Goal: Task Accomplishment & Management: Use online tool/utility

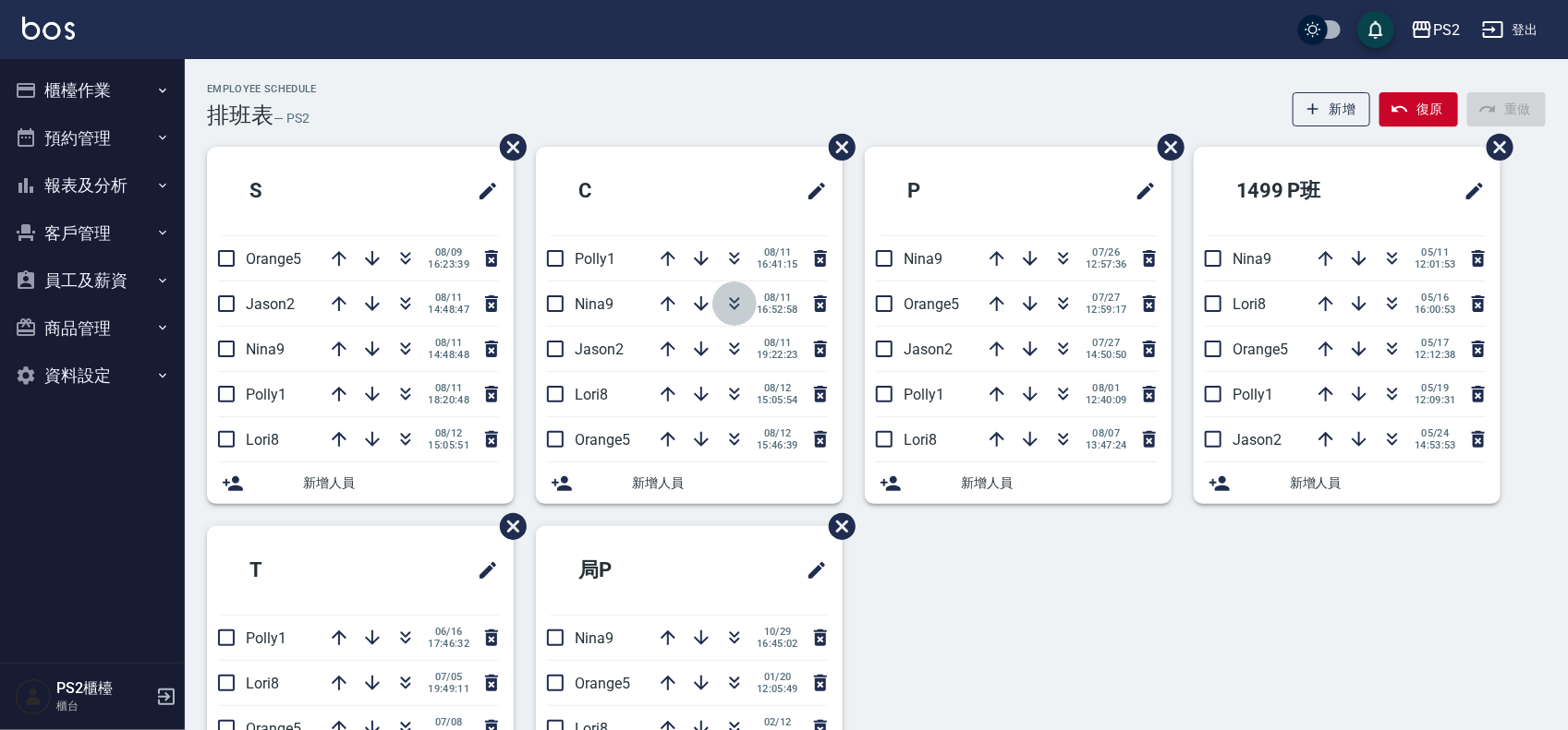
click at [732, 302] on icon "button" at bounding box center [735, 300] width 11 height 7
click at [409, 685] on icon "button" at bounding box center [405, 683] width 22 height 22
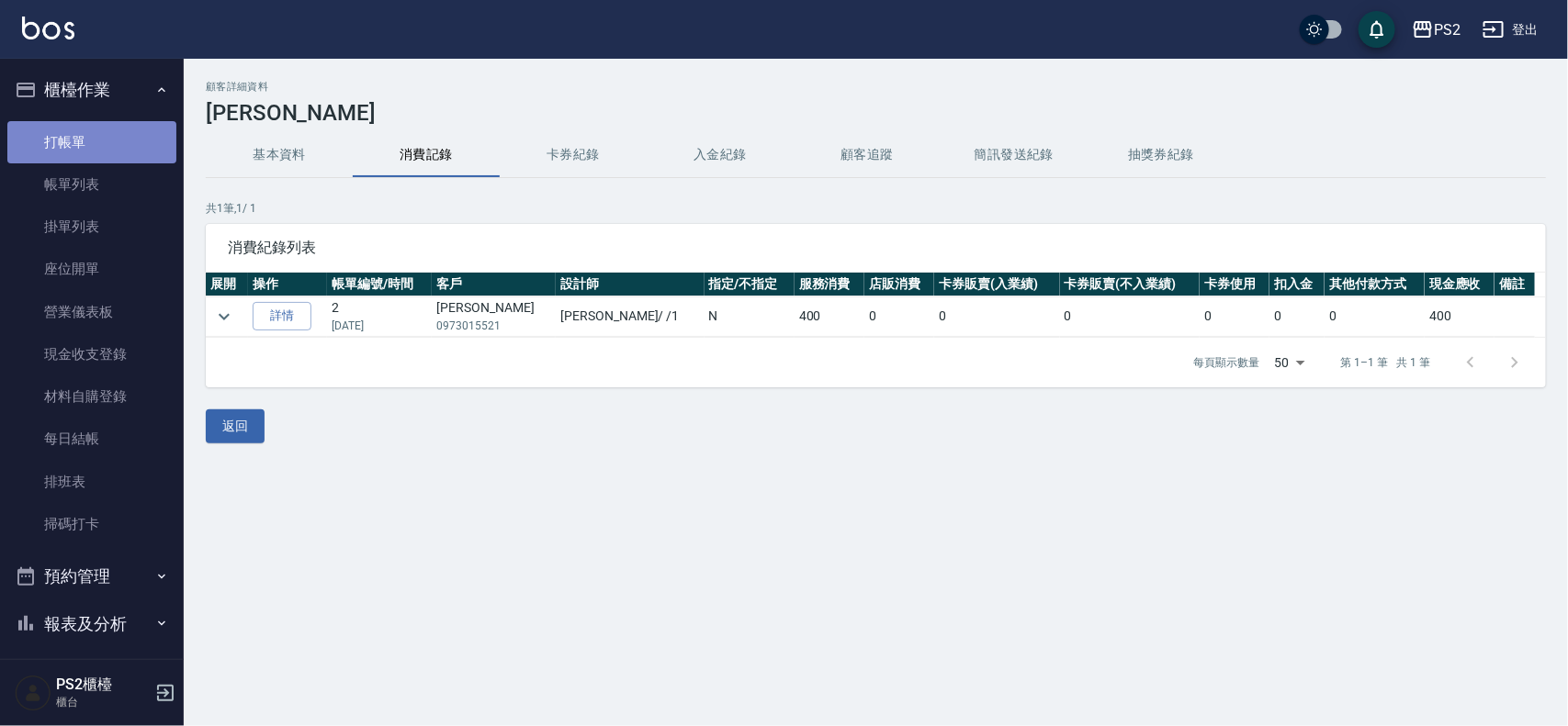
click at [139, 143] on link "打帳單" at bounding box center [92, 142] width 169 height 42
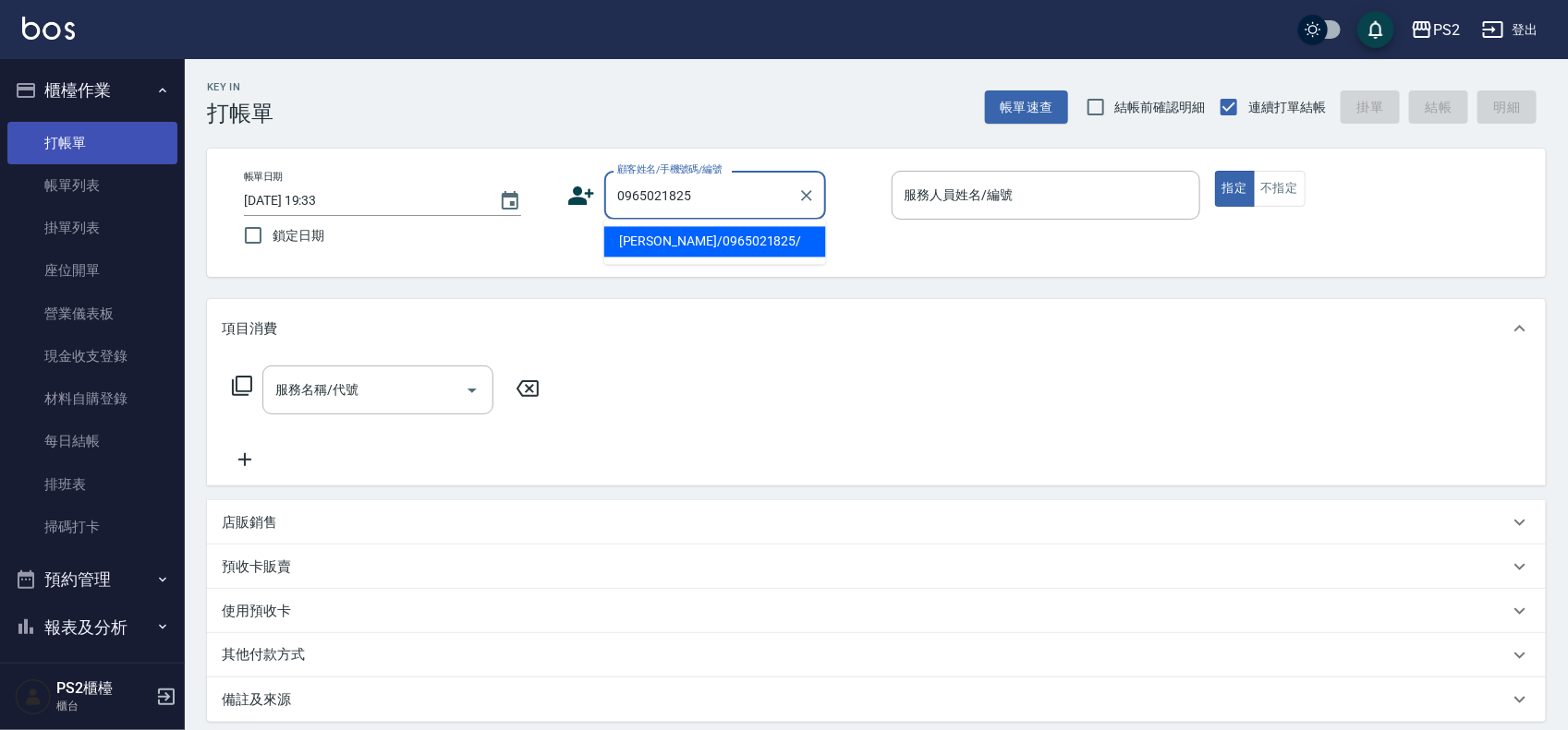
type input "[PERSON_NAME]/0965021825/"
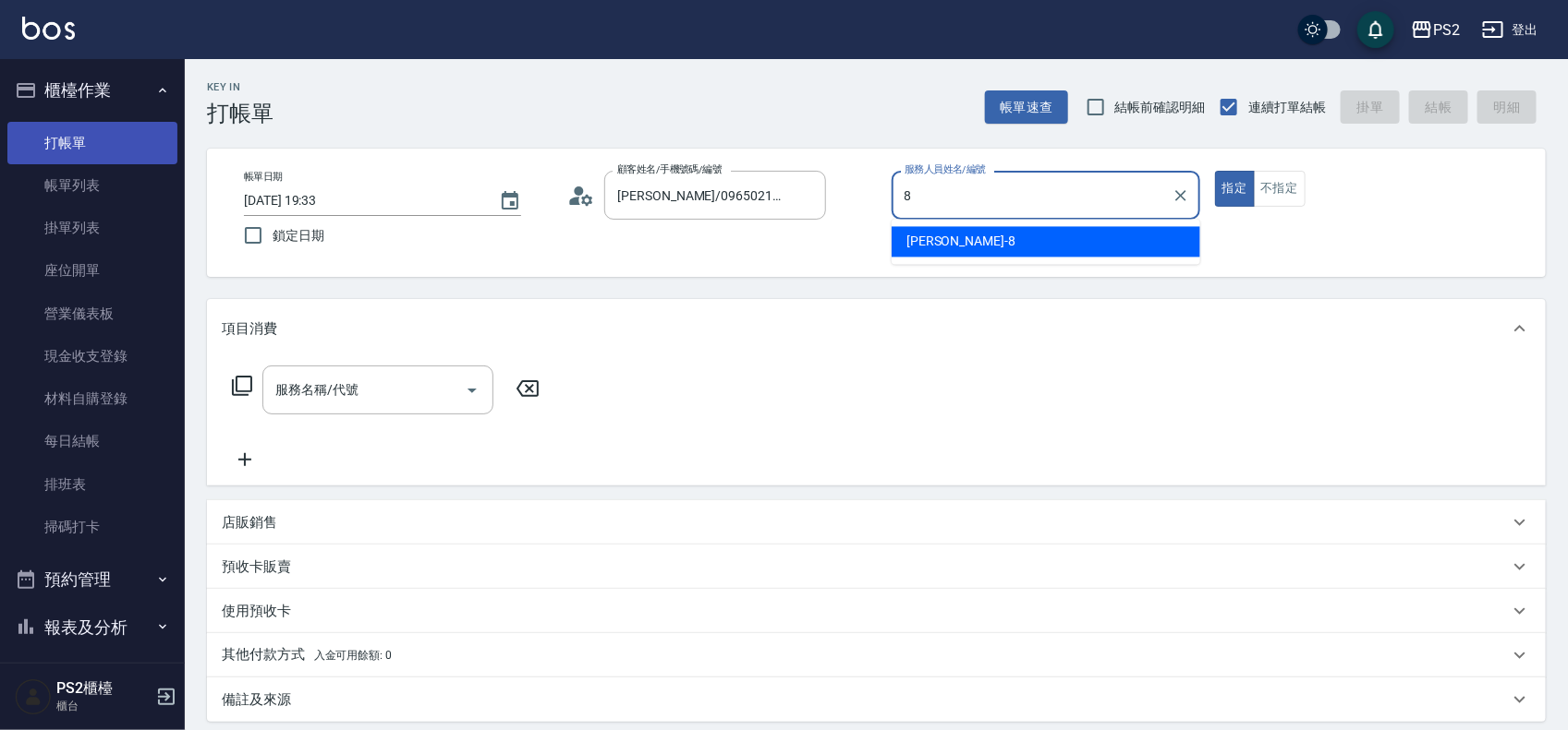
type input "Lori-8"
type button "true"
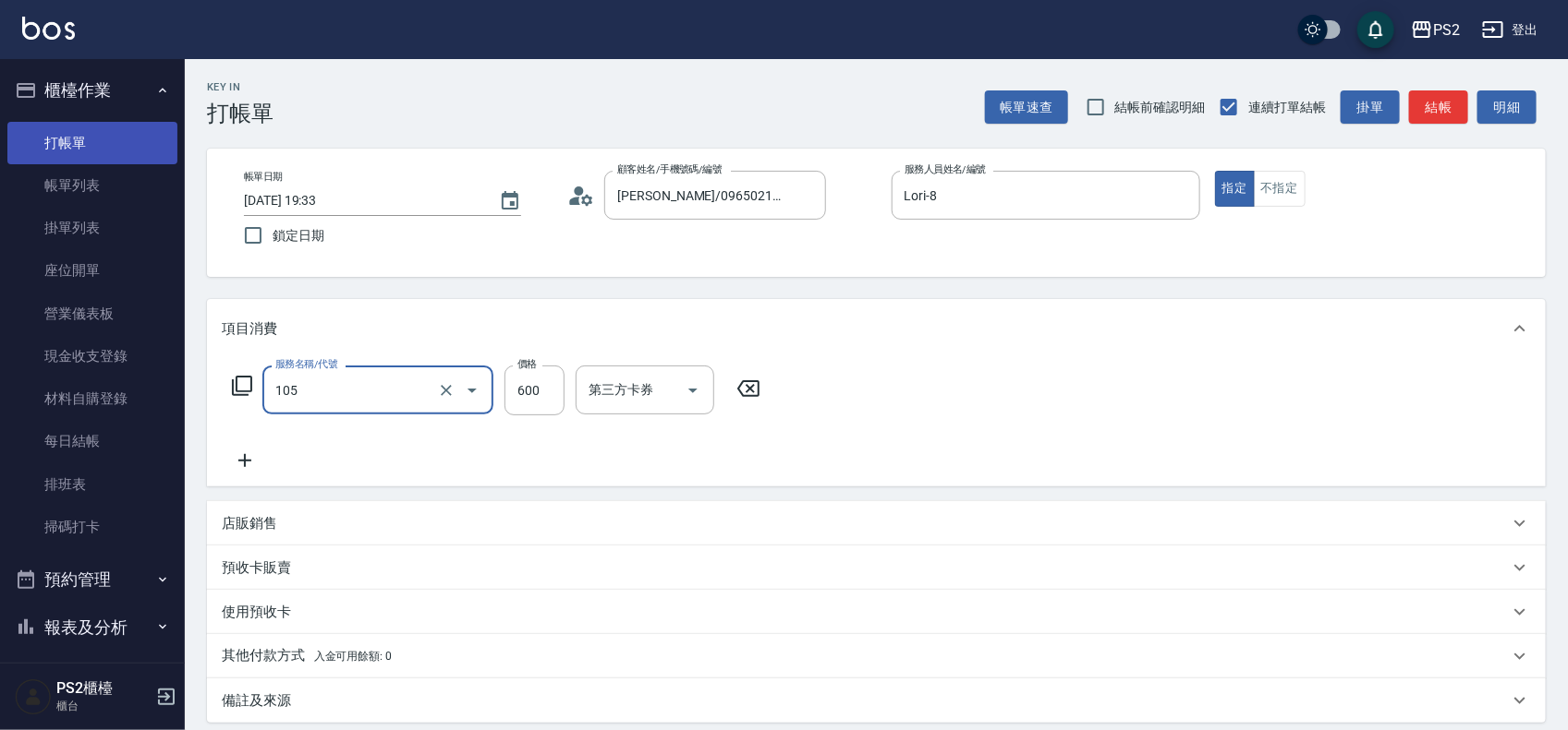
type input "A級洗剪600(105)"
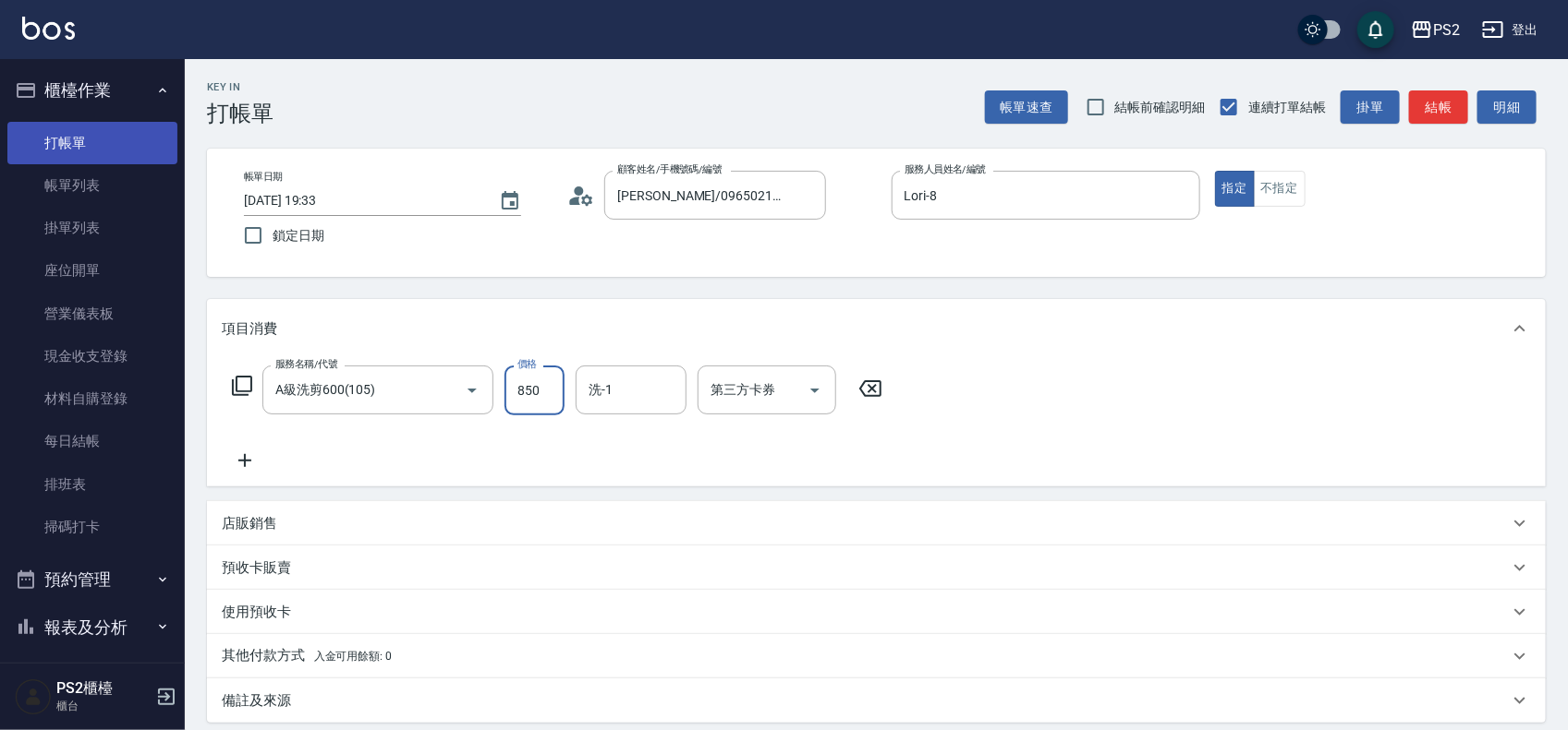
type input "850"
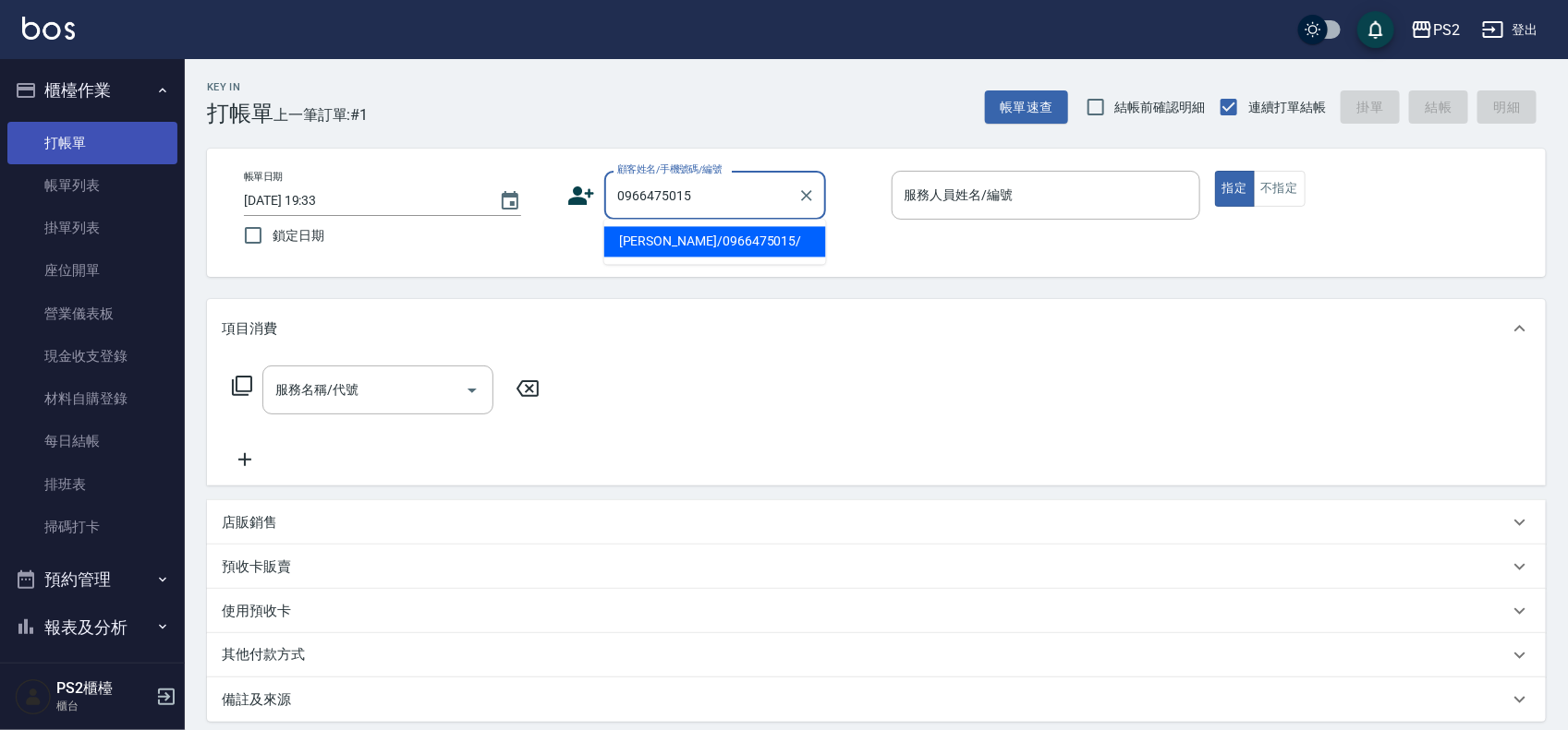
type input "[PERSON_NAME]/0966475015/"
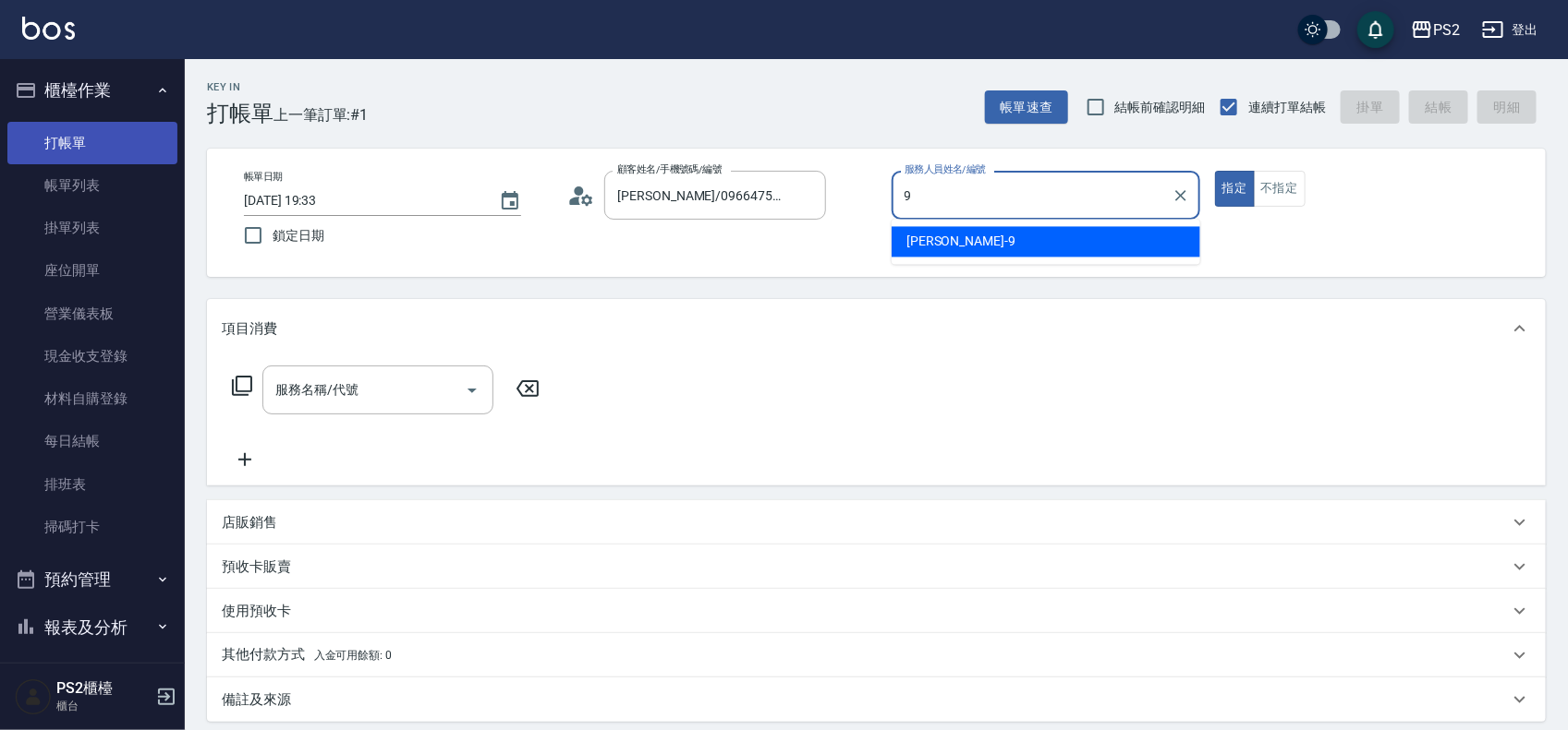
type input "[PERSON_NAME]-9"
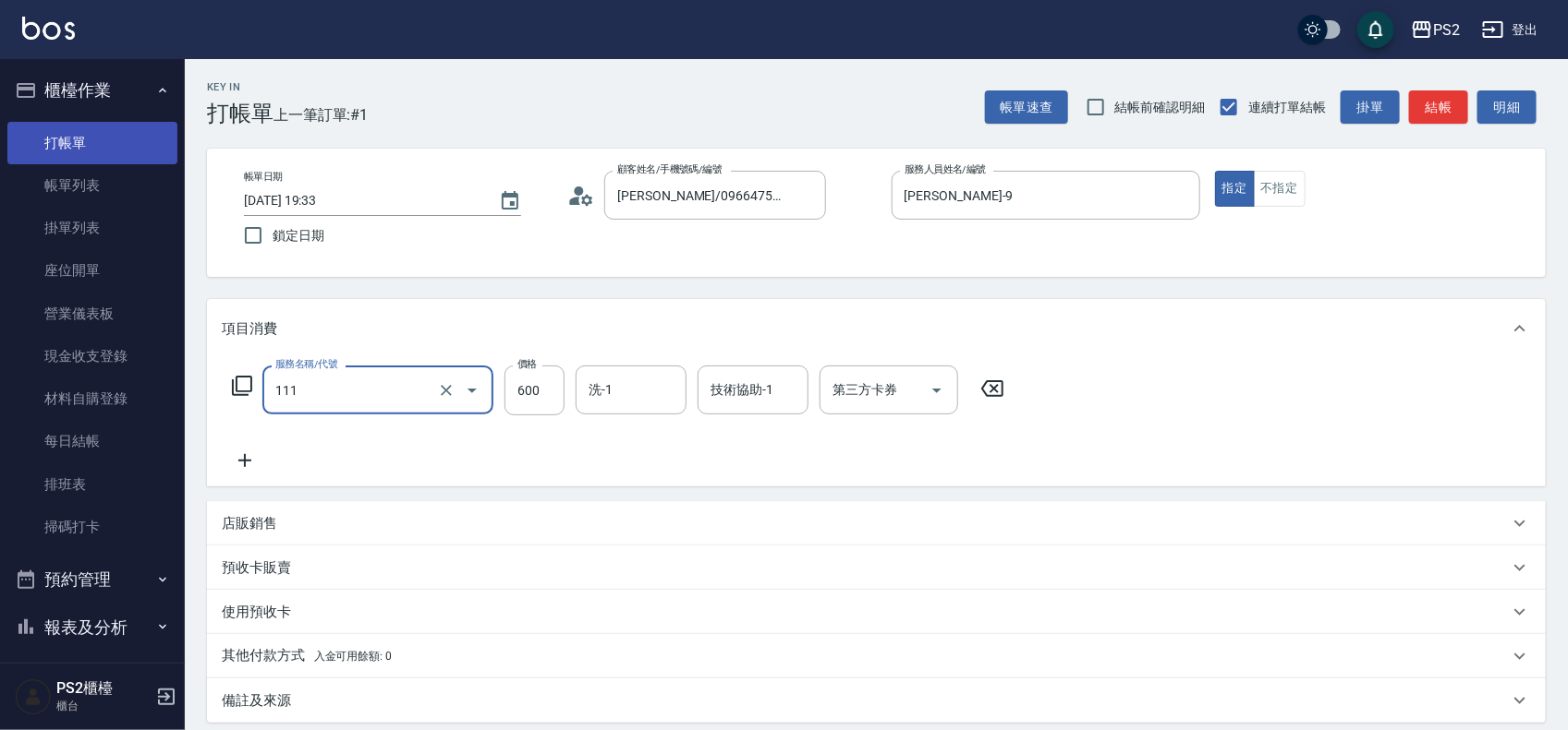
type input "精油洗+去角質(111)"
type input "1050"
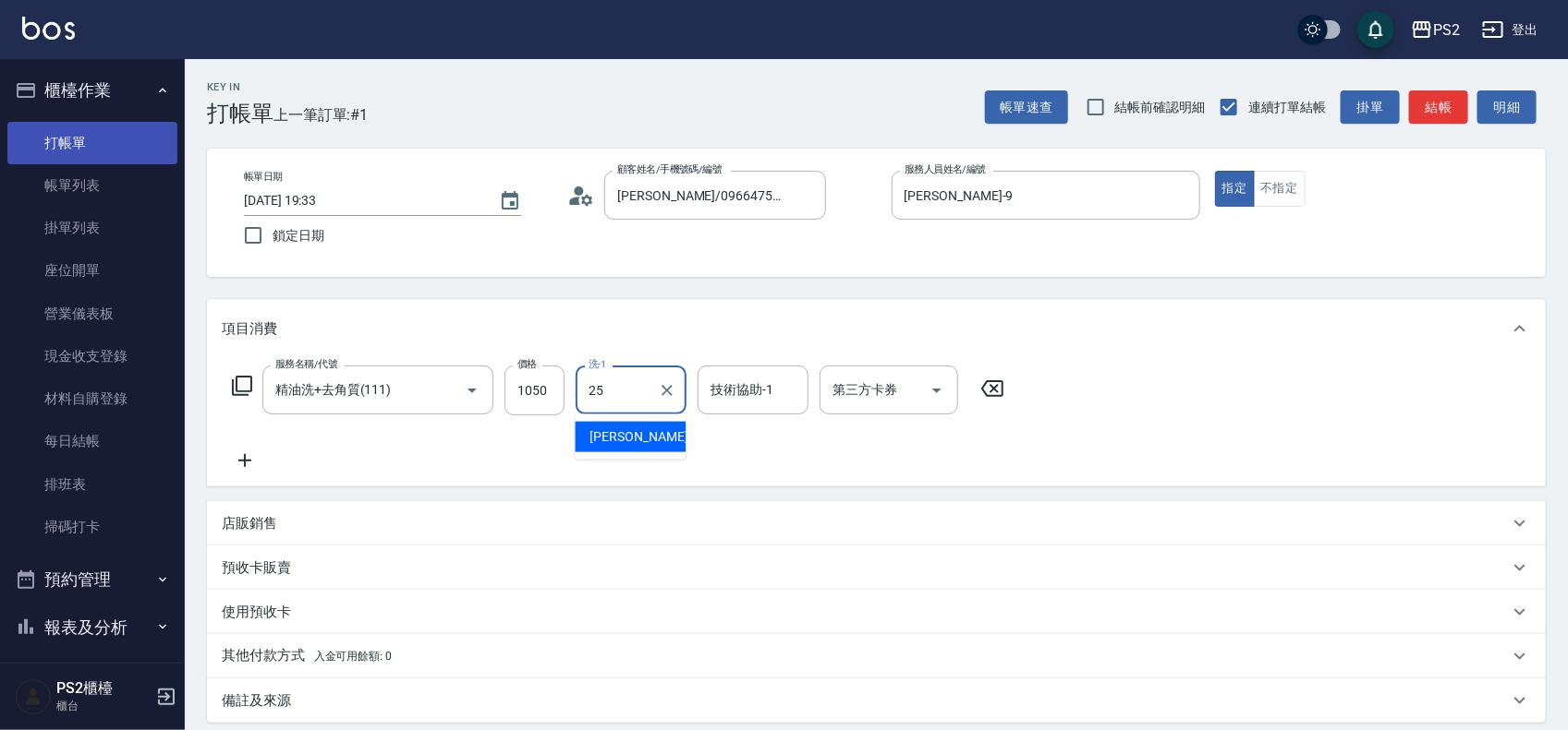
type input "[PERSON_NAME]-25"
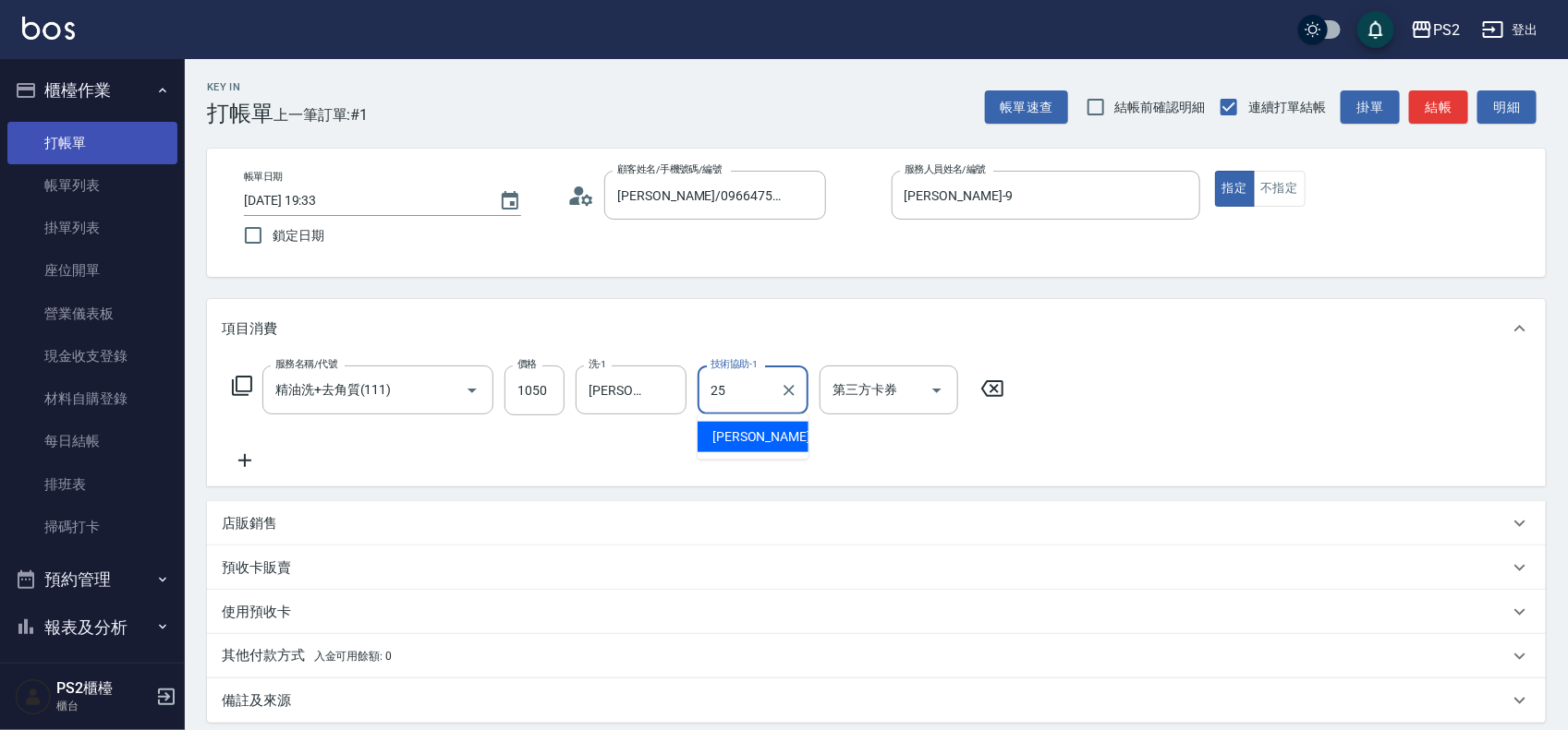
type input "[PERSON_NAME]-25"
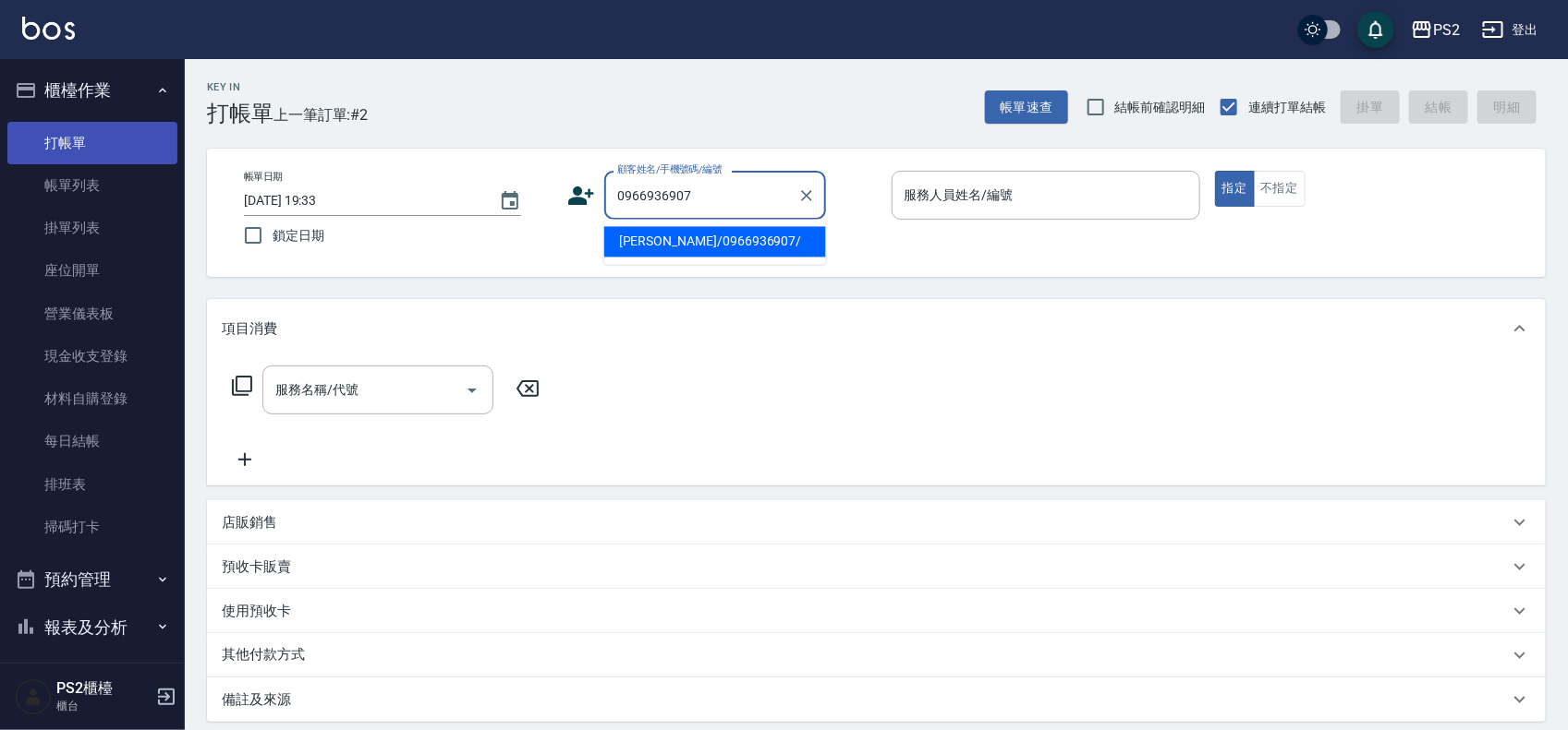
type input "[PERSON_NAME]/0966936907/"
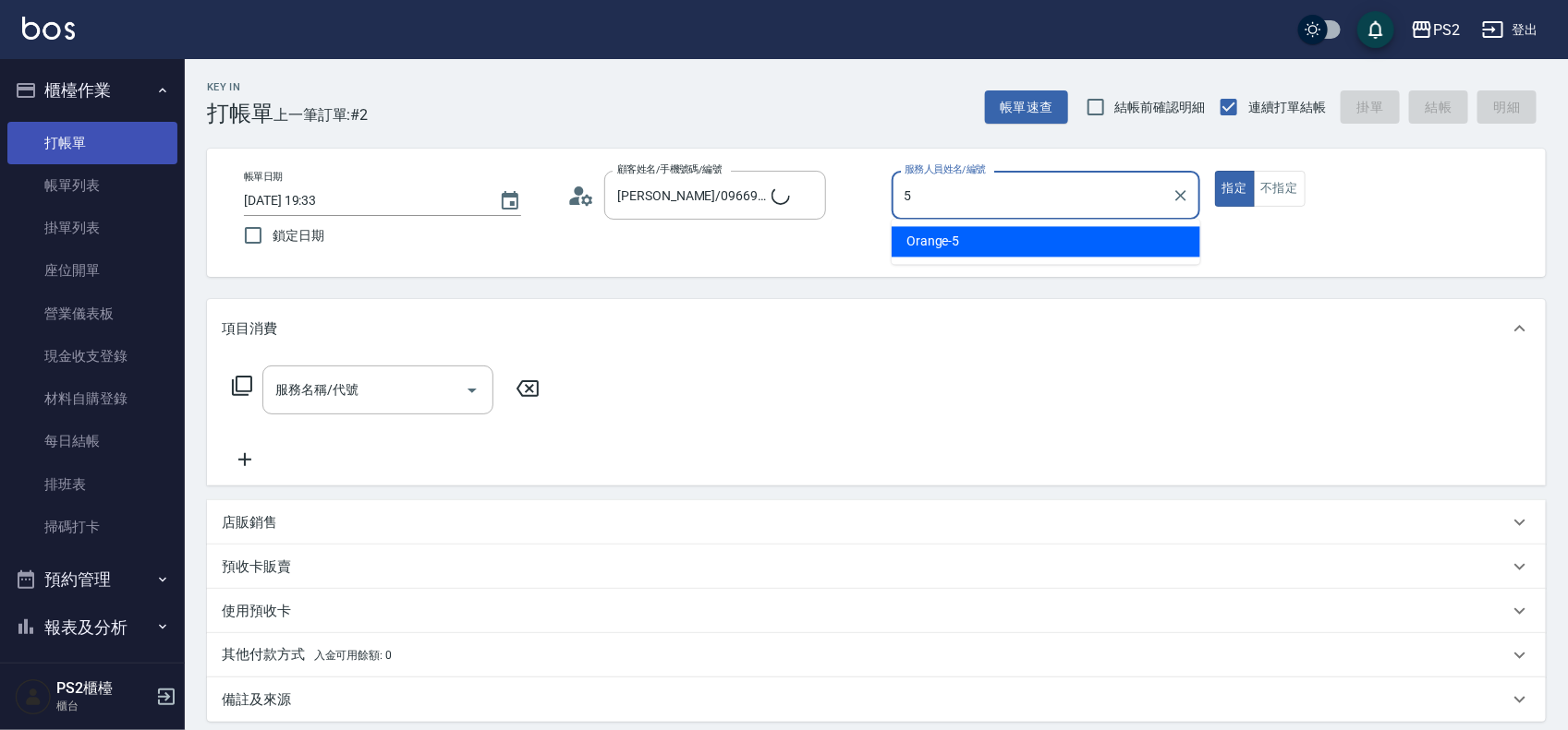
type input "Orange-5"
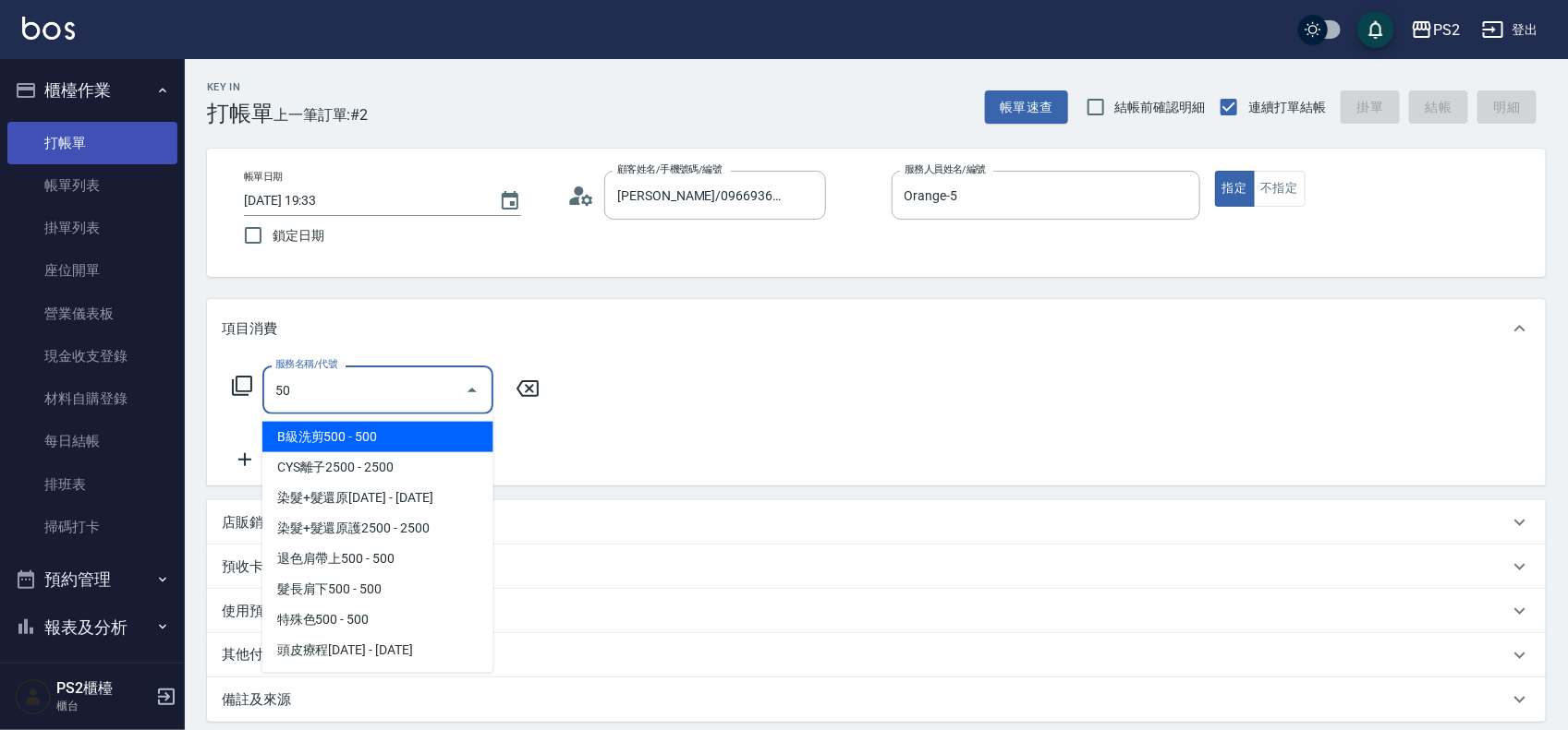
type input "5"
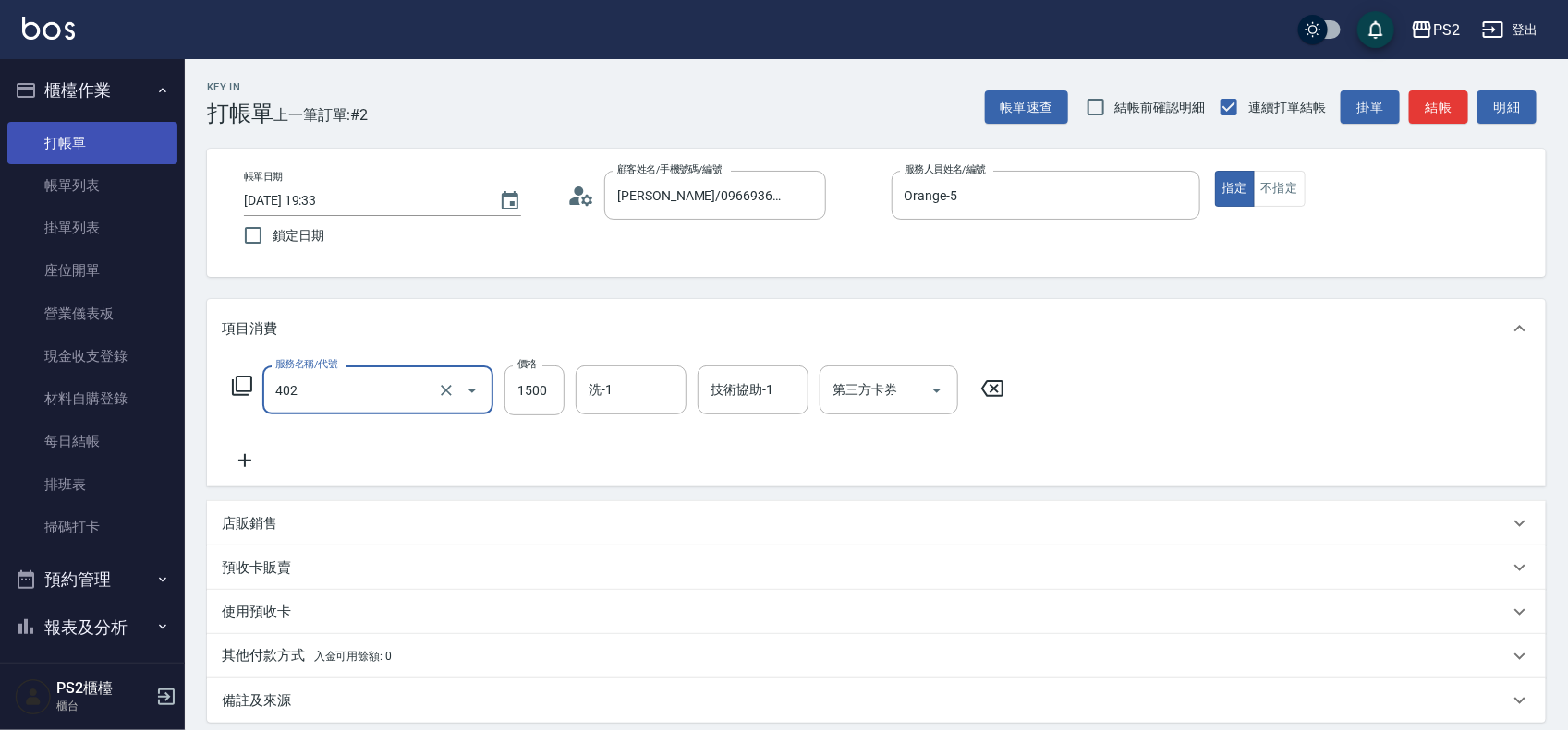
type input "染髮+髮還原1500(402)"
type input "1800"
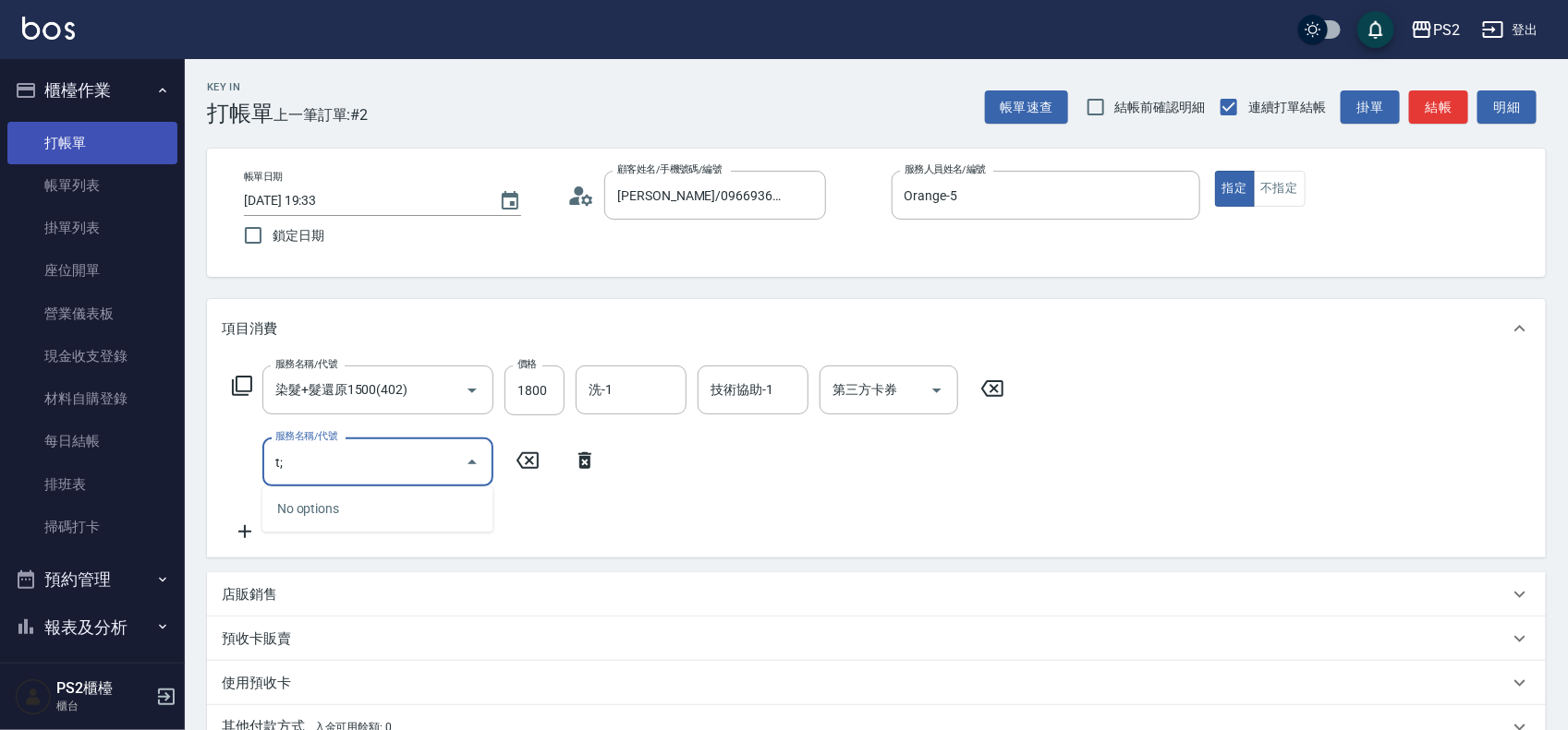
type input "t"
type input "朝"
type input "髮長肩下500(408)"
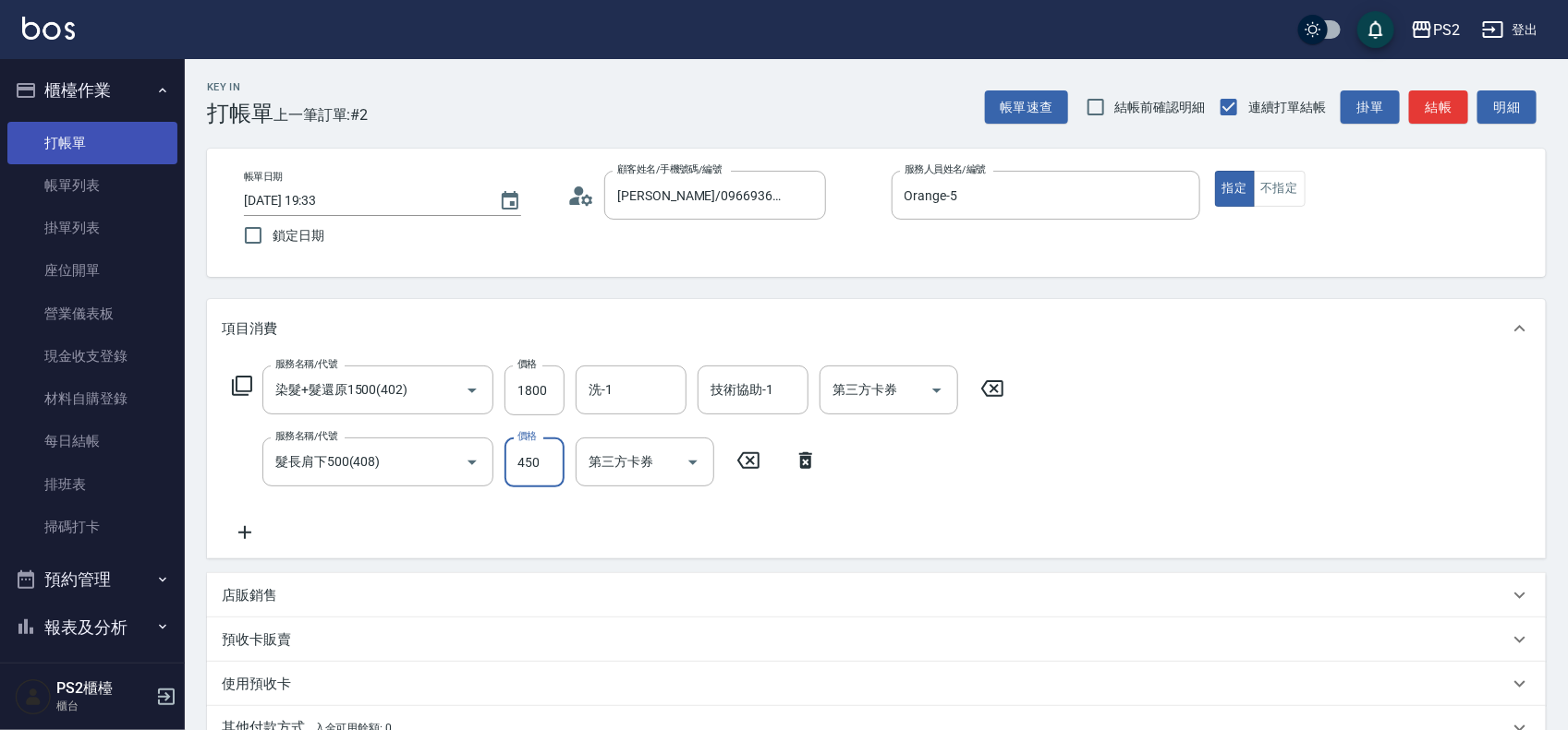
type input "450"
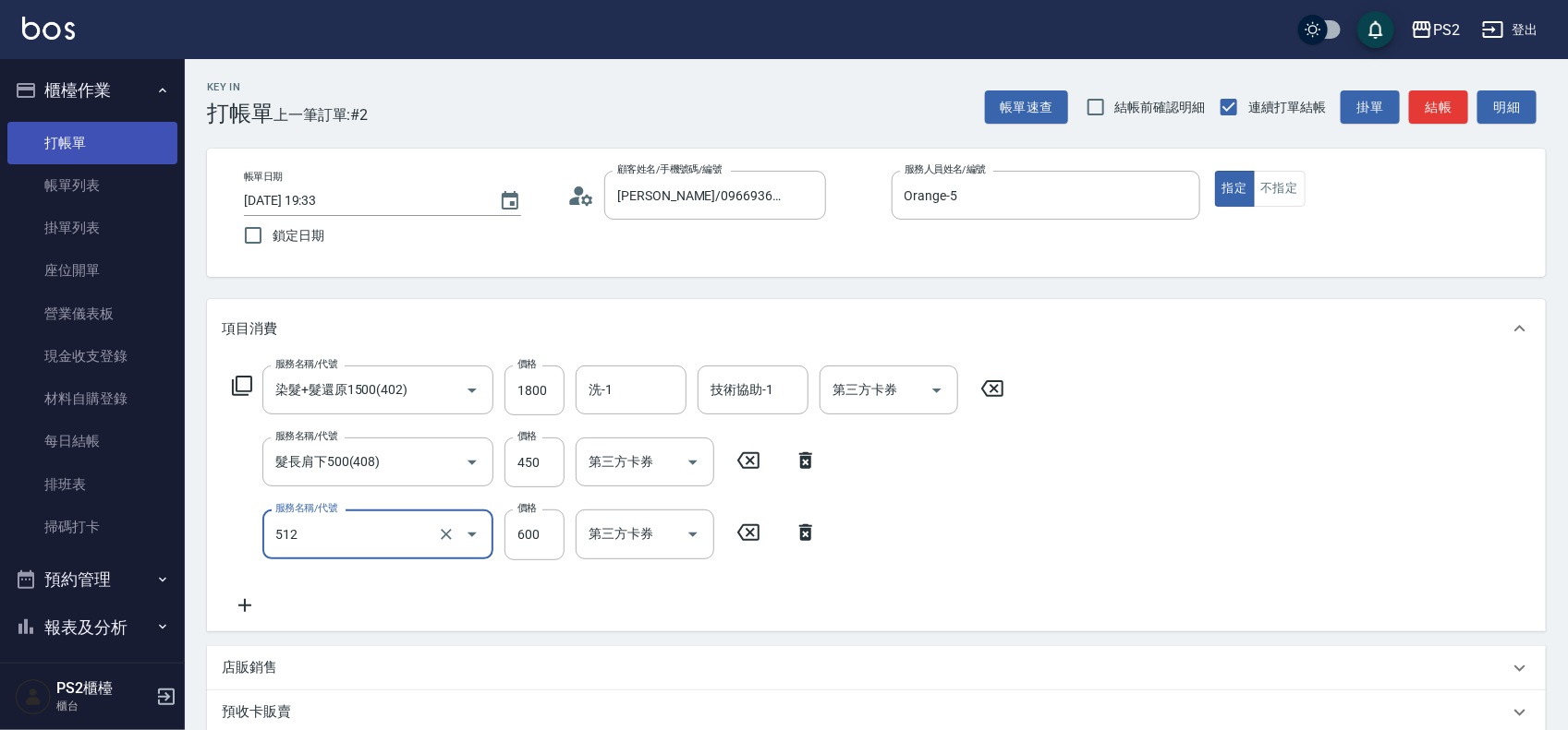
type input "洗+水解護髮600(512)"
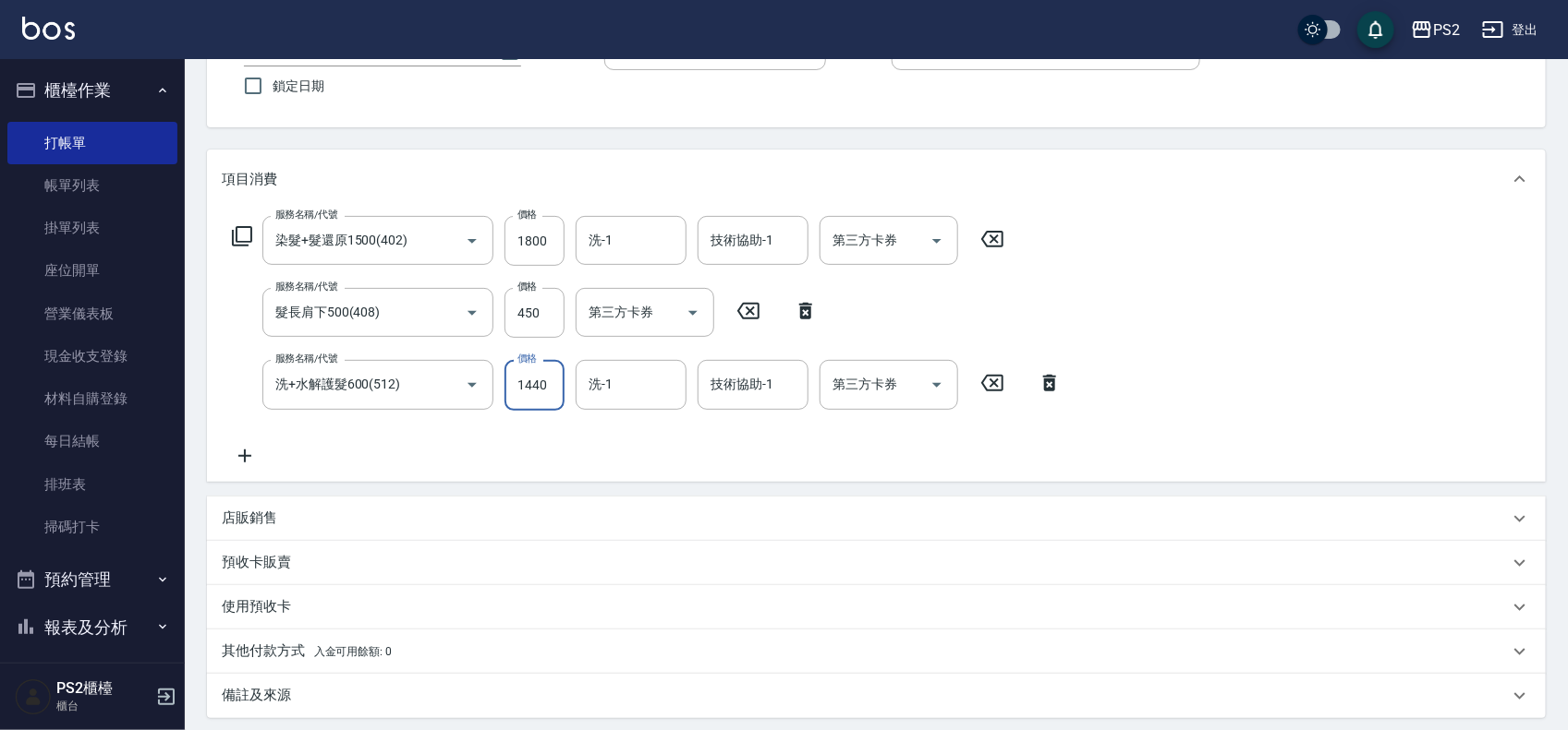
scroll to position [343, 0]
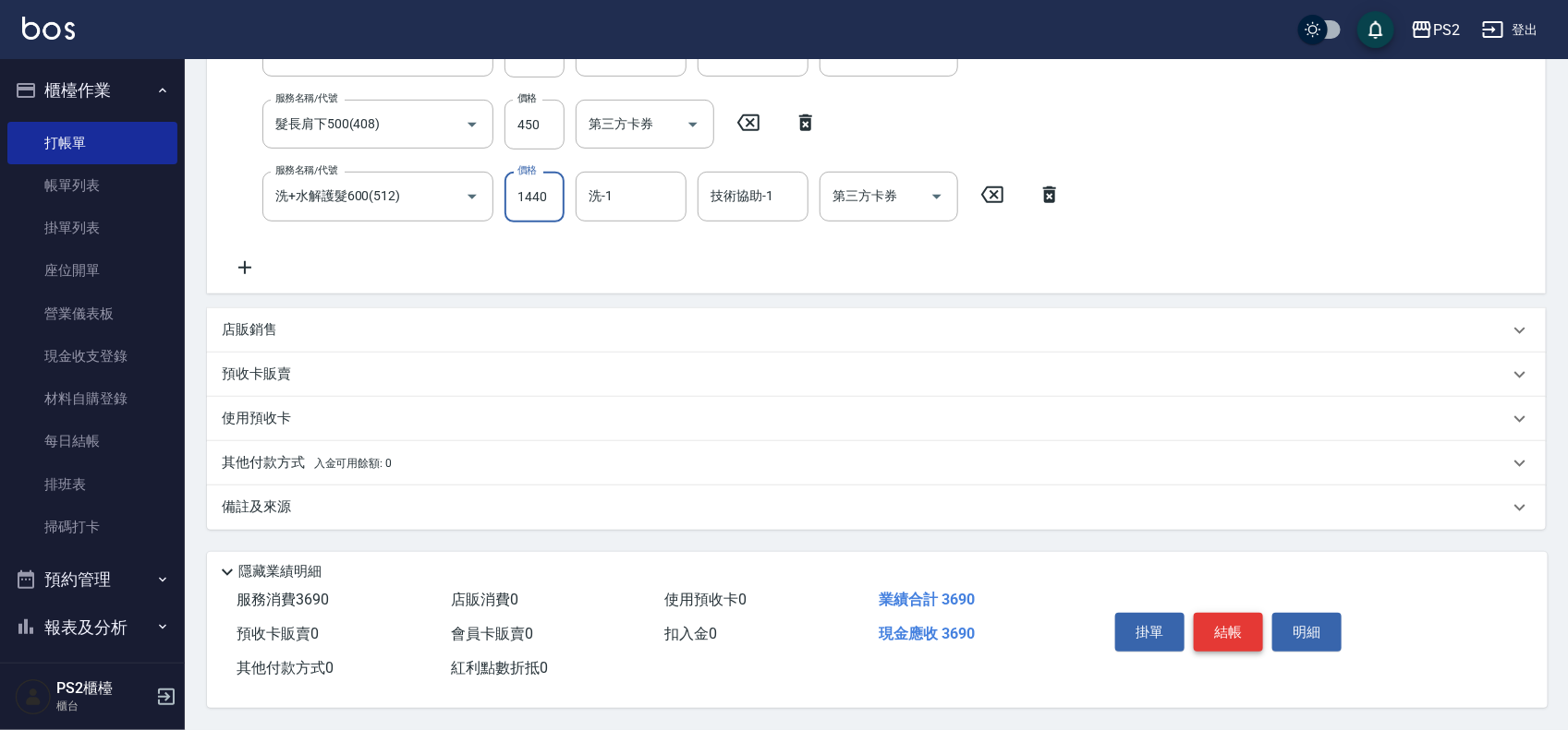
type input "1440"
click at [1236, 621] on button "結帳" at bounding box center [1228, 632] width 69 height 38
type input "[DATE] 19:34"
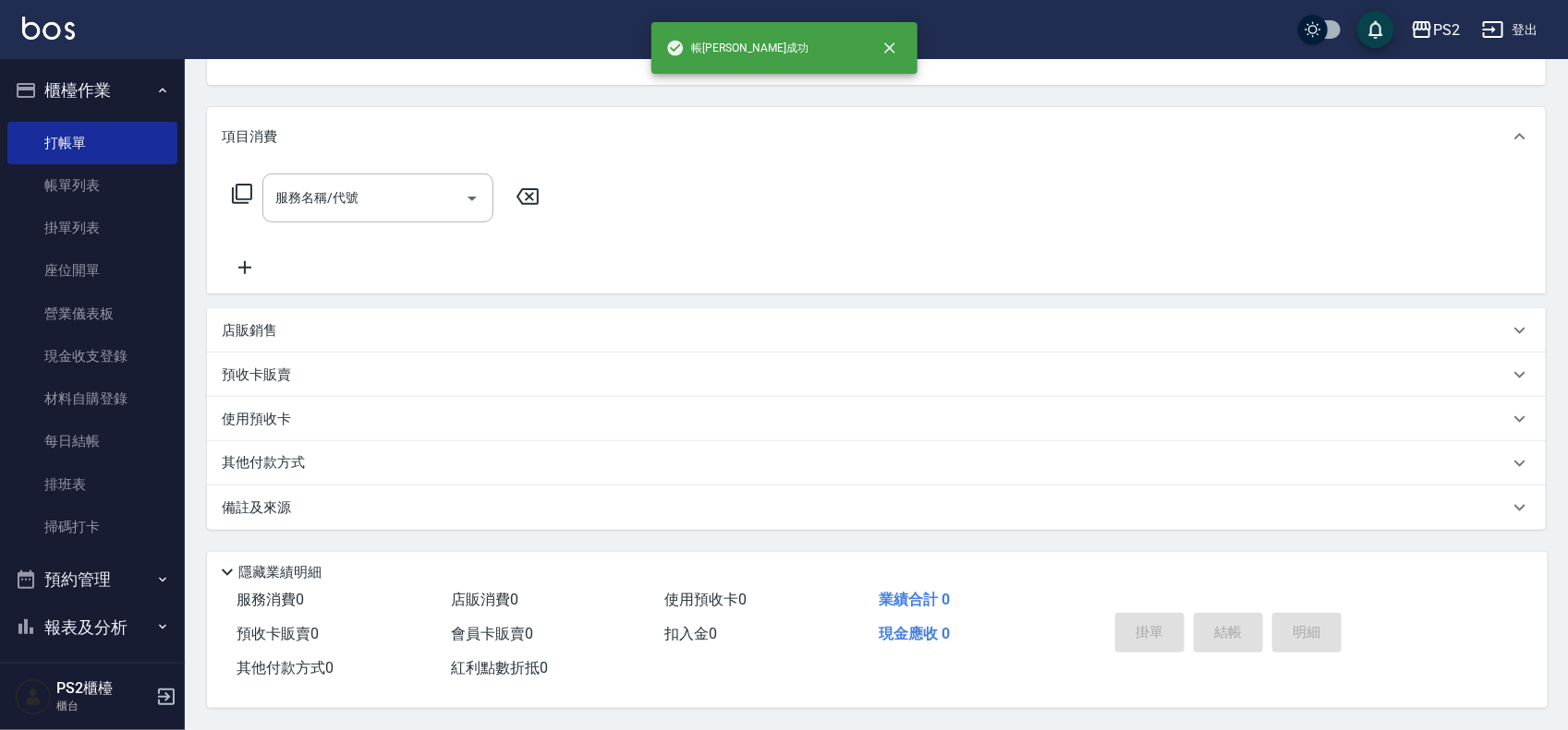
scroll to position [0, 0]
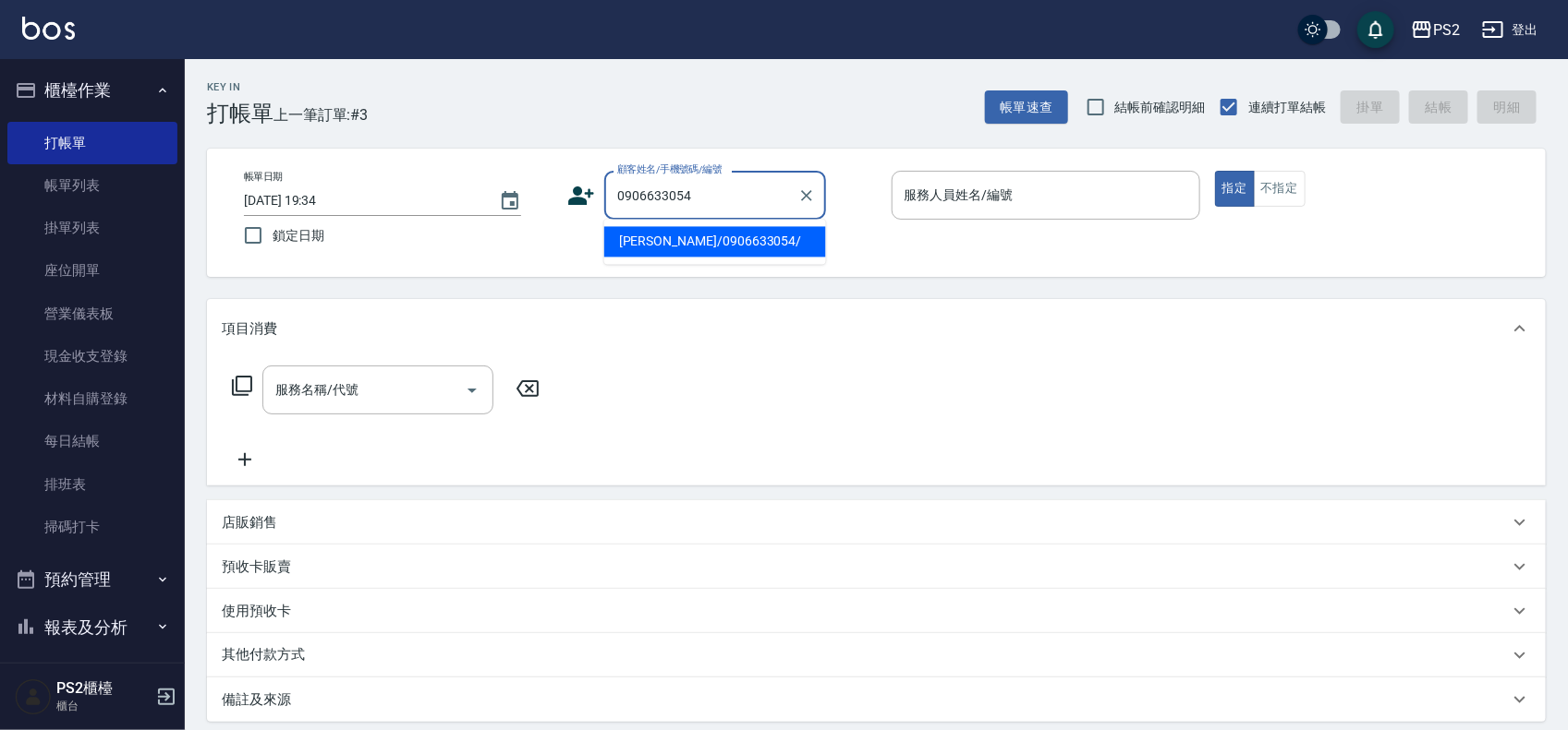
type input "[PERSON_NAME]/0906633054/"
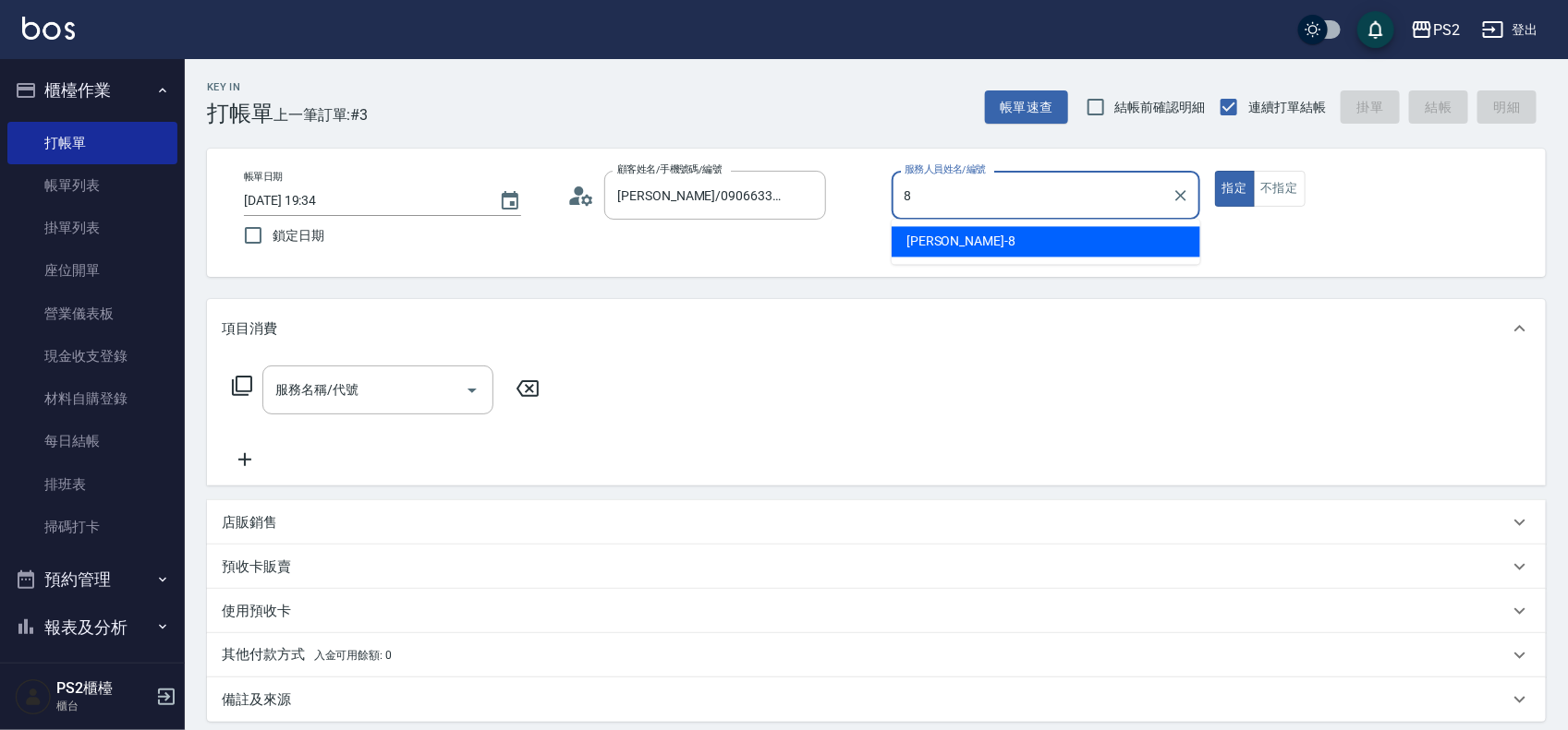
type input "Lori-8"
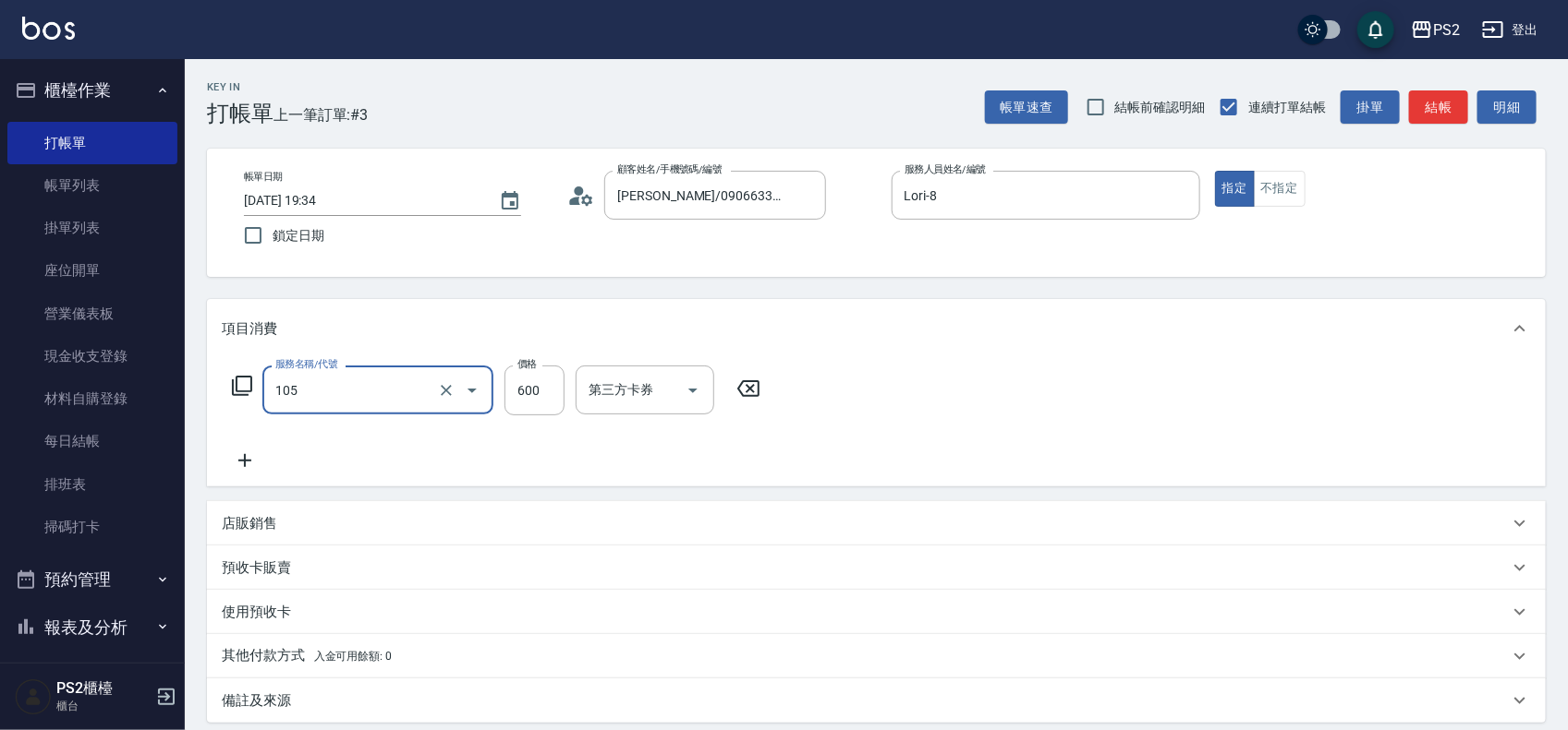
type input "A級洗剪600(105)"
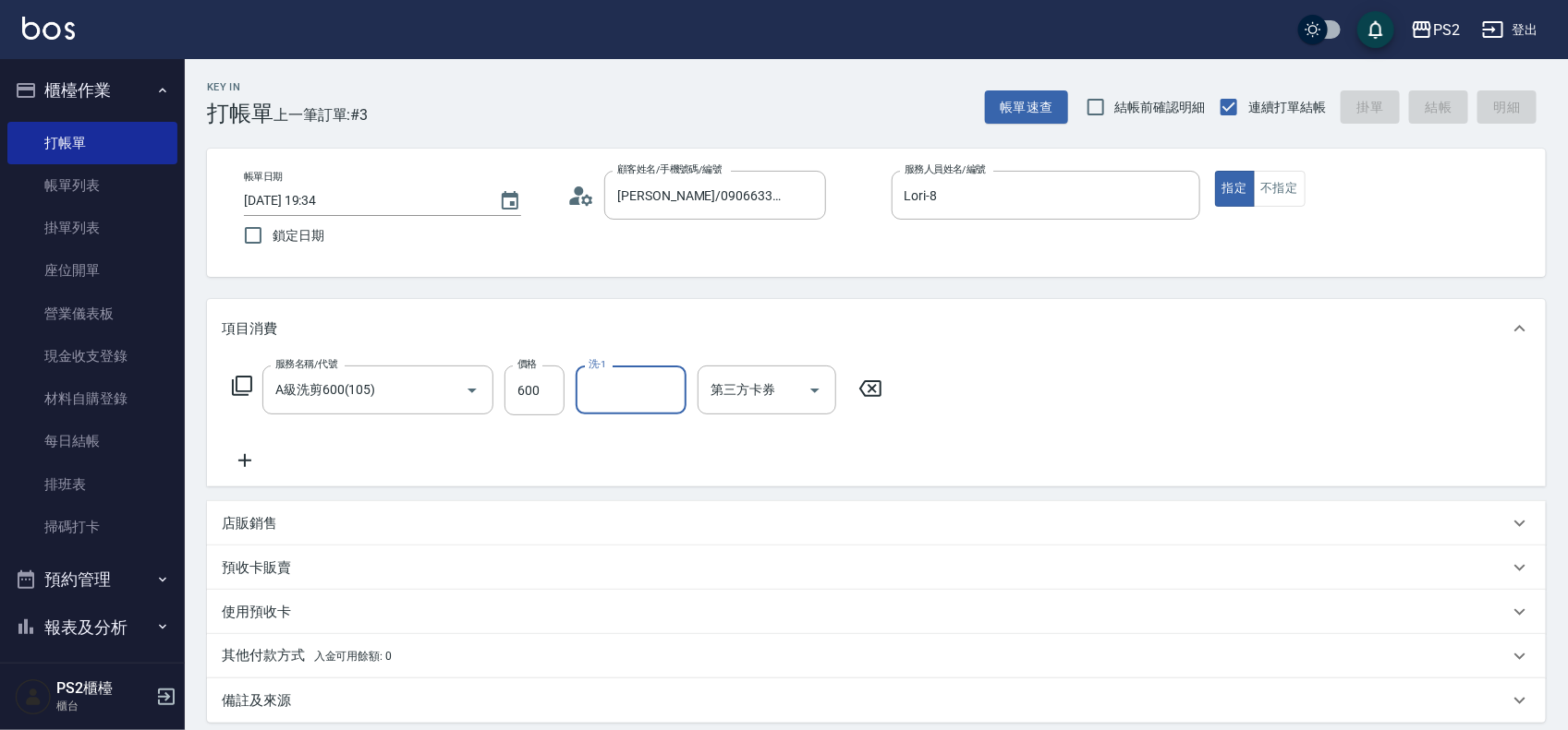
type input "[DATE] 19:35"
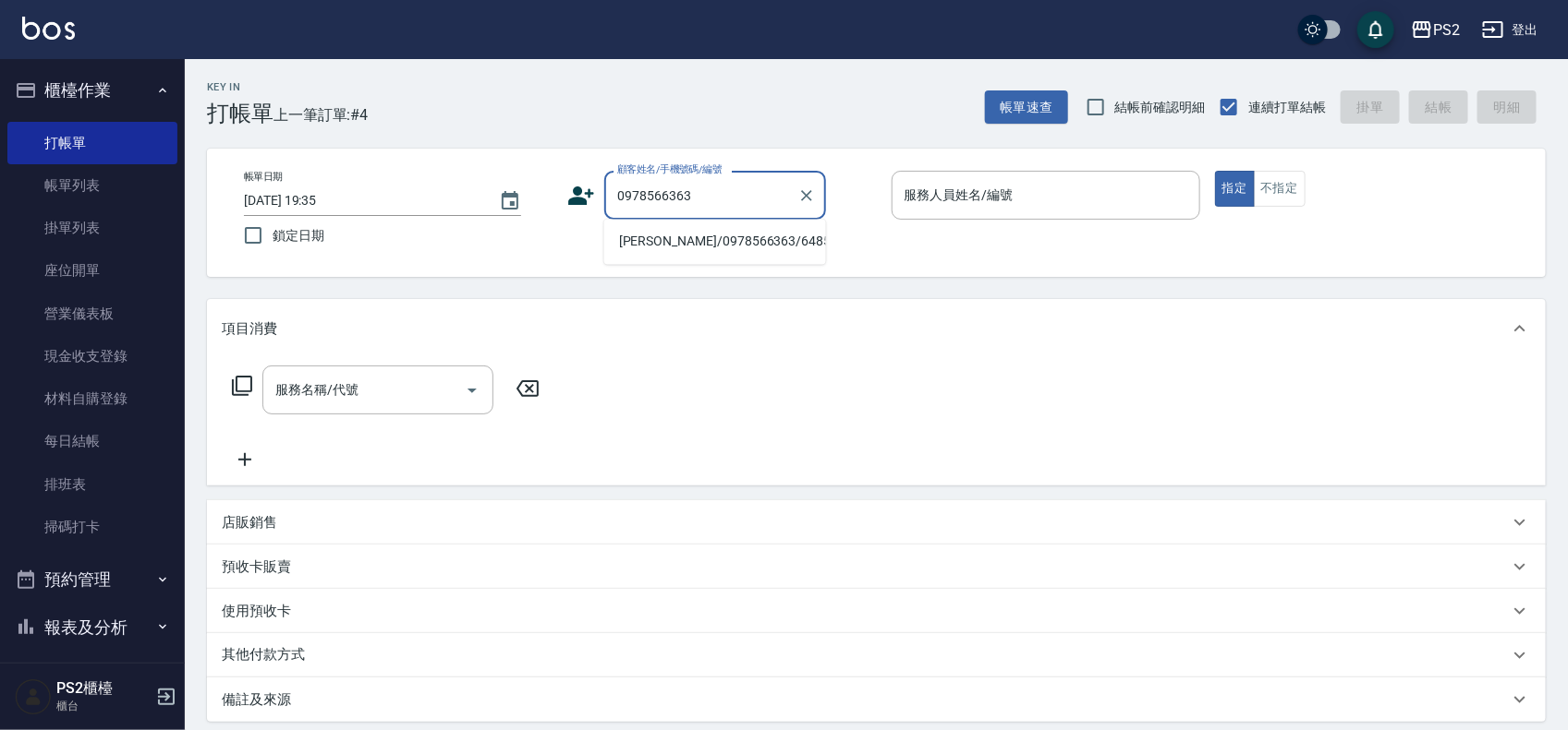
type input "[PERSON_NAME]/0978566363/6485"
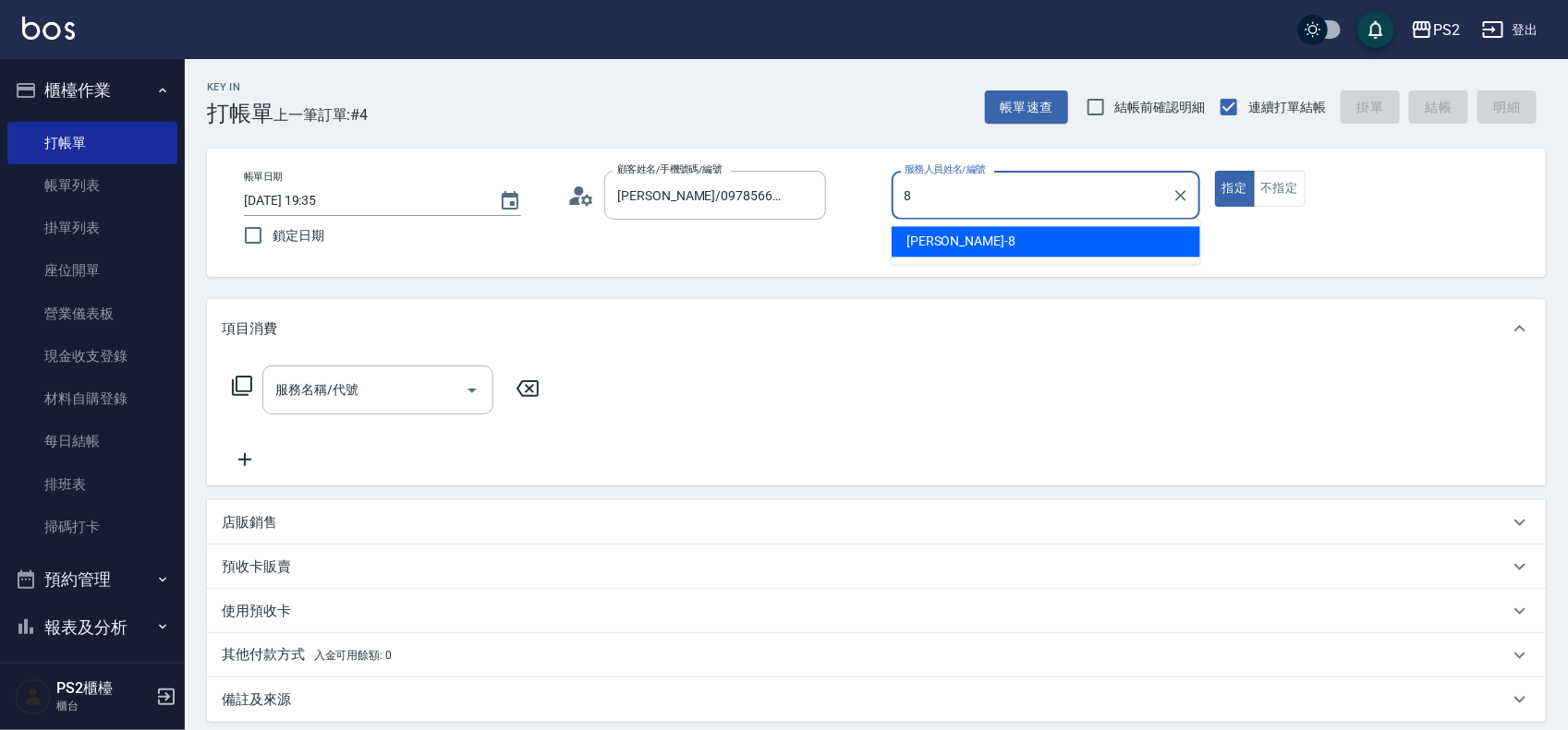
type input "Lori-8"
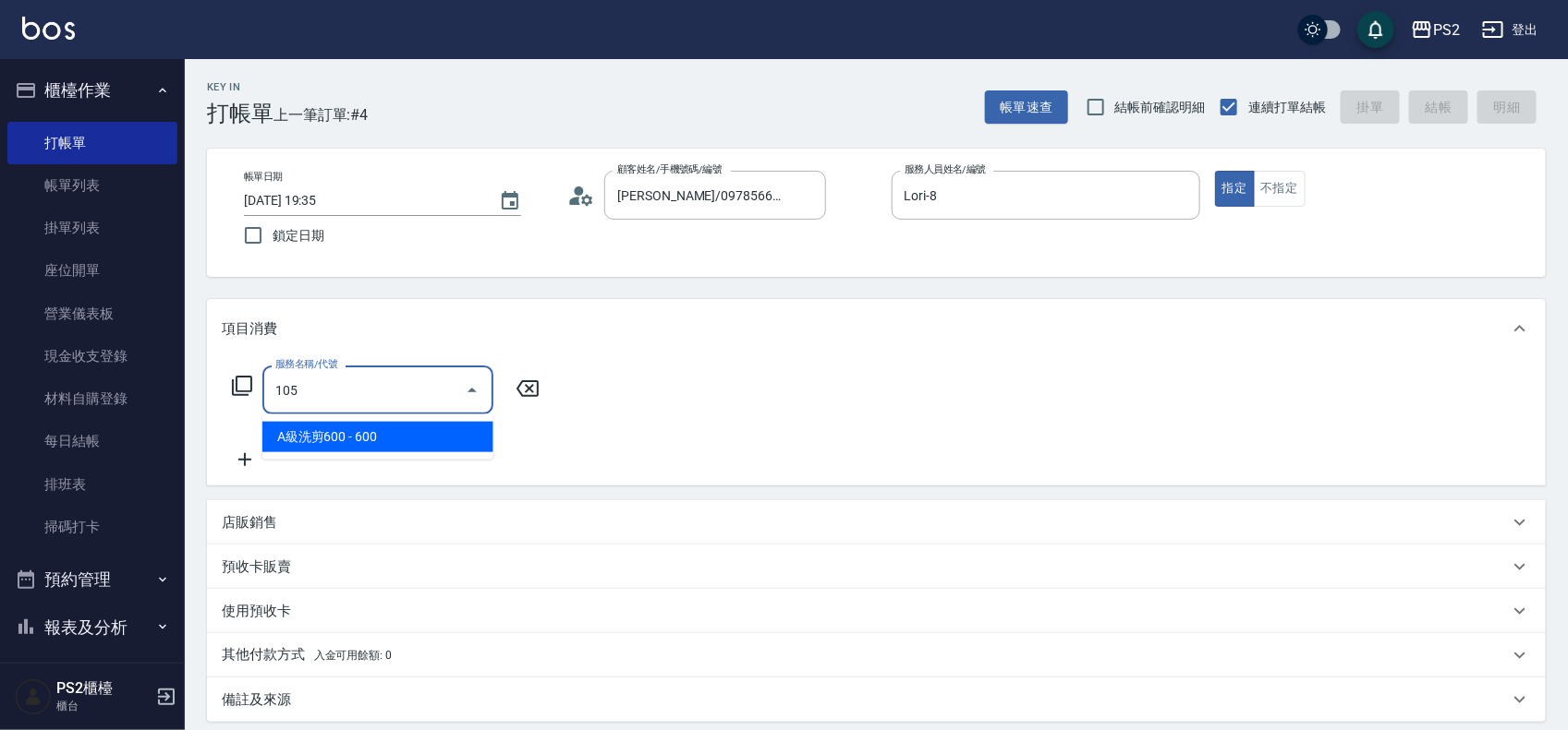
type input "A級洗剪600(105)"
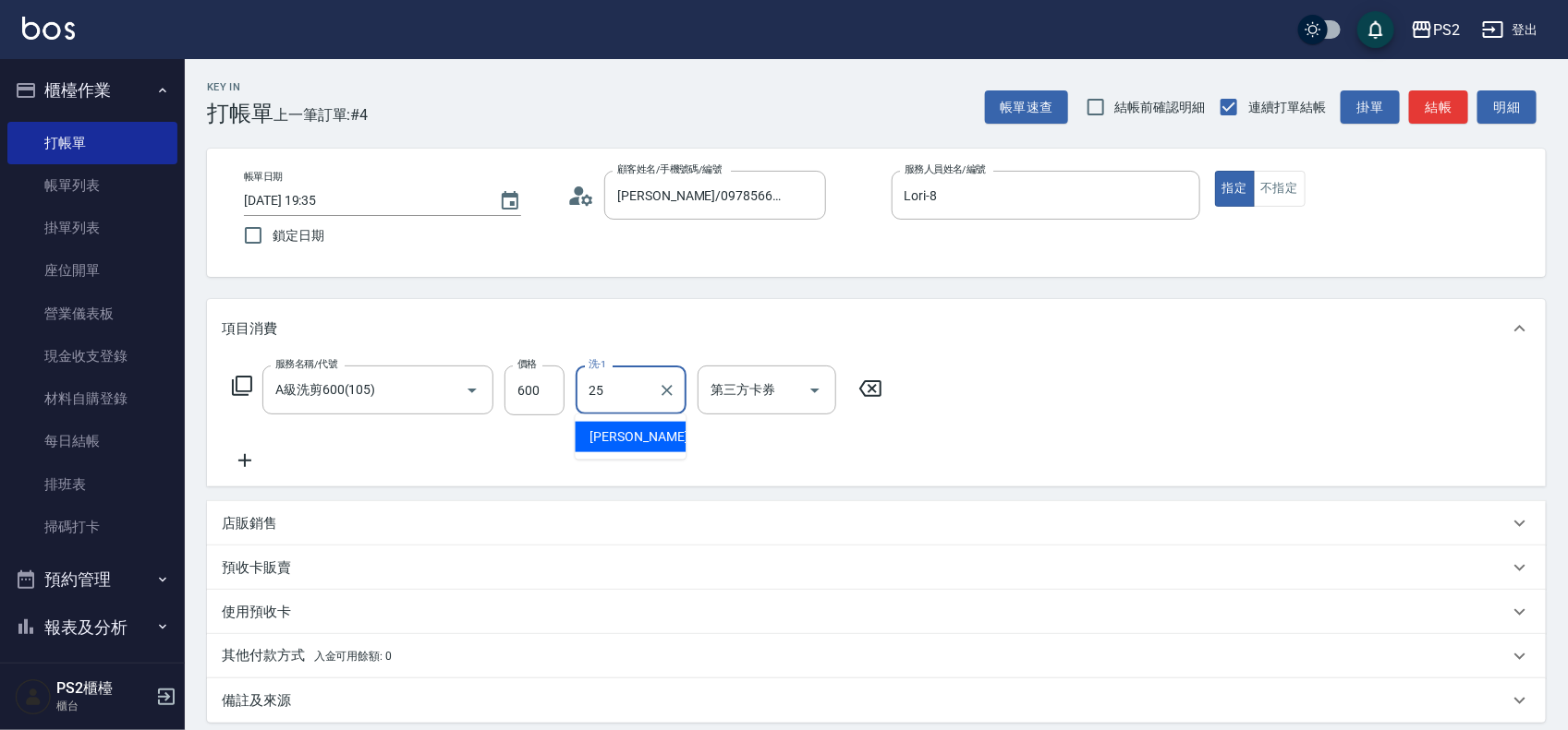
type input "[PERSON_NAME]-25"
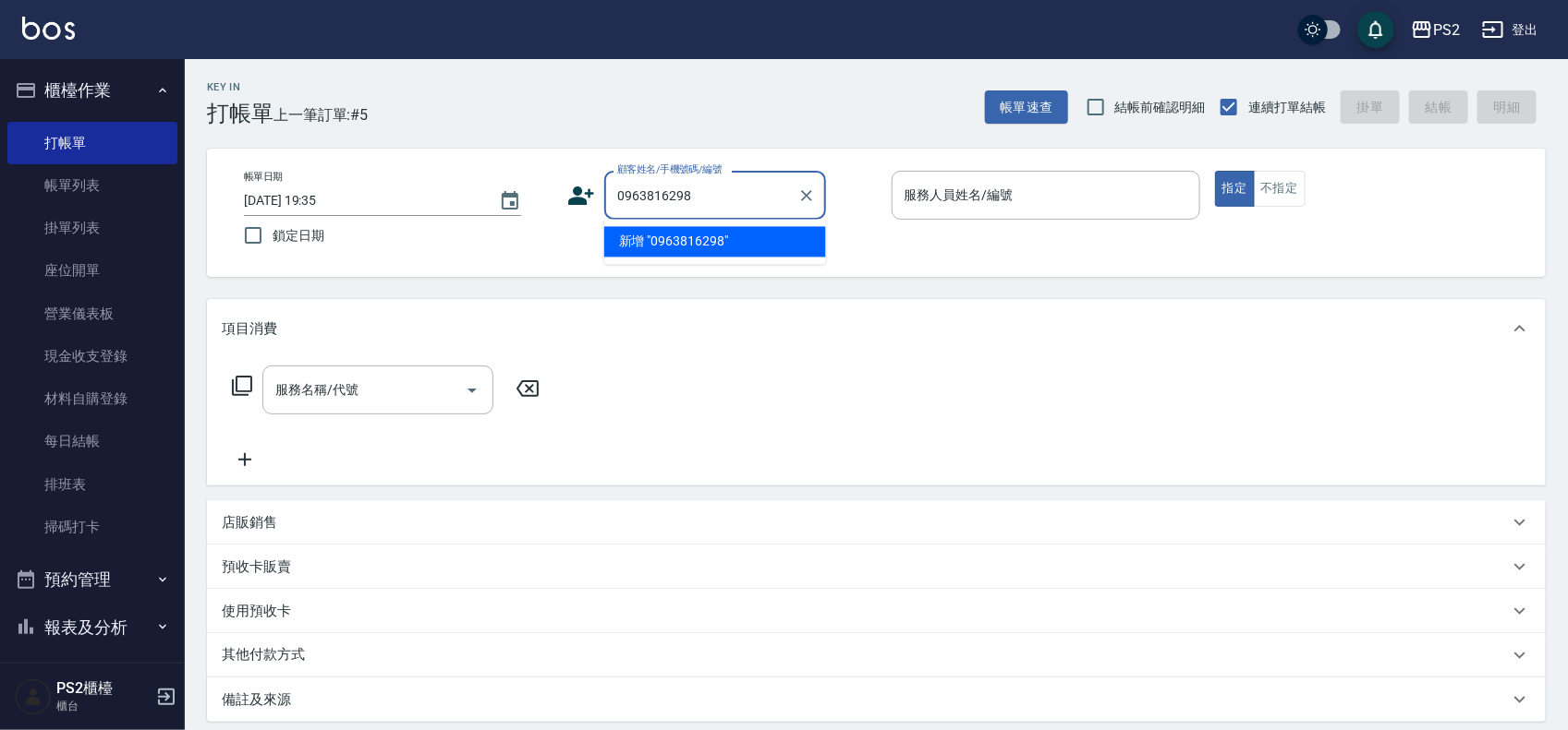
type input "0963816298"
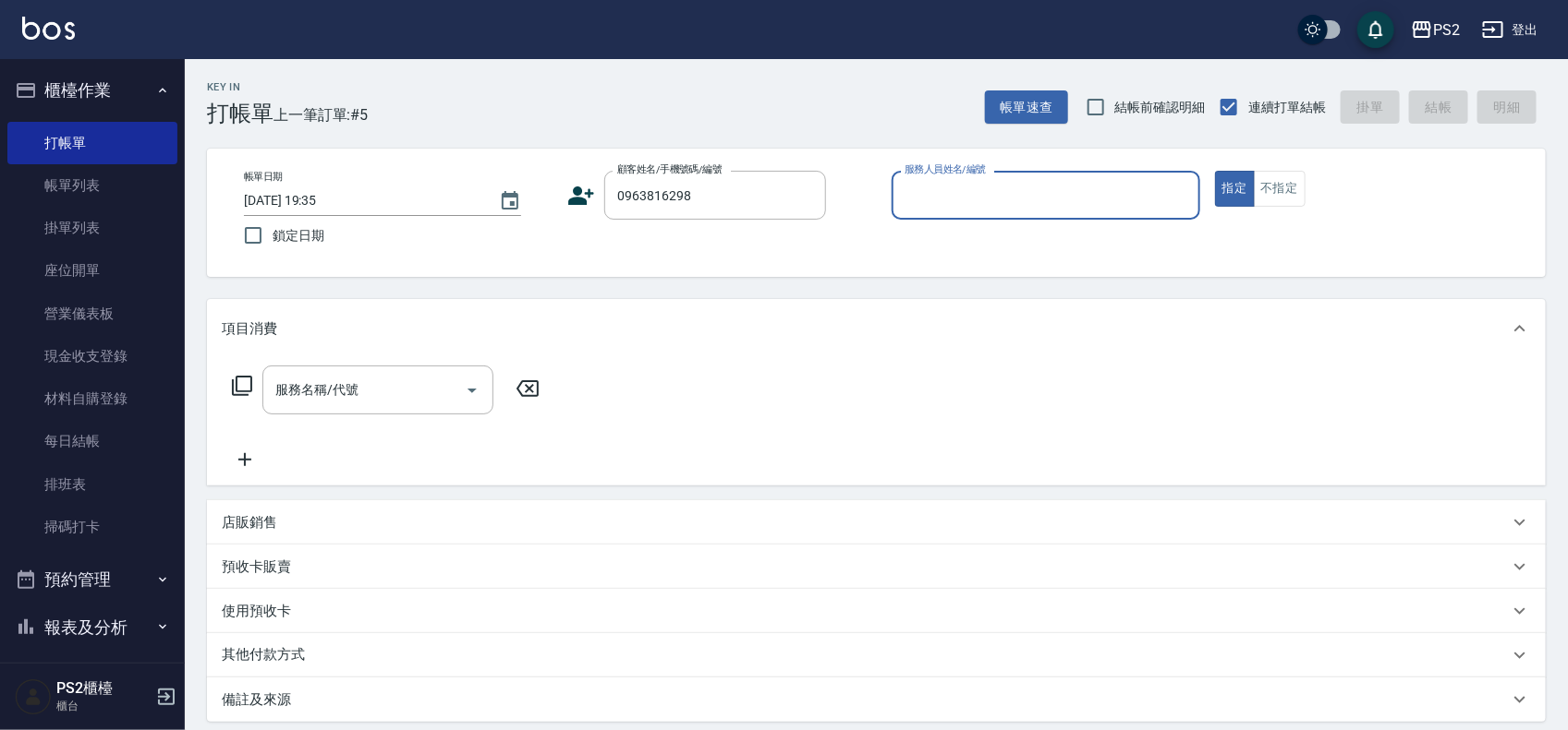
click at [579, 192] on icon at bounding box center [582, 195] width 26 height 18
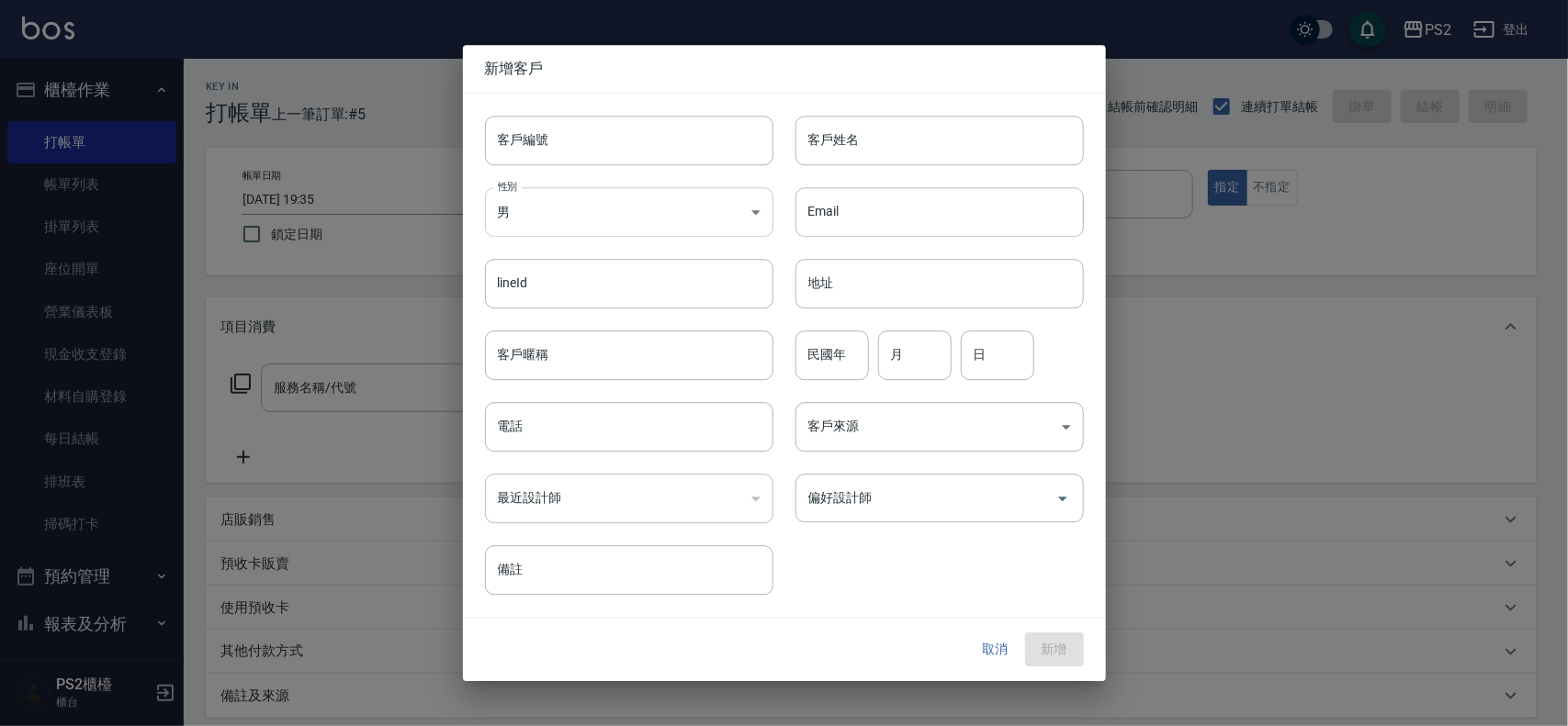
type input "0963816298"
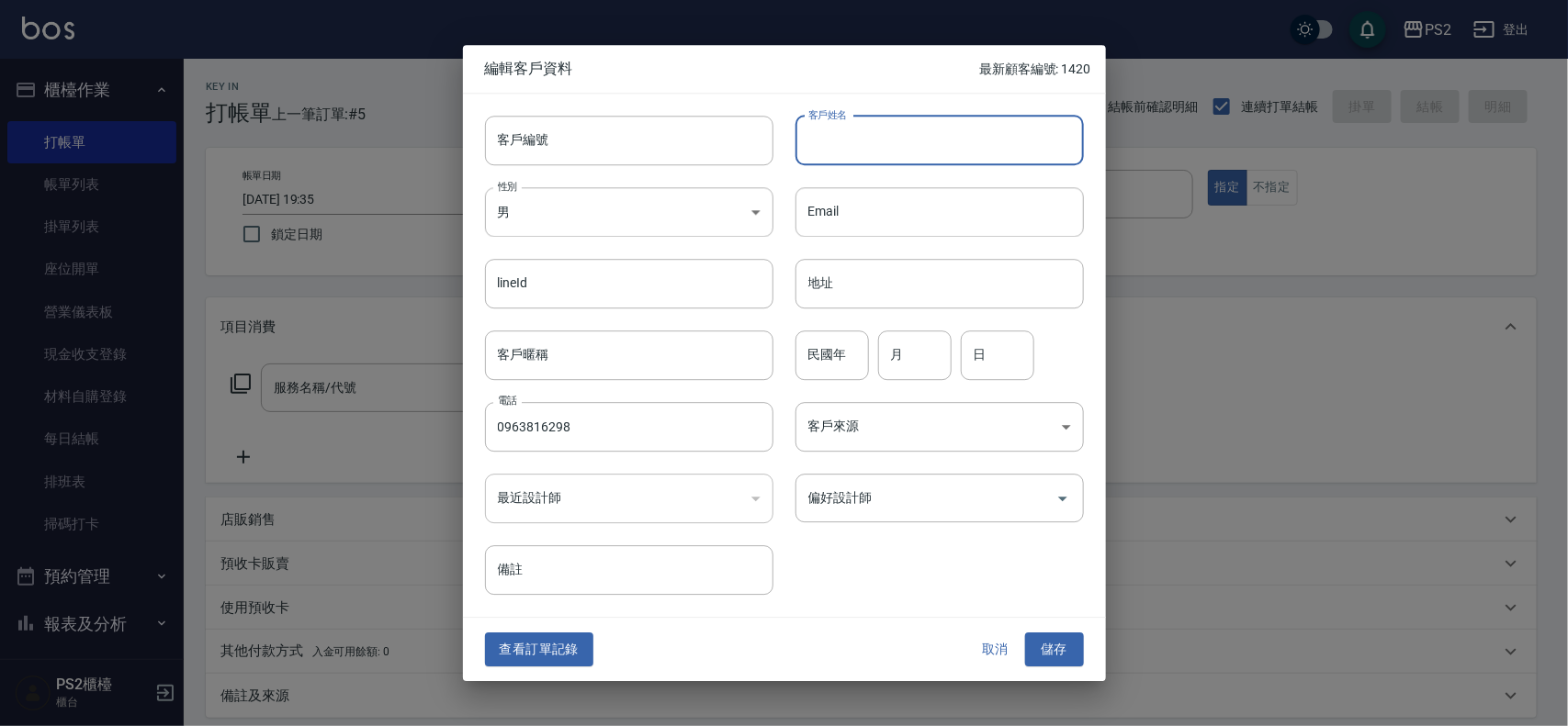
click at [949, 134] on input "客戶姓名" at bounding box center [940, 140] width 288 height 50
type input "[PERSON_NAME]"
click at [844, 365] on input "民國年" at bounding box center [832, 356] width 73 height 50
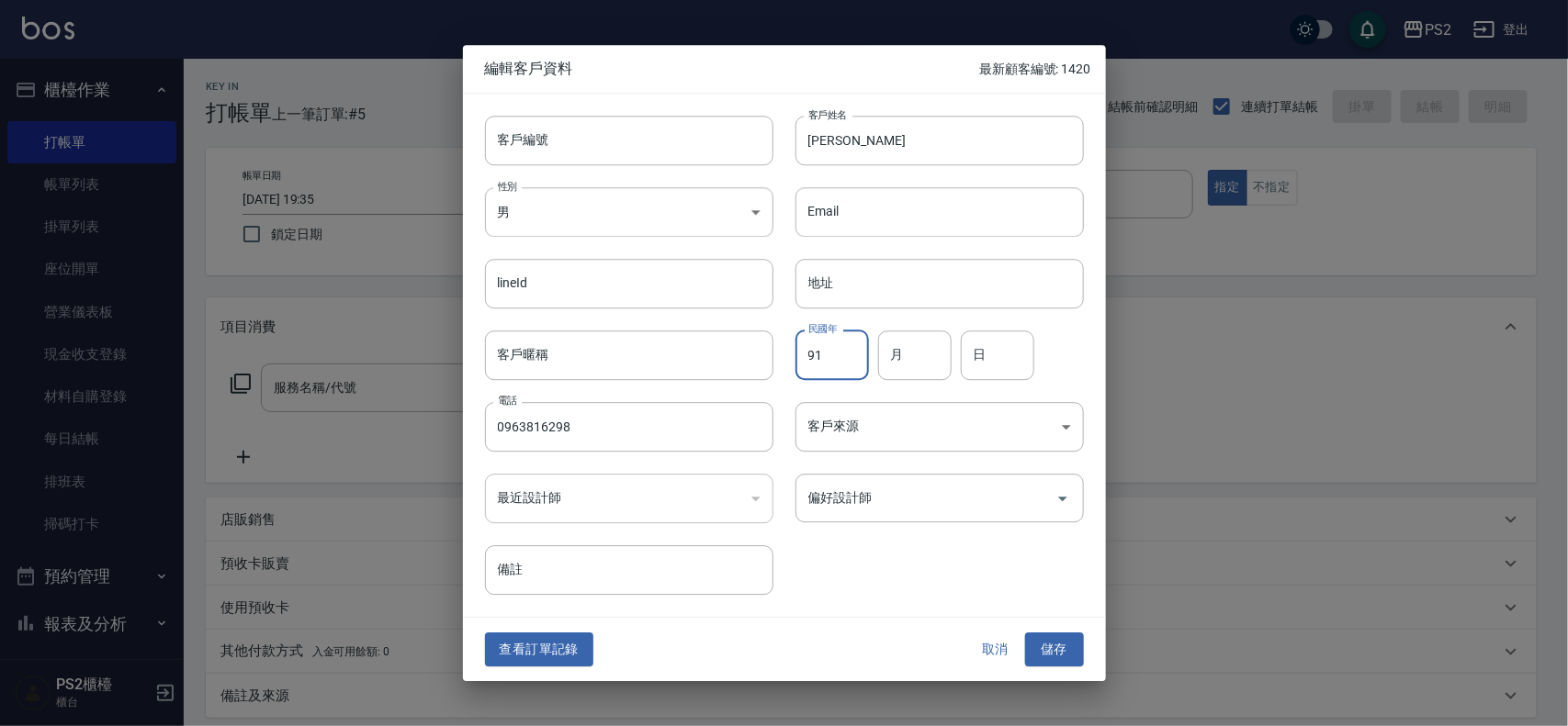
type input "91"
type input "4"
type input "1"
click at [1055, 648] on button "儲存" at bounding box center [1055, 651] width 59 height 34
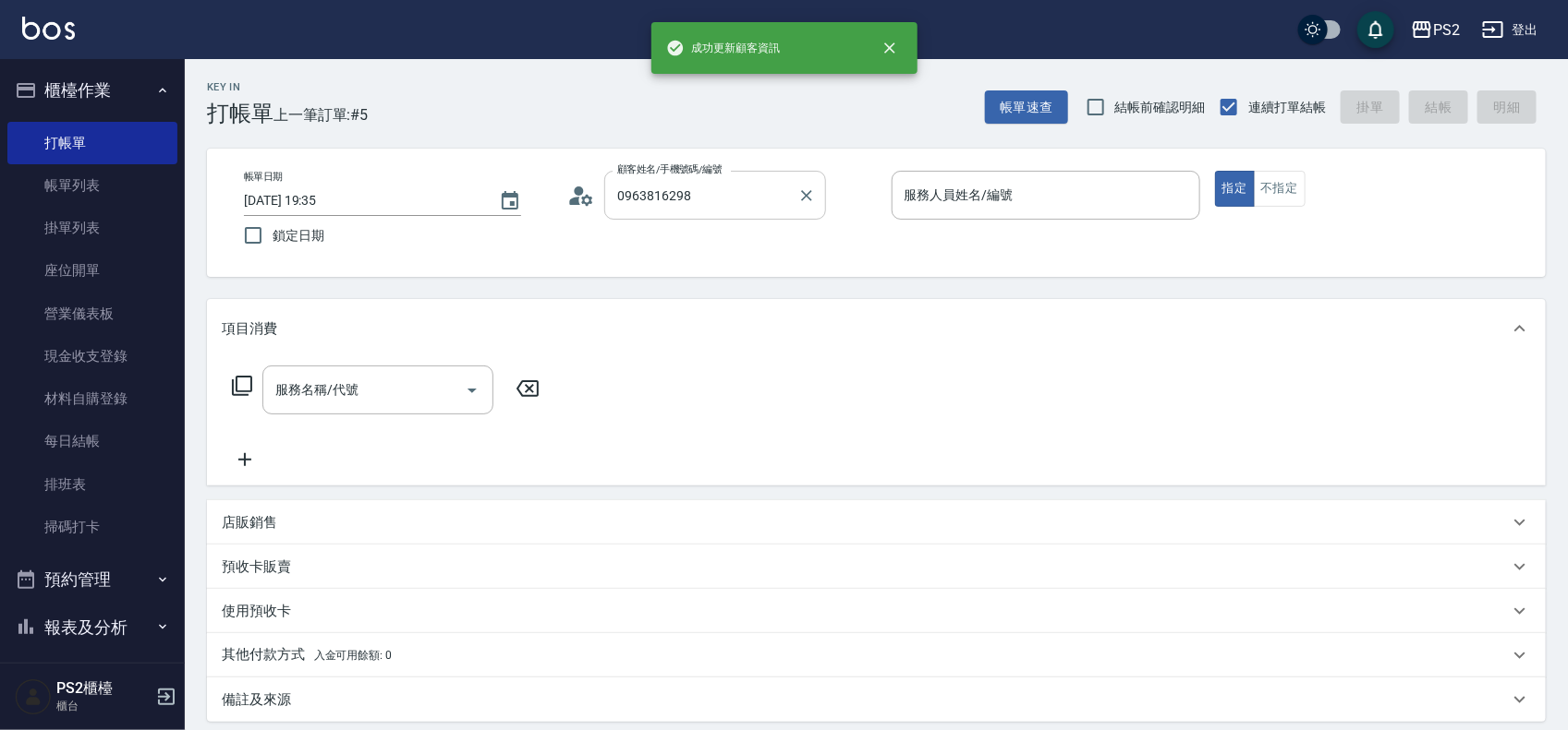
click at [764, 194] on input "0963816298" at bounding box center [701, 196] width 178 height 33
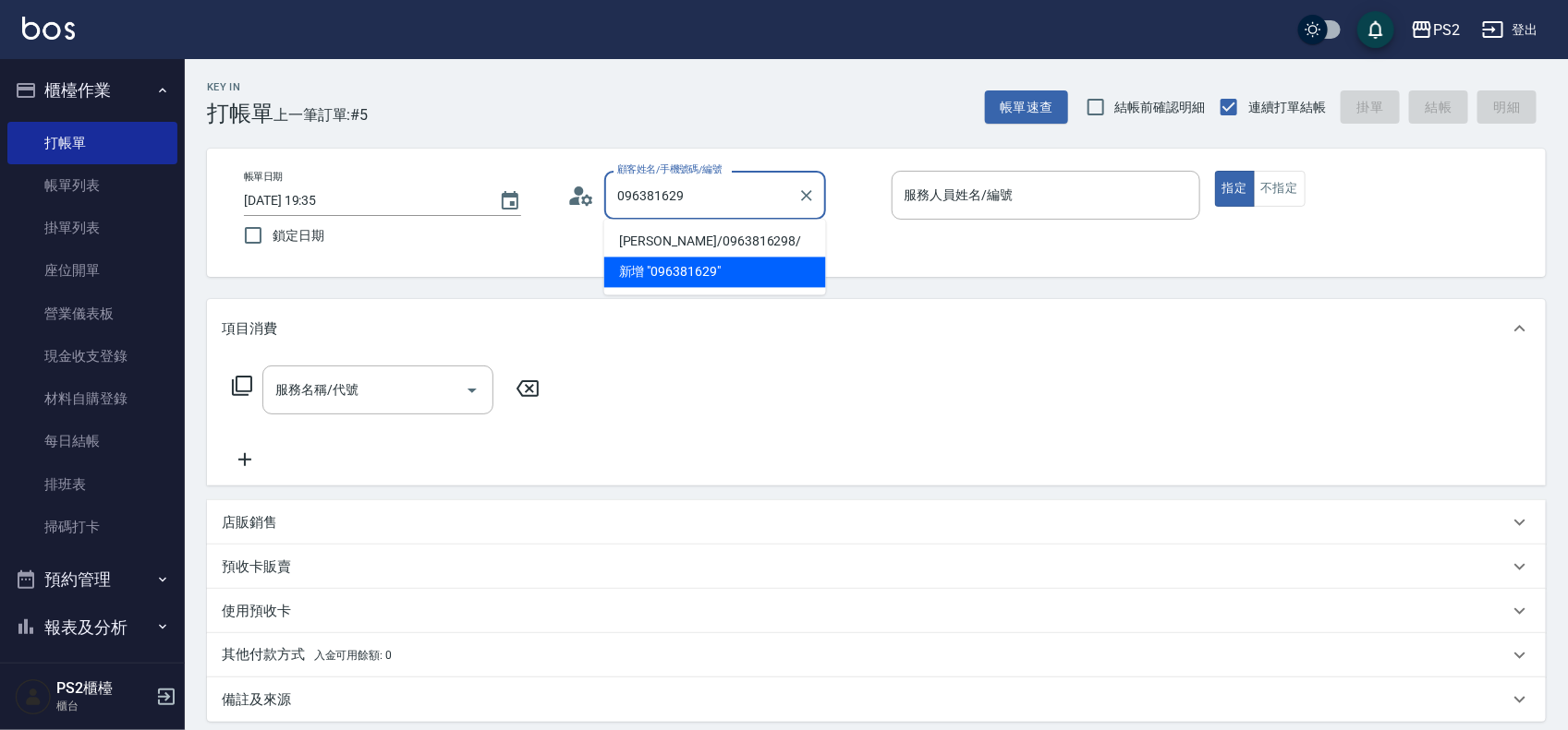
click at [689, 232] on li "[PERSON_NAME]/0963816298/" at bounding box center [715, 243] width 222 height 31
type input "[PERSON_NAME]/0963816298/"
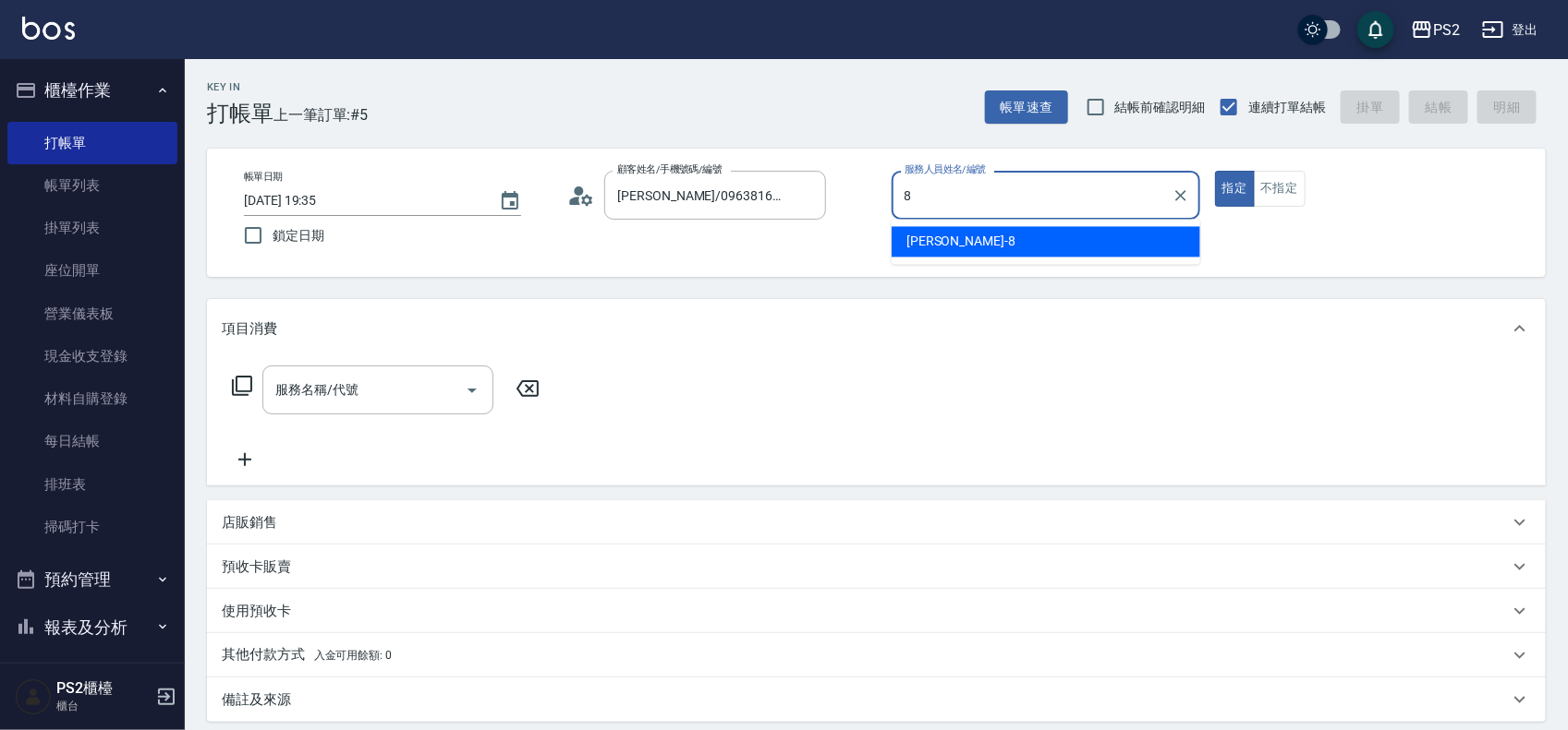
type input "Lori-8"
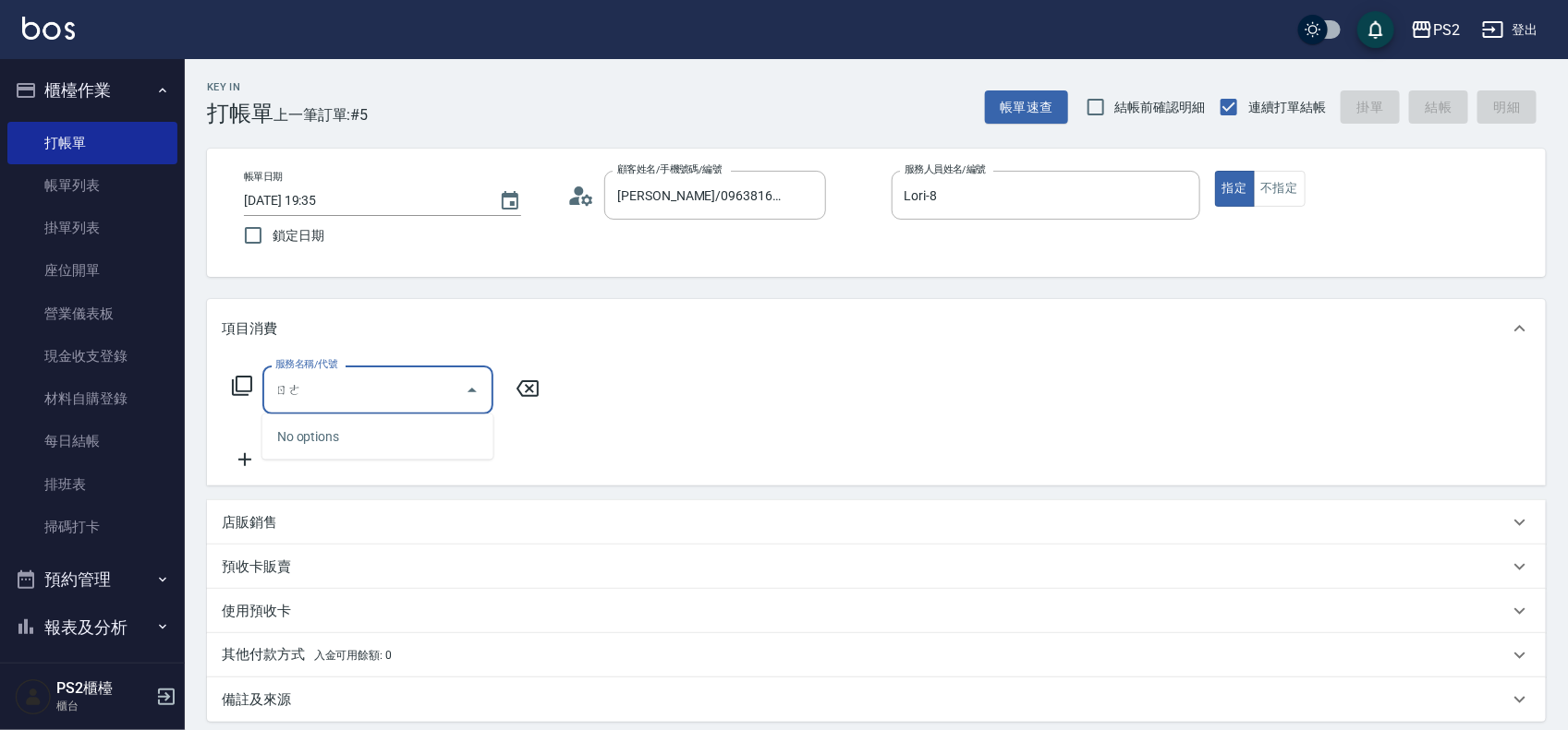
type input "熱"
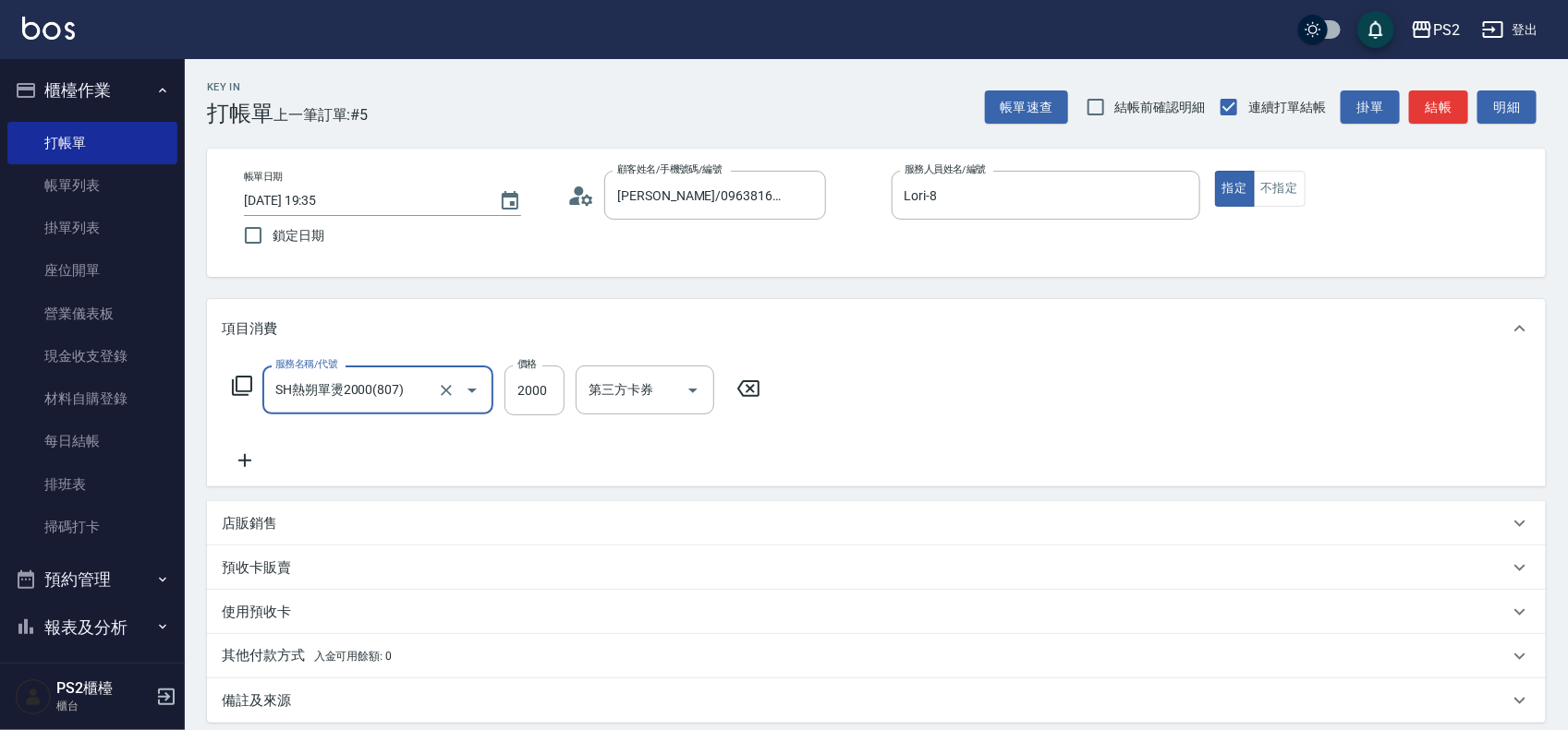
type input "SH熱朔單燙2000(807)"
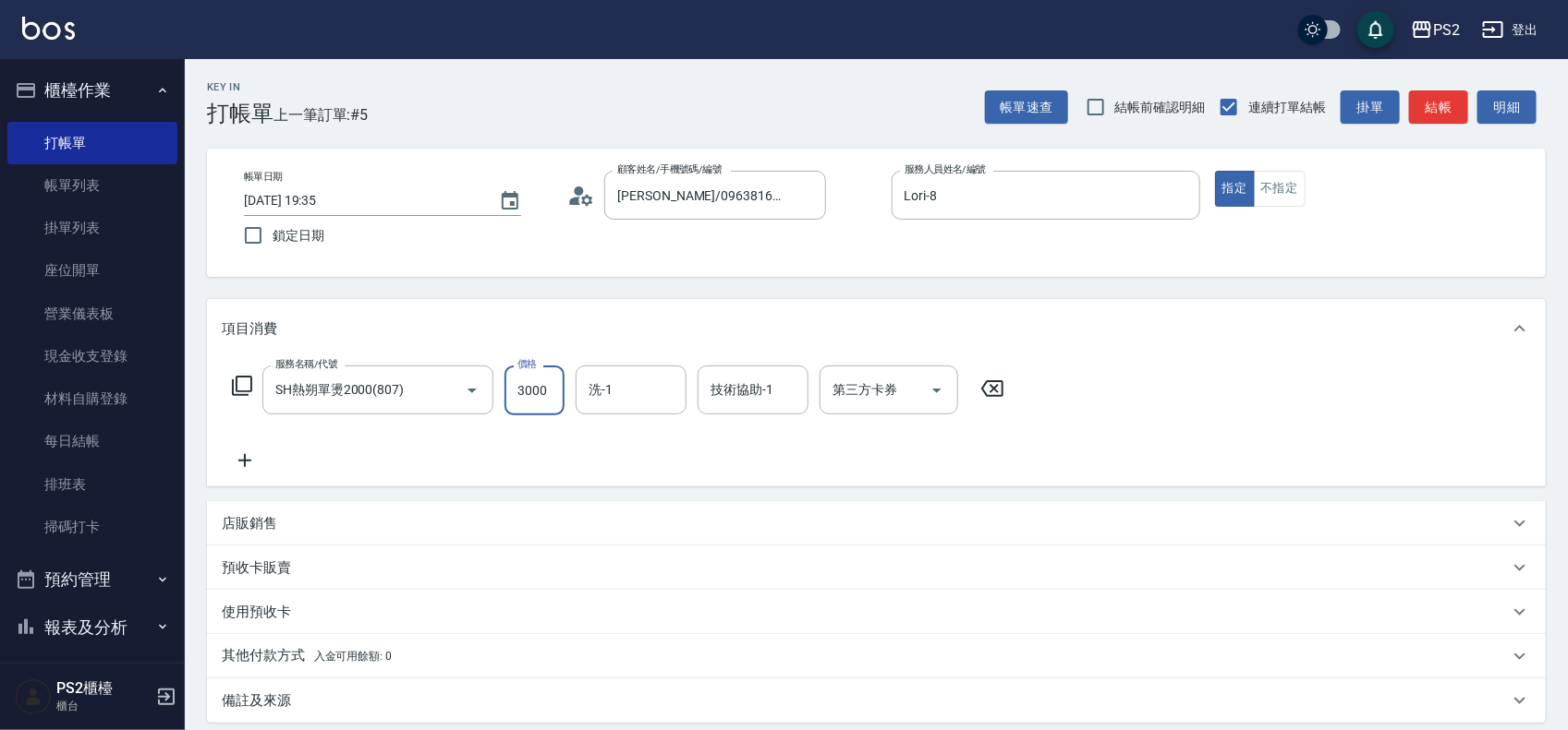
type input "3000"
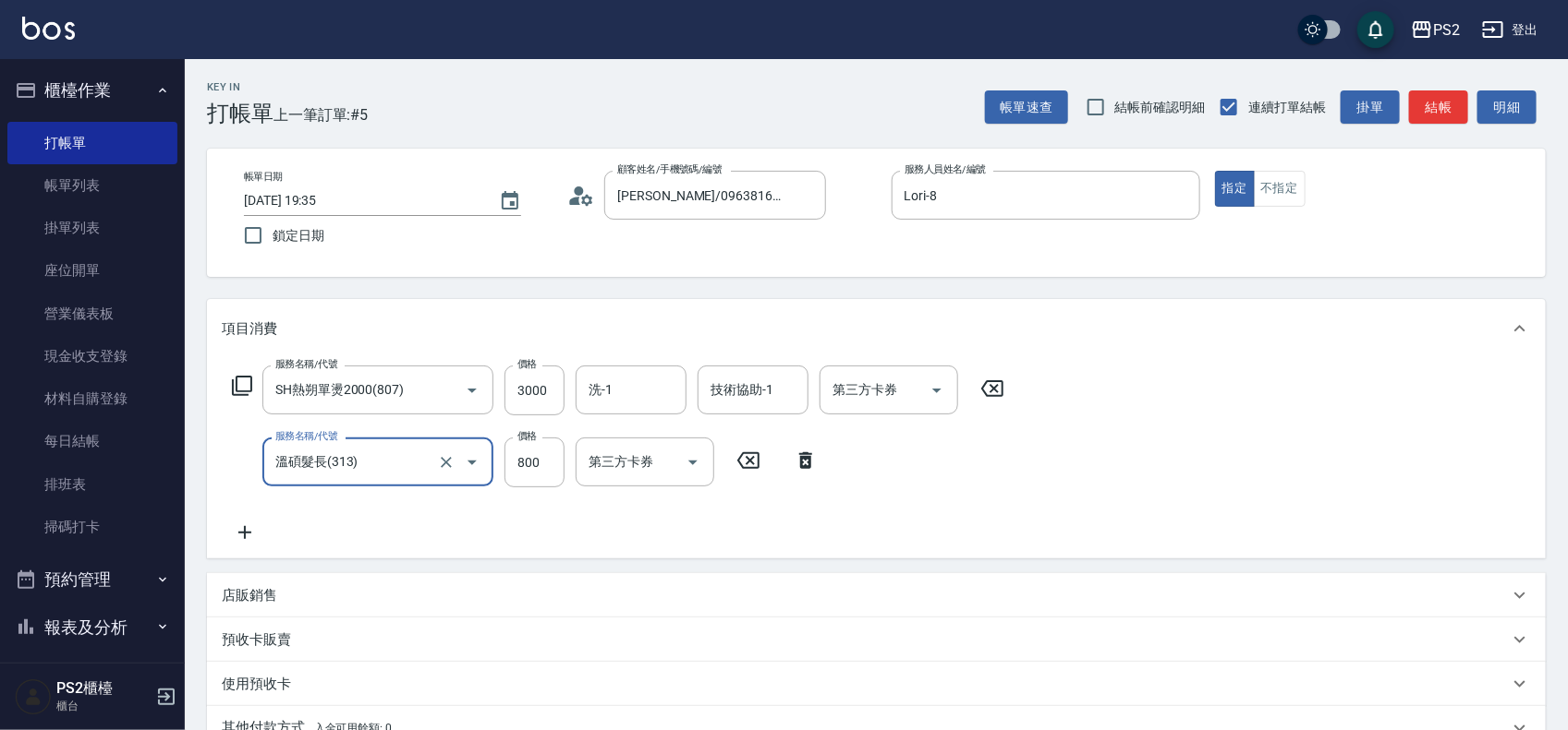
type input "溫碩髮長(313)"
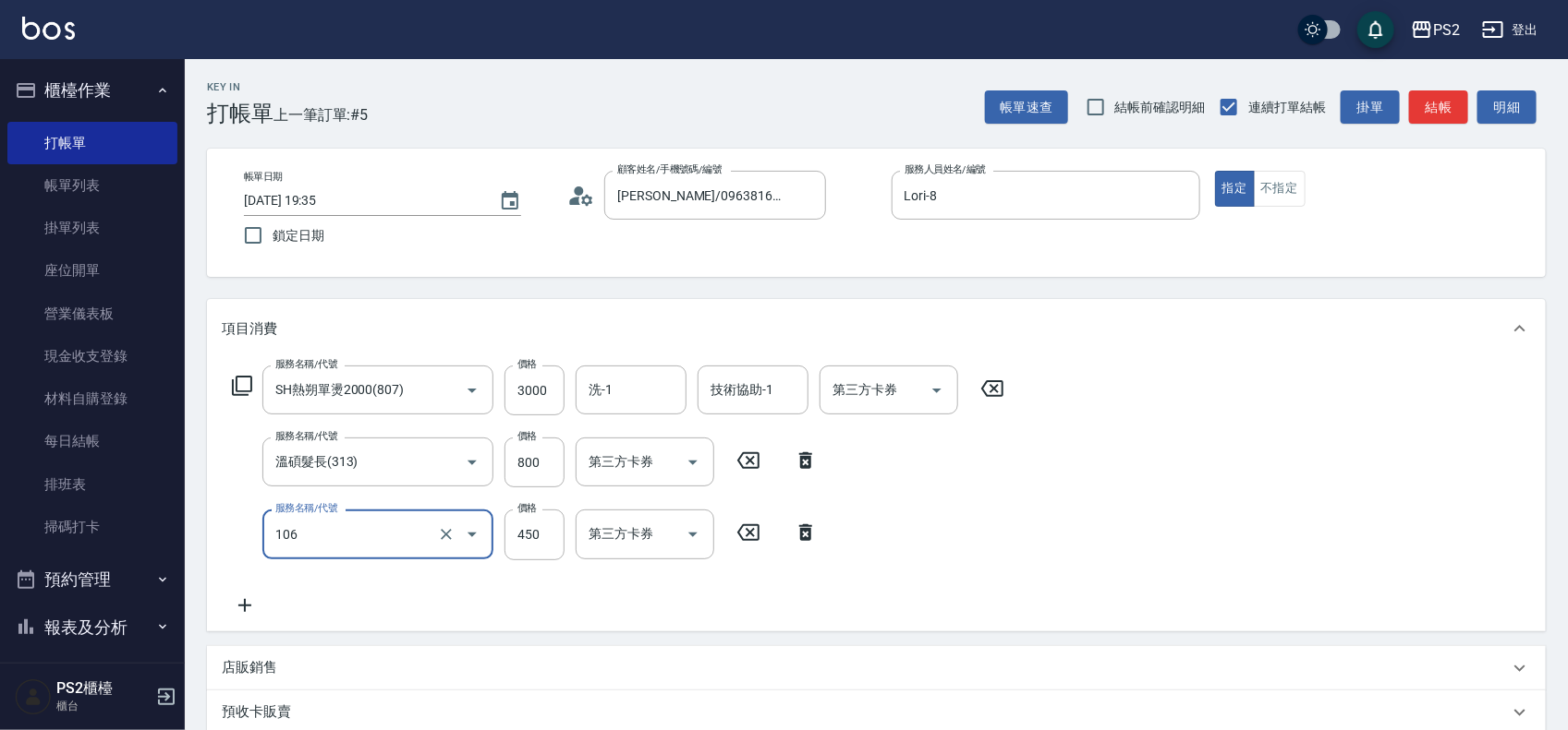
type input "A級單剪(106)"
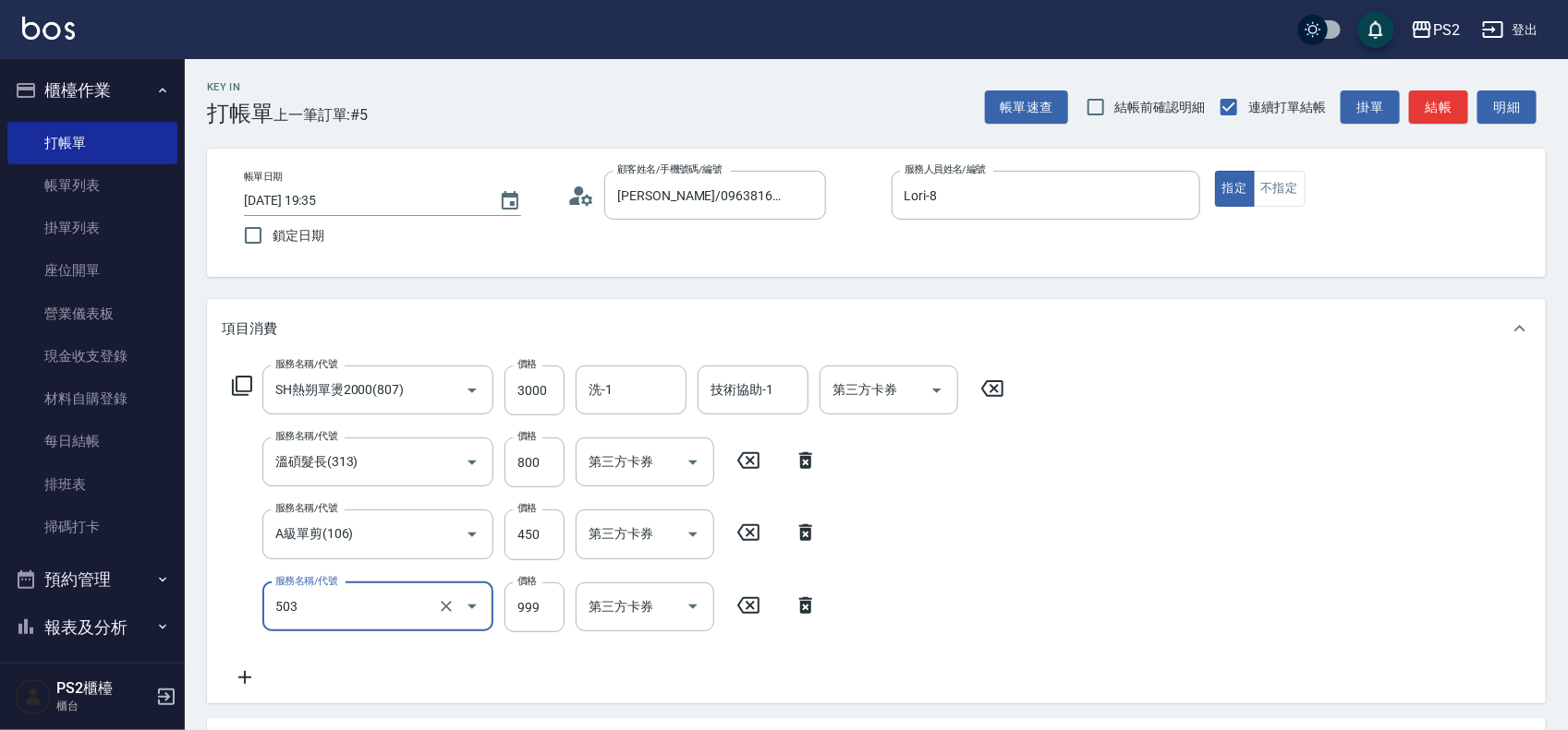
type input "廣告染髮(503)"
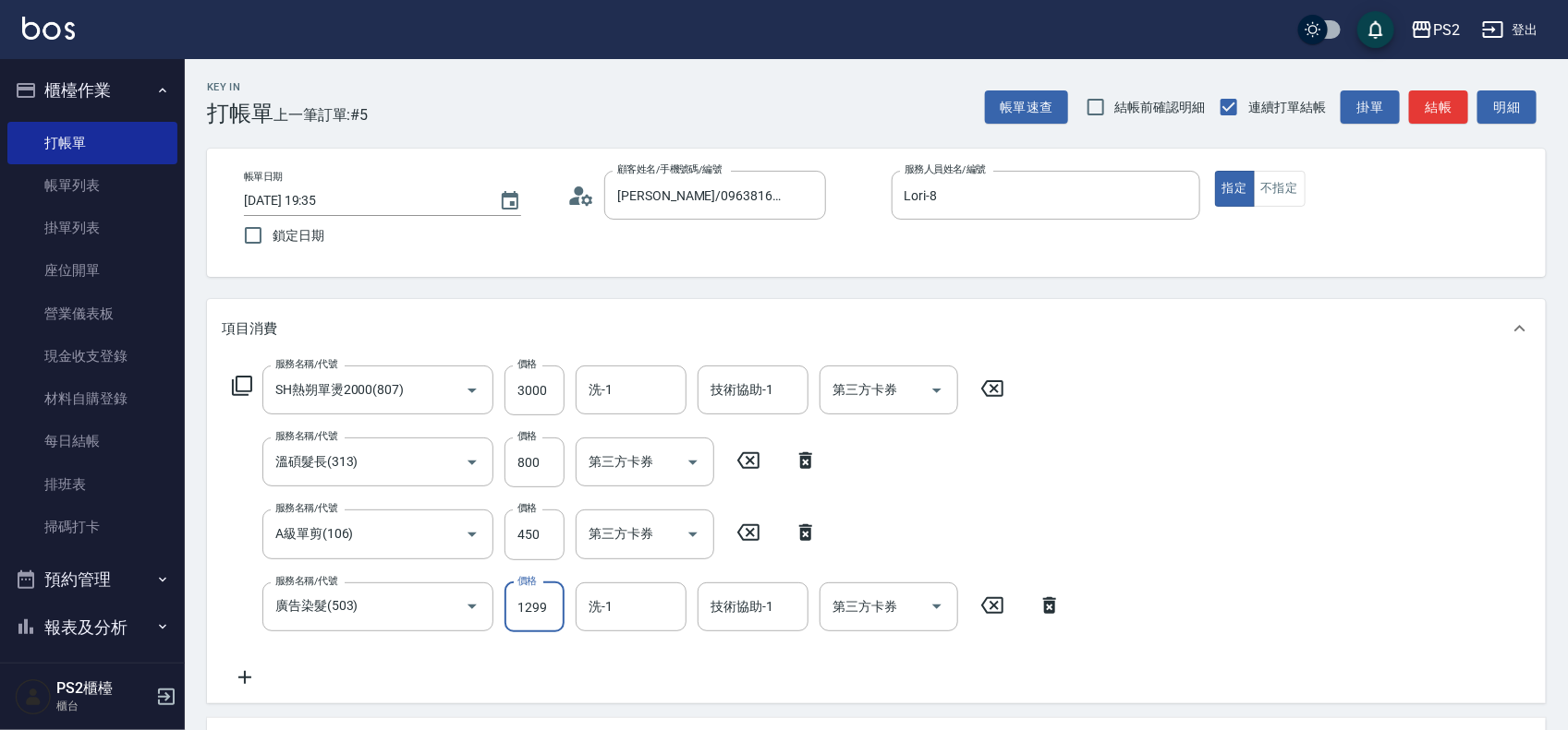
type input "1299"
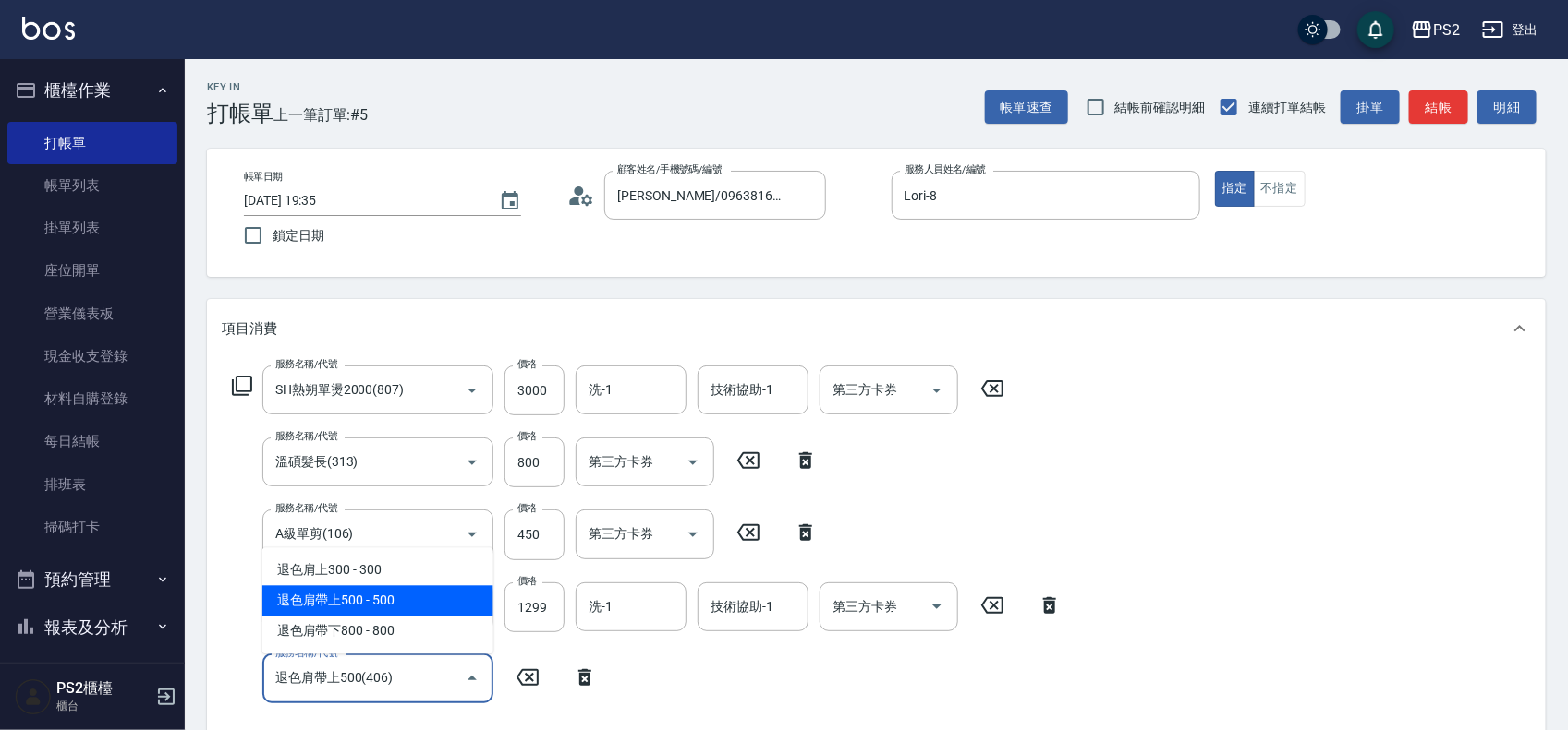
type input "退色肩帶上500(406)"
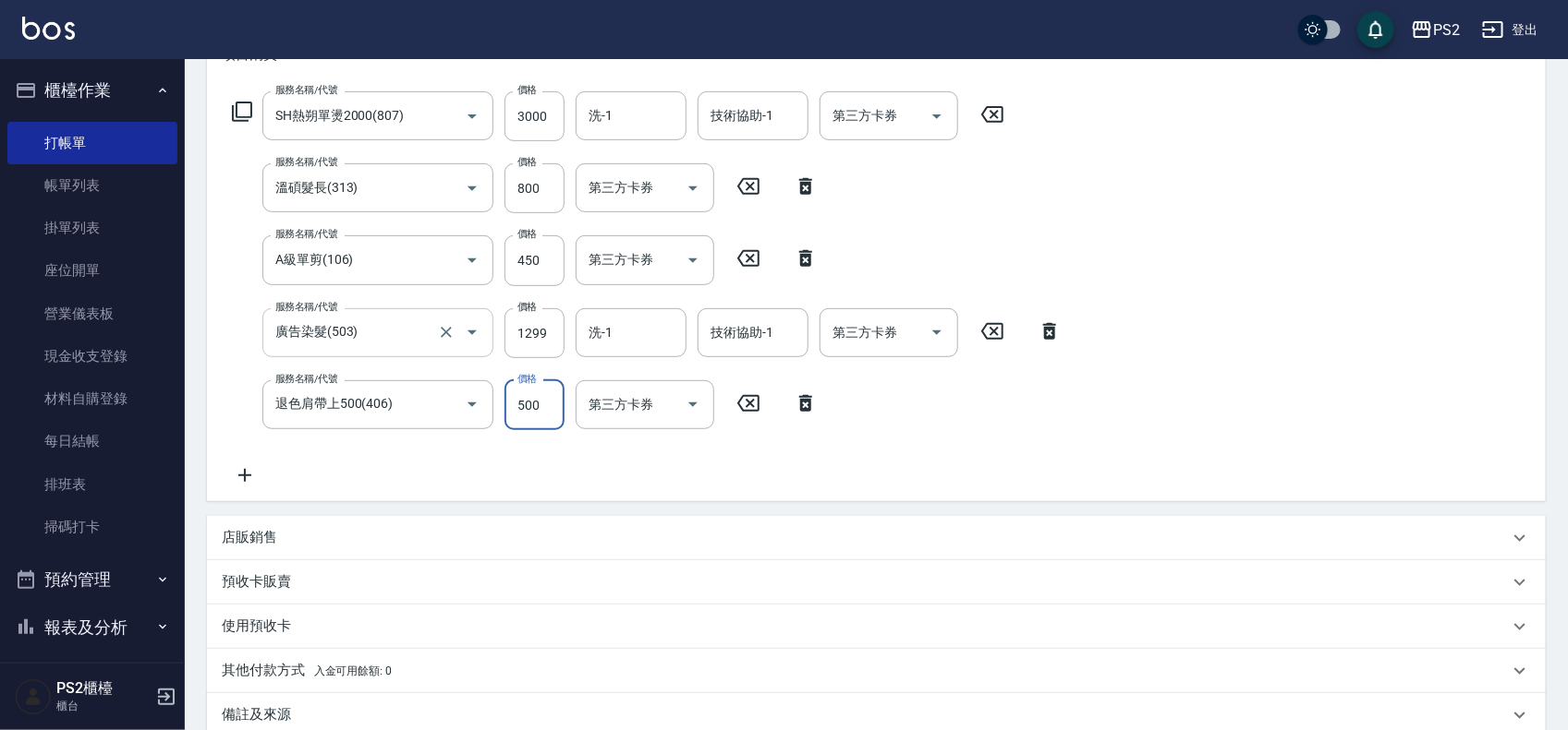
scroll to position [257, 0]
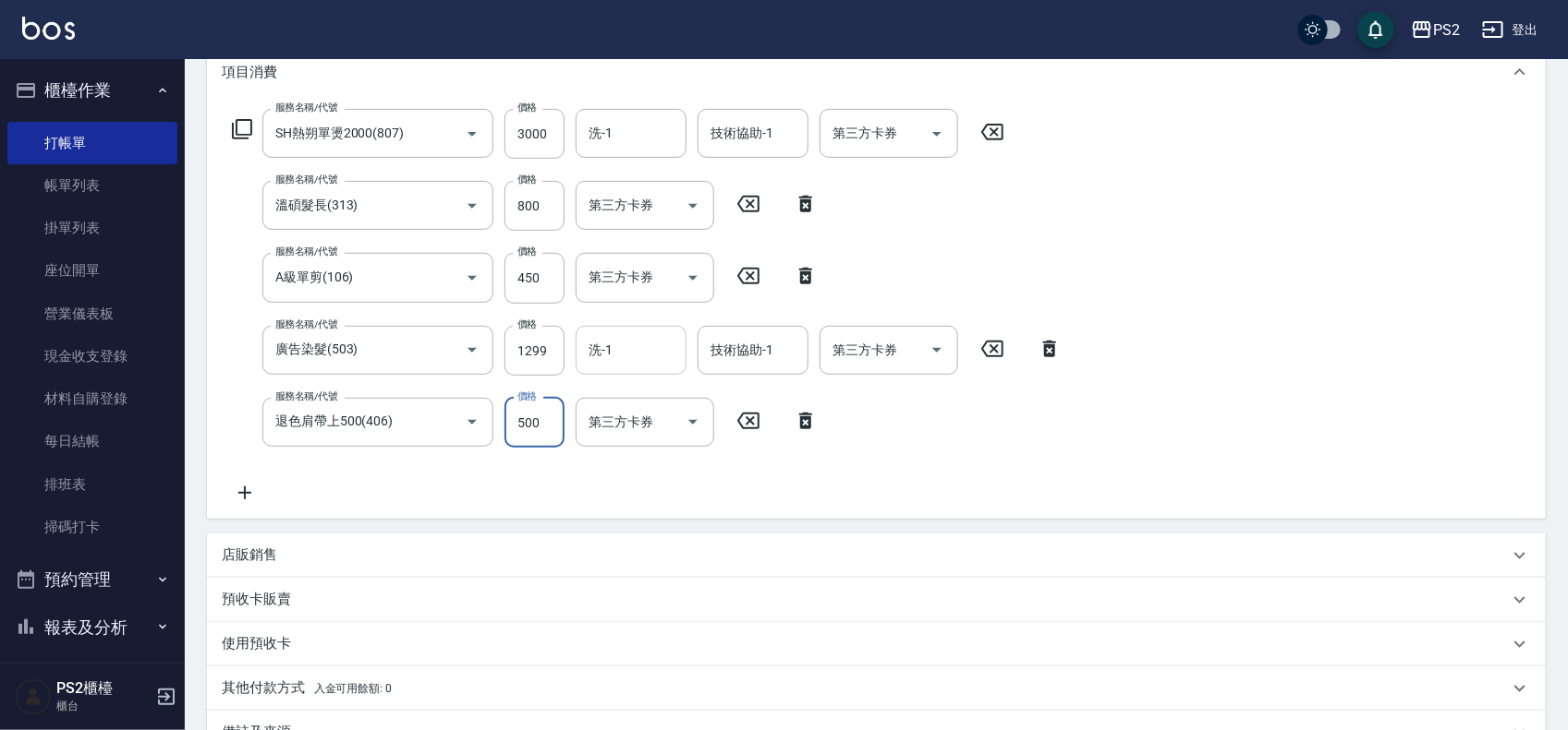
click at [645, 365] on input "洗-1" at bounding box center [630, 350] width 94 height 33
type input "[PERSON_NAME]-25"
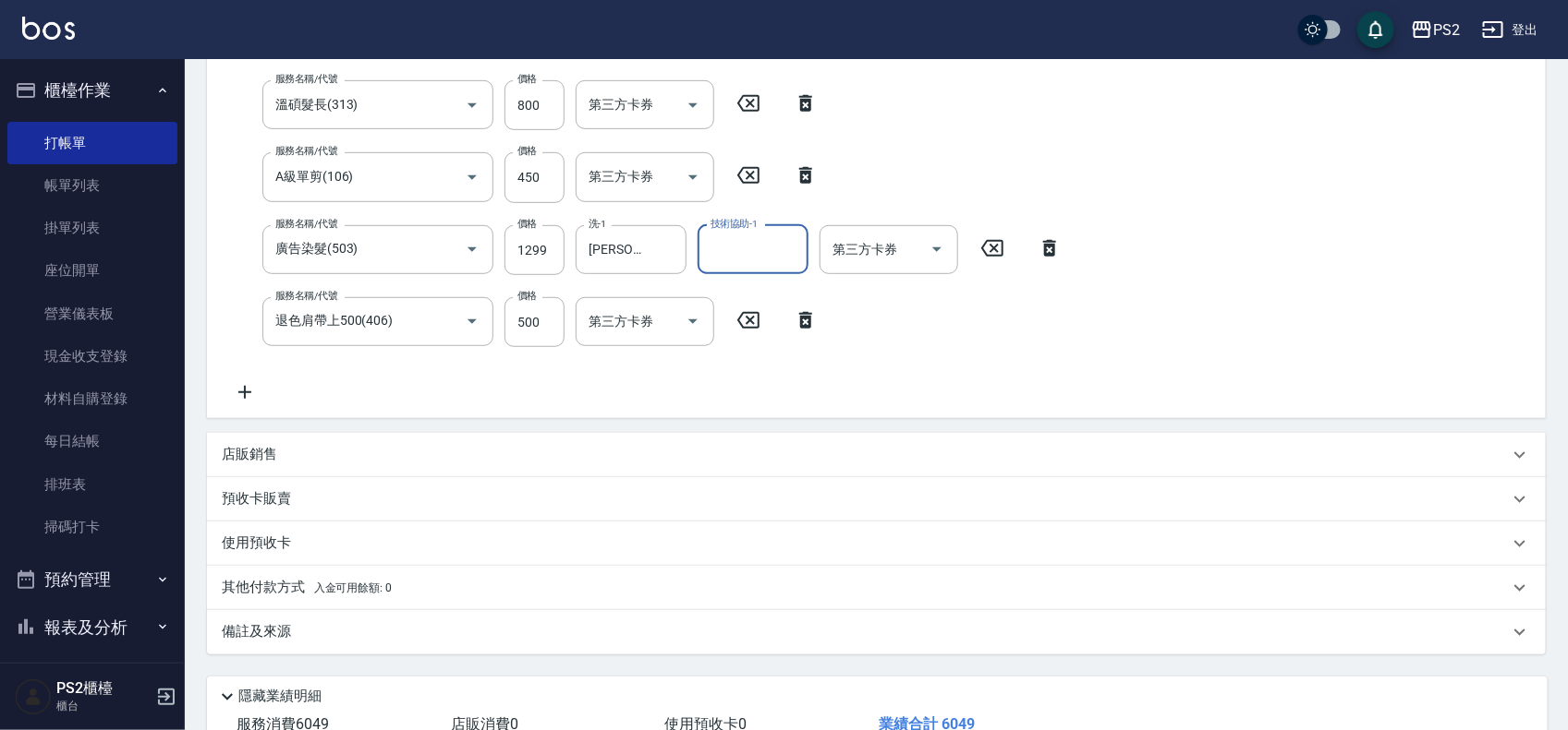
scroll to position [487, 0]
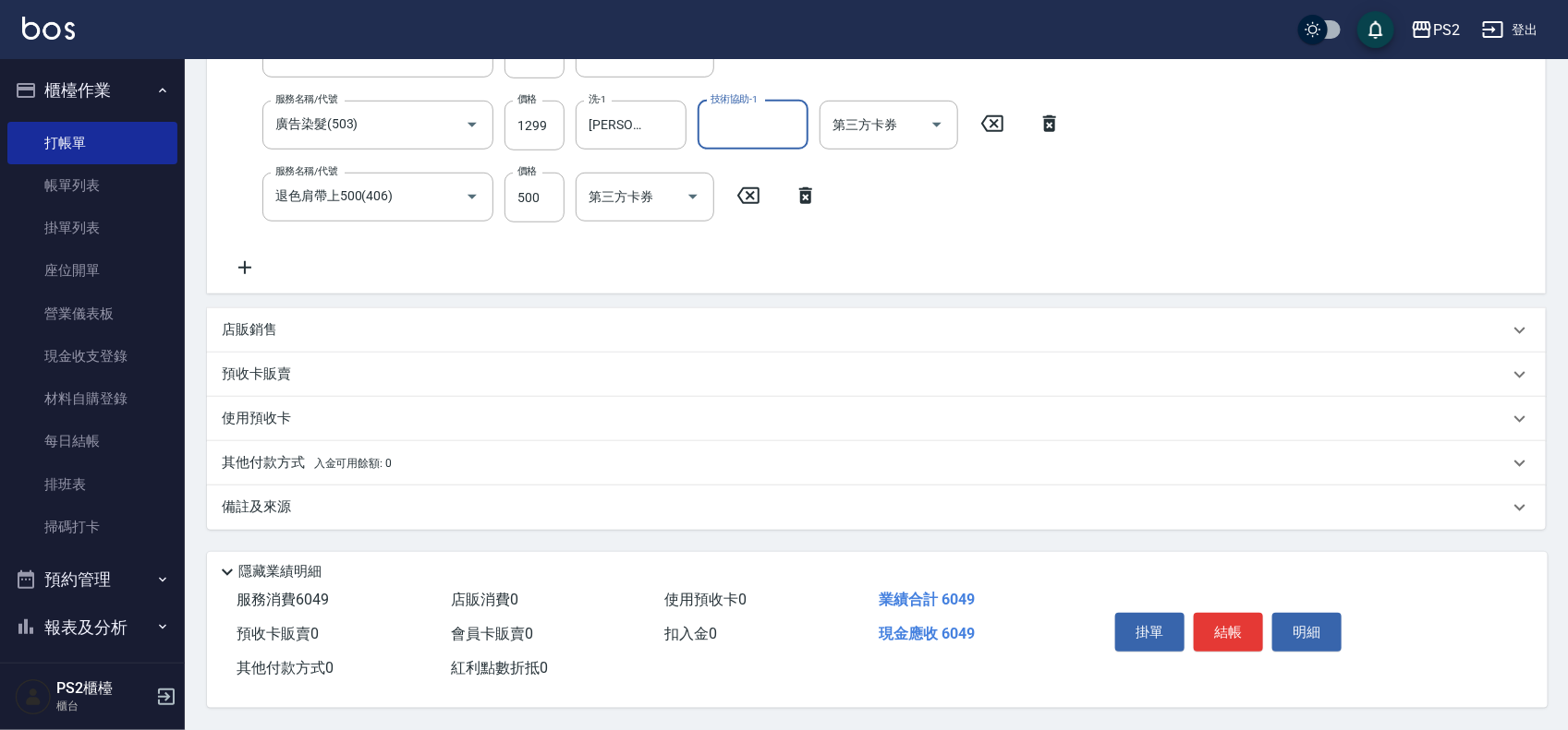
click at [359, 458] on span "入金可用餘額: 0" at bounding box center [353, 463] width 79 height 12
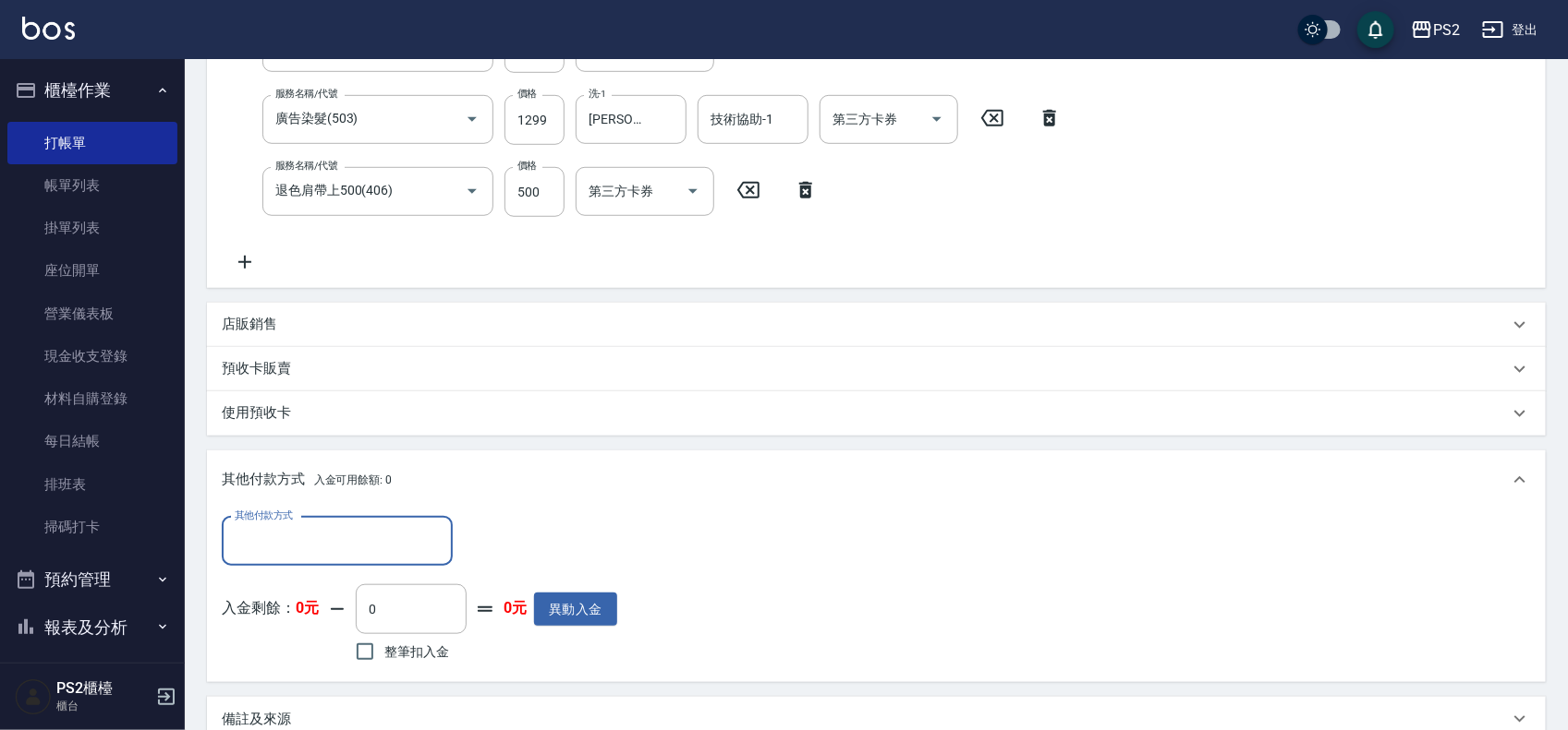
scroll to position [0, 0]
click at [323, 536] on input "其他付款方式" at bounding box center [337, 542] width 214 height 33
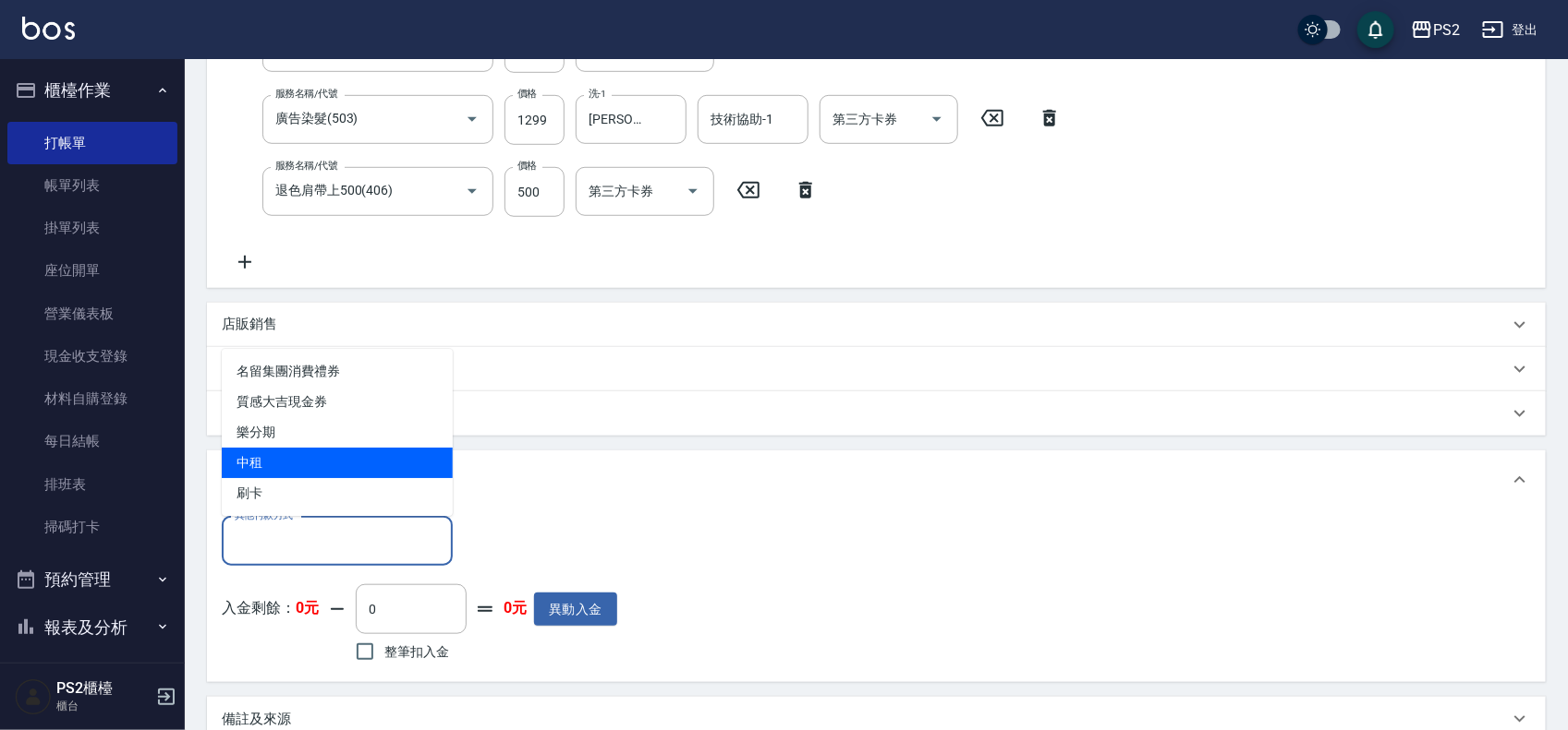
click at [296, 476] on span "中租" at bounding box center [337, 463] width 231 height 31
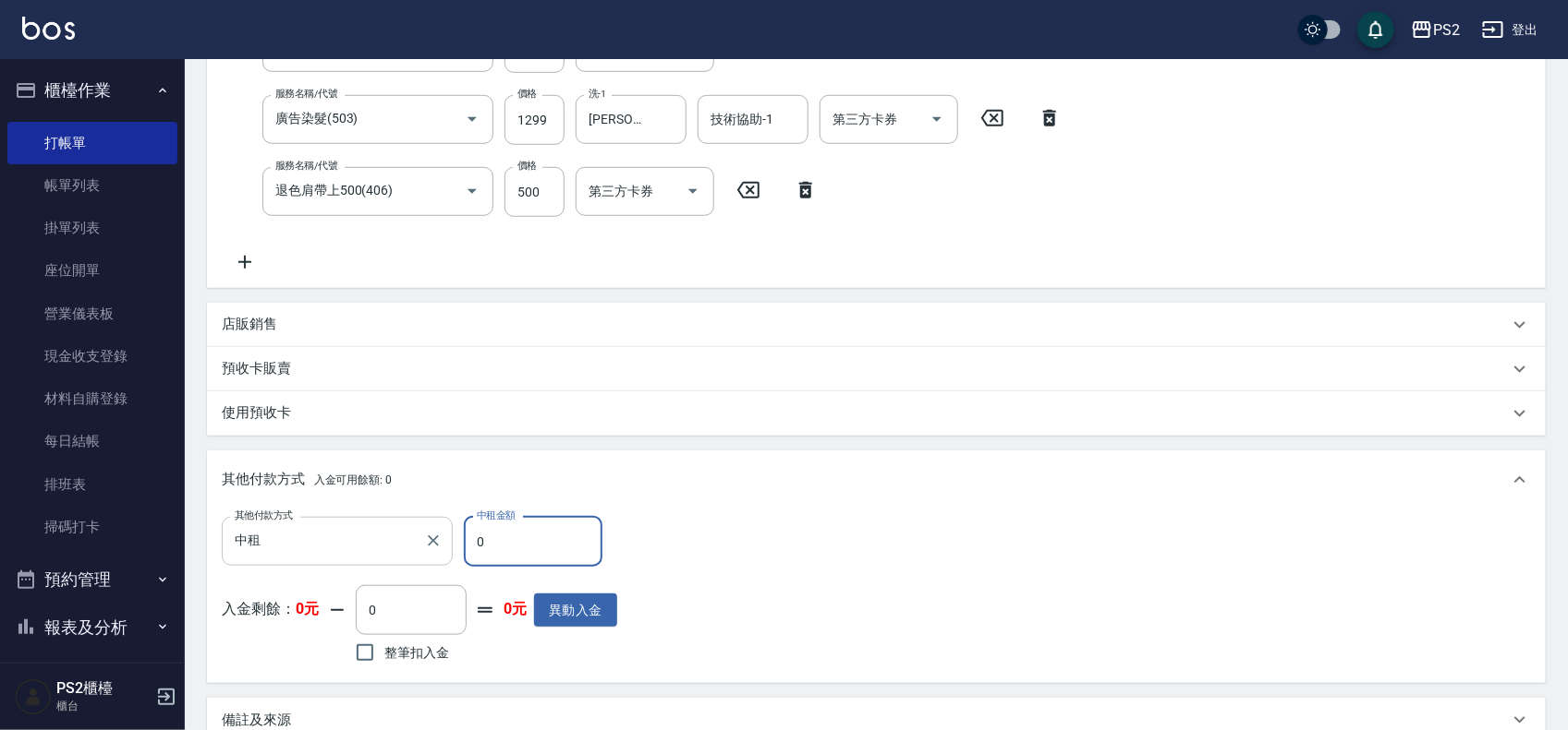
click at [314, 553] on input "中租" at bounding box center [323, 542] width 186 height 33
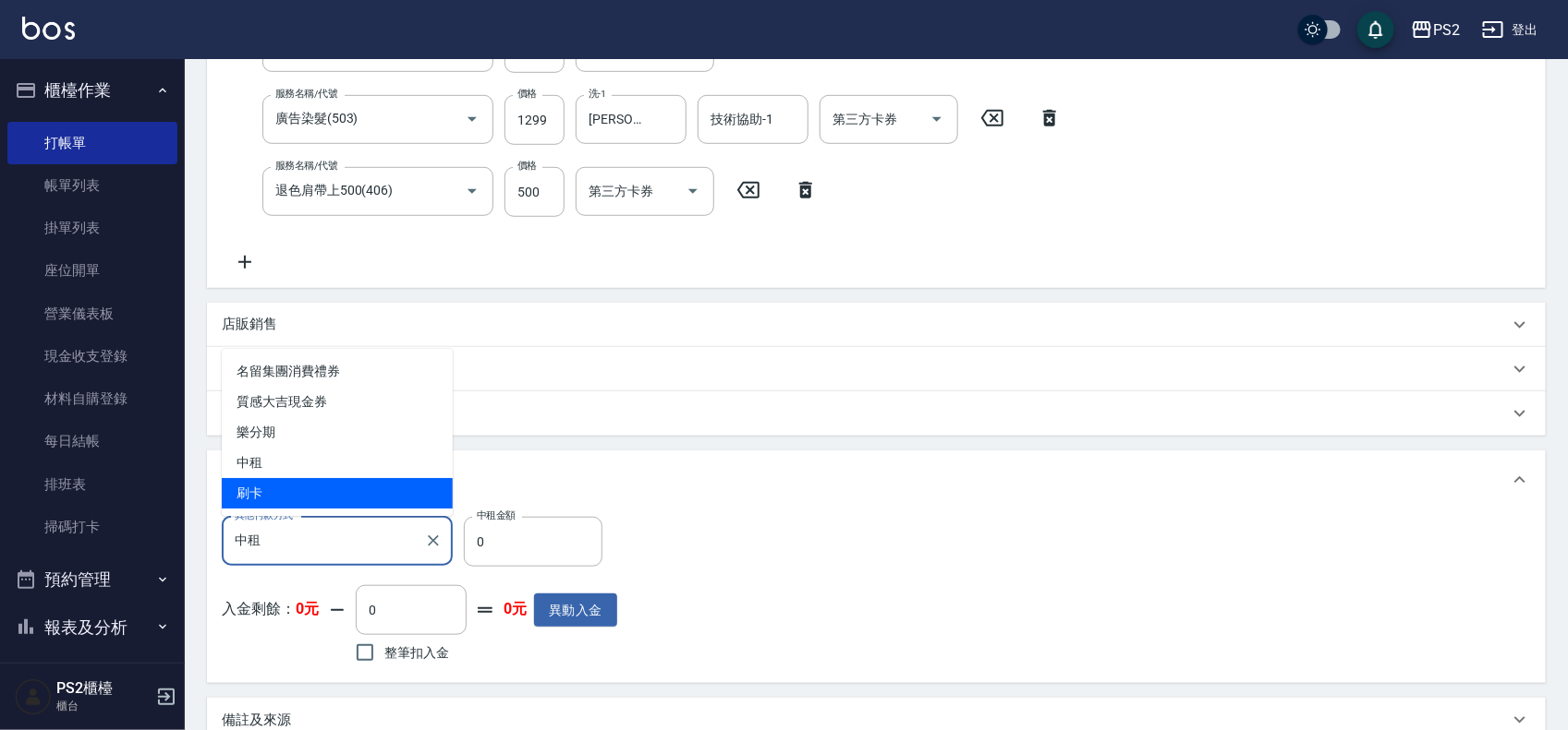
click at [273, 494] on span "刷卡" at bounding box center [337, 494] width 231 height 31
type input "刷卡"
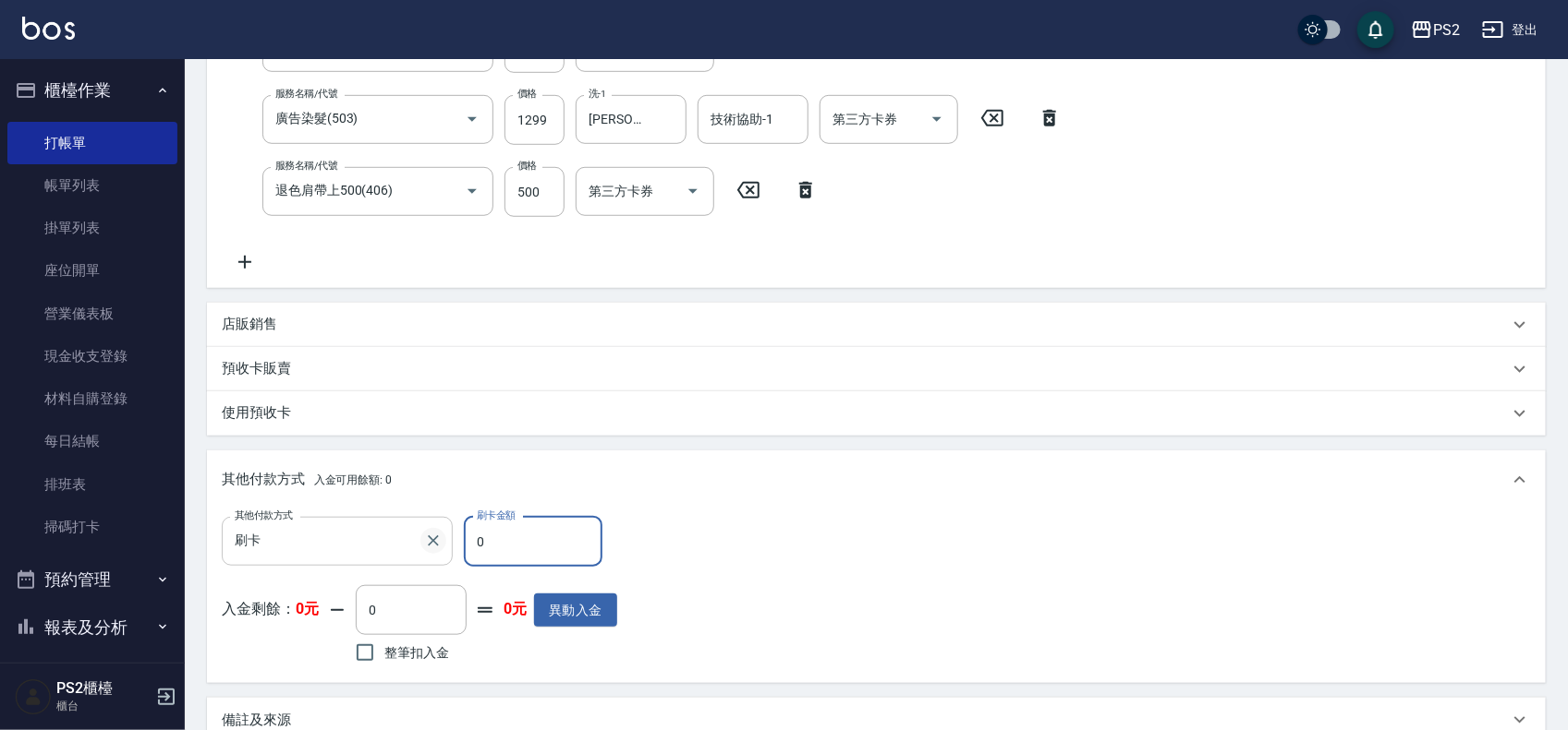
drag, startPoint x: 506, startPoint y: 553, endPoint x: 428, endPoint y: 551, distance: 78.0
click at [428, 551] on div "其他付款方式 刷卡 其他付款方式 刷卡金額 0 刷卡金額" at bounding box center [419, 542] width 395 height 50
type input "6049"
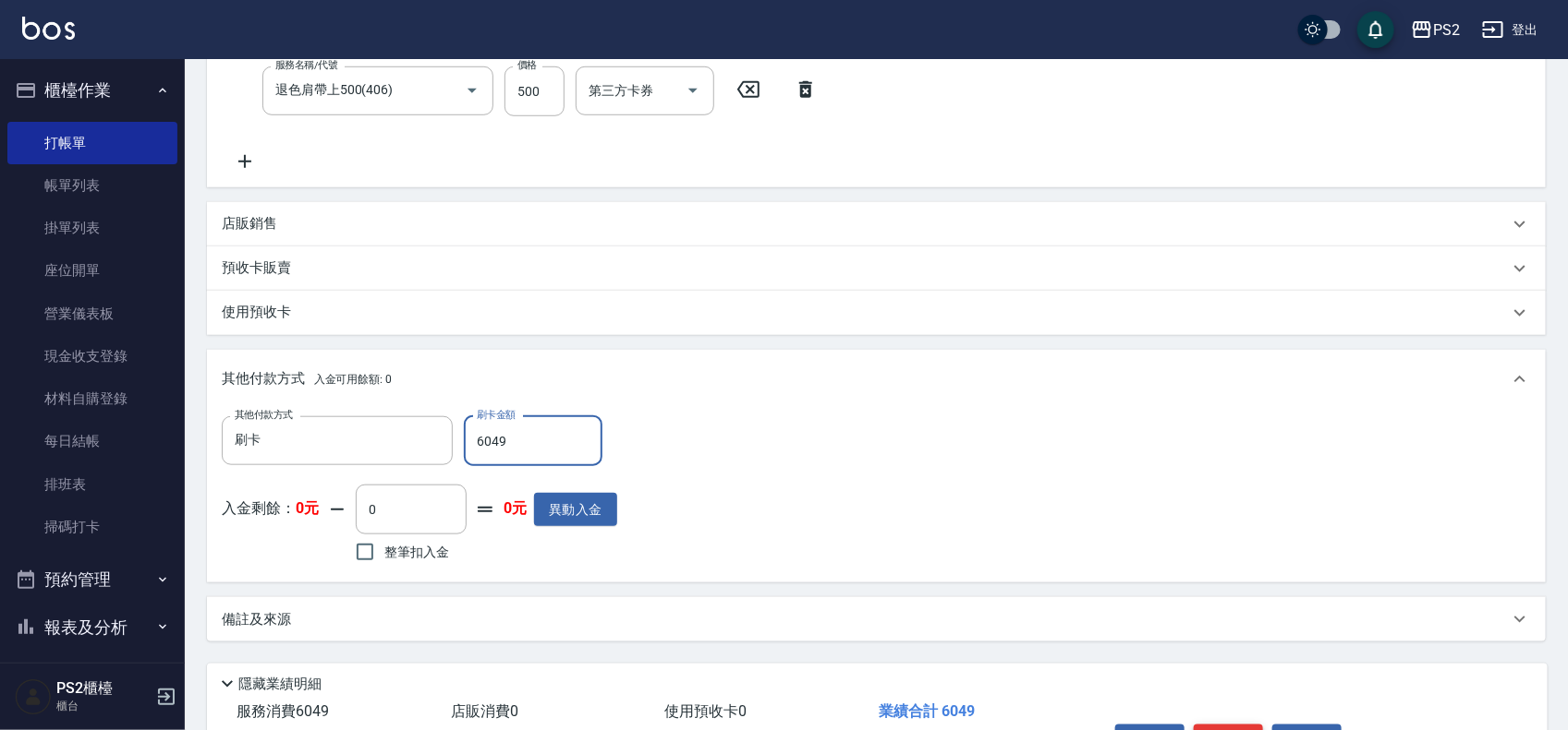
scroll to position [706, 0]
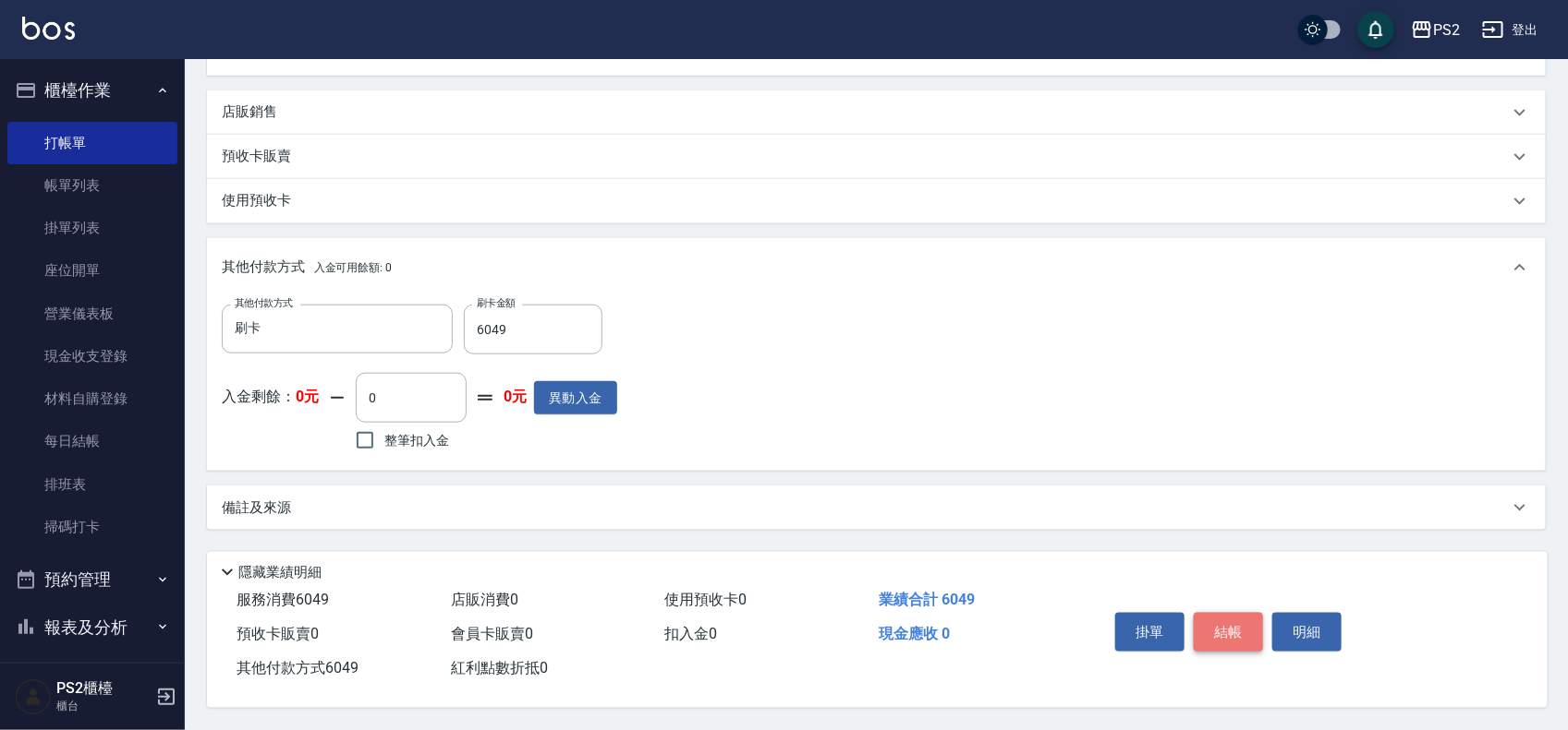
click at [1230, 642] on button "結帳" at bounding box center [1228, 632] width 69 height 38
type input "[DATE] 19:36"
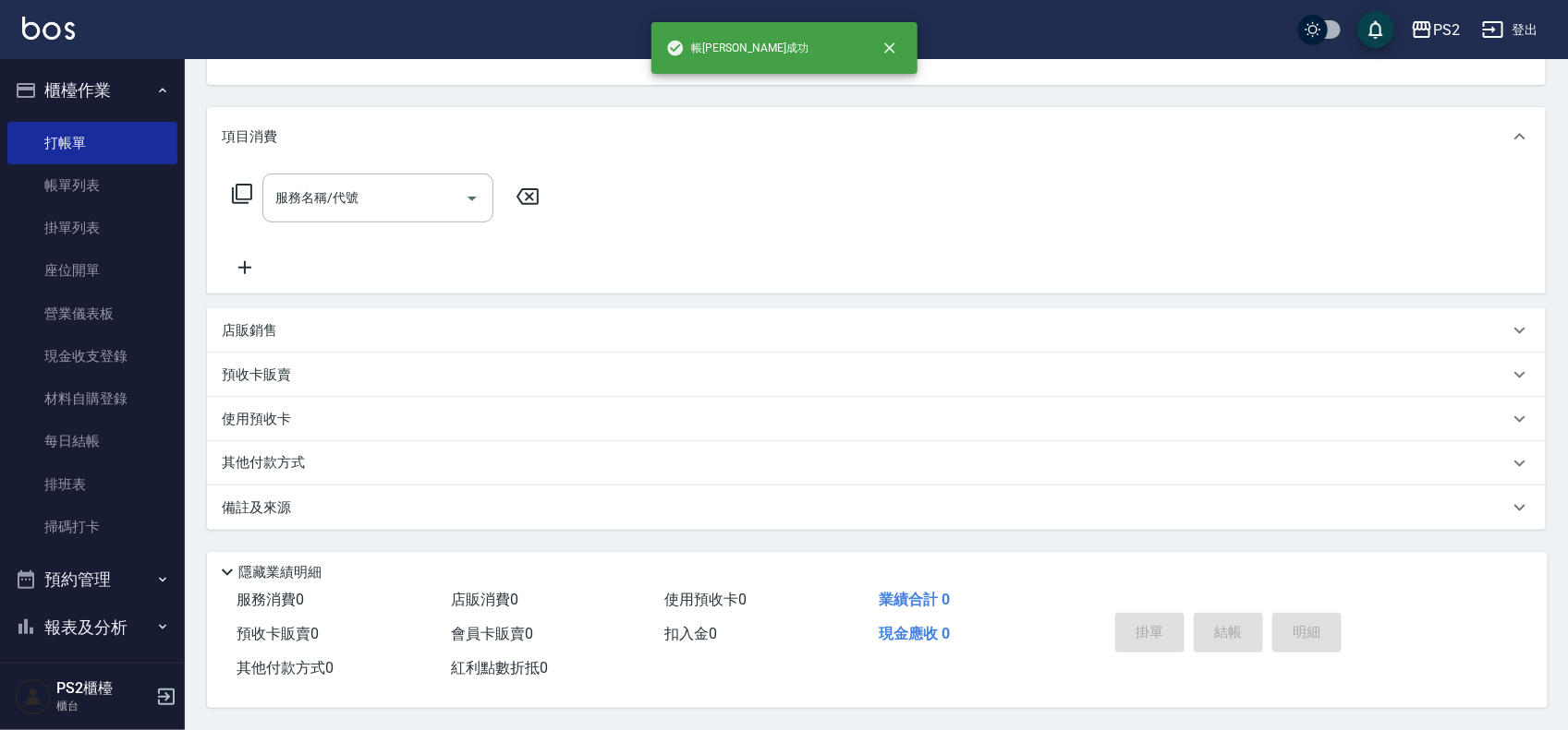
scroll to position [0, 0]
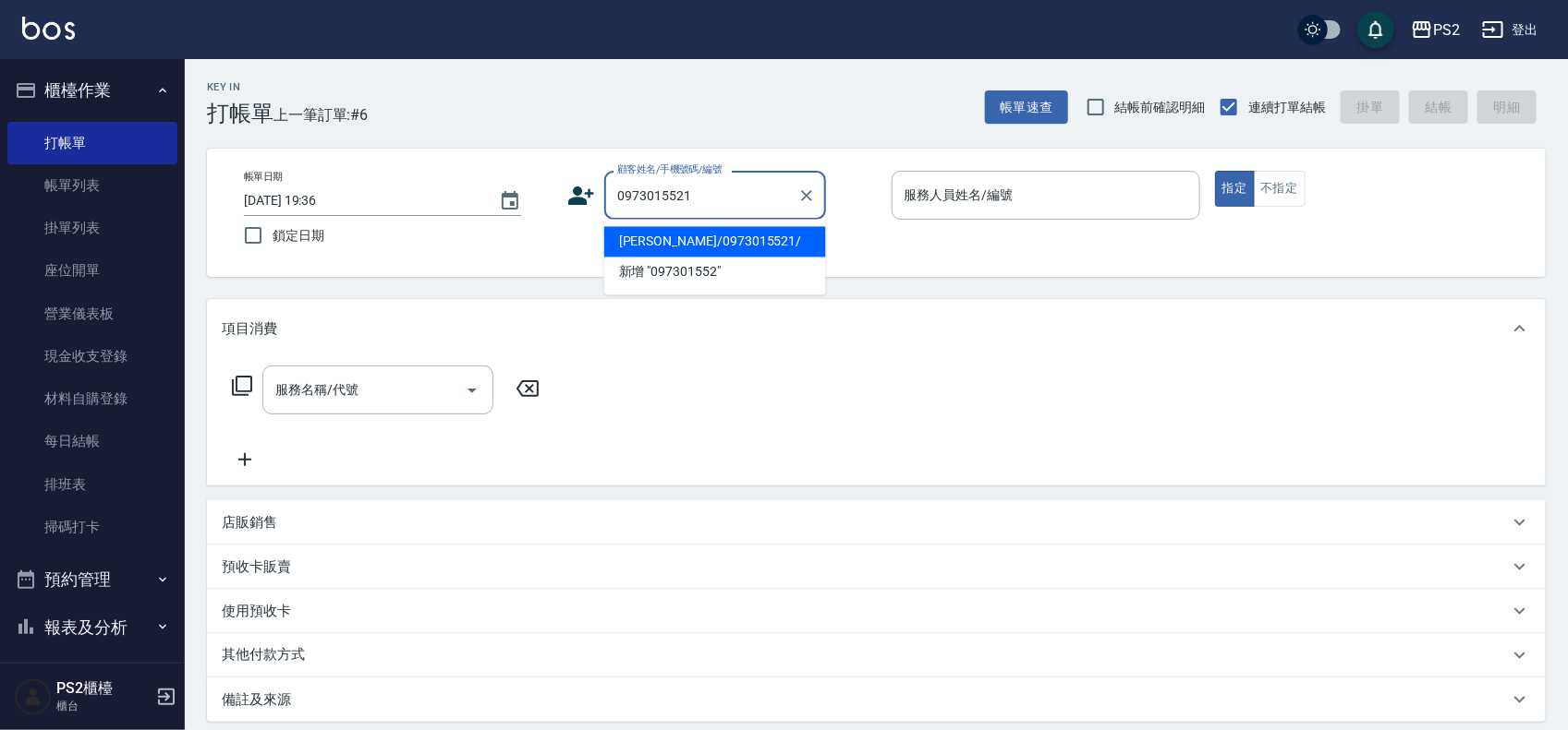
type input "[PERSON_NAME]/0973015521/"
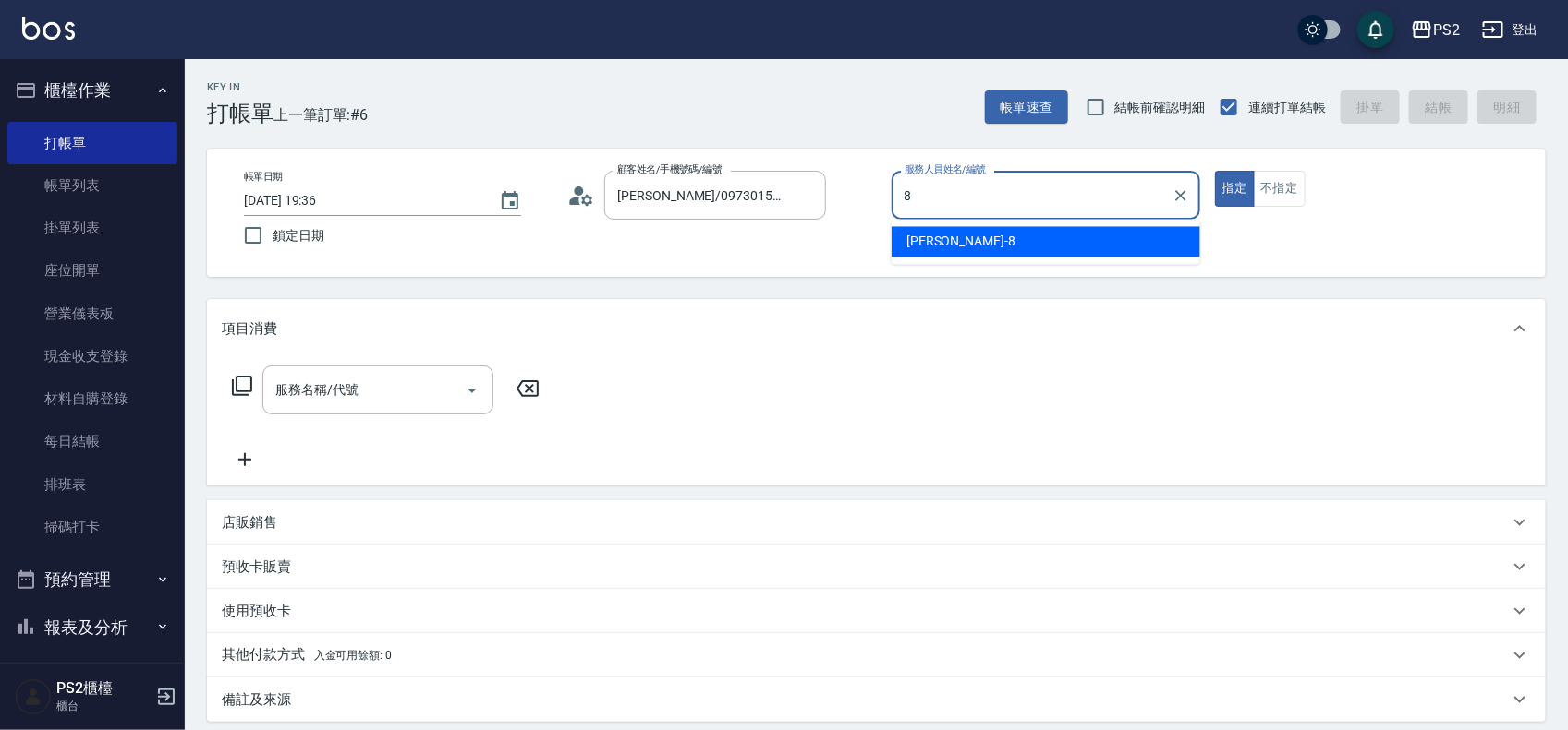
type input "Lori-8"
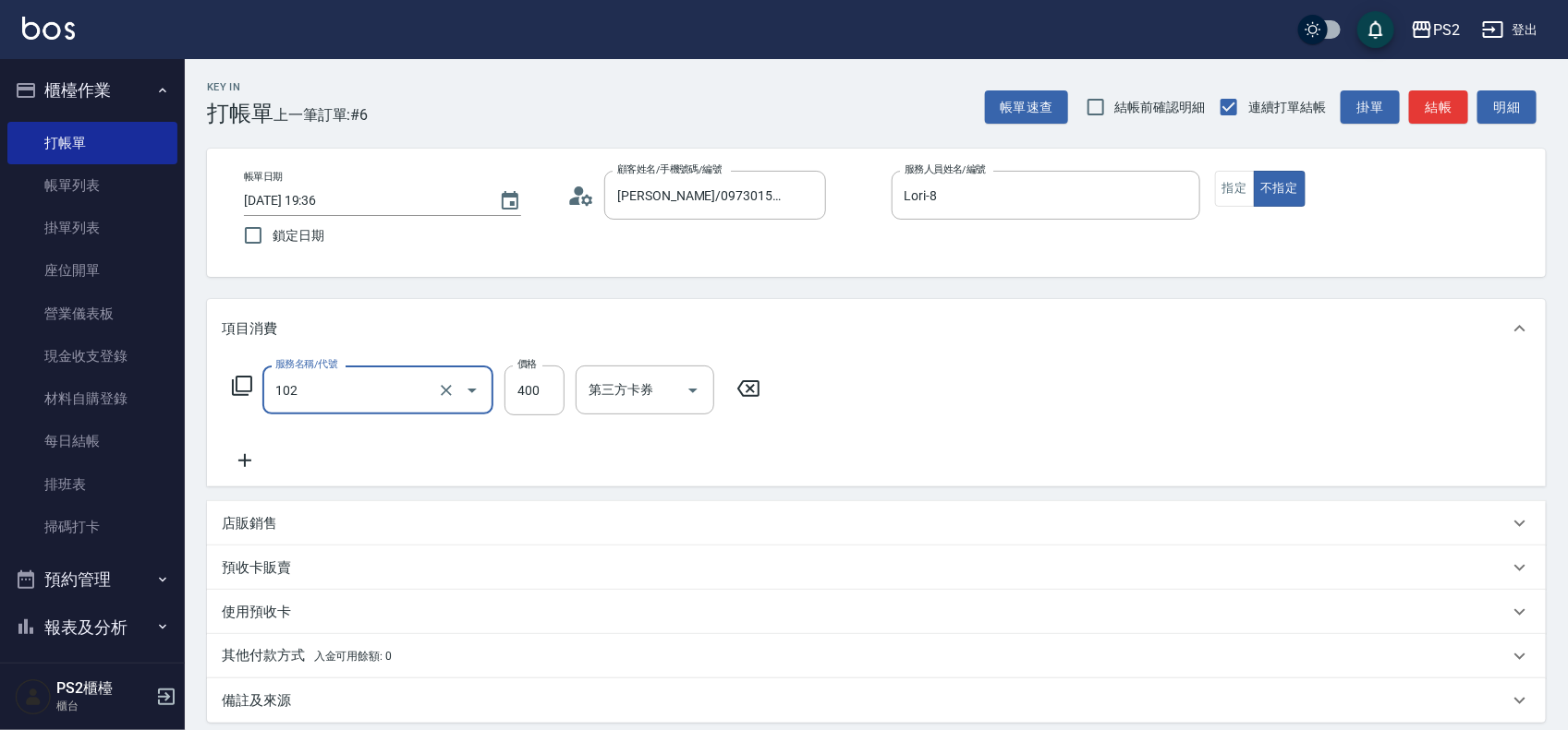
type input "精油洗髮(102)"
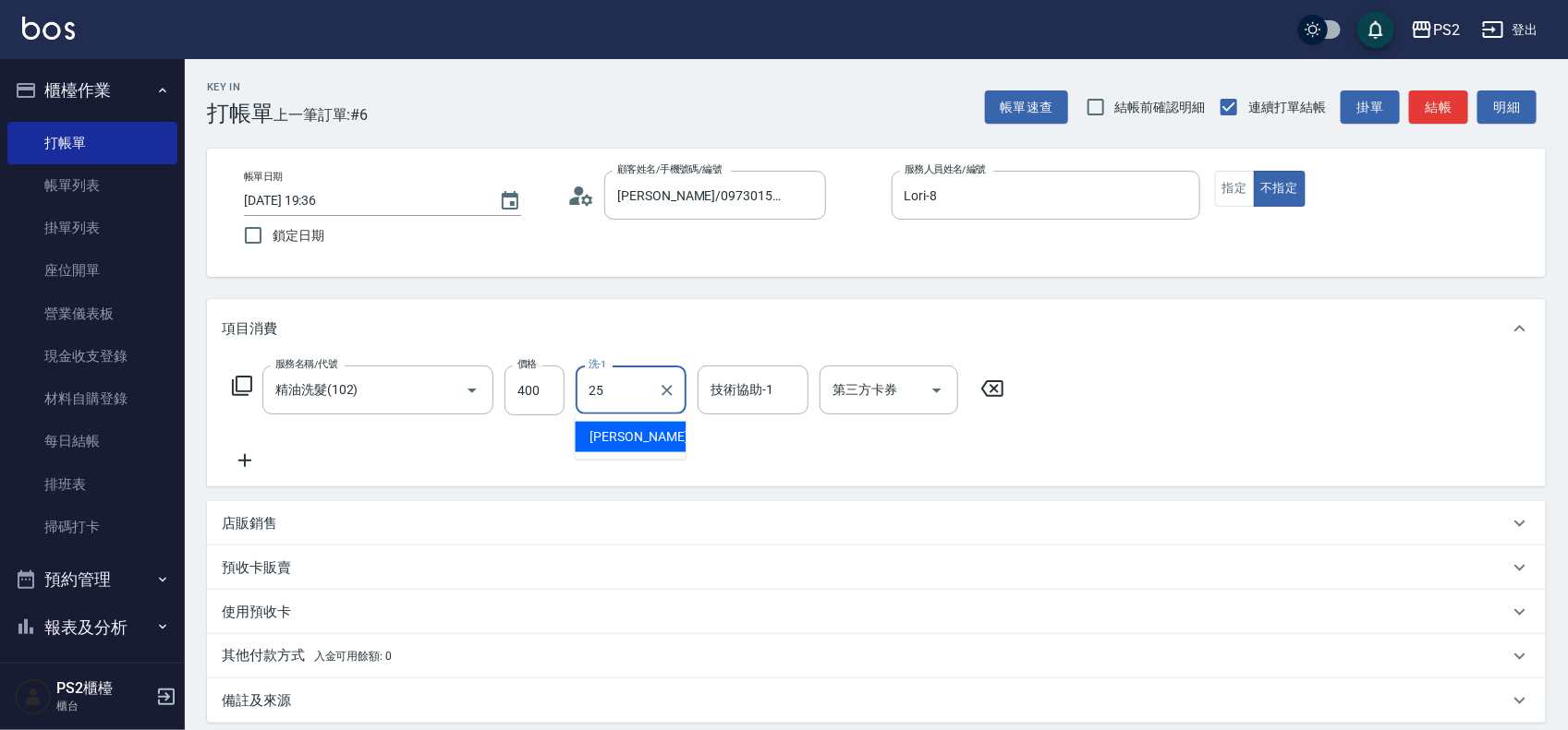
type input "[PERSON_NAME]-25"
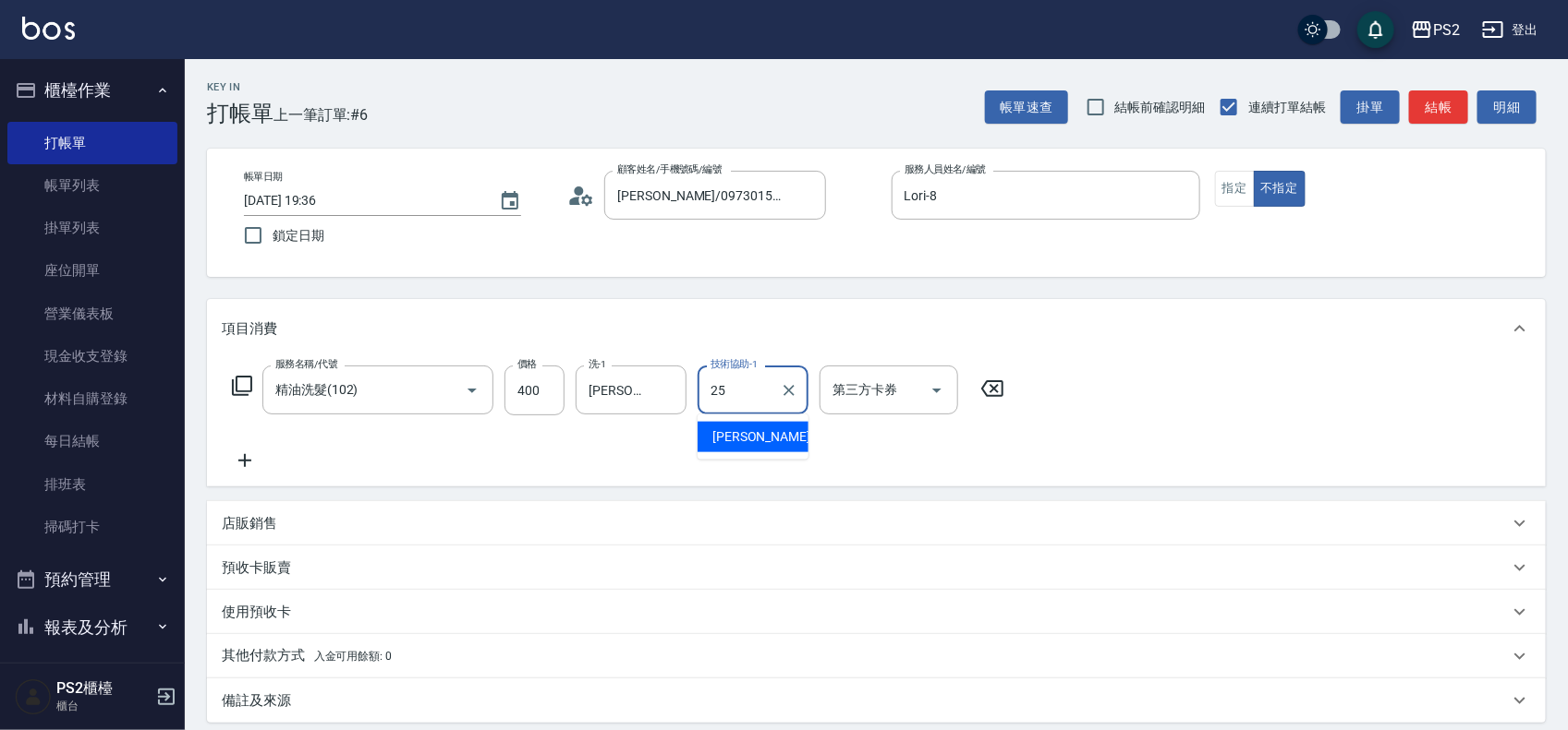
type input "[PERSON_NAME]-25"
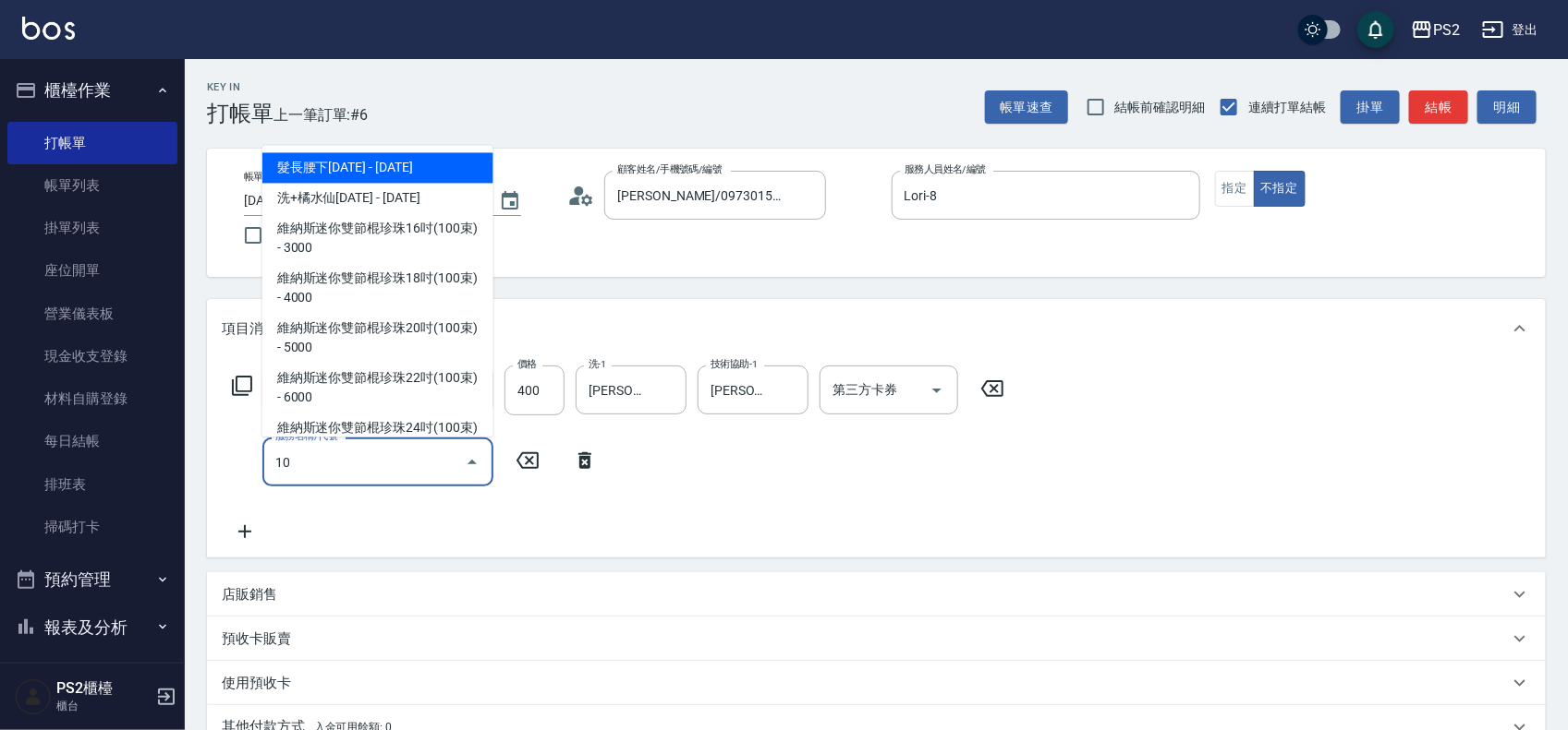
type input "1"
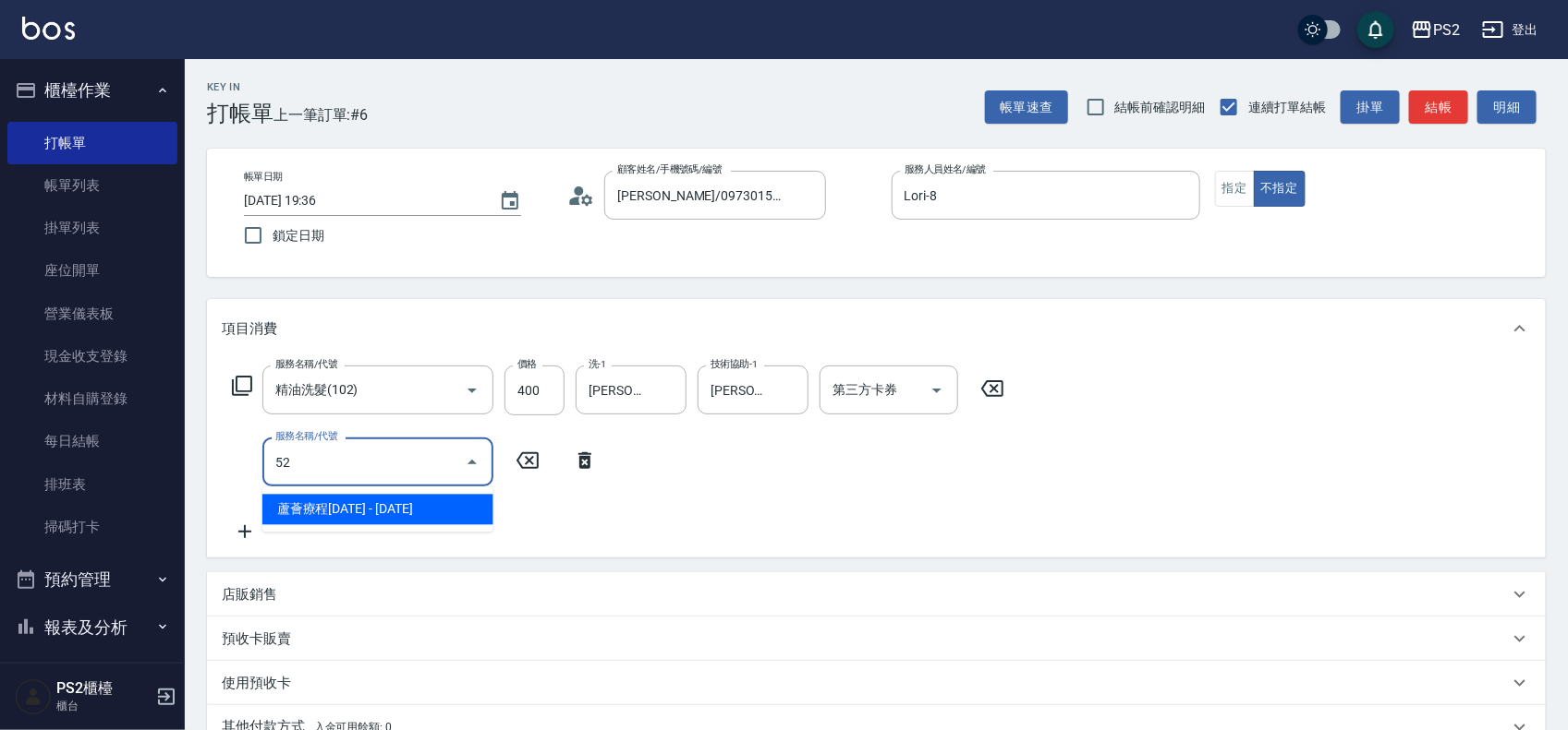
type input "5"
type input "C級洗剪400(201)"
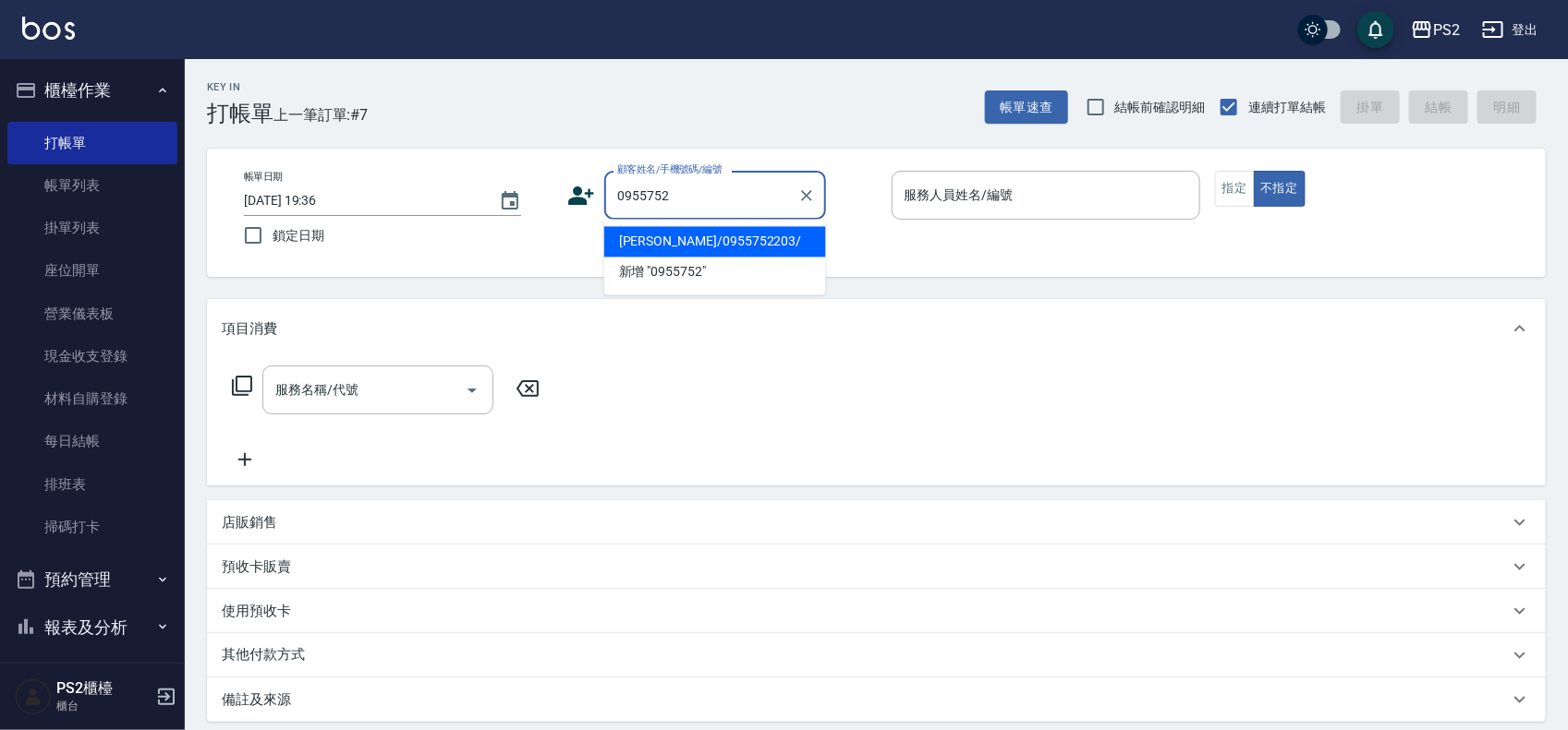
type input "[PERSON_NAME]/0955752203/"
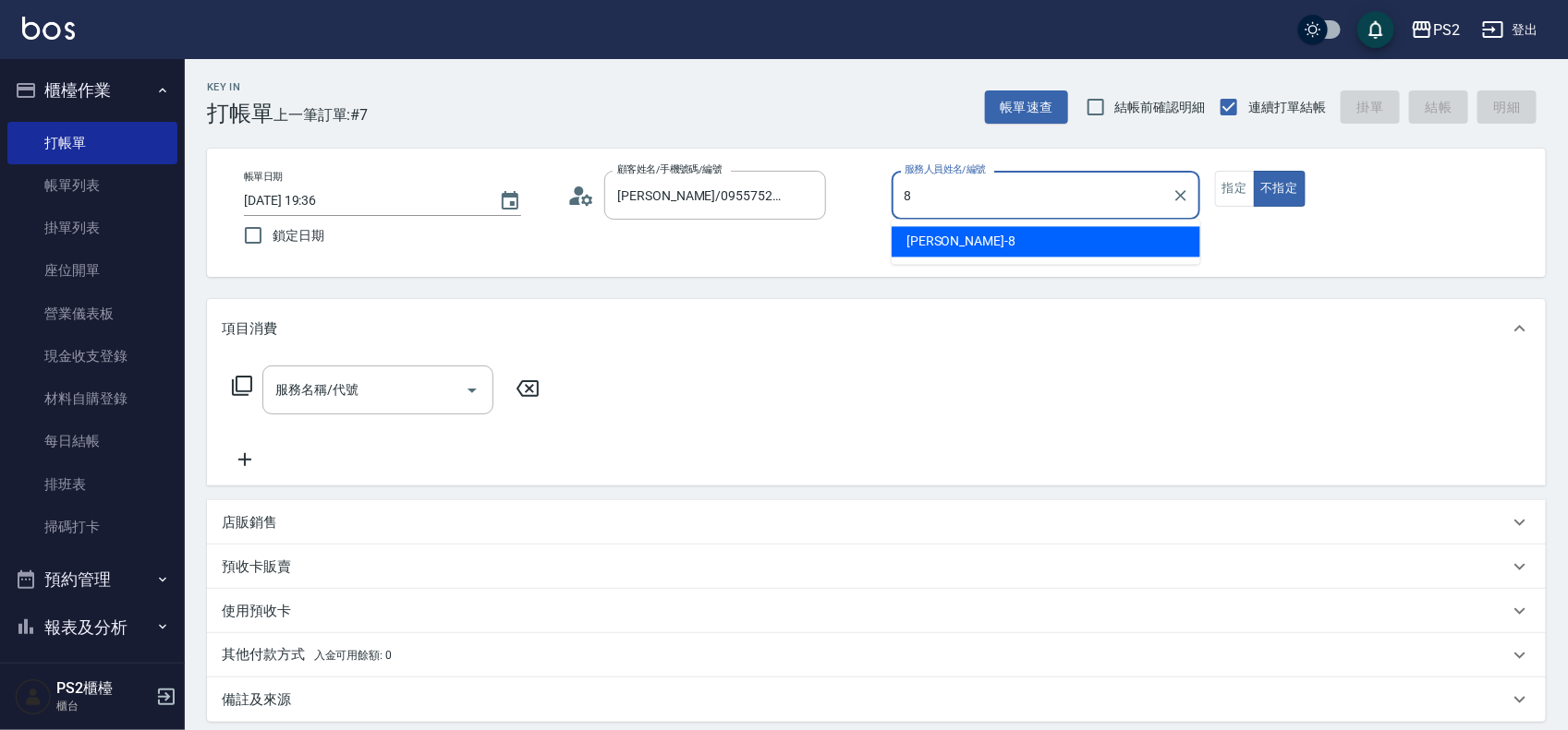
type input "Lori-8"
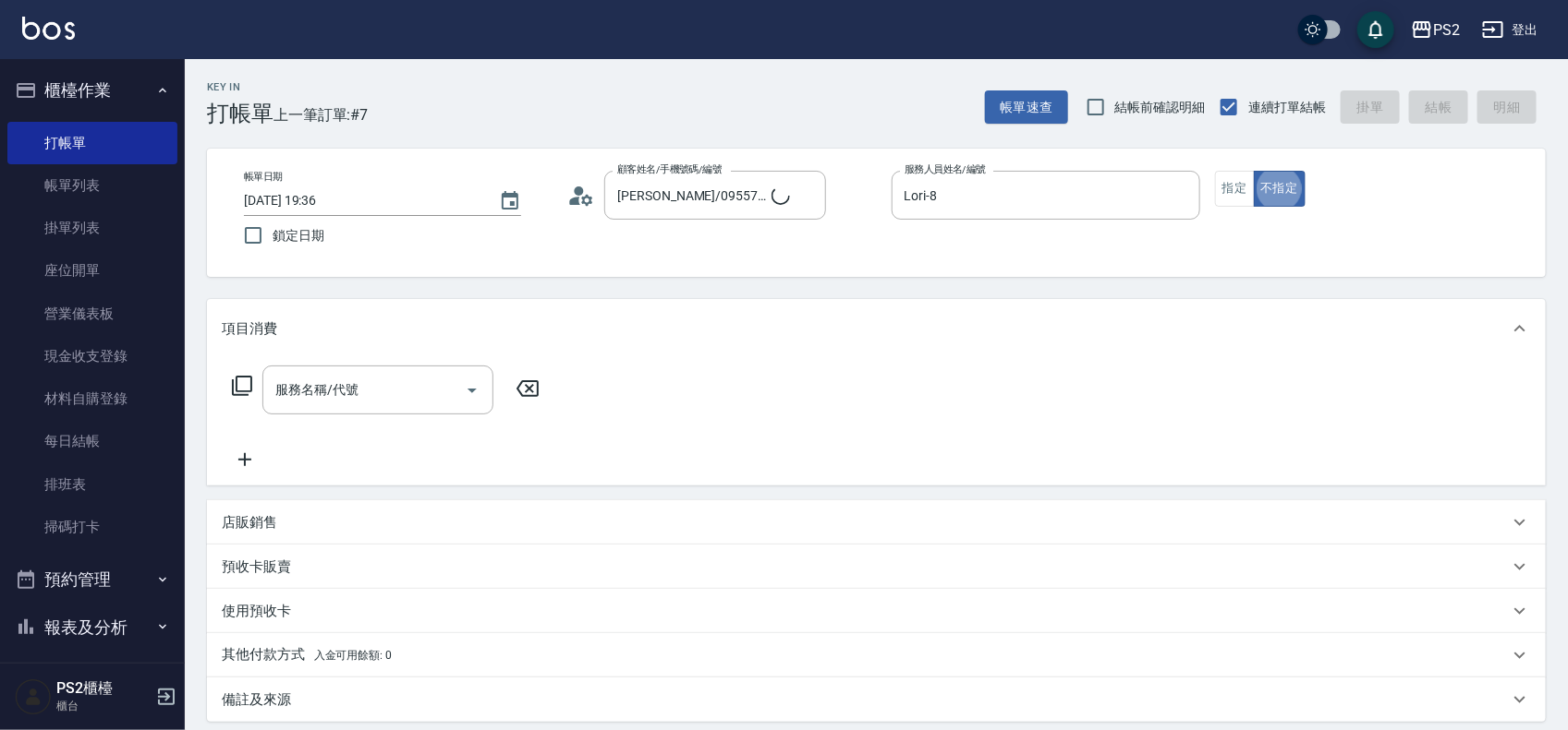
type button "false"
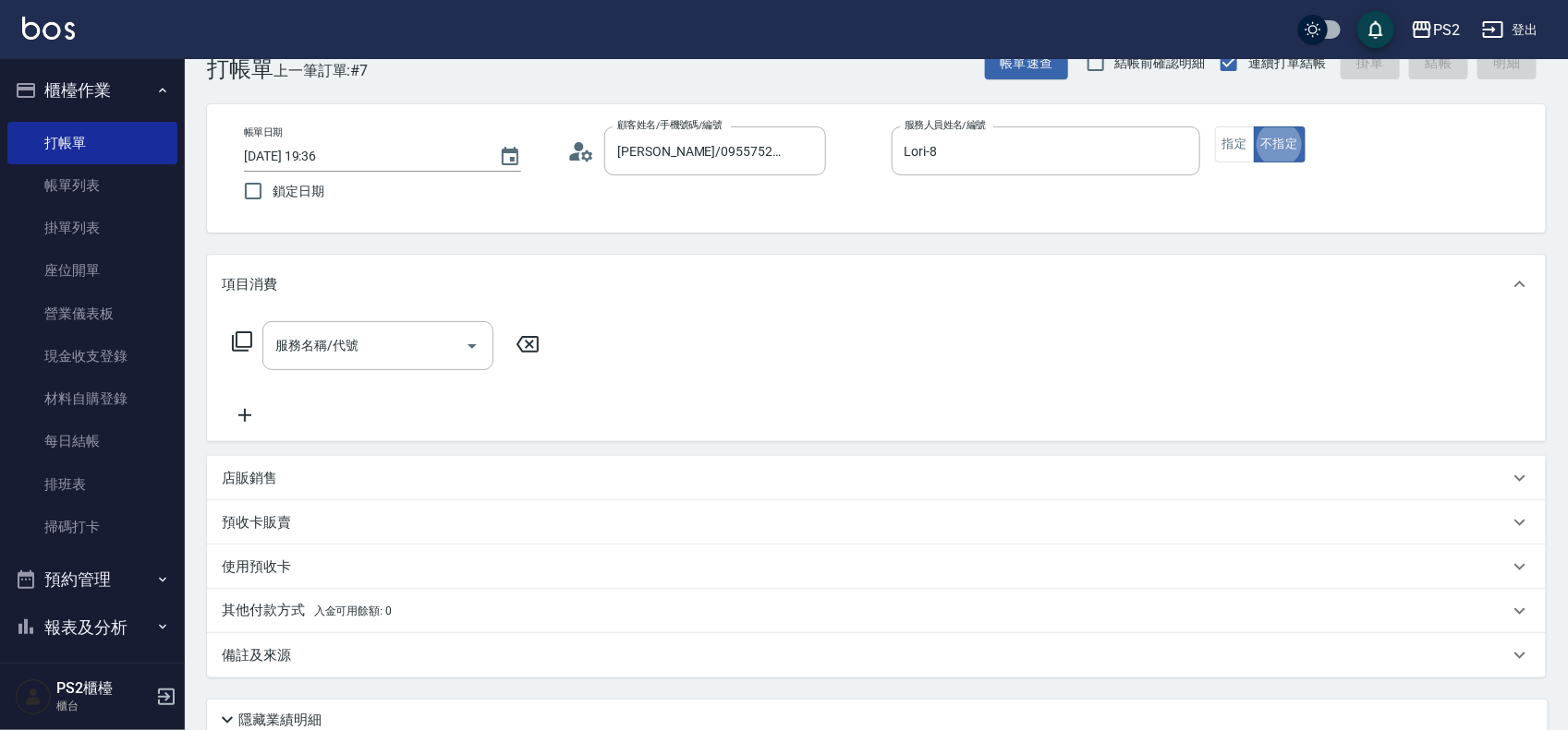
scroll to position [46, 0]
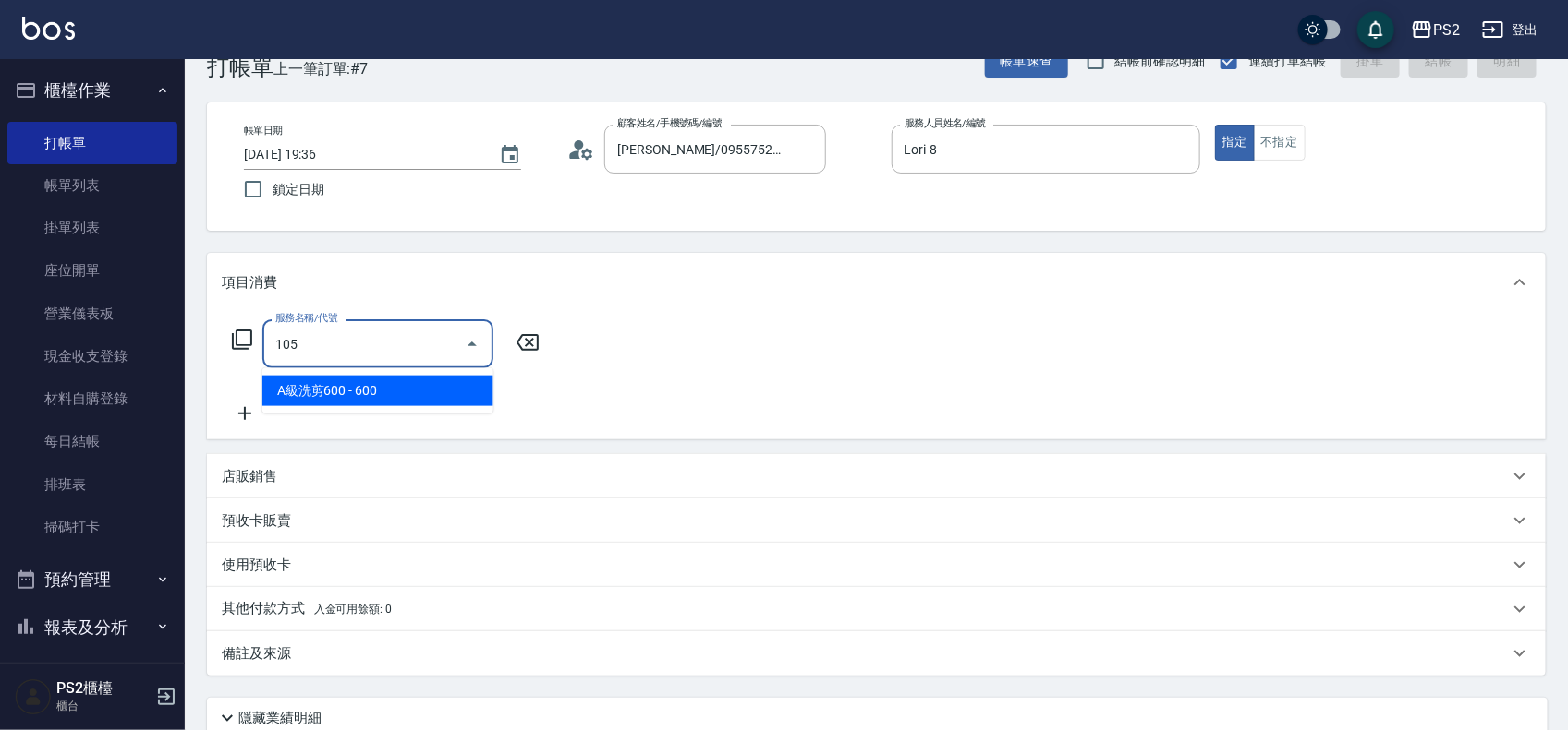
type input "A級洗剪600(105)"
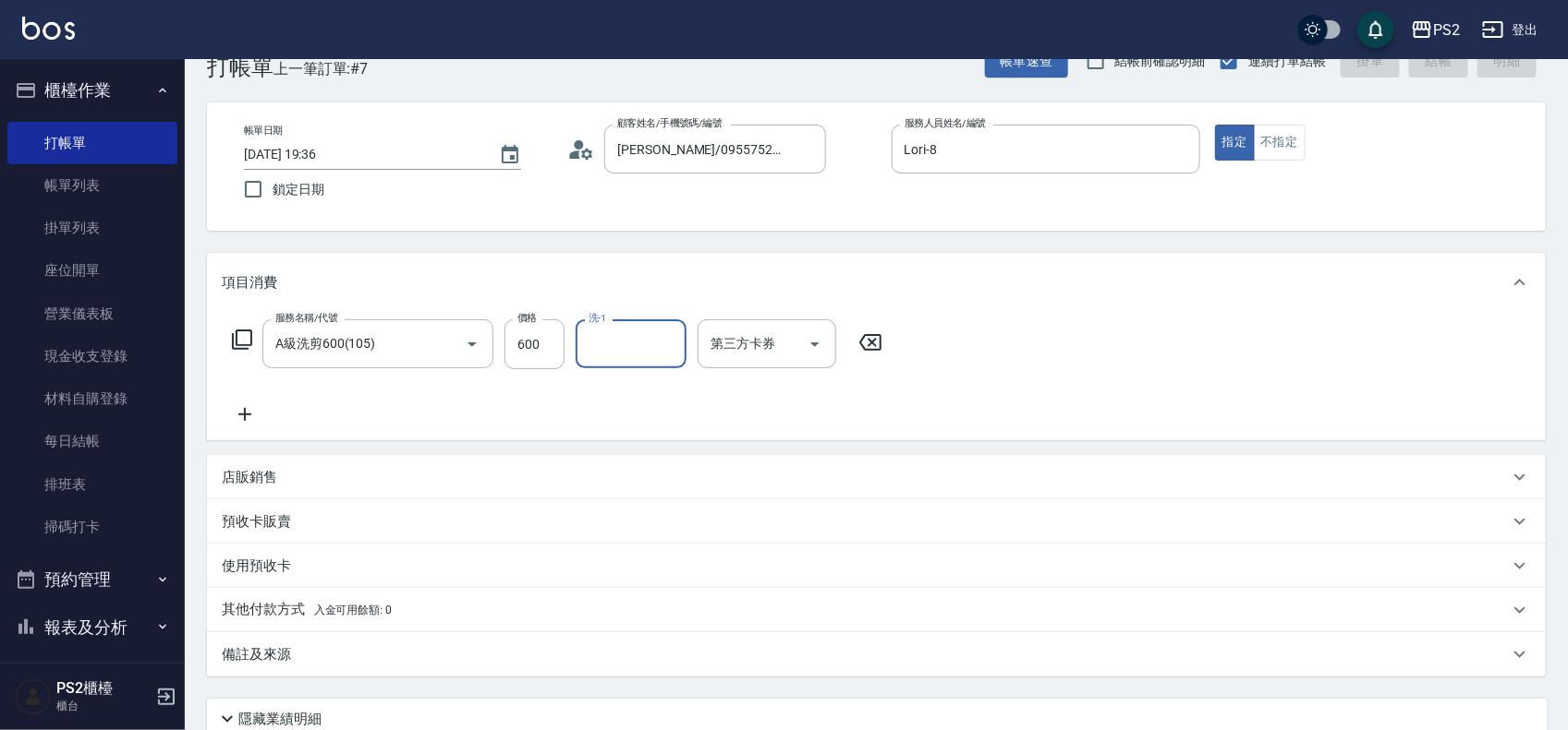
type input "[DATE] 19:37"
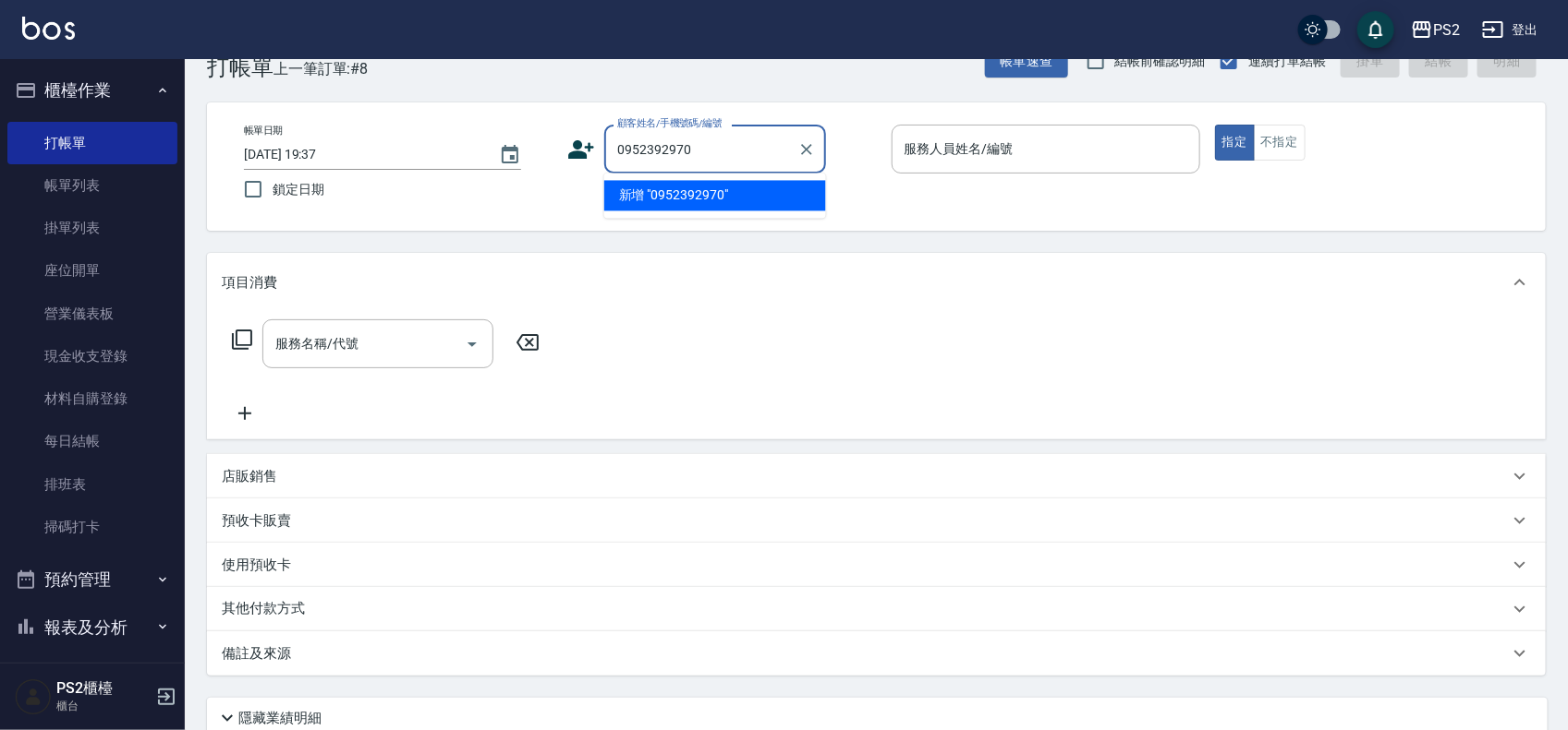
type input "0952392970"
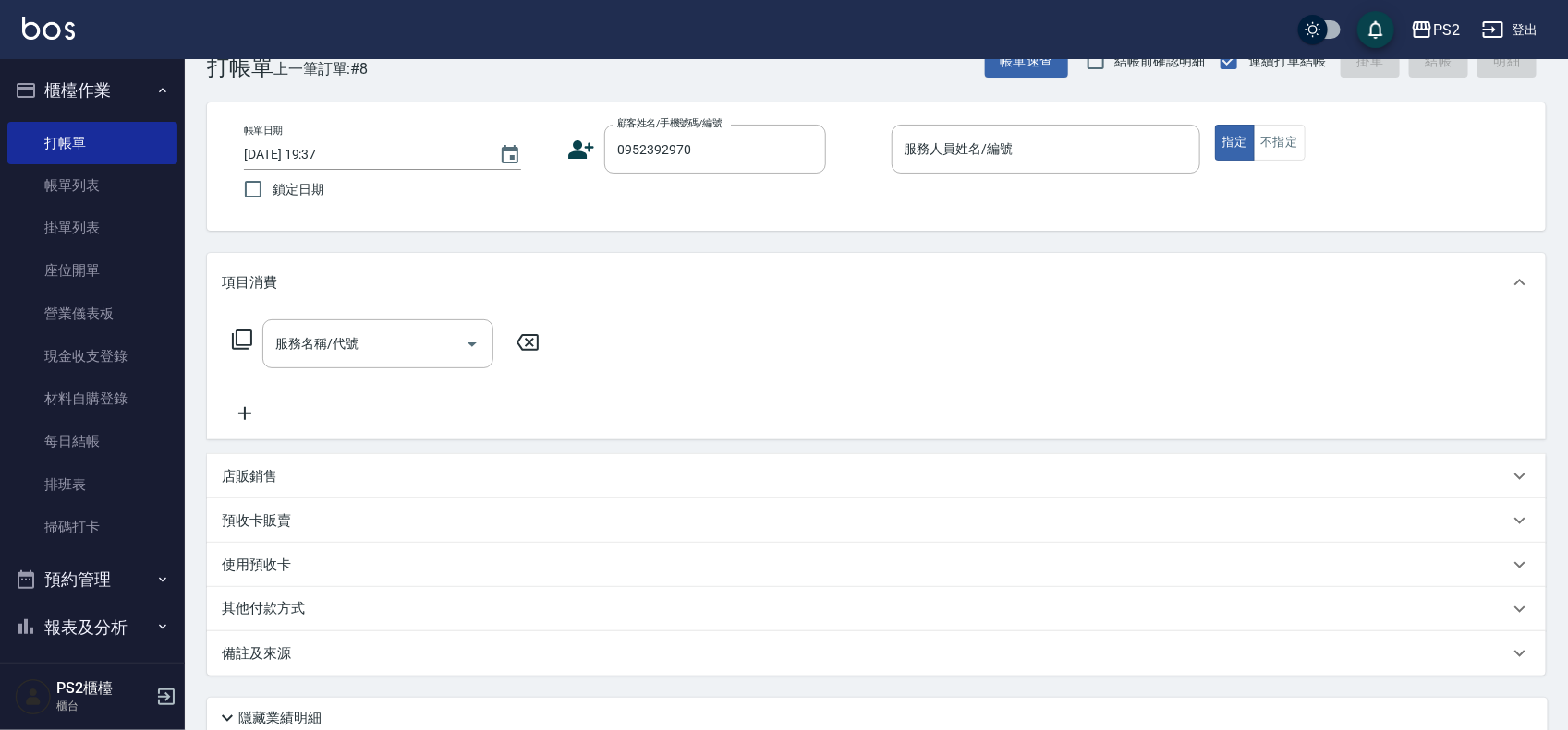
click at [580, 144] on icon at bounding box center [582, 149] width 26 height 18
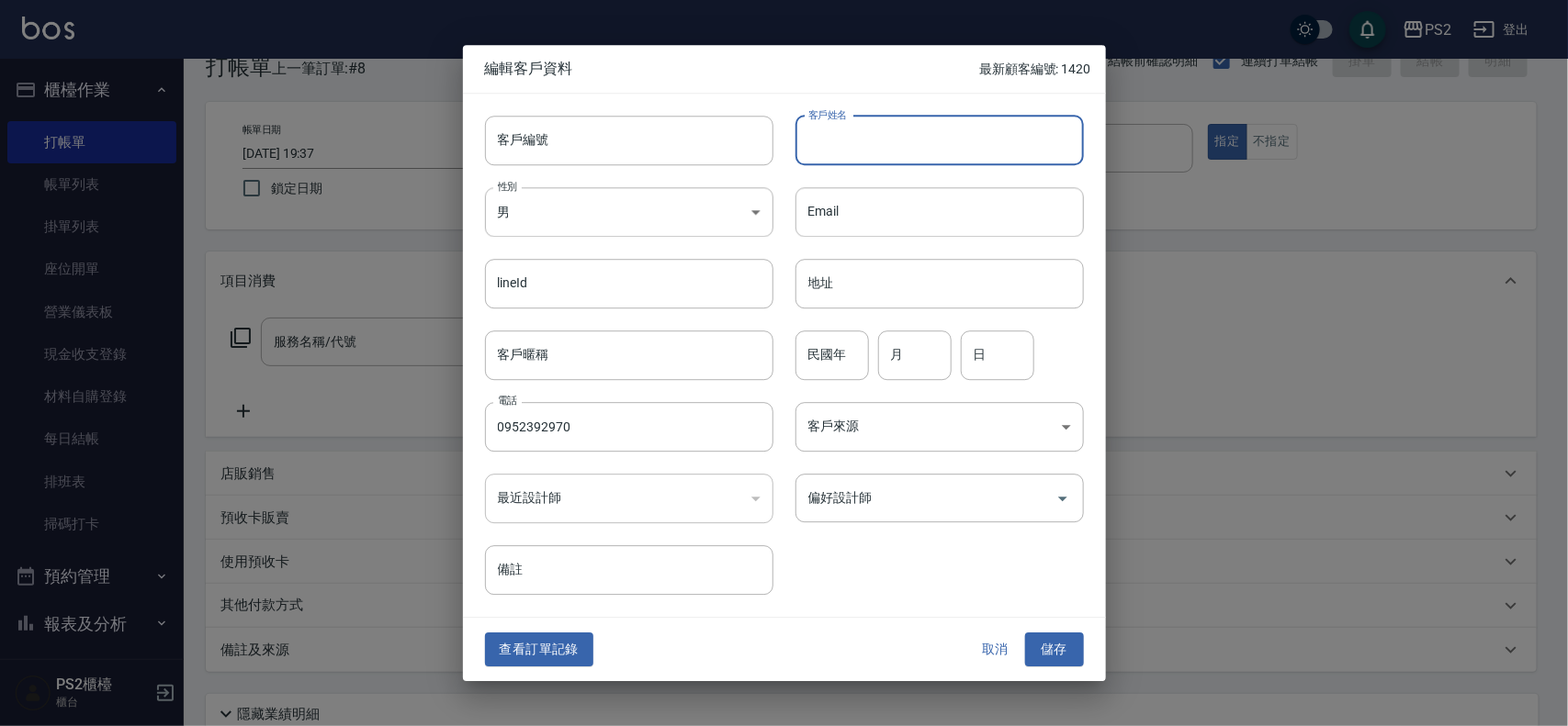
click at [933, 139] on input "客戶姓名" at bounding box center [940, 140] width 288 height 50
type input "[PERSON_NAME]"
click at [829, 335] on div "民國年 民國年" at bounding box center [832, 356] width 73 height 50
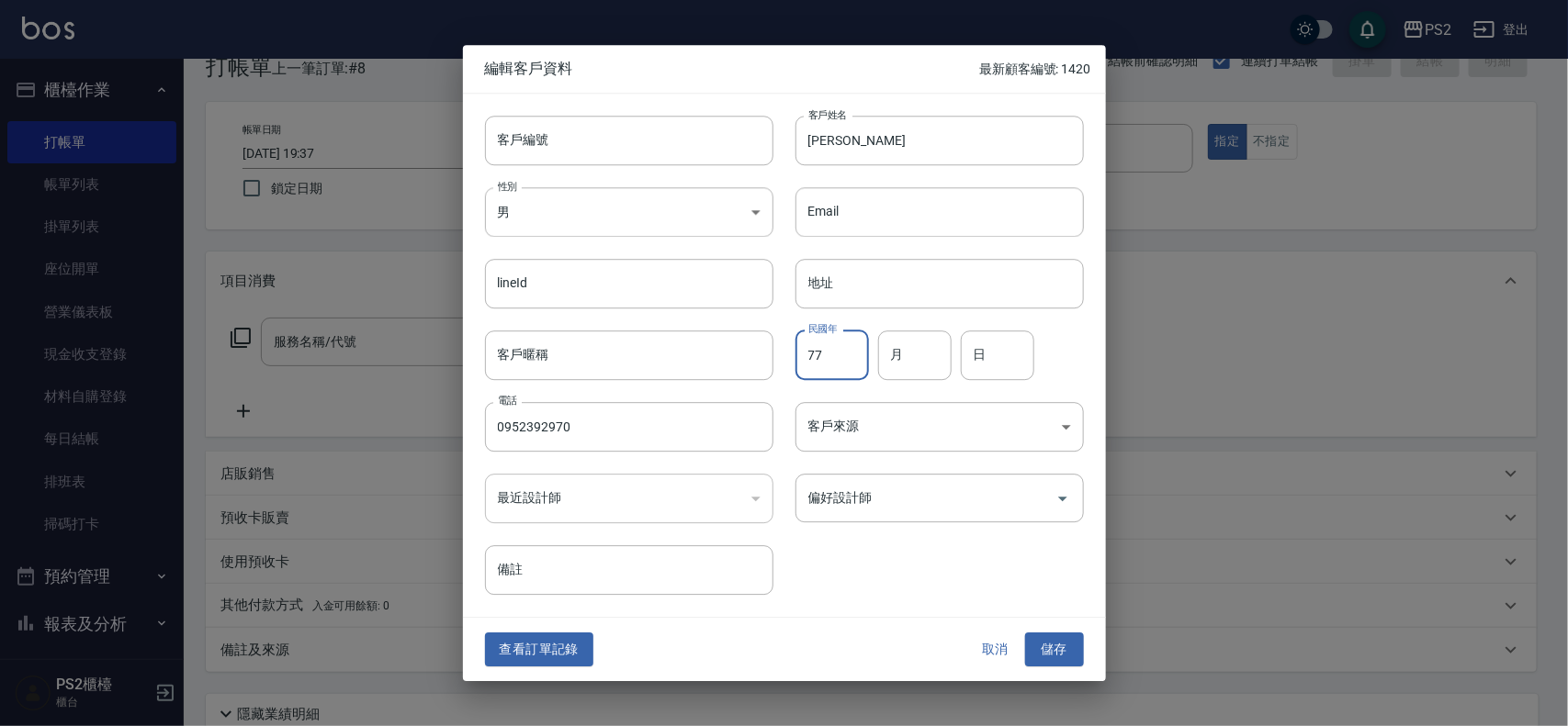
type input "77"
type input "4"
type input "17"
click at [1056, 649] on button "儲存" at bounding box center [1055, 651] width 59 height 34
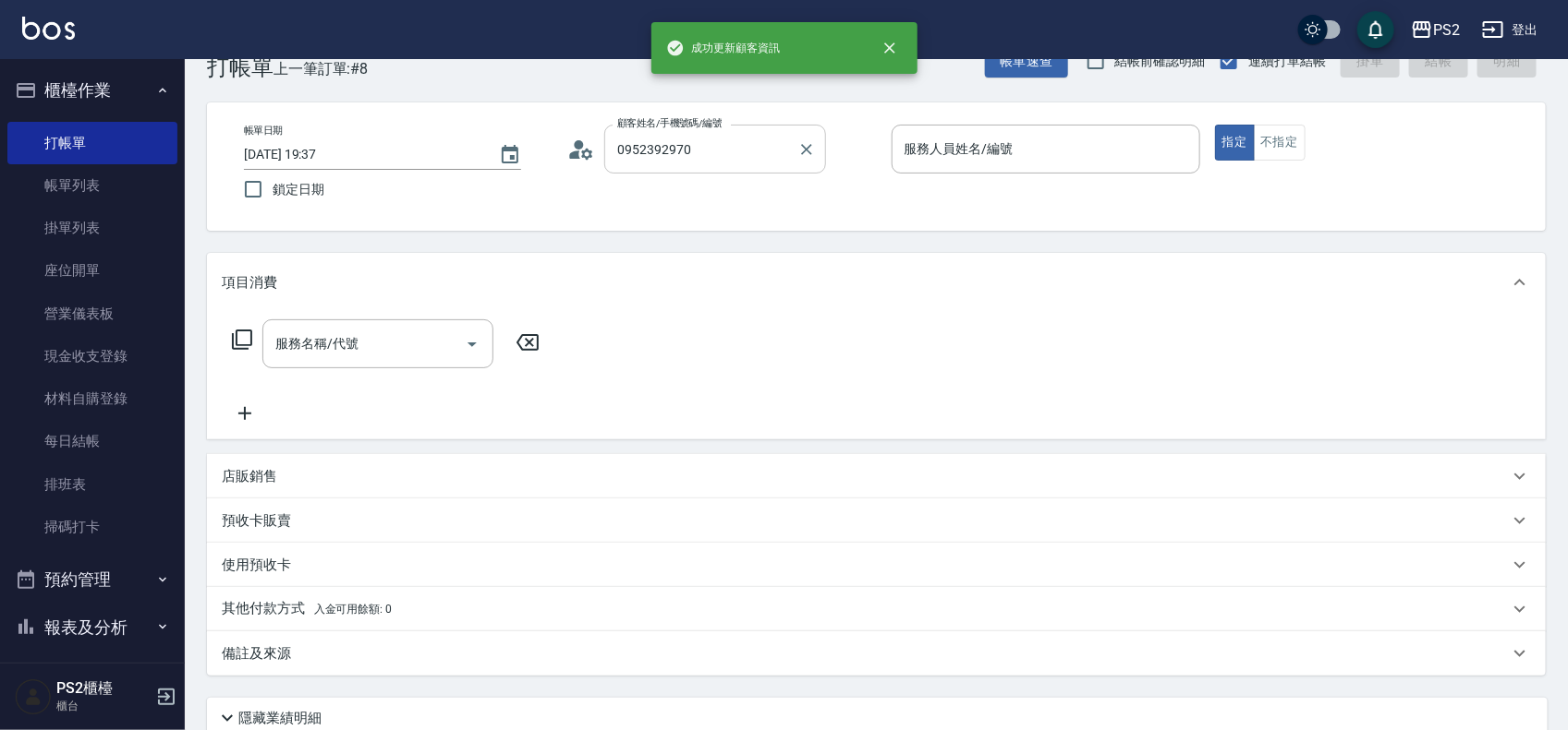
click at [780, 163] on input "0952392970" at bounding box center [701, 150] width 178 height 33
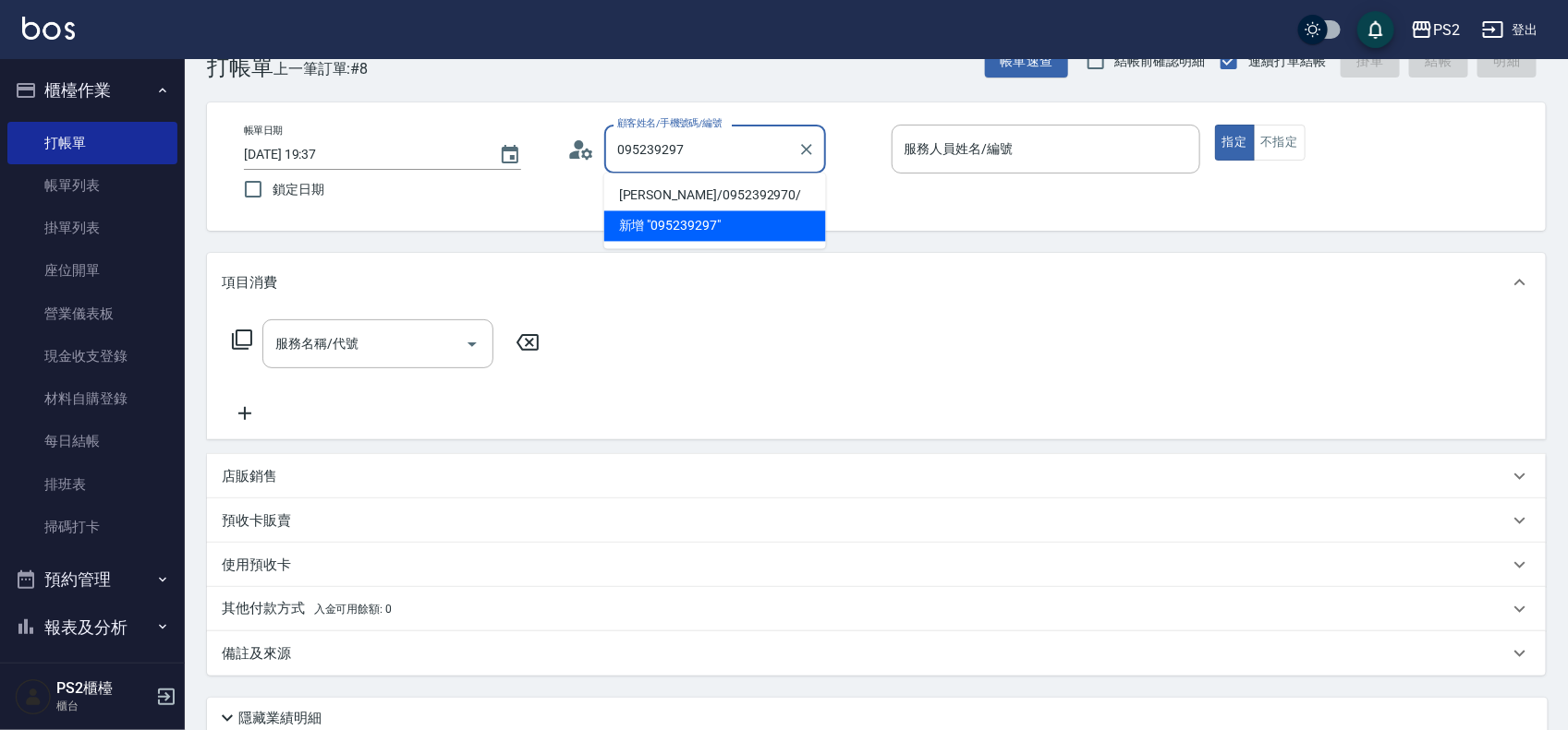
click at [706, 200] on li "[PERSON_NAME]/0952392970/" at bounding box center [715, 197] width 222 height 31
type input "[PERSON_NAME]/0952392970/"
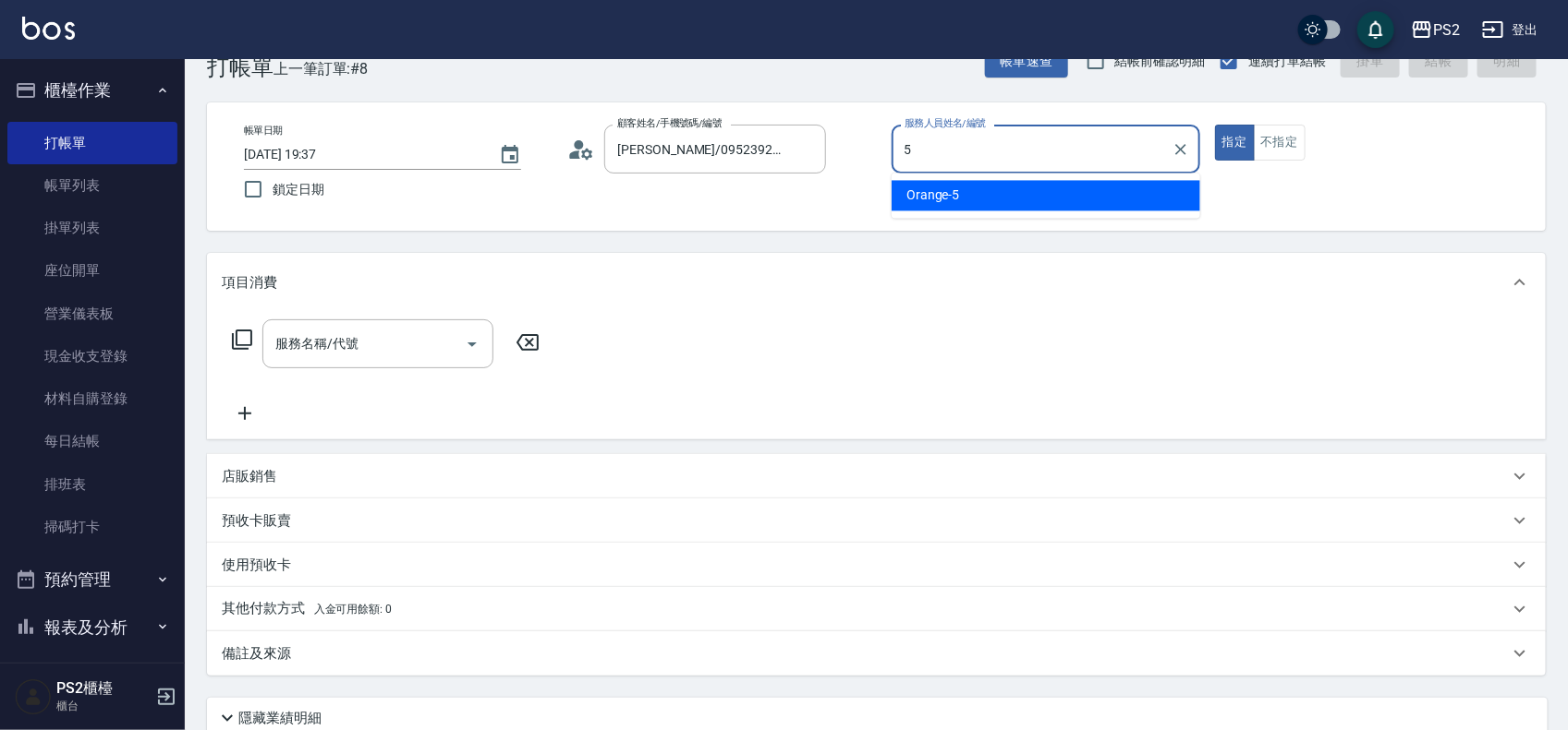
type input "Orange-5"
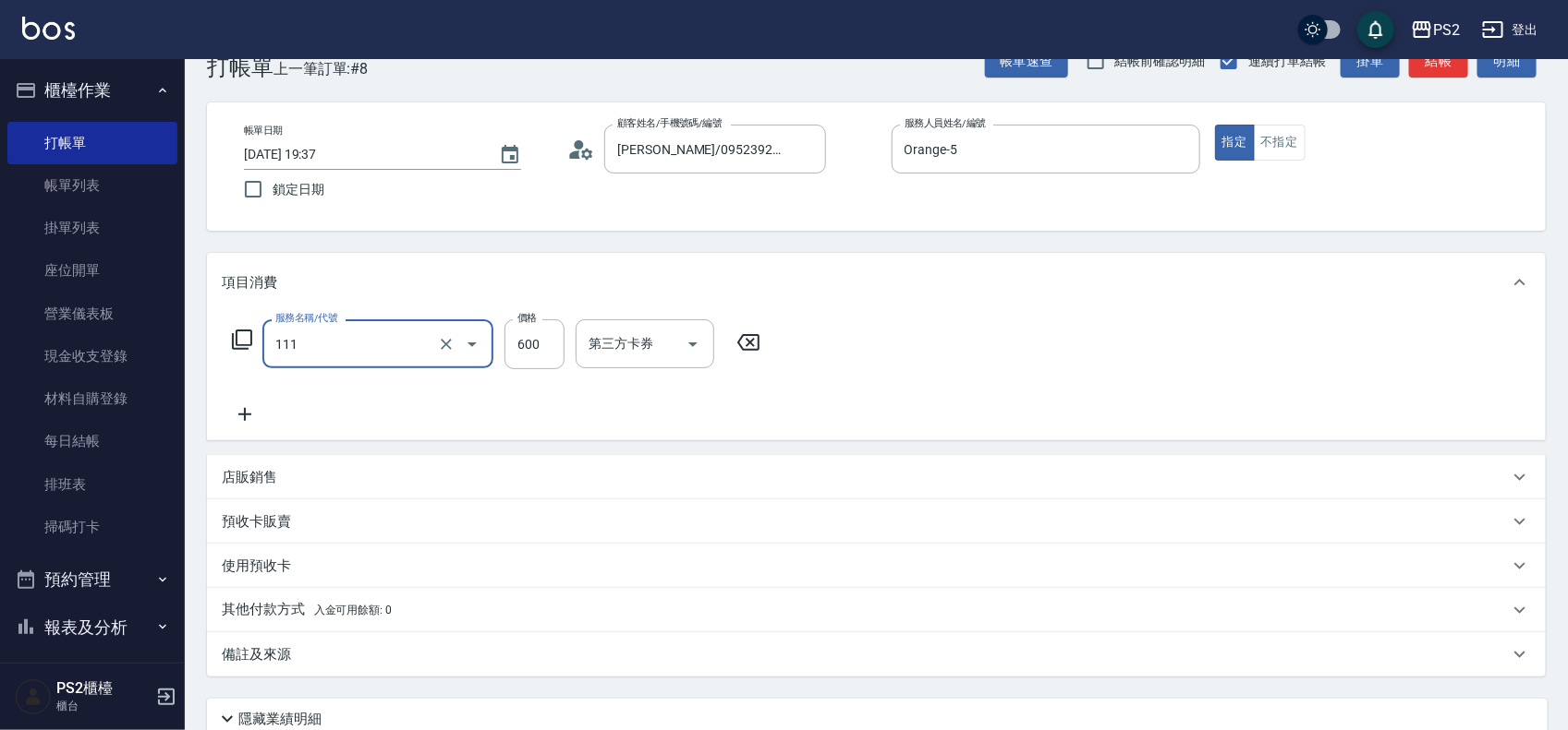
type input "精油洗+去角質(111)"
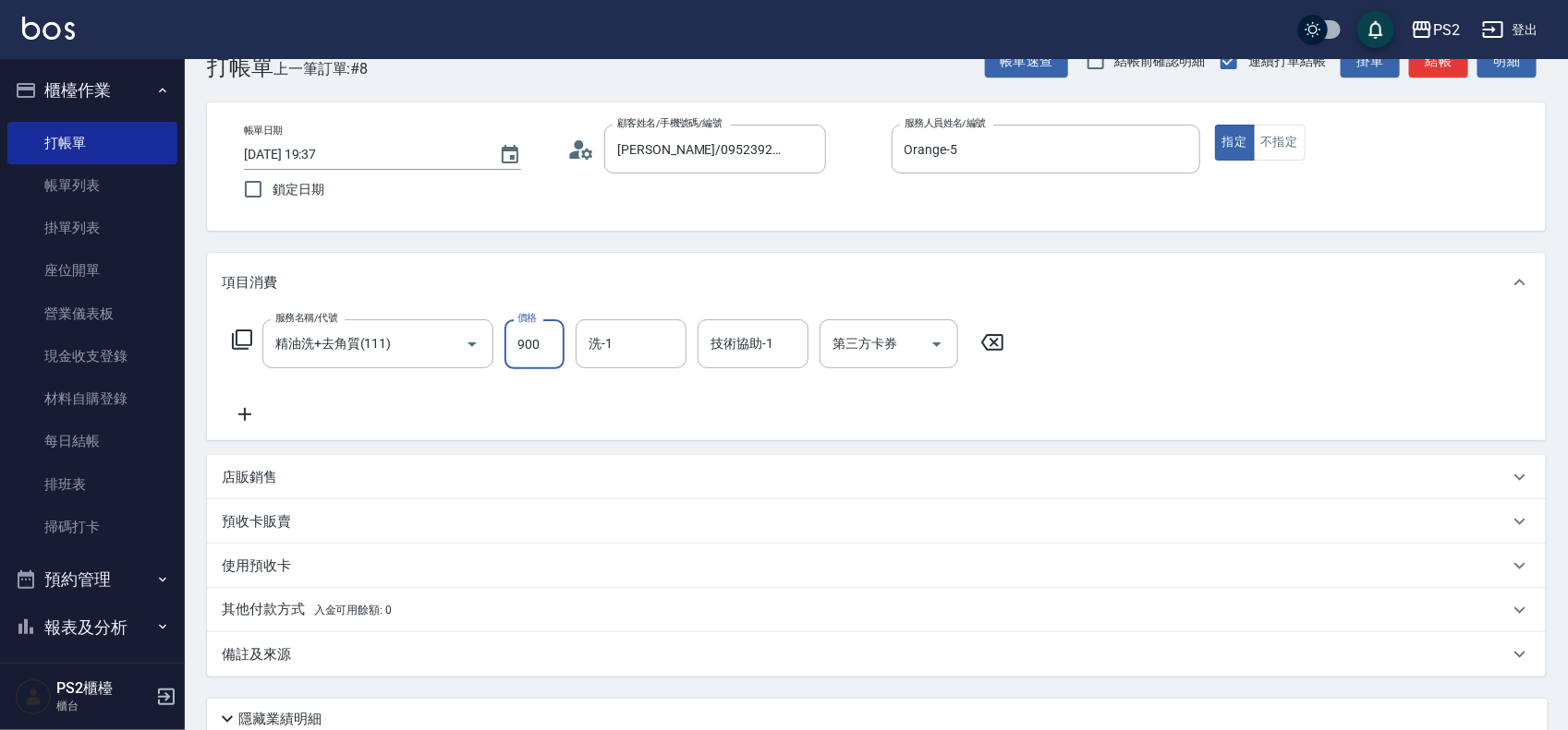
type input "900"
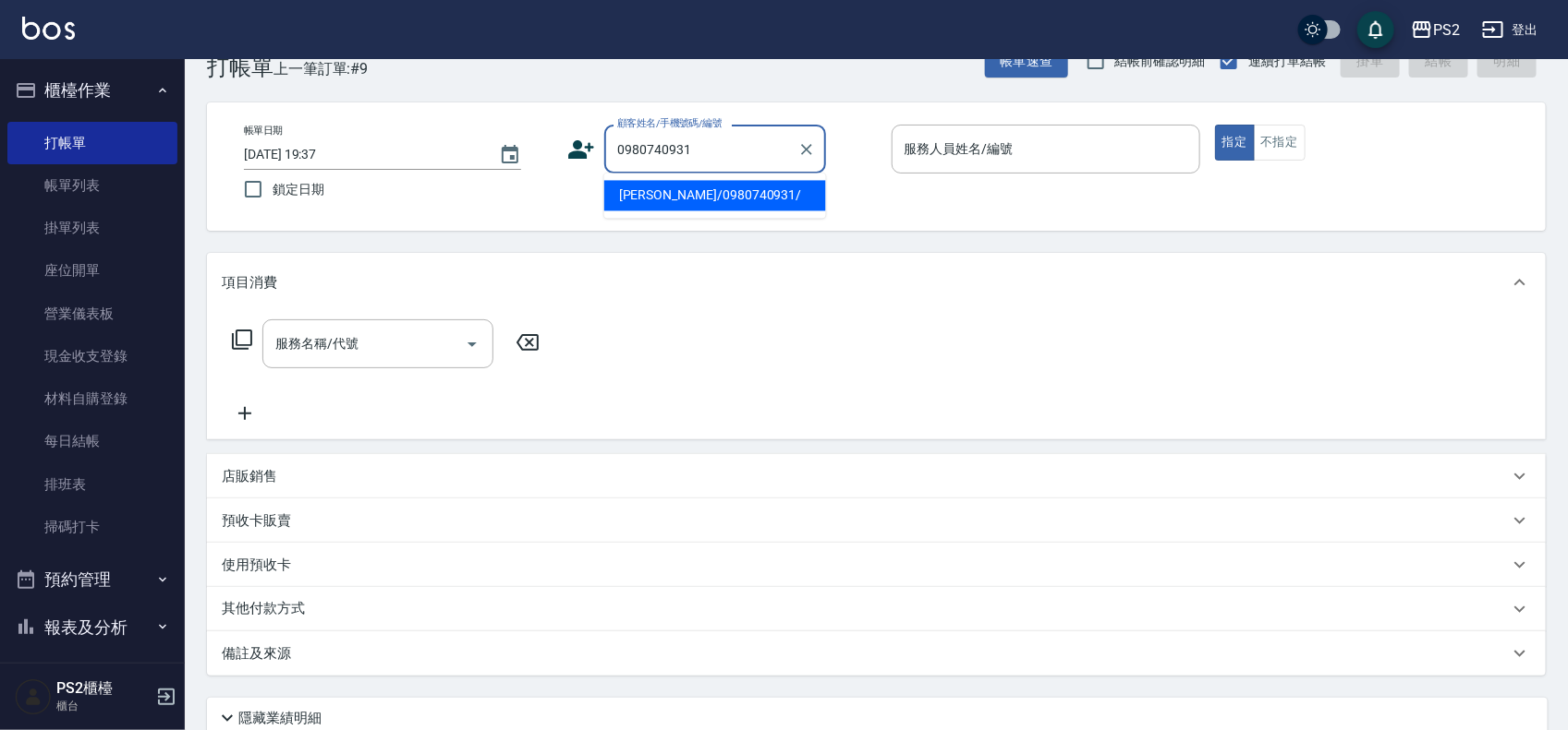
type input "[PERSON_NAME]/0980740931/"
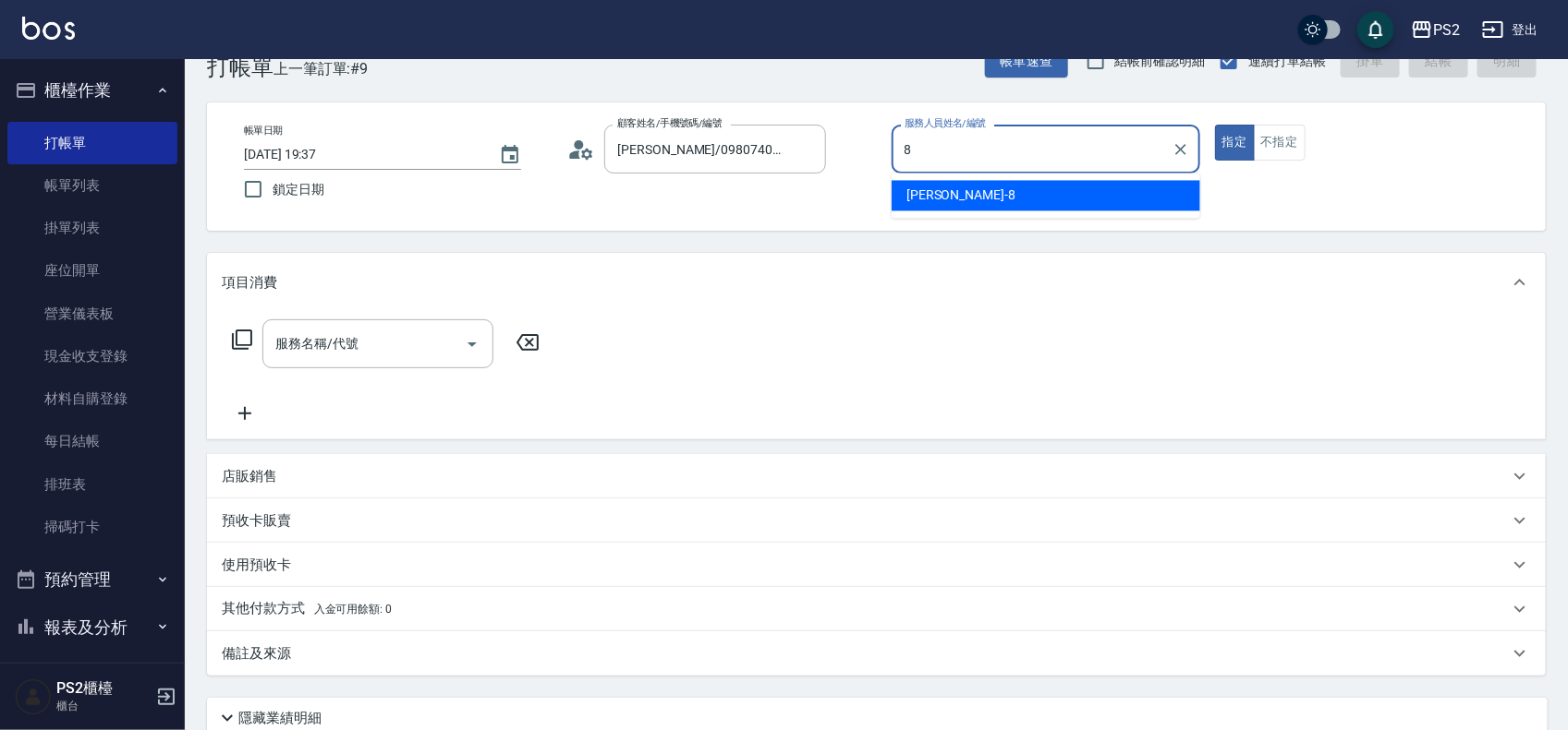
type input "Lori-8"
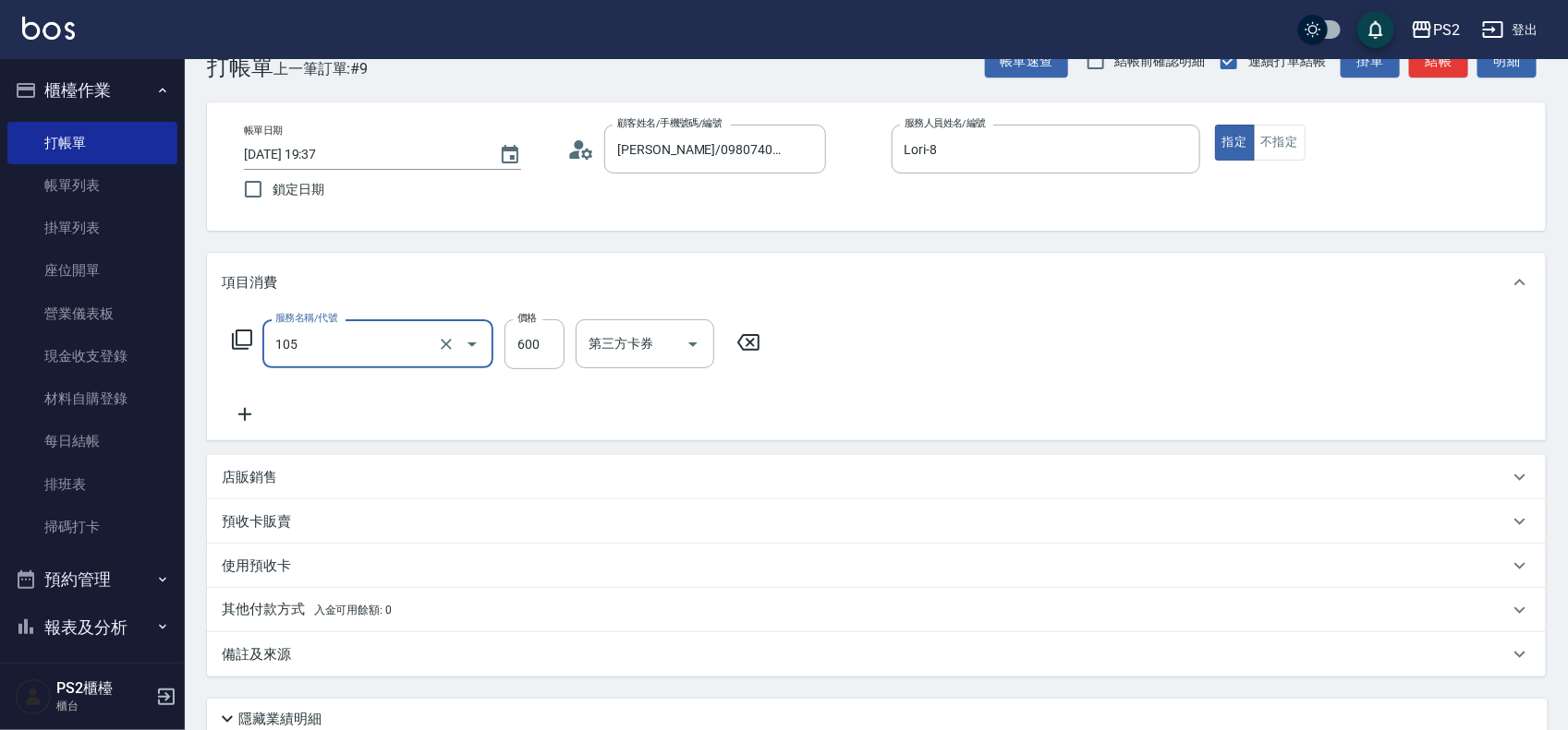
type input "A級洗剪600(105)"
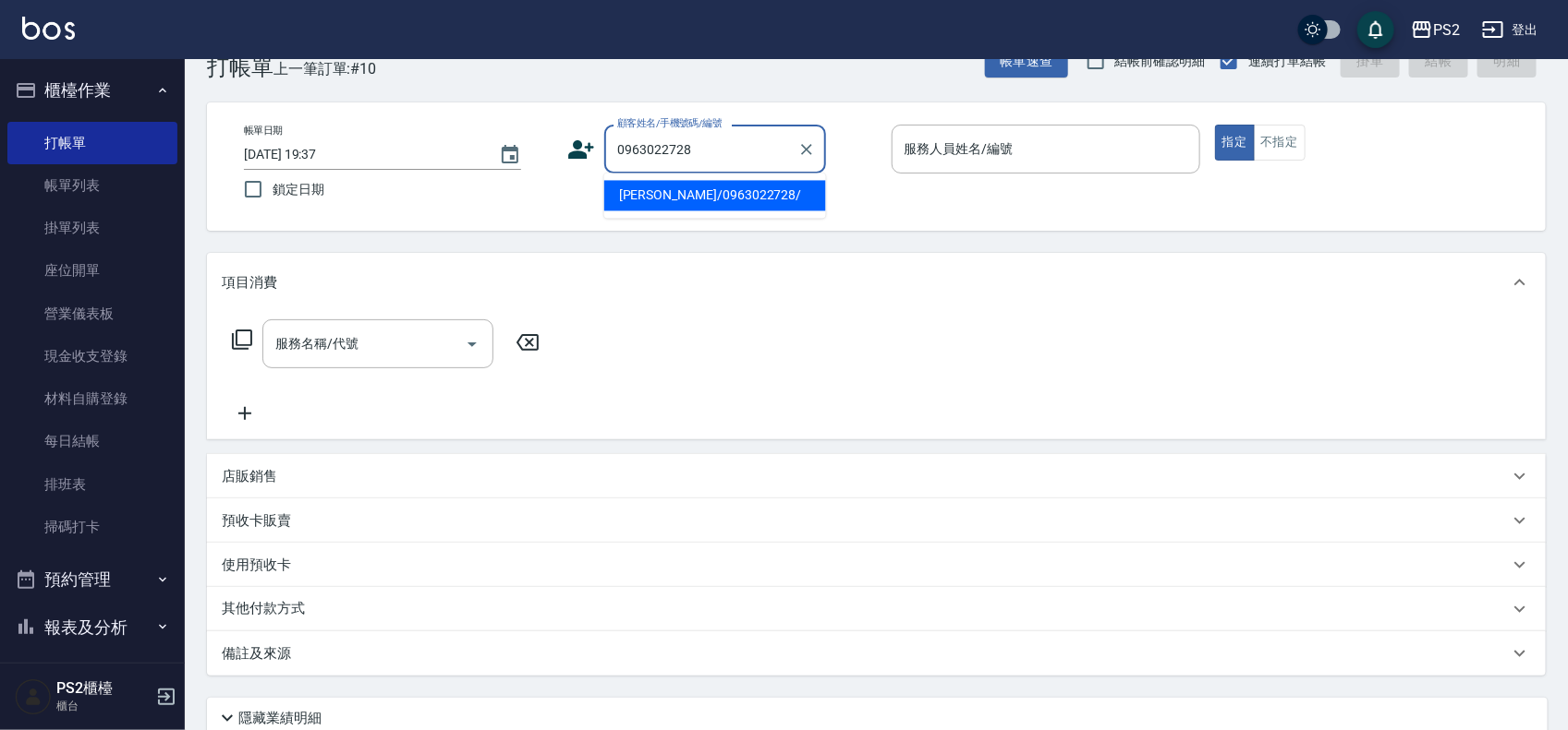
type input "[PERSON_NAME]/0963022728/"
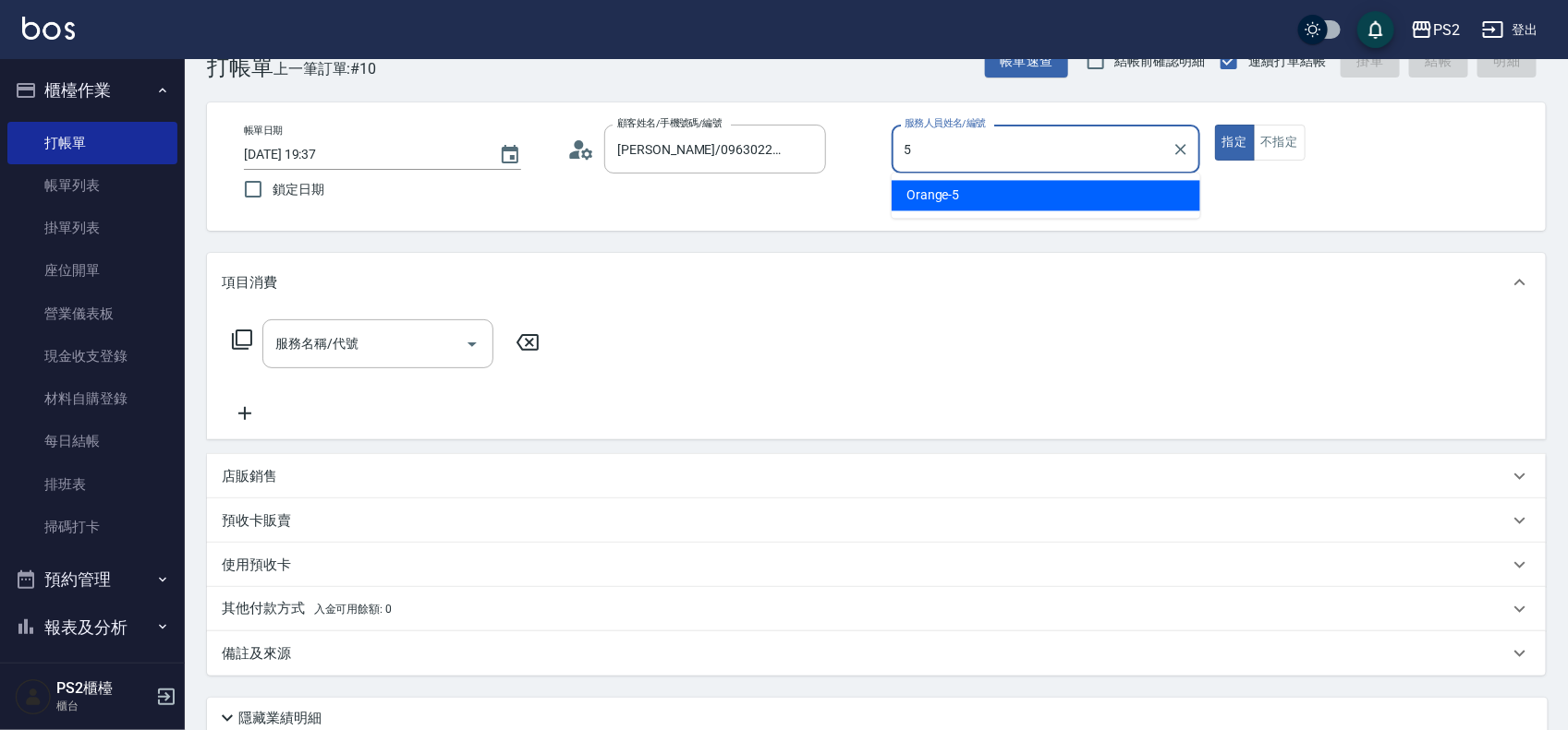
type input "Orange-5"
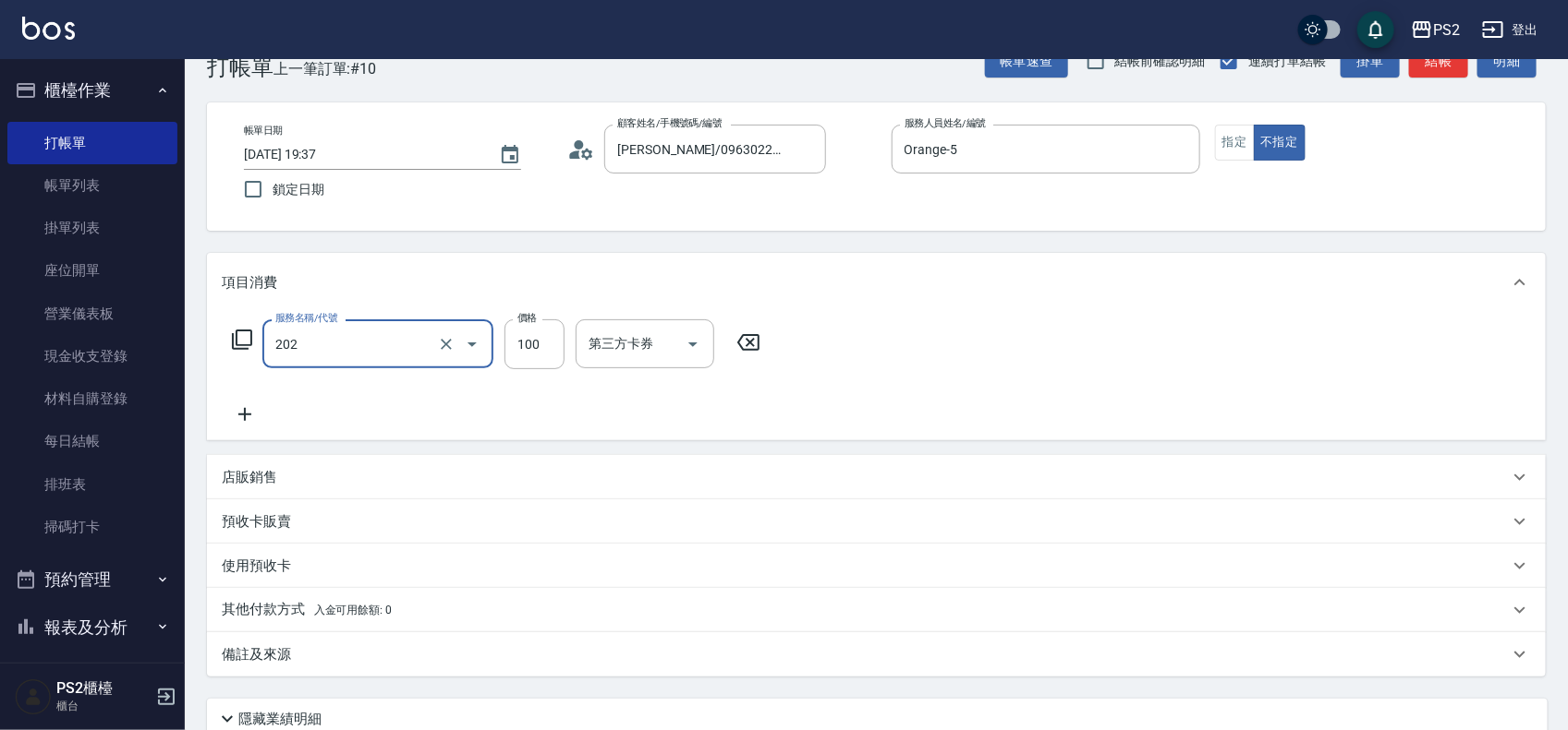
type input "剪瀏海(202)"
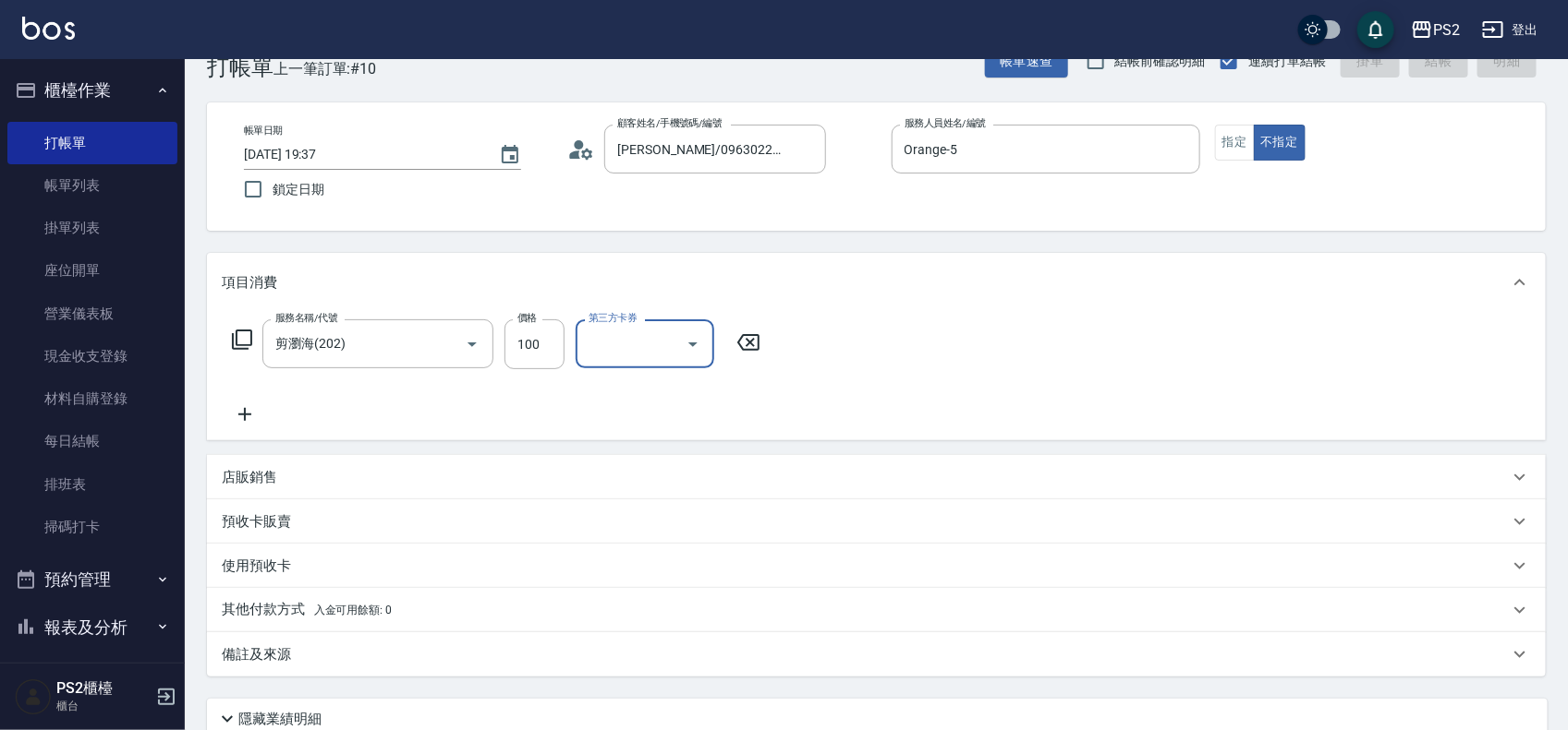
type input "[DATE] 19:38"
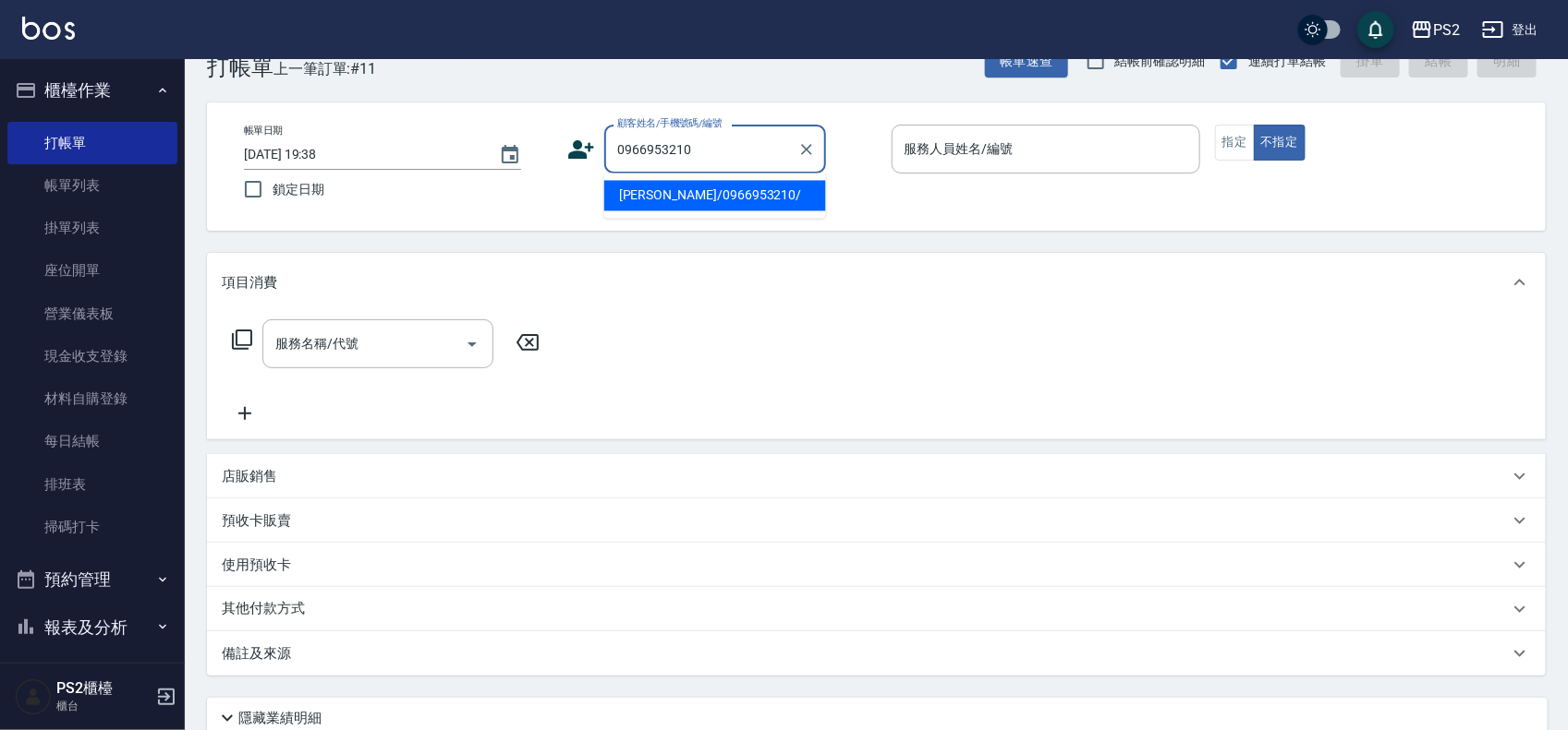
type input "[PERSON_NAME]/0966953210/"
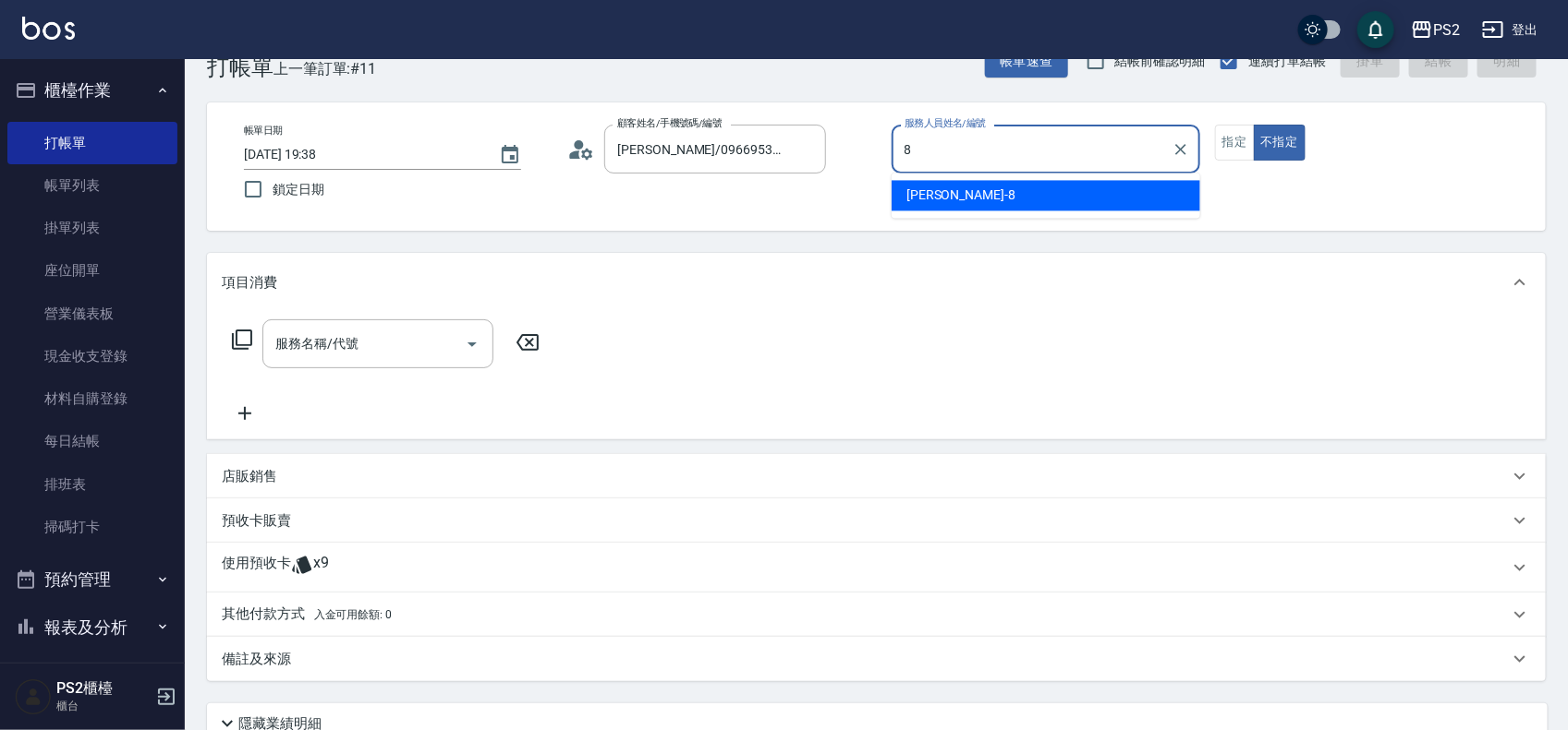
type input "Lori-8"
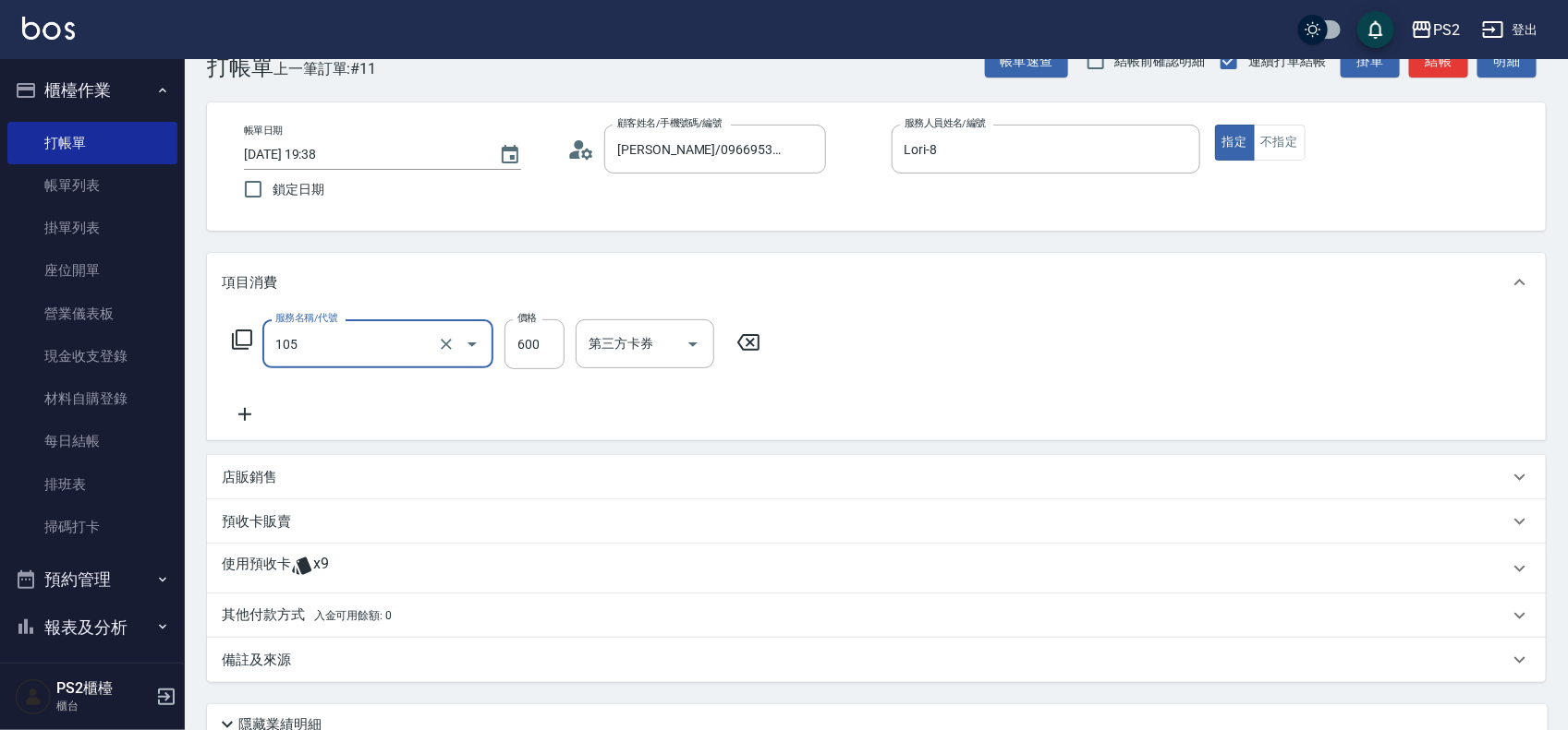
type input "A級洗剪600(105)"
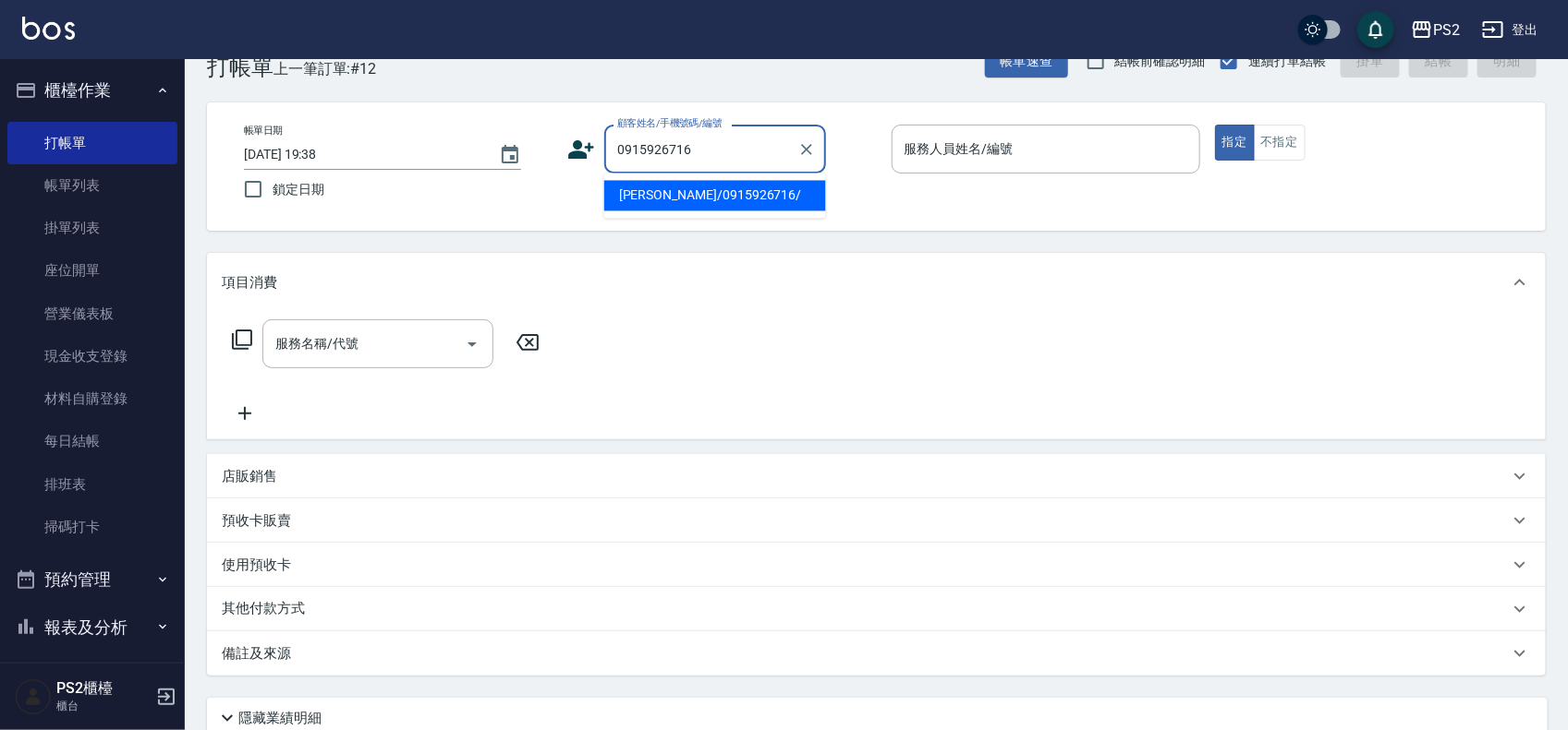
type input "[PERSON_NAME]/0915926716/"
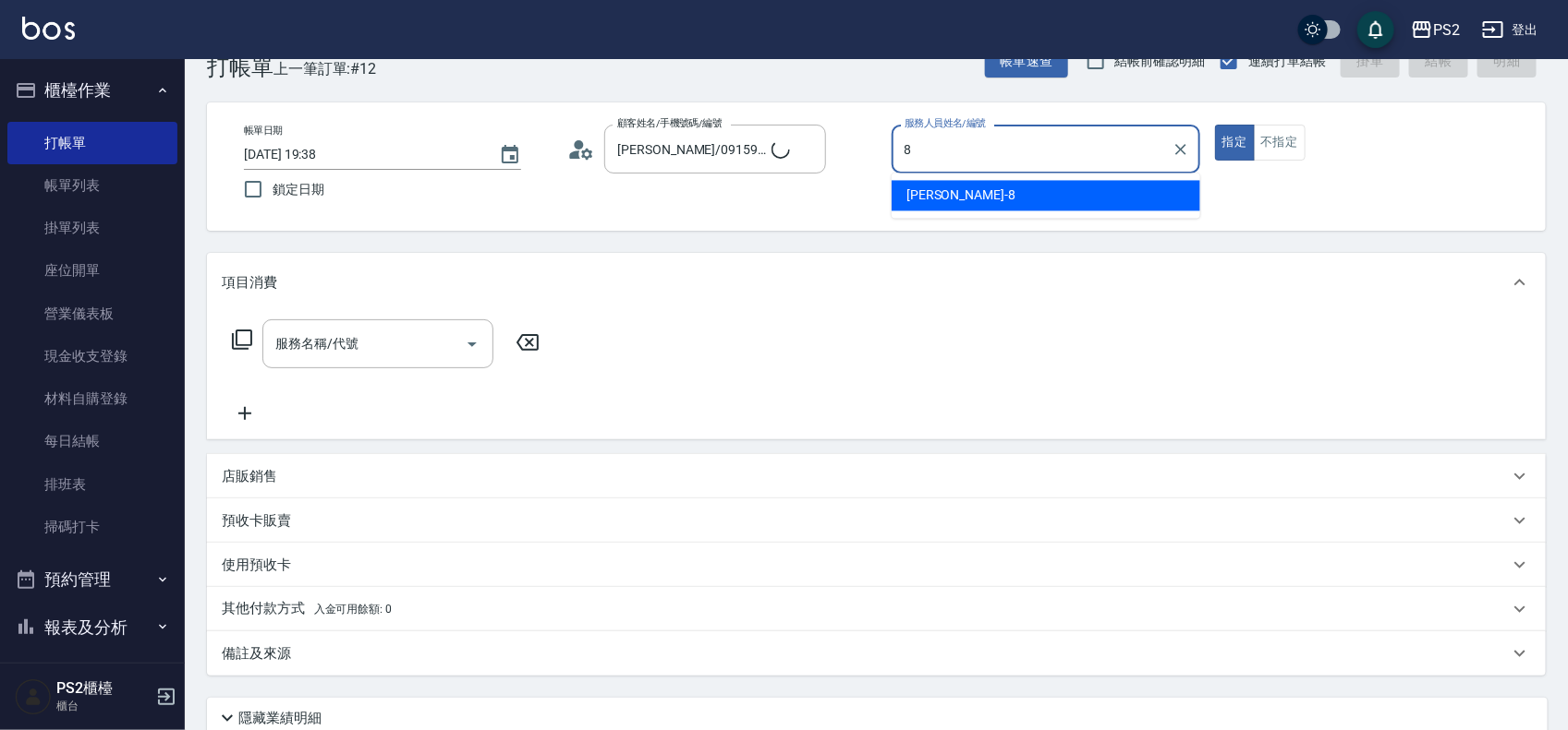
type input "Lori-8"
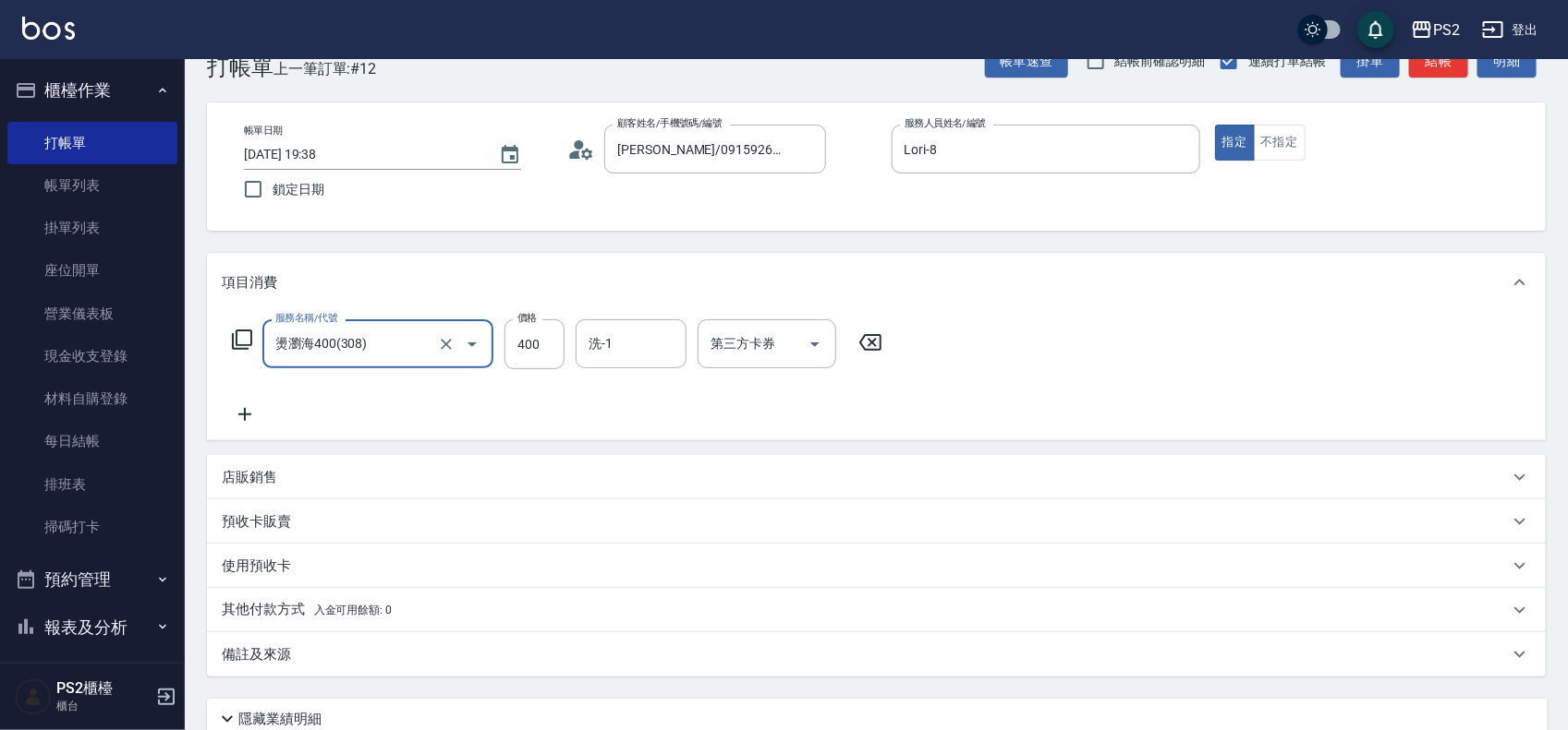
type input "燙瀏海400(308)"
type input "600"
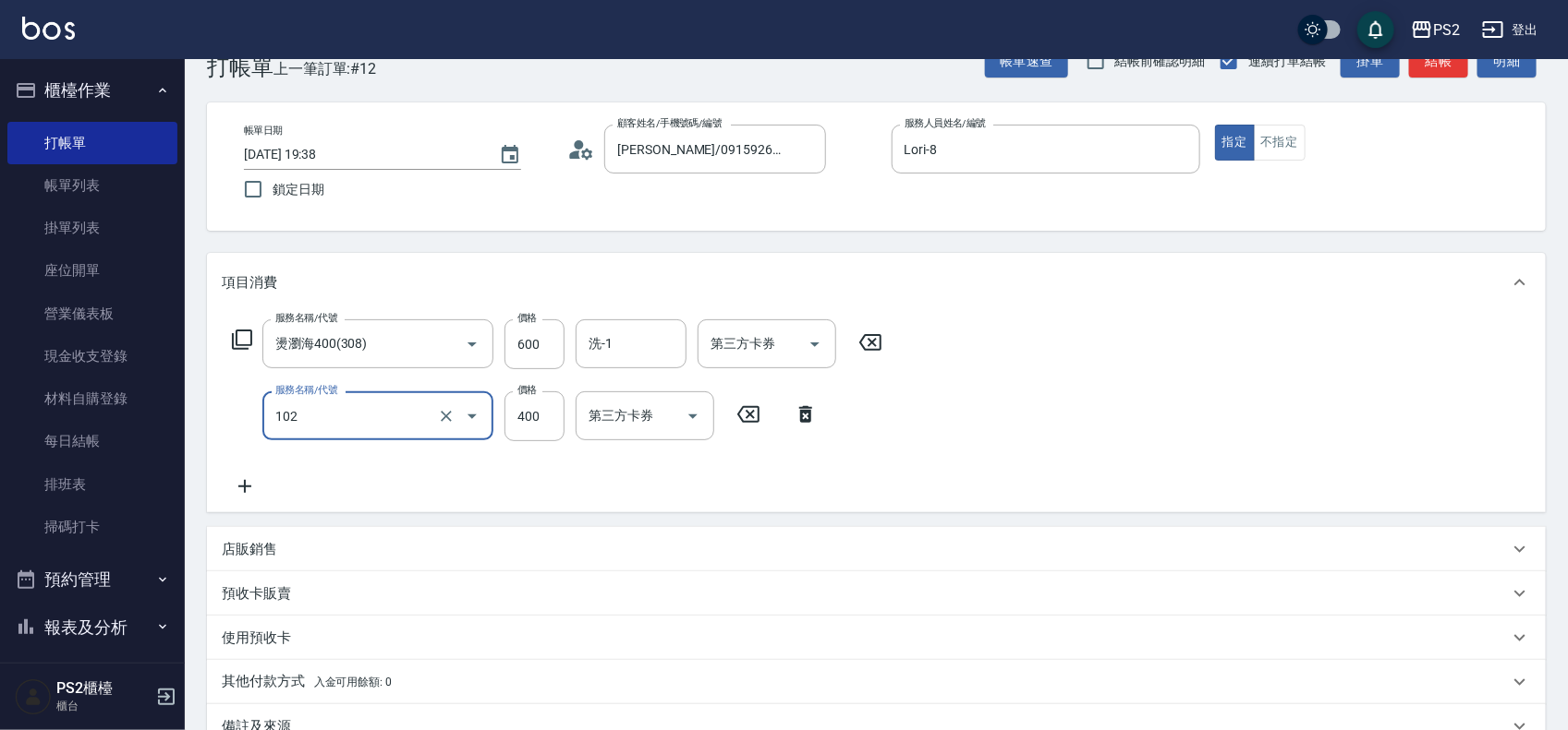
type input "精油洗髮(102)"
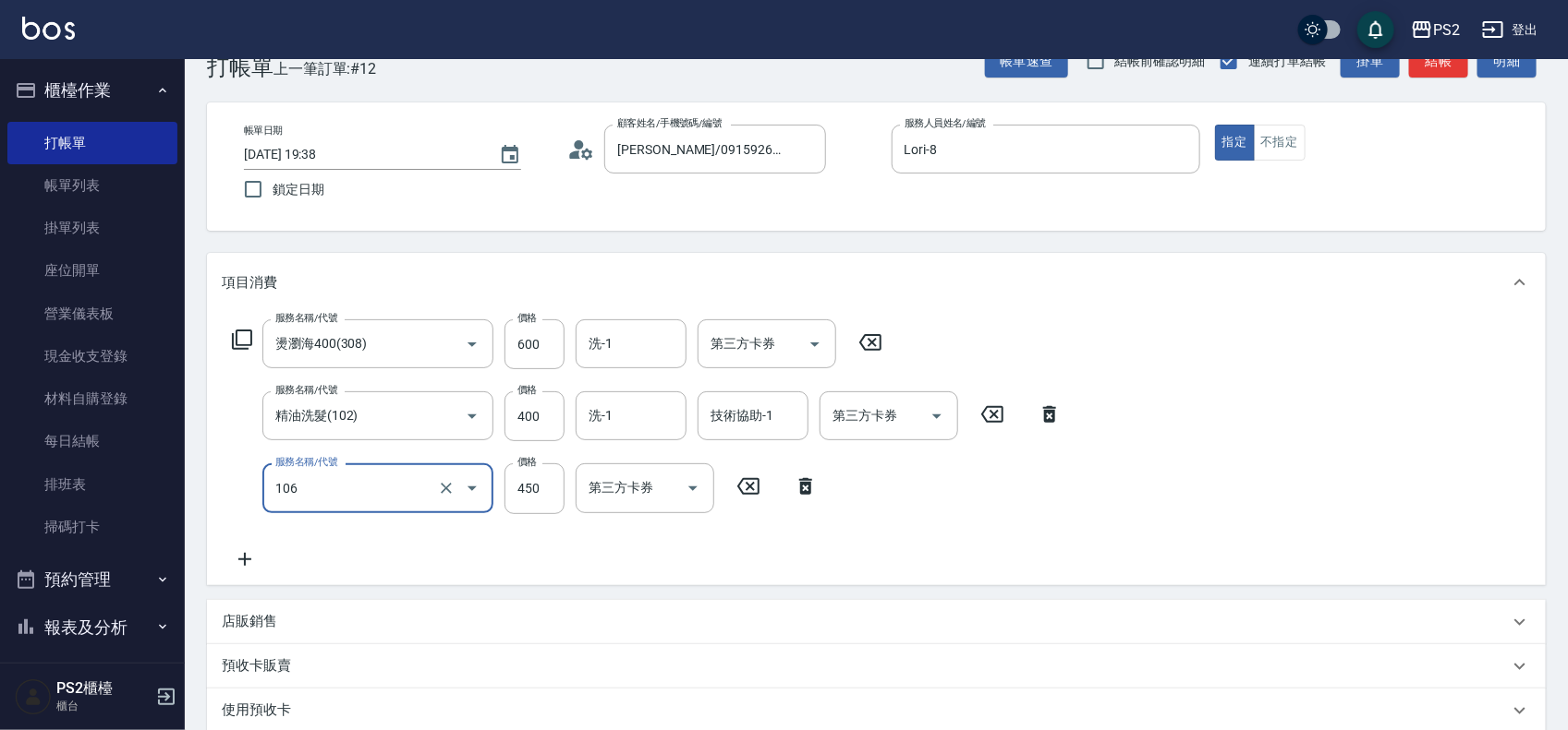
type input "A級單剪(106)"
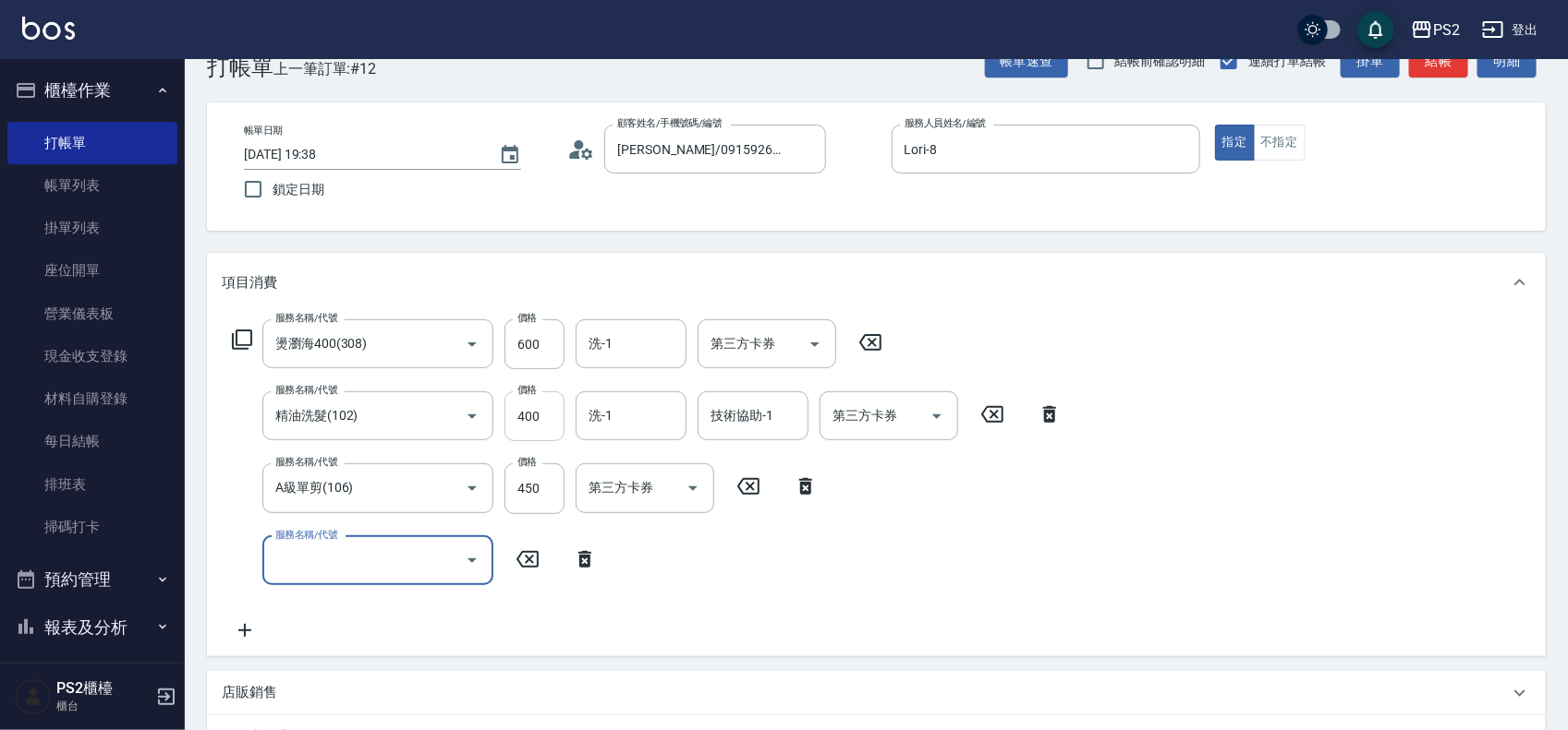
click at [556, 411] on input "400" at bounding box center [535, 416] width 60 height 50
click at [556, 412] on input "400" at bounding box center [535, 416] width 60 height 50
type input "500"
click at [487, 237] on div "Key In 打帳單 上一筆訂單:#12 帳單速查 結帳前確認明細 連續打單結帳 掛單 結帳 明細 帳單日期 [DATE] 19:38 鎖定日期 顧客姓名/手…" at bounding box center [876, 553] width 1383 height 1080
click at [588, 568] on icon at bounding box center [584, 559] width 46 height 22
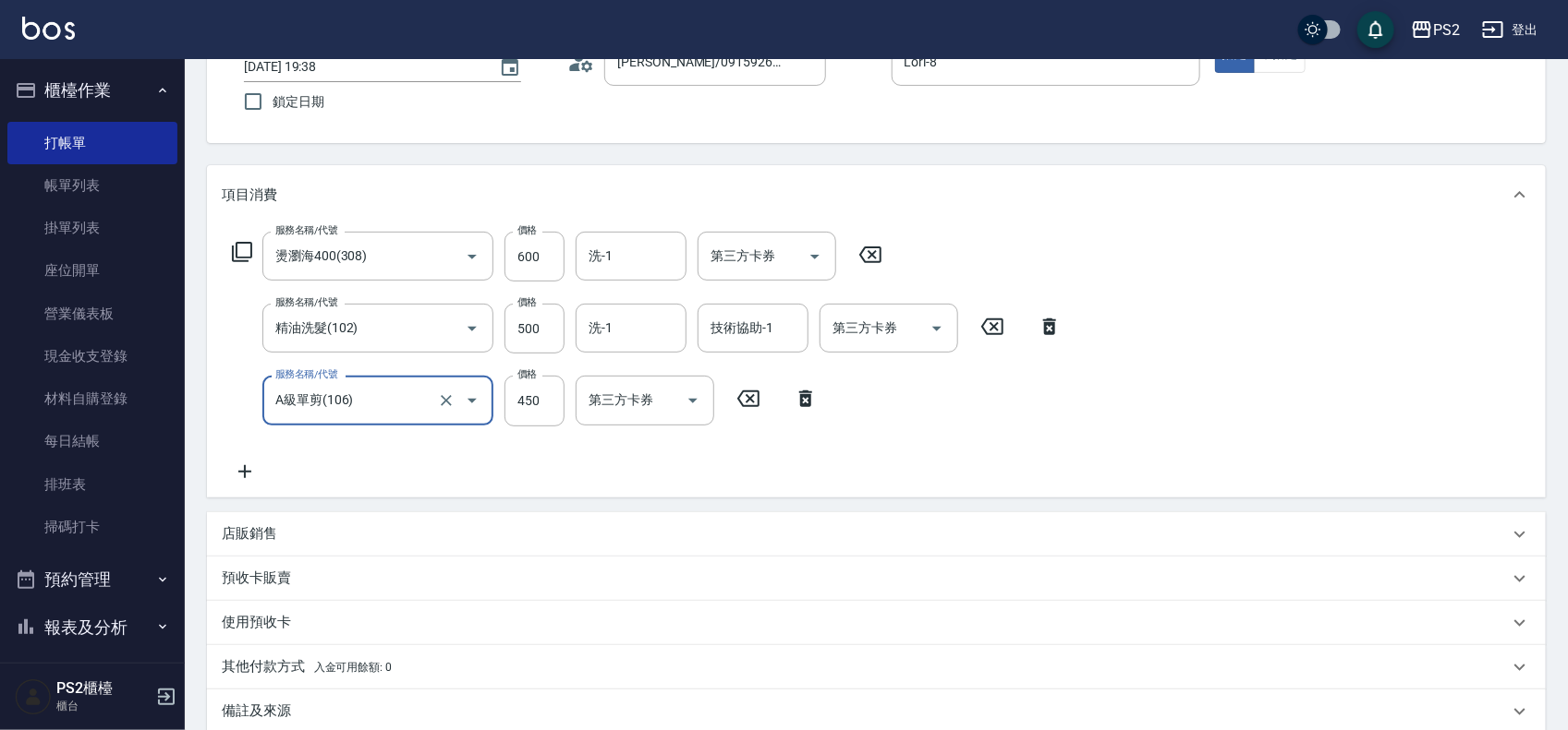
scroll to position [343, 0]
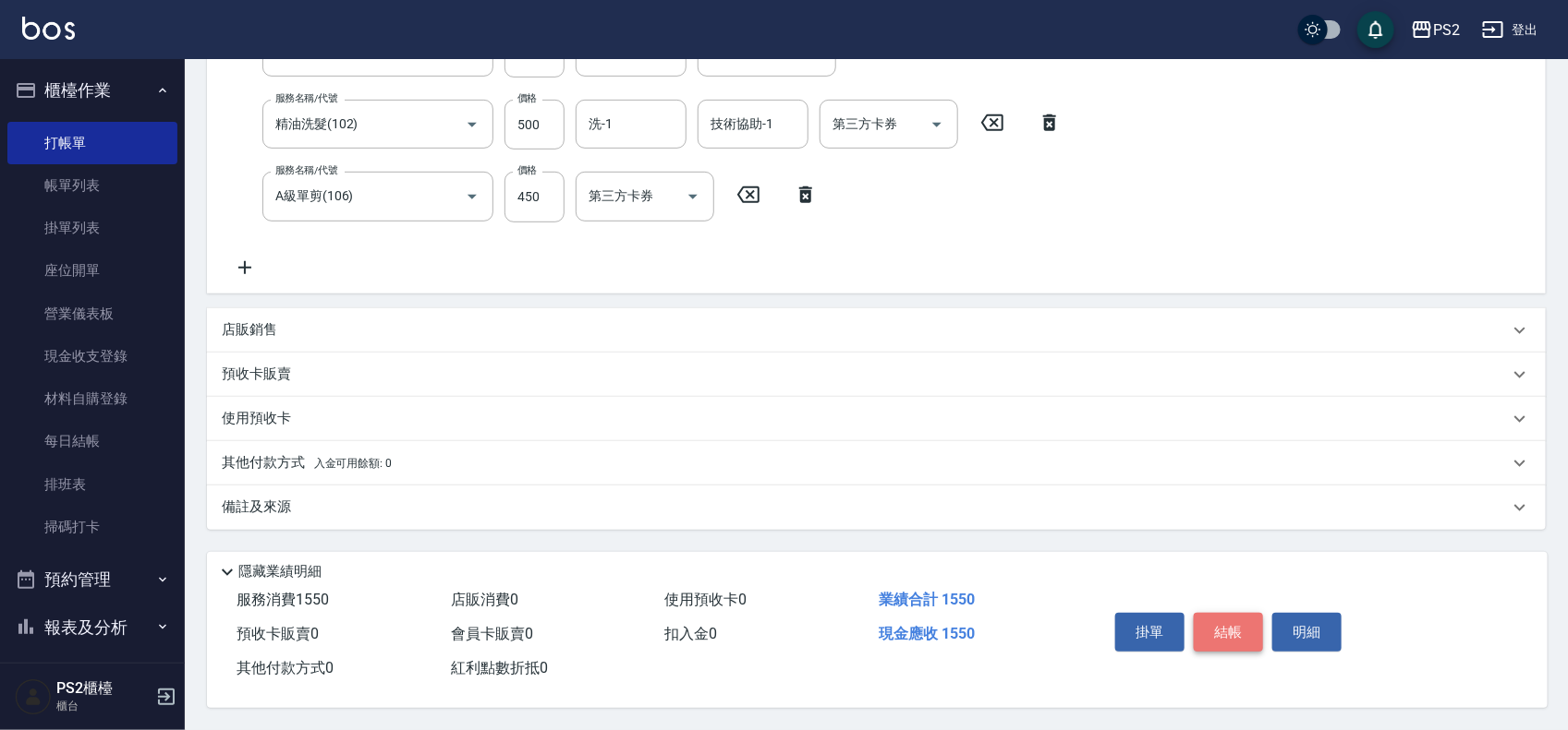
click at [1238, 633] on button "結帳" at bounding box center [1228, 632] width 69 height 38
type input "[DATE] 19:39"
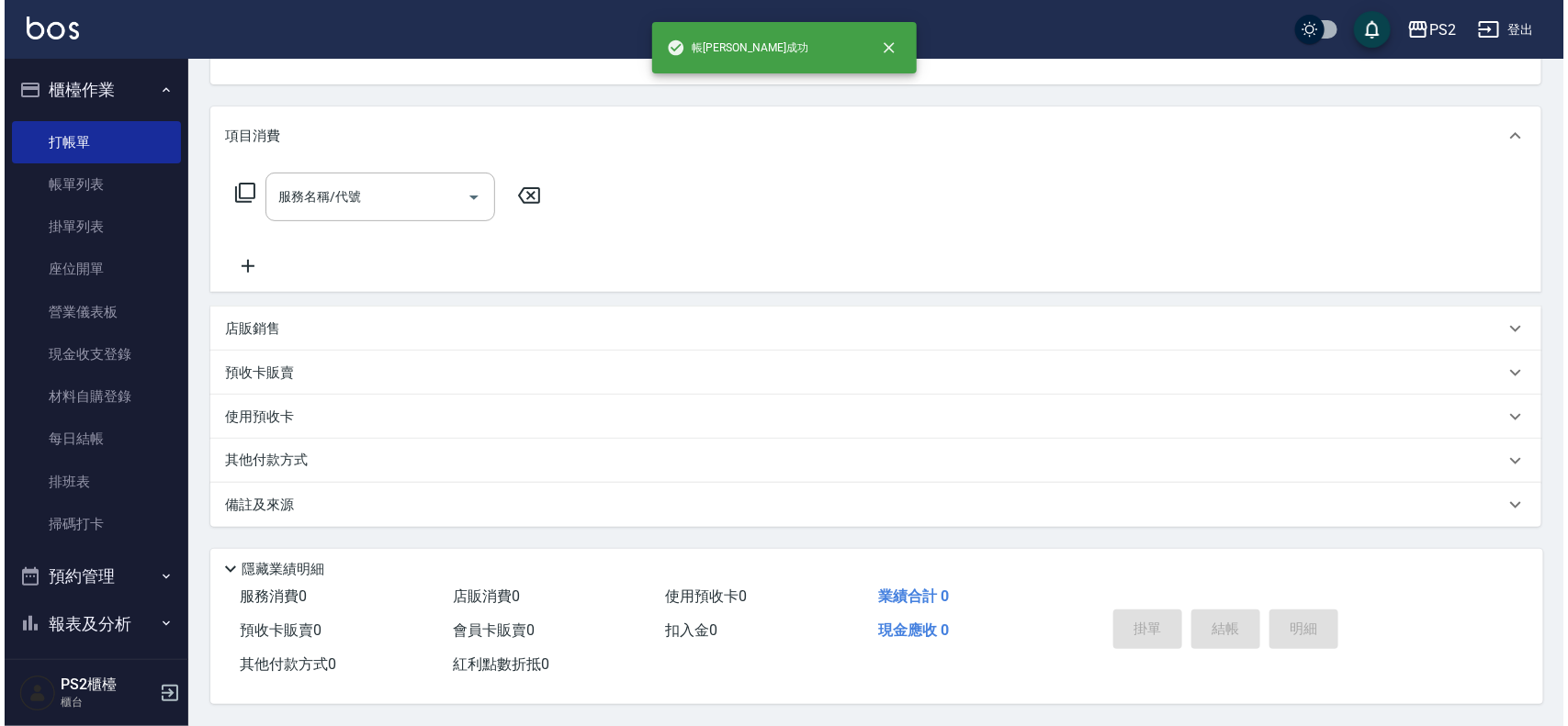
scroll to position [0, 0]
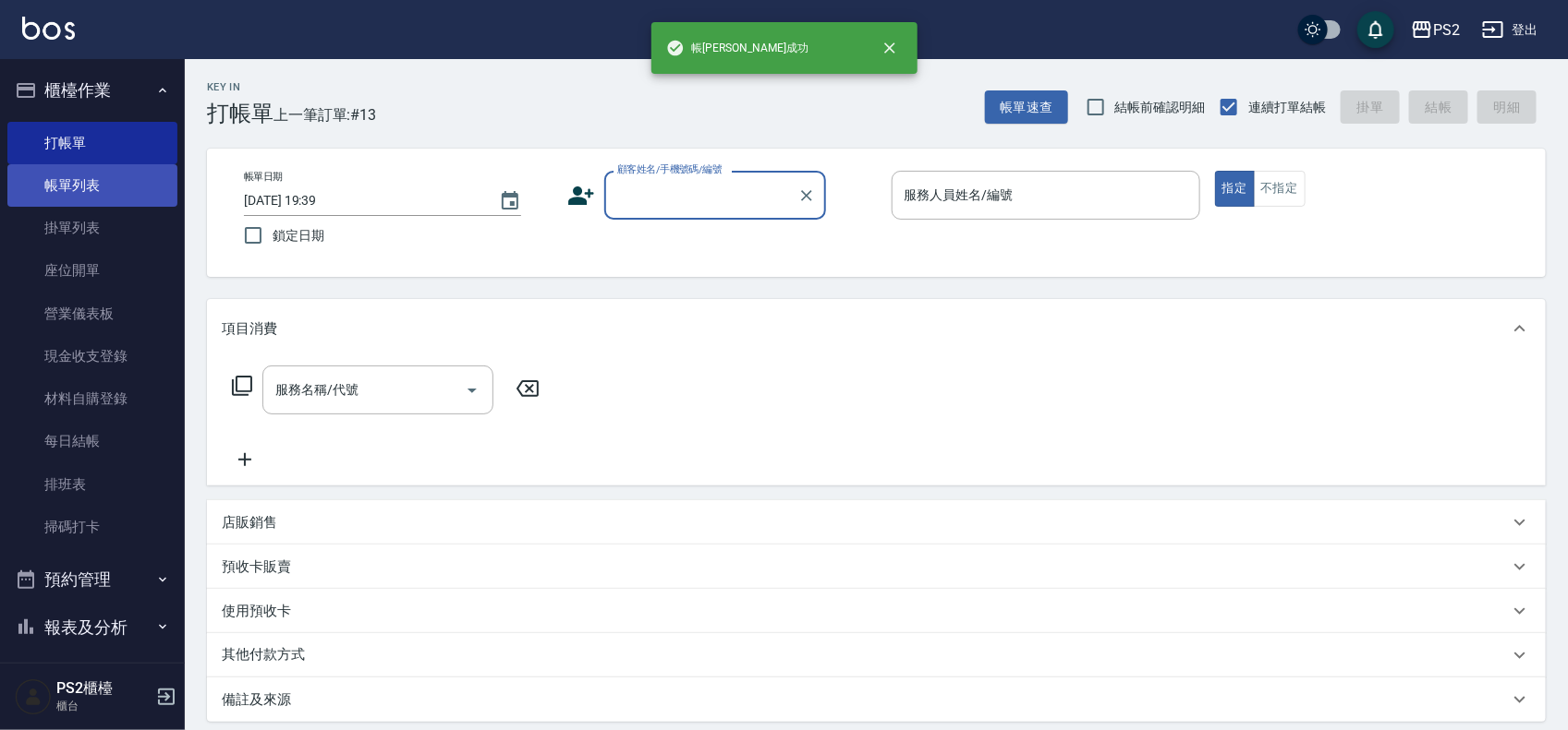
click at [115, 180] on link "帳單列表" at bounding box center [92, 185] width 170 height 42
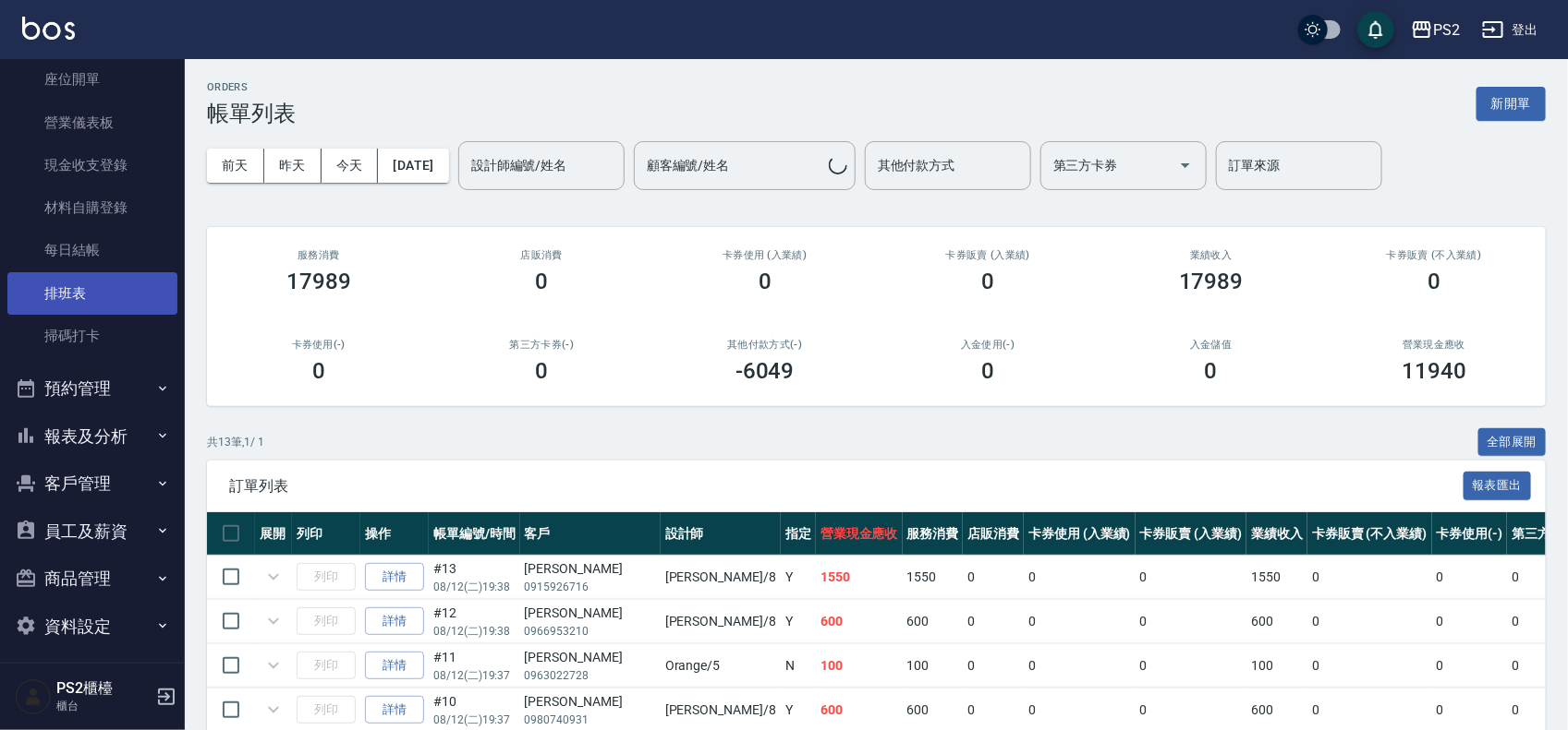
scroll to position [200, 0]
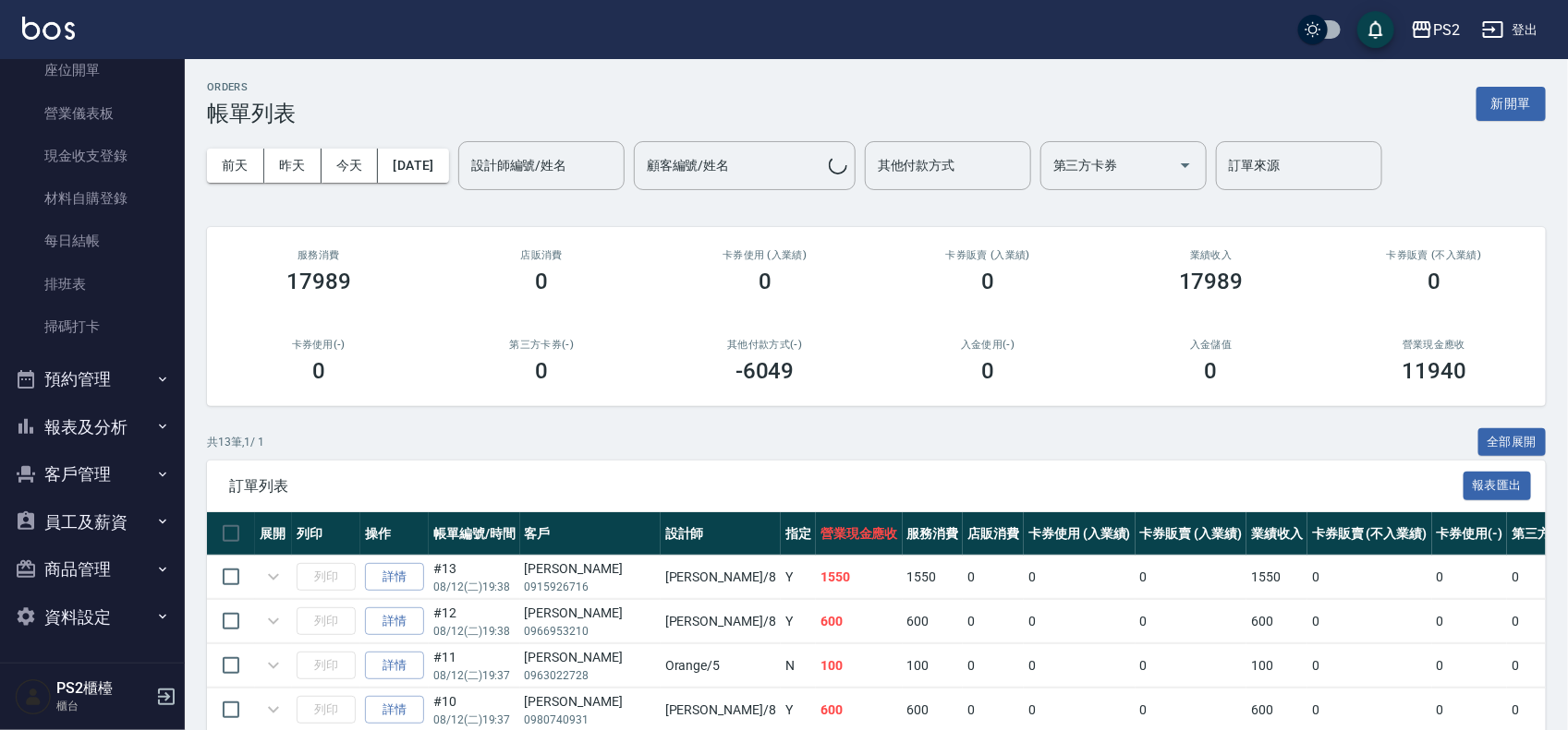
click at [131, 417] on button "報表及分析" at bounding box center [92, 428] width 170 height 48
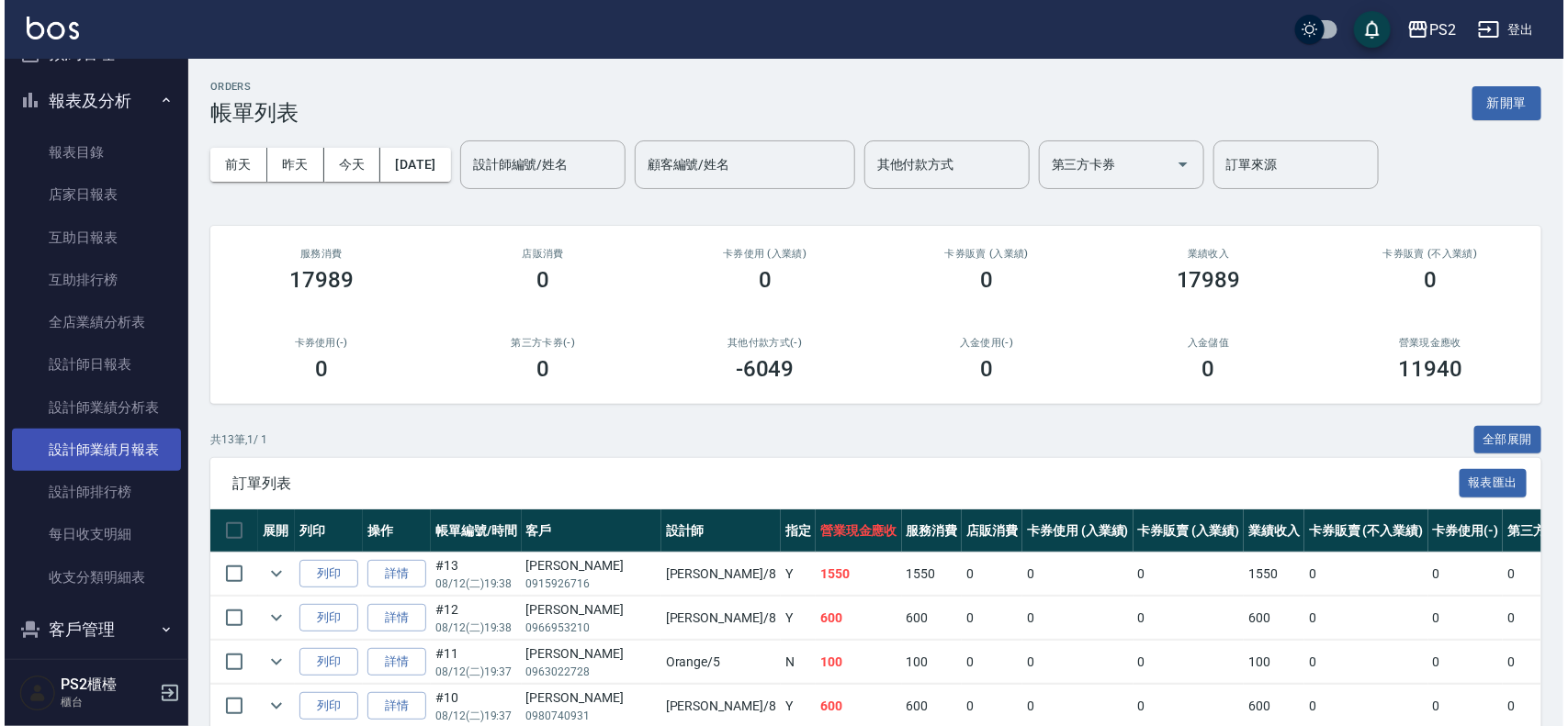
scroll to position [544, 0]
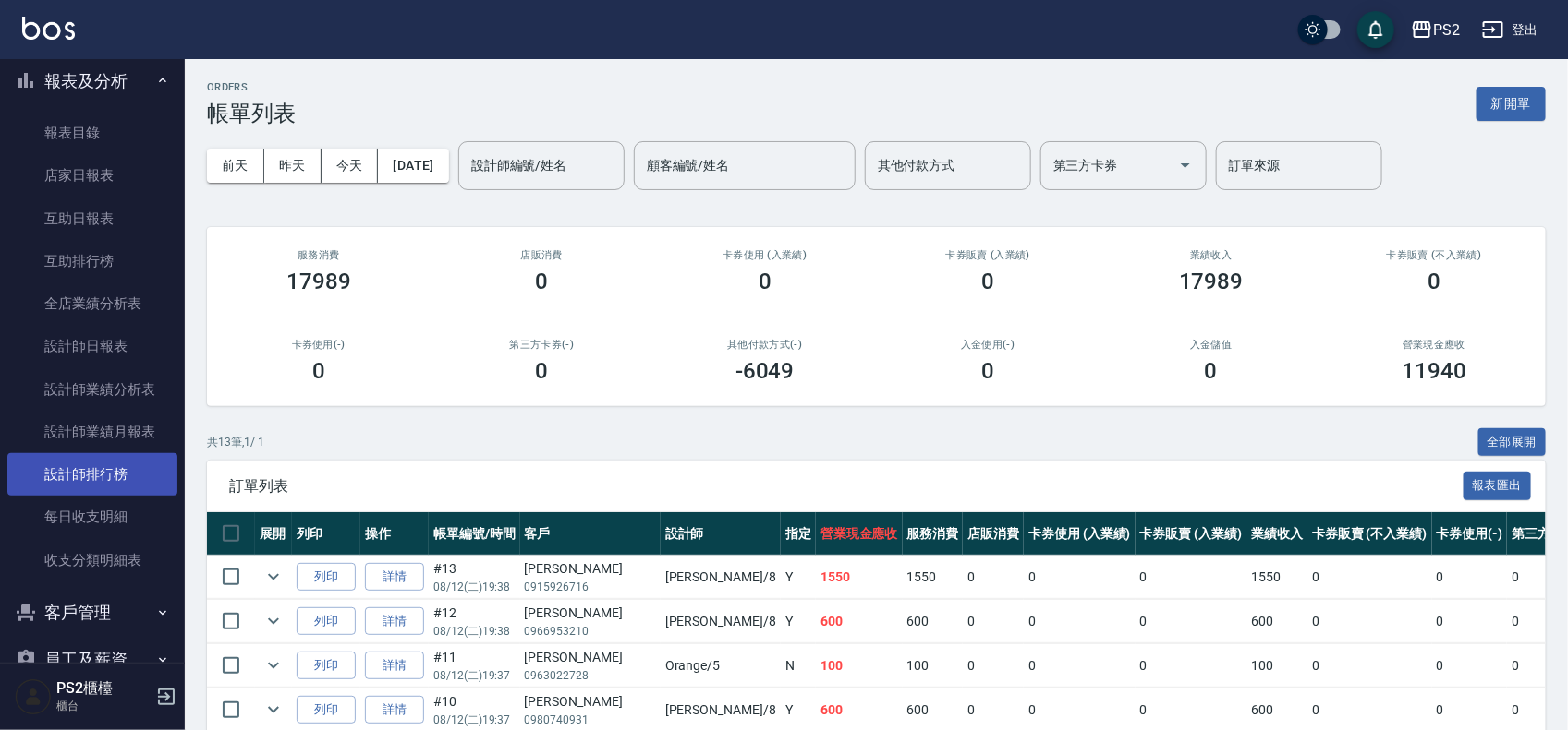
click at [136, 469] on link "設計師排行榜" at bounding box center [92, 475] width 170 height 42
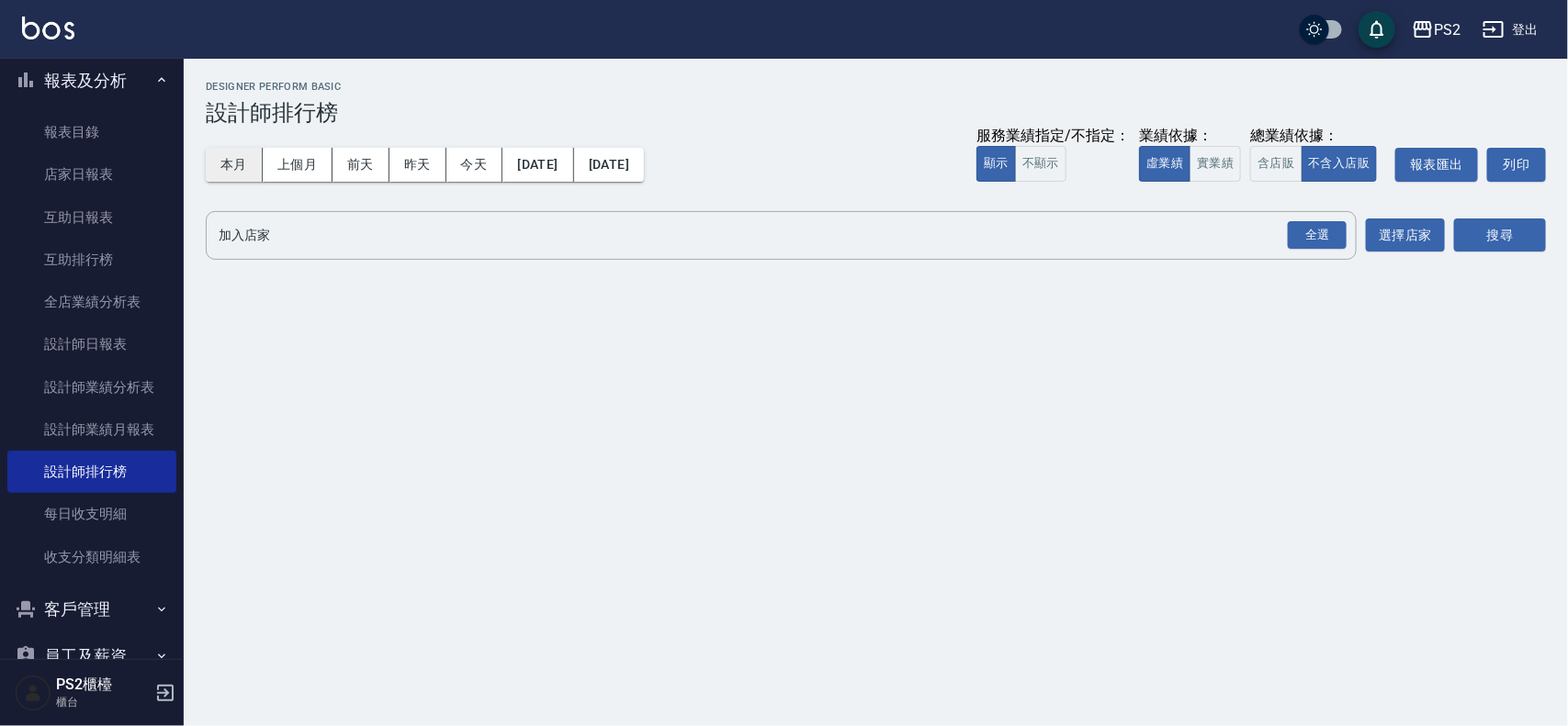
click at [227, 163] on button "本月" at bounding box center [235, 165] width 57 height 34
drag, startPoint x: 1205, startPoint y: 157, endPoint x: 1277, endPoint y: 208, distance: 88.2
click at [1204, 157] on button "實業績" at bounding box center [1216, 164] width 52 height 36
click at [1301, 239] on div "全選" at bounding box center [1318, 236] width 59 height 29
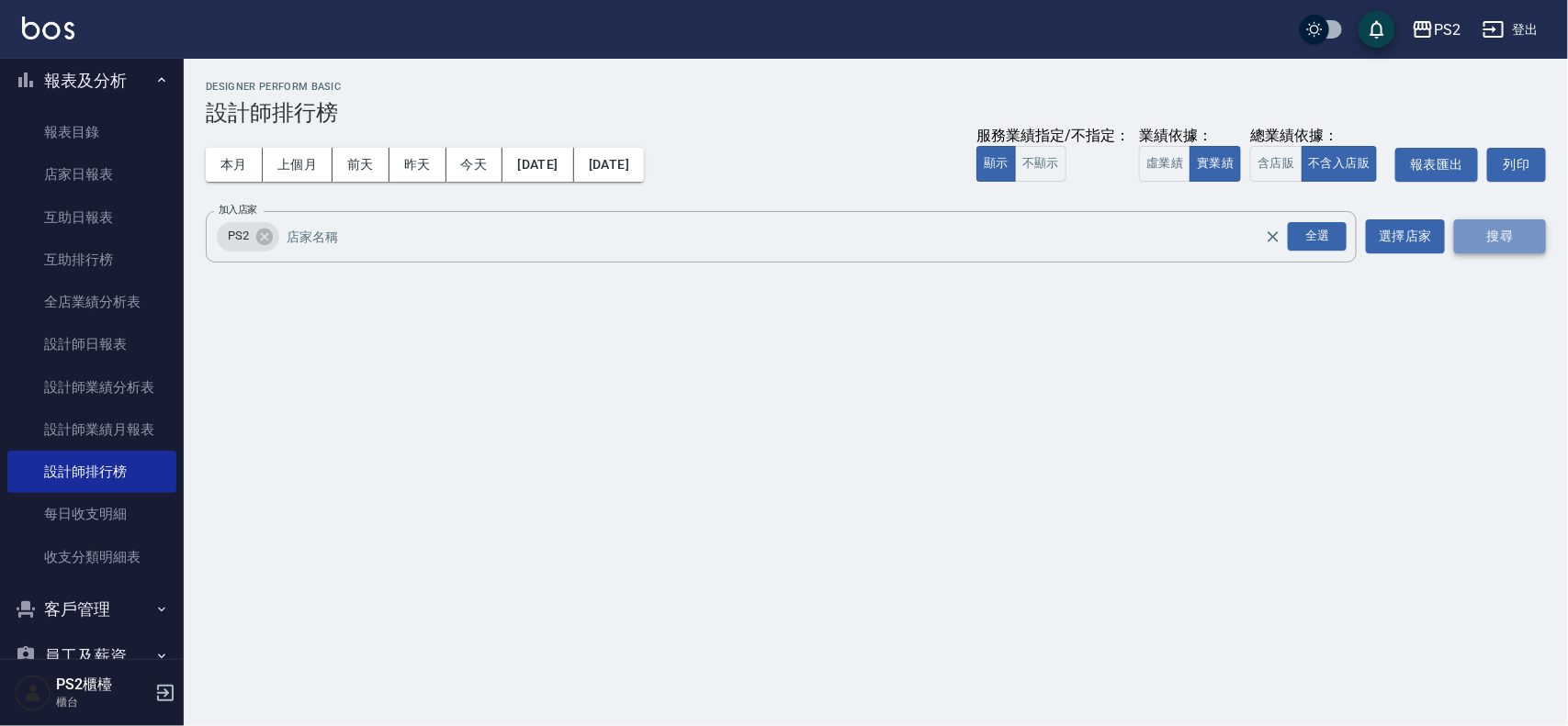
click at [1477, 243] on button "搜尋" at bounding box center [1500, 237] width 92 height 34
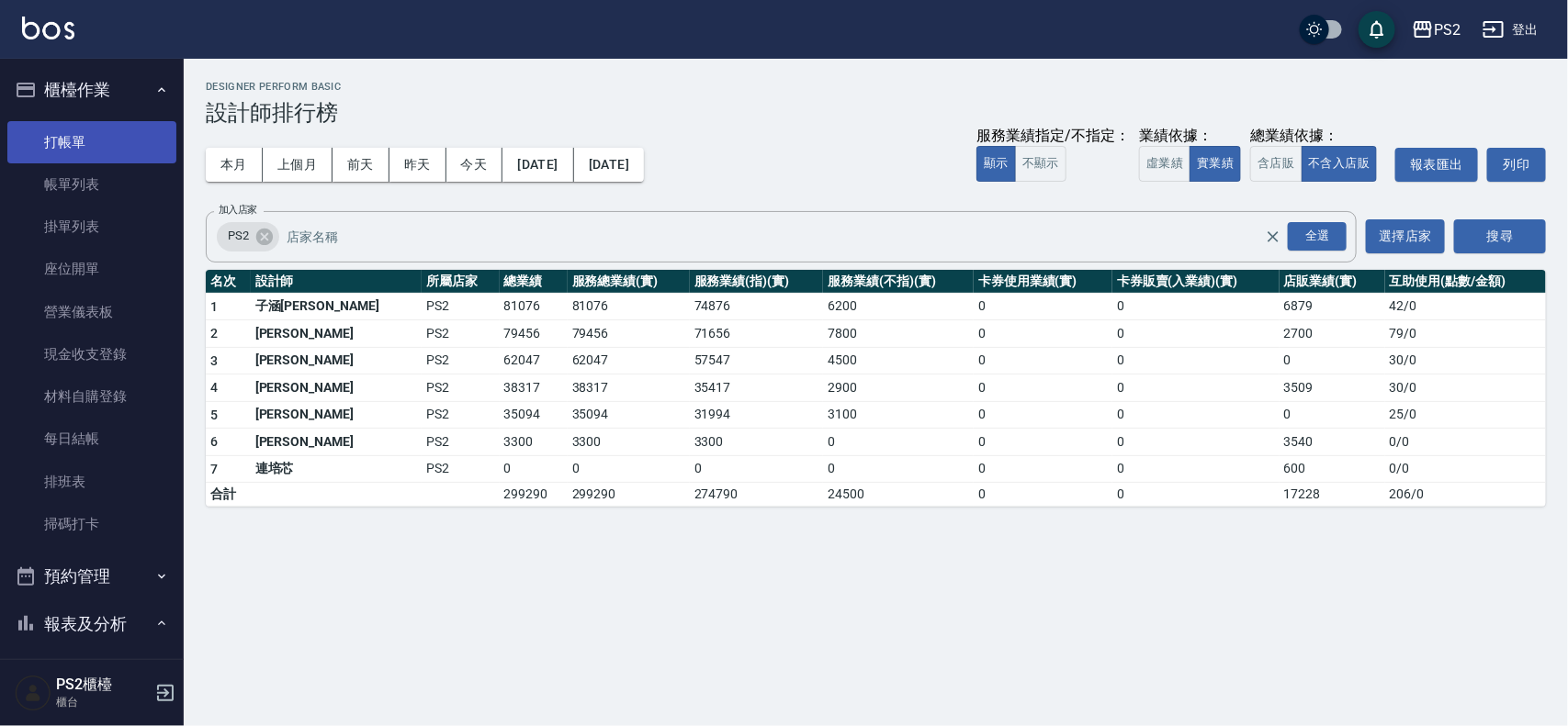
click at [98, 142] on link "打帳單" at bounding box center [92, 142] width 169 height 42
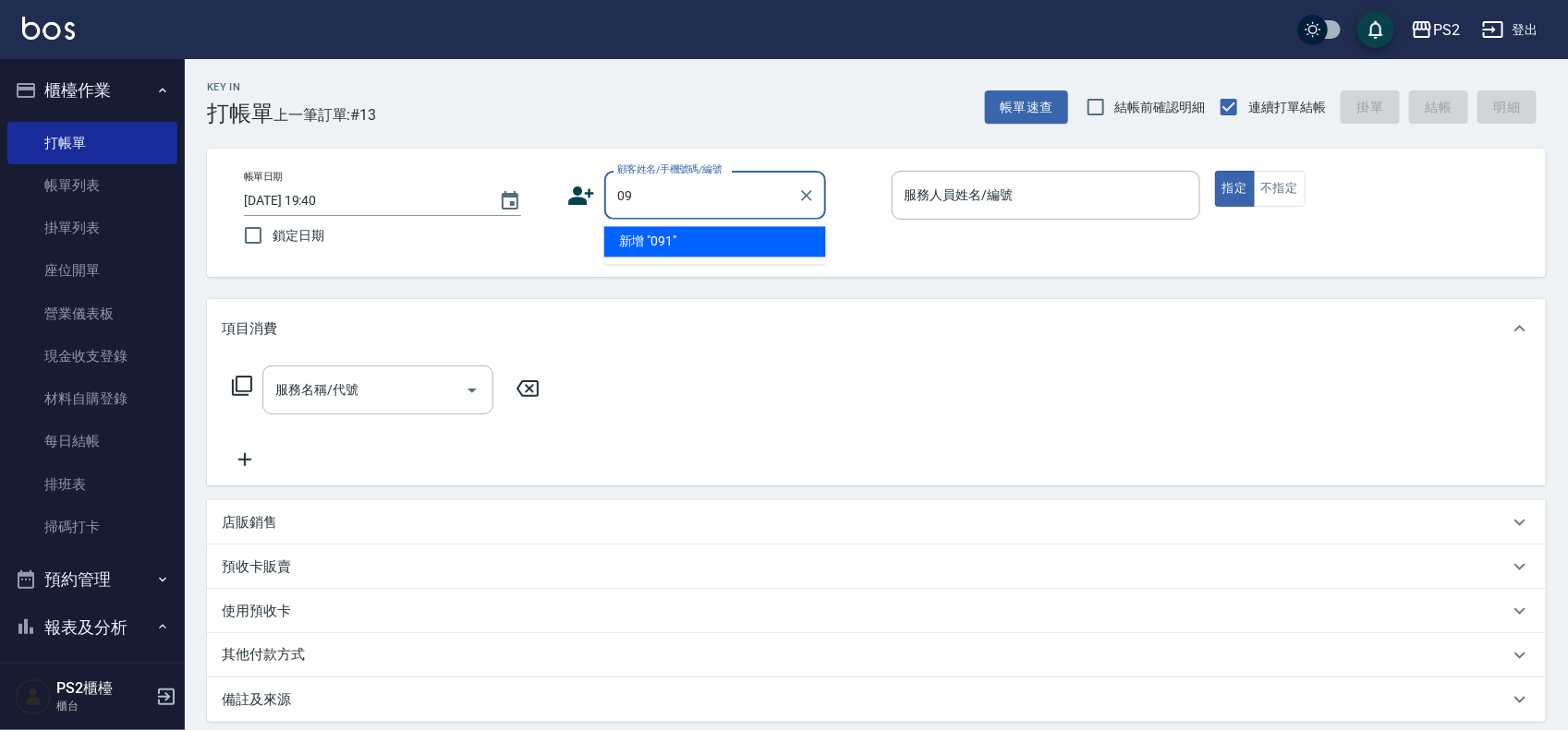
type input "0"
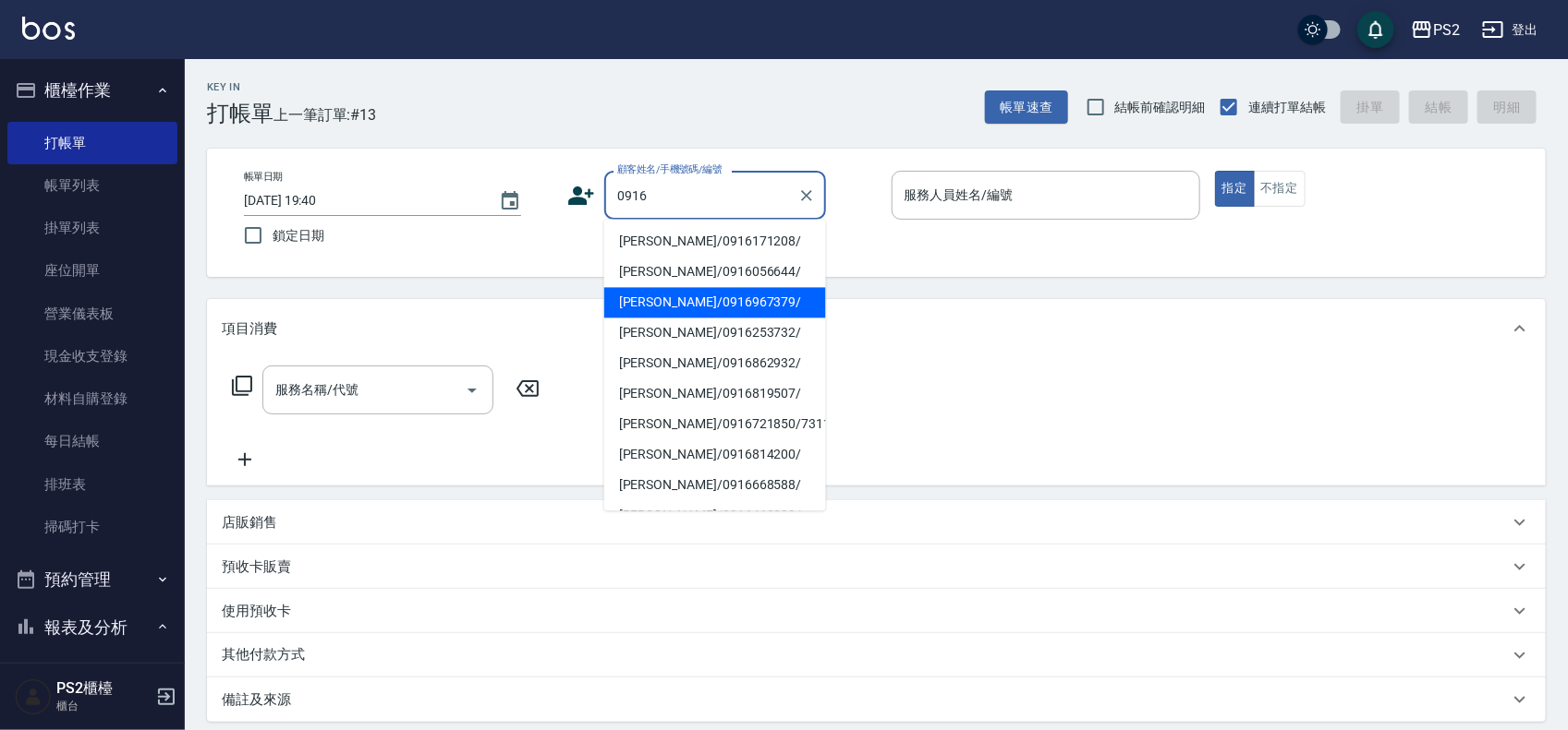
click at [741, 310] on li "[PERSON_NAME]/0916967379/" at bounding box center [715, 303] width 222 height 31
type input "[PERSON_NAME]/0916967379/"
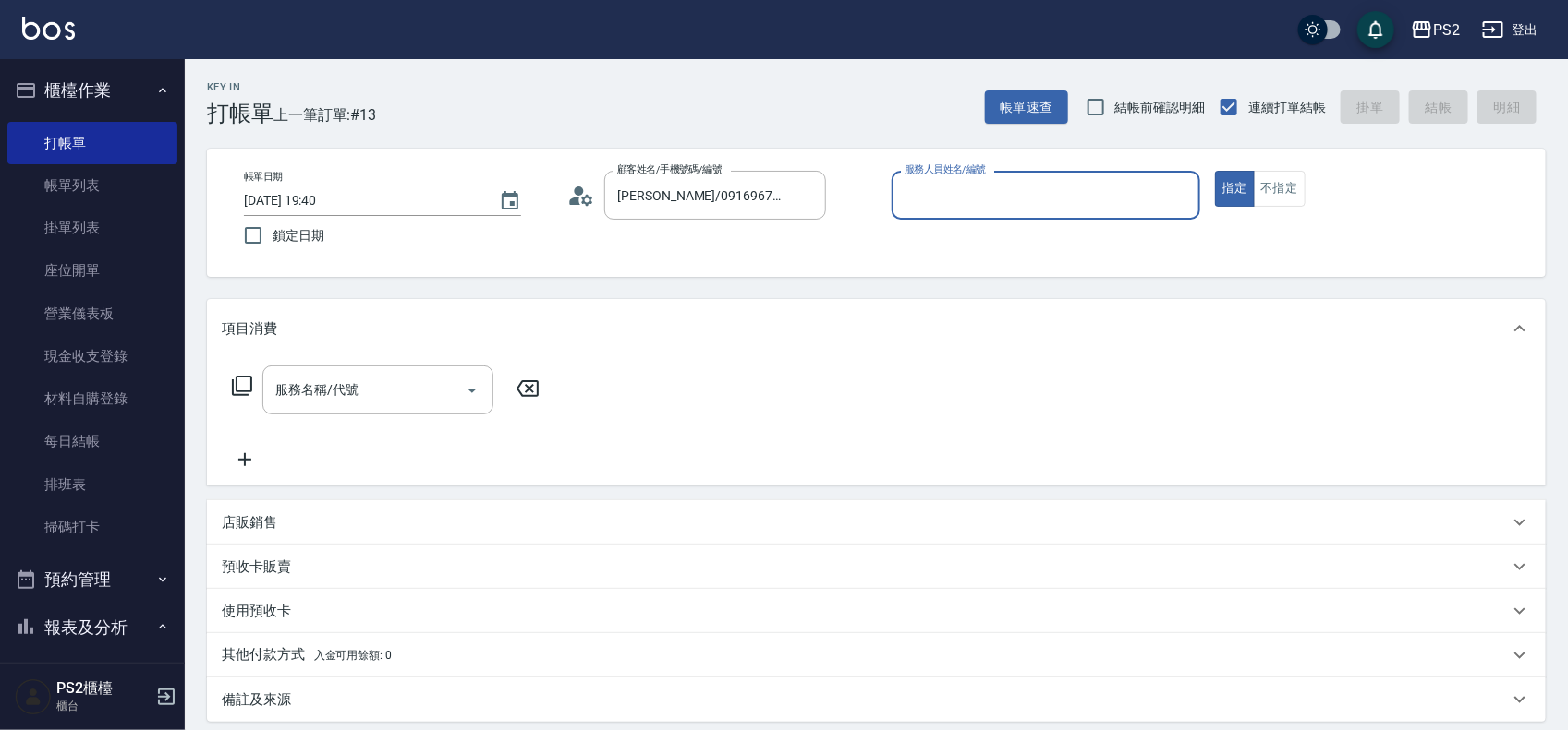
click at [584, 204] on icon at bounding box center [581, 196] width 28 height 28
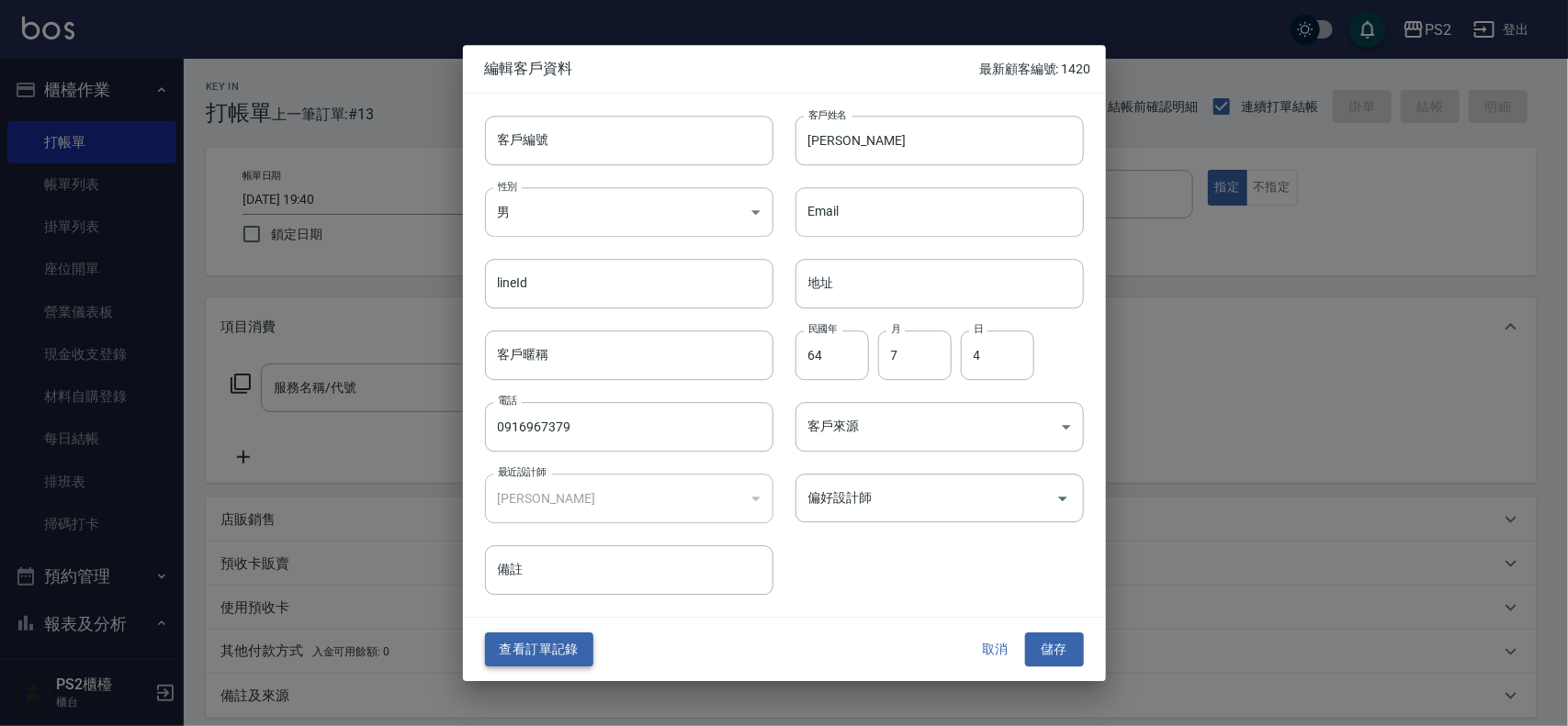
click at [555, 638] on button "查看訂單記錄" at bounding box center [539, 651] width 109 height 34
click at [555, 638] on div "Key In 打帳單 上一筆訂單:#13 帳單速查 結帳前確認明細 連續打單結帳 掛單 結帳 明細 帳單日期 [DATE] 19:40 鎖定日期 顧客姓名/手…" at bounding box center [780, 459] width 1559 height 918
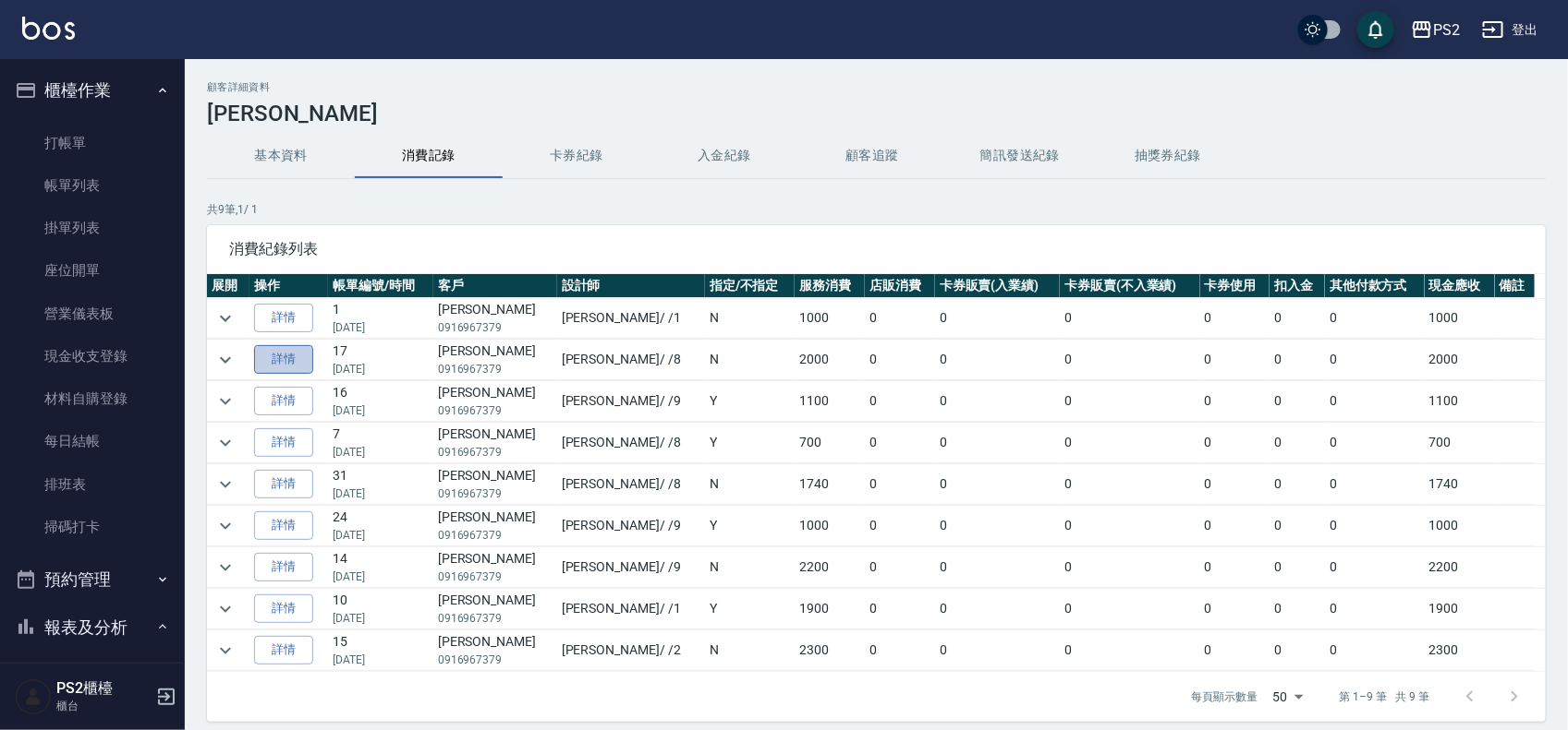
click at [278, 354] on link "詳情" at bounding box center [284, 360] width 59 height 29
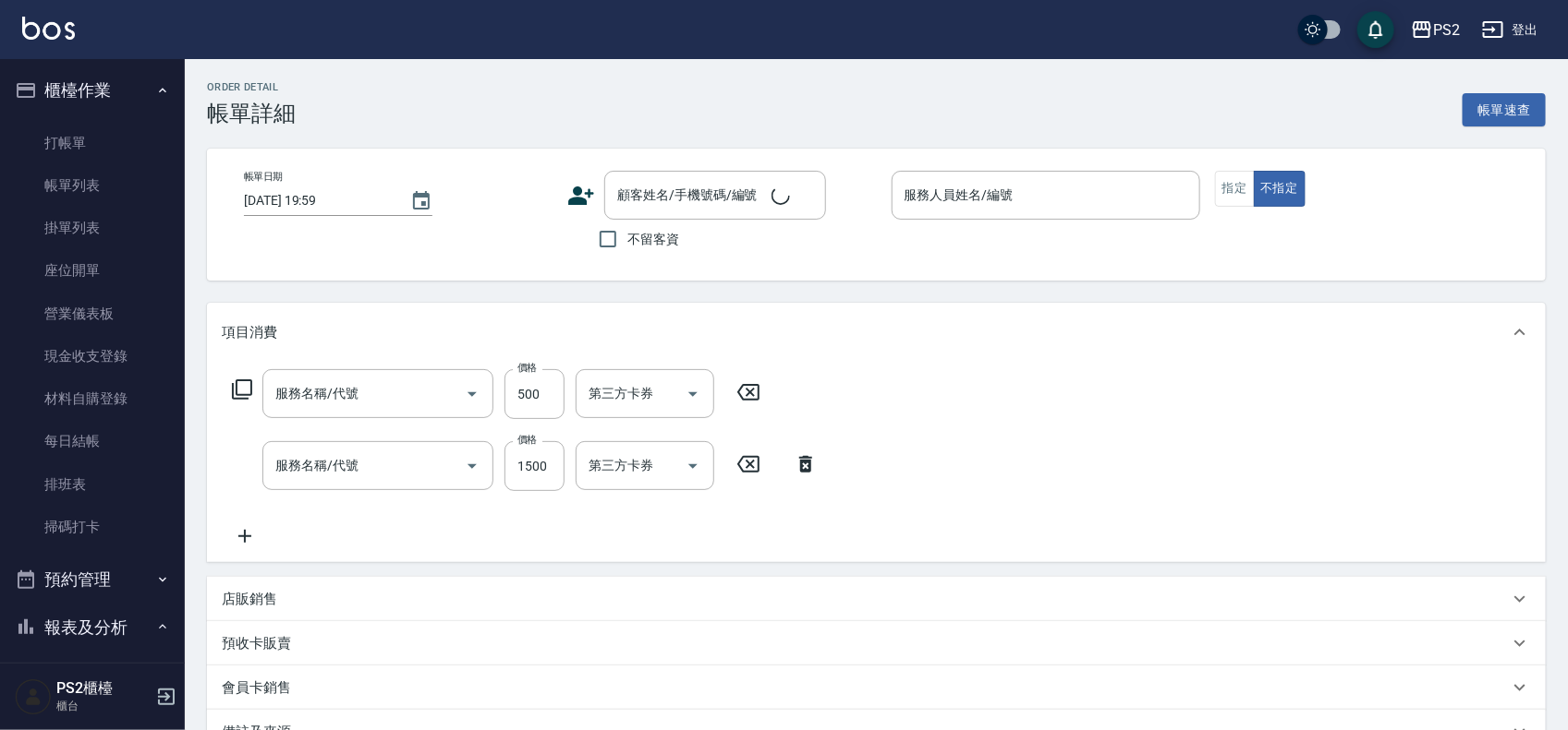
type input "髮長肩下500(408)"
type input "染髮+髮還原1500(402)"
type input "[DATE] 18:56"
type input "Lori-8"
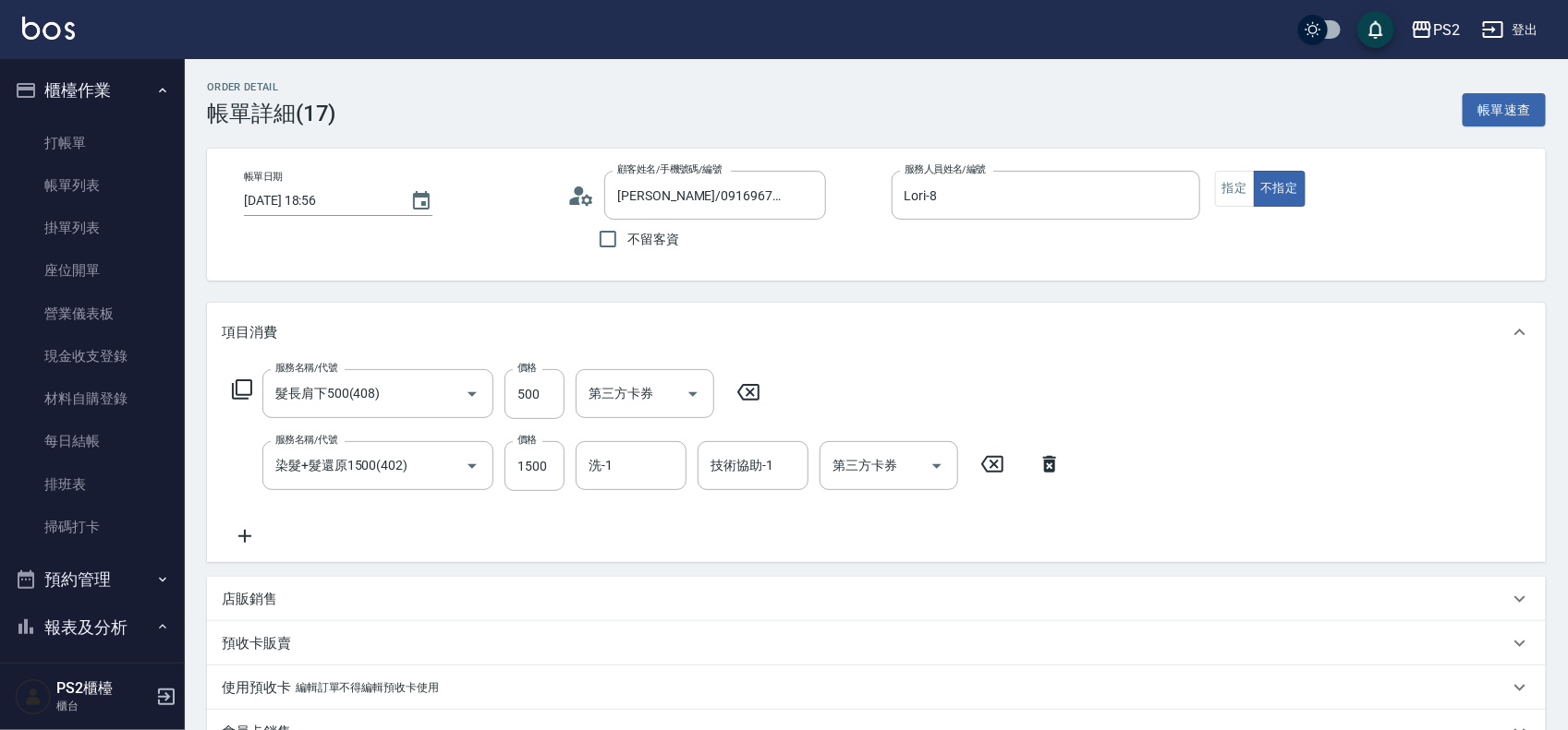
type input "[PERSON_NAME]/0916967379/"
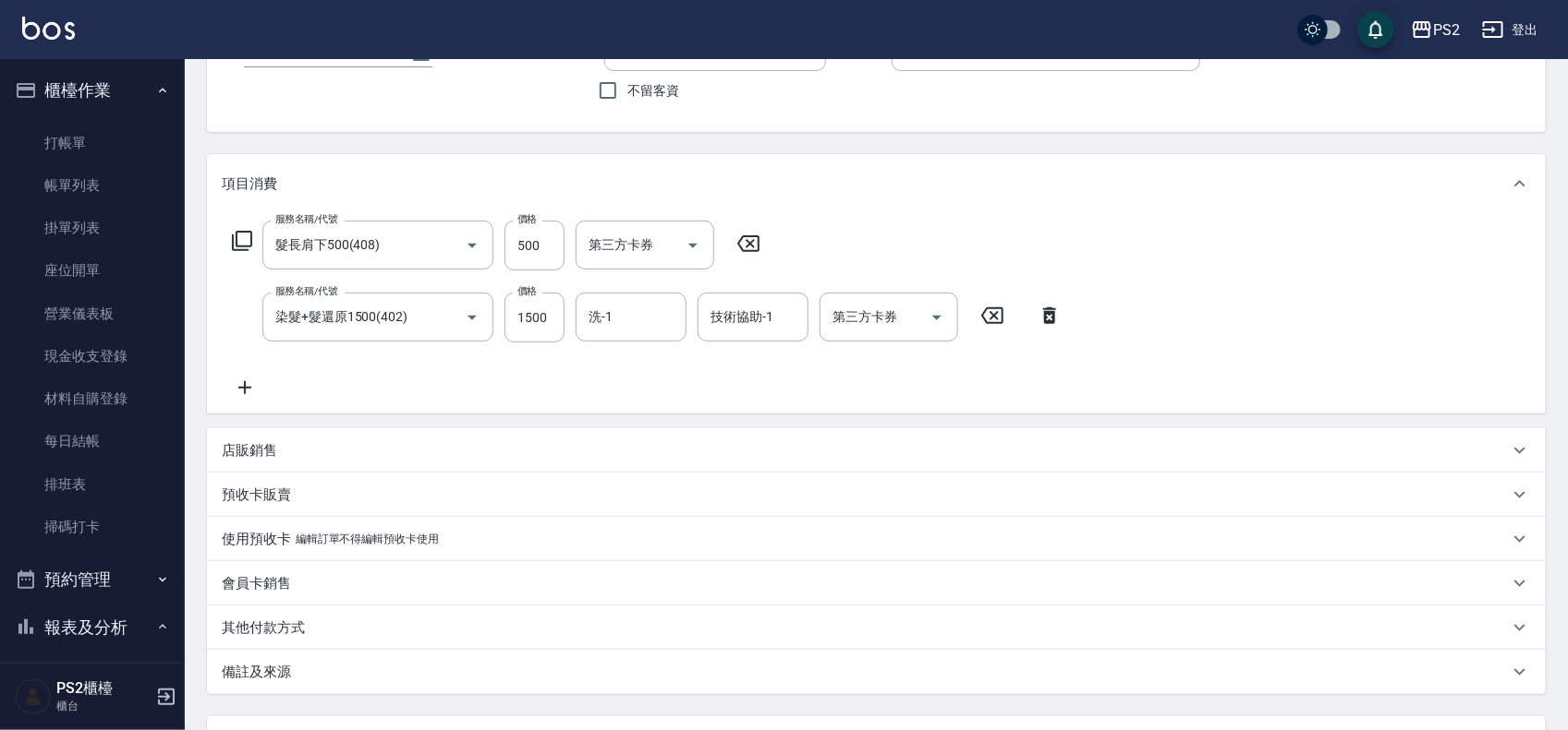
scroll to position [310, 0]
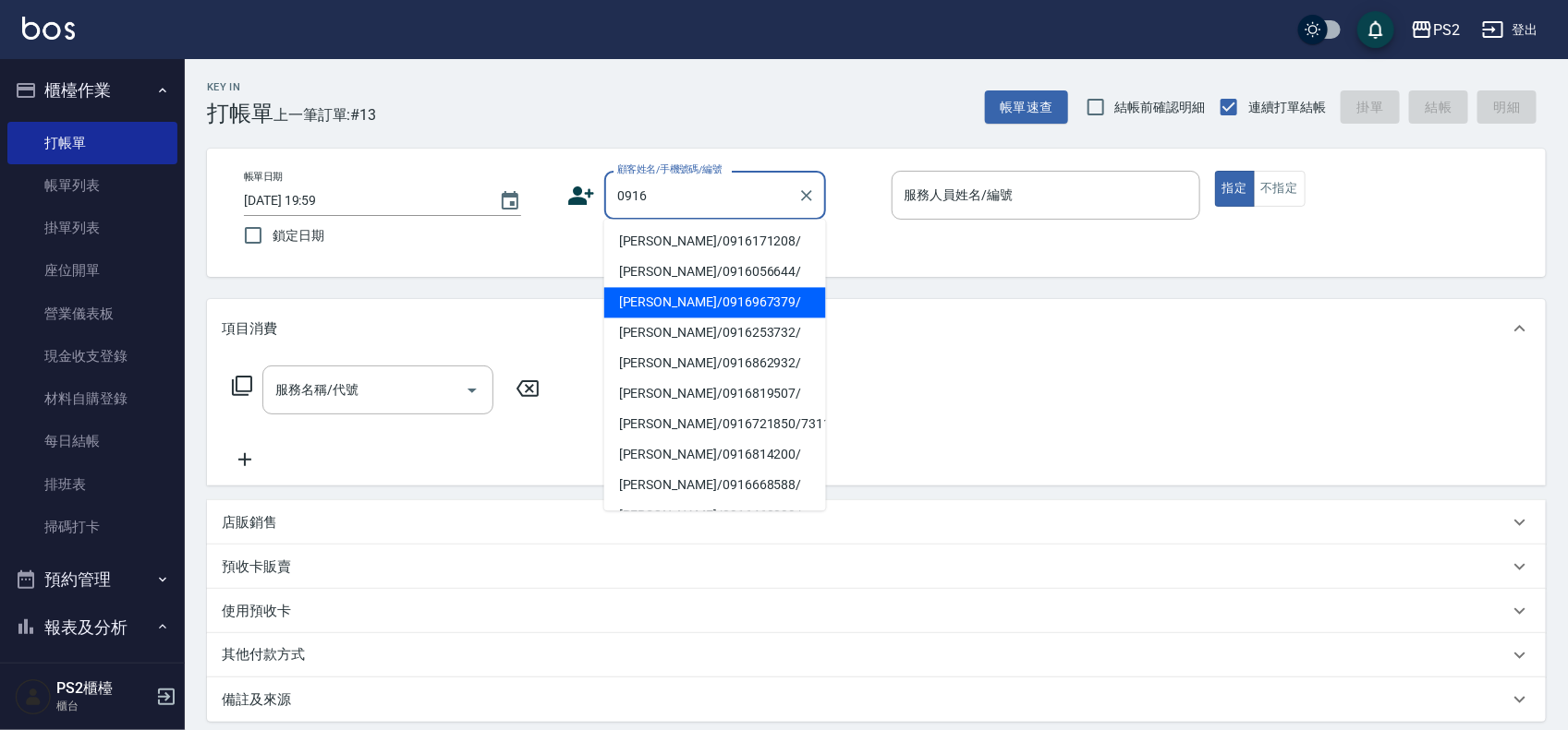
click at [666, 294] on li "[PERSON_NAME]/0916967379/" at bounding box center [715, 303] width 222 height 31
type input "[PERSON_NAME]/0916967379/"
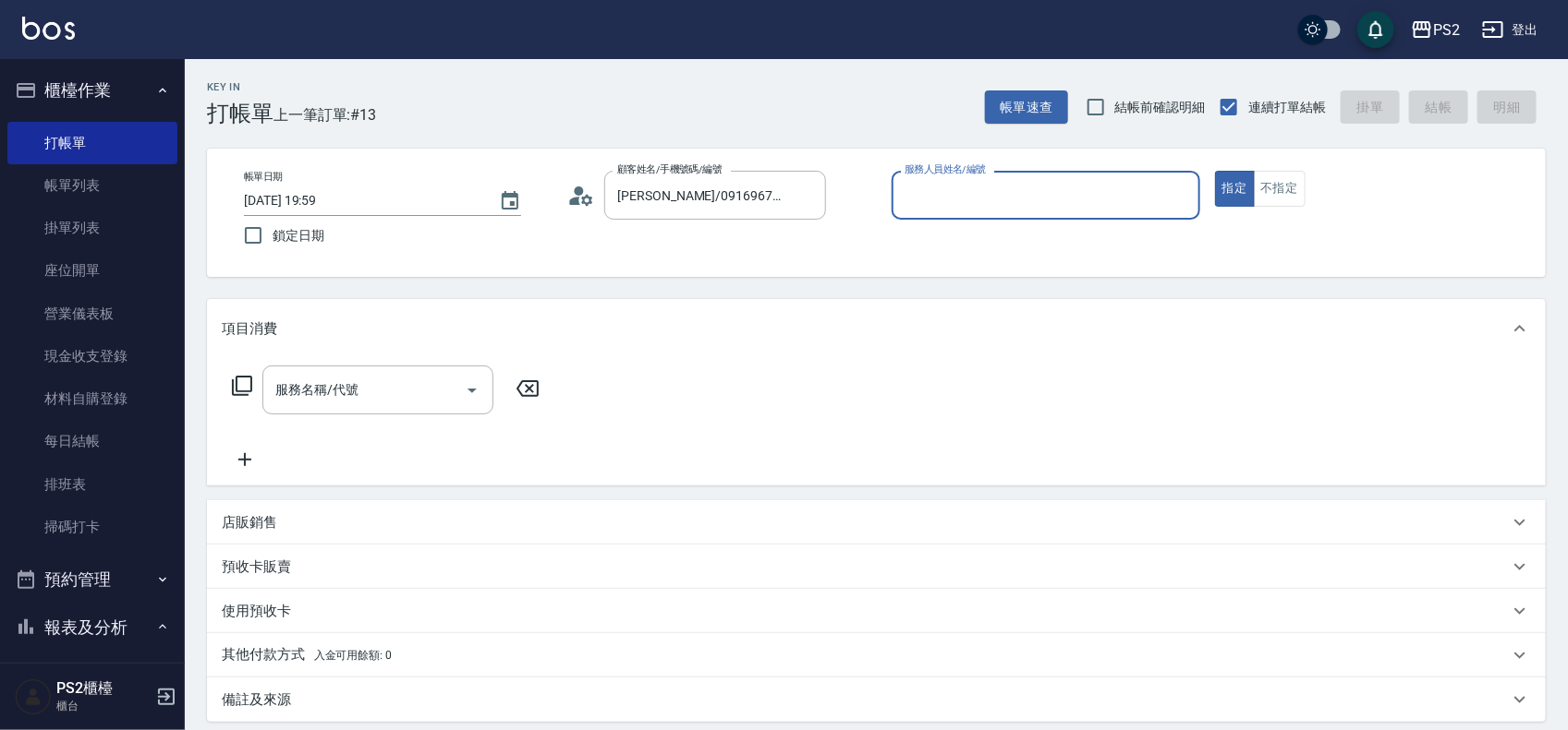
click at [594, 200] on icon at bounding box center [581, 196] width 28 height 28
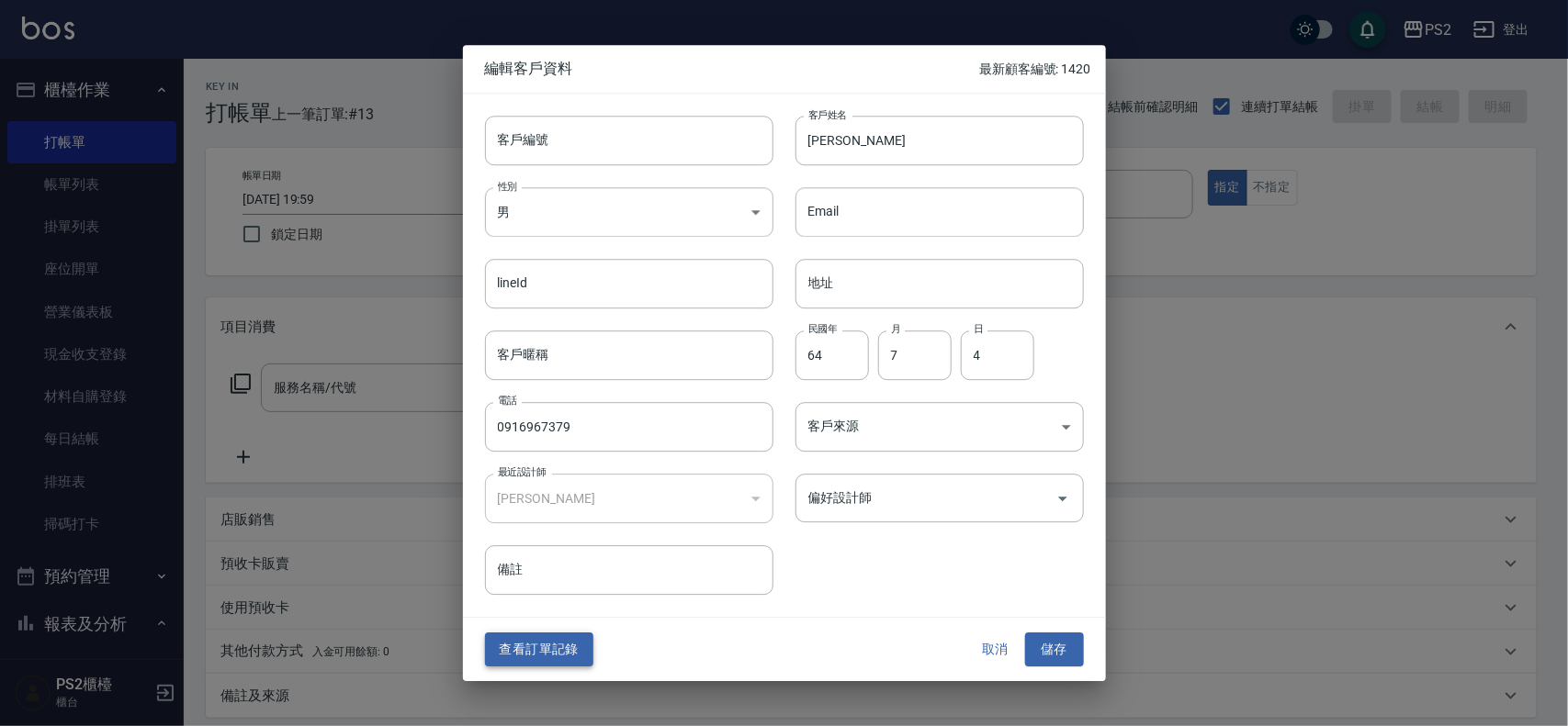
click at [566, 643] on button "查看訂單記錄" at bounding box center [539, 651] width 109 height 34
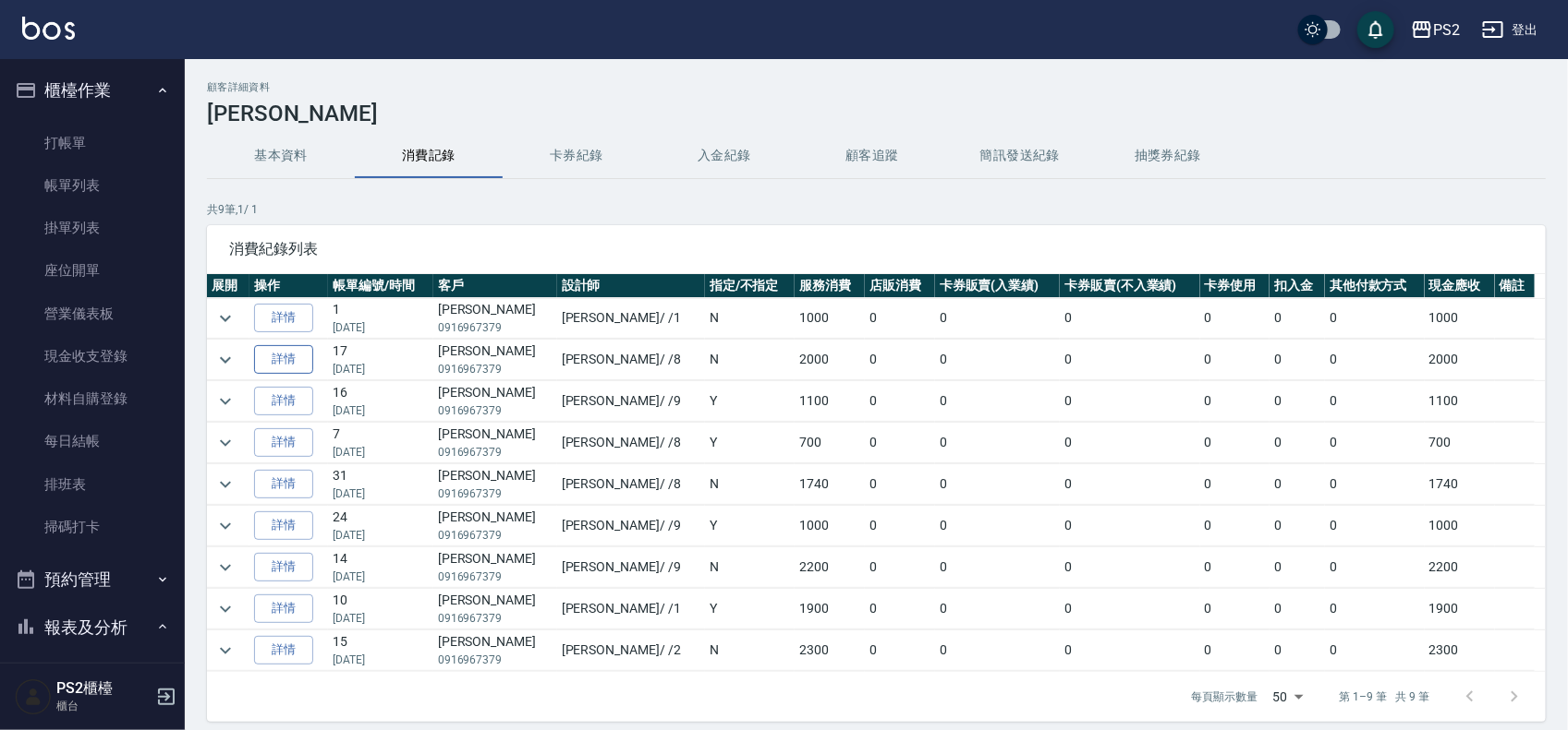
click at [308, 363] on link "詳情" at bounding box center [284, 360] width 59 height 29
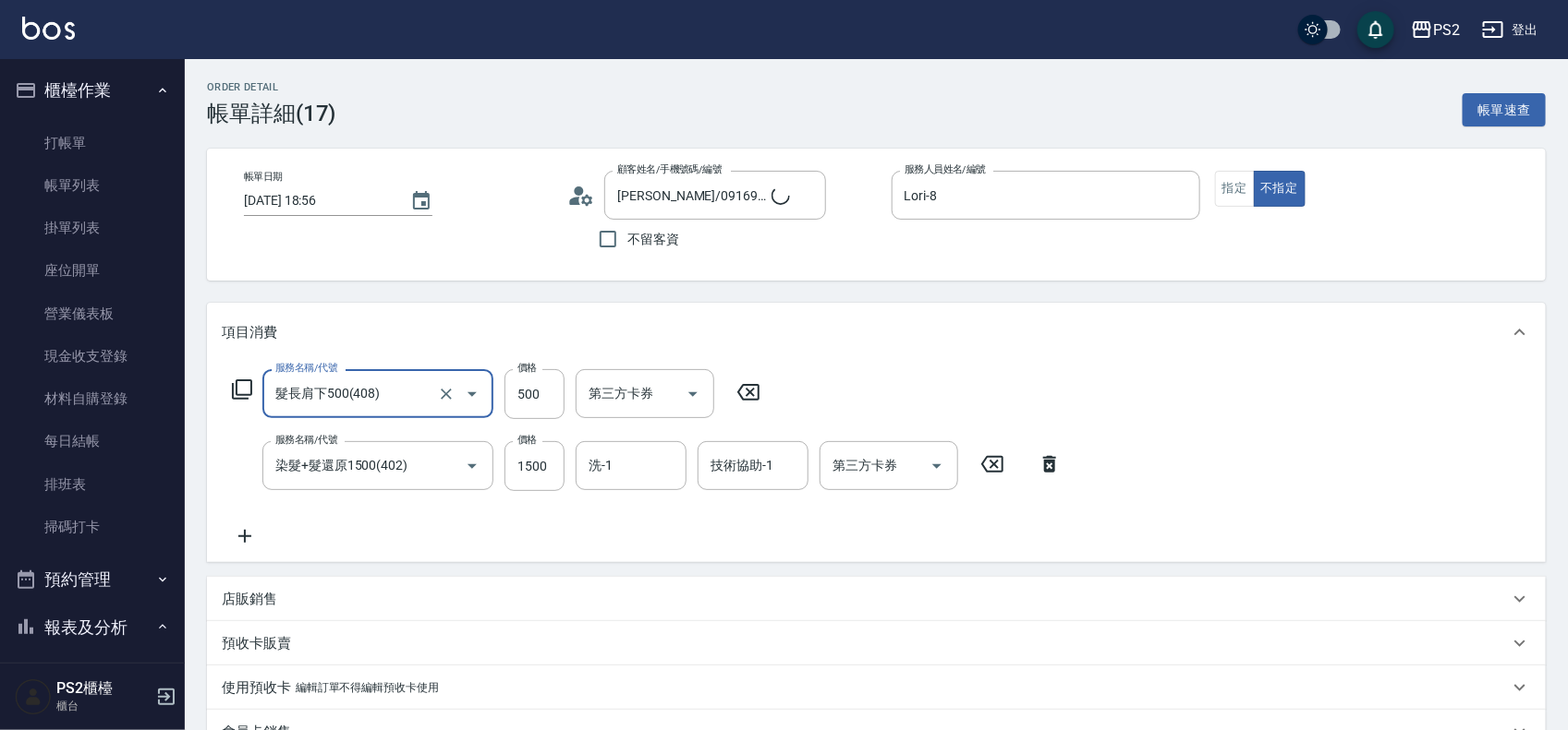
type input "[PERSON_NAME]/0916967379/"
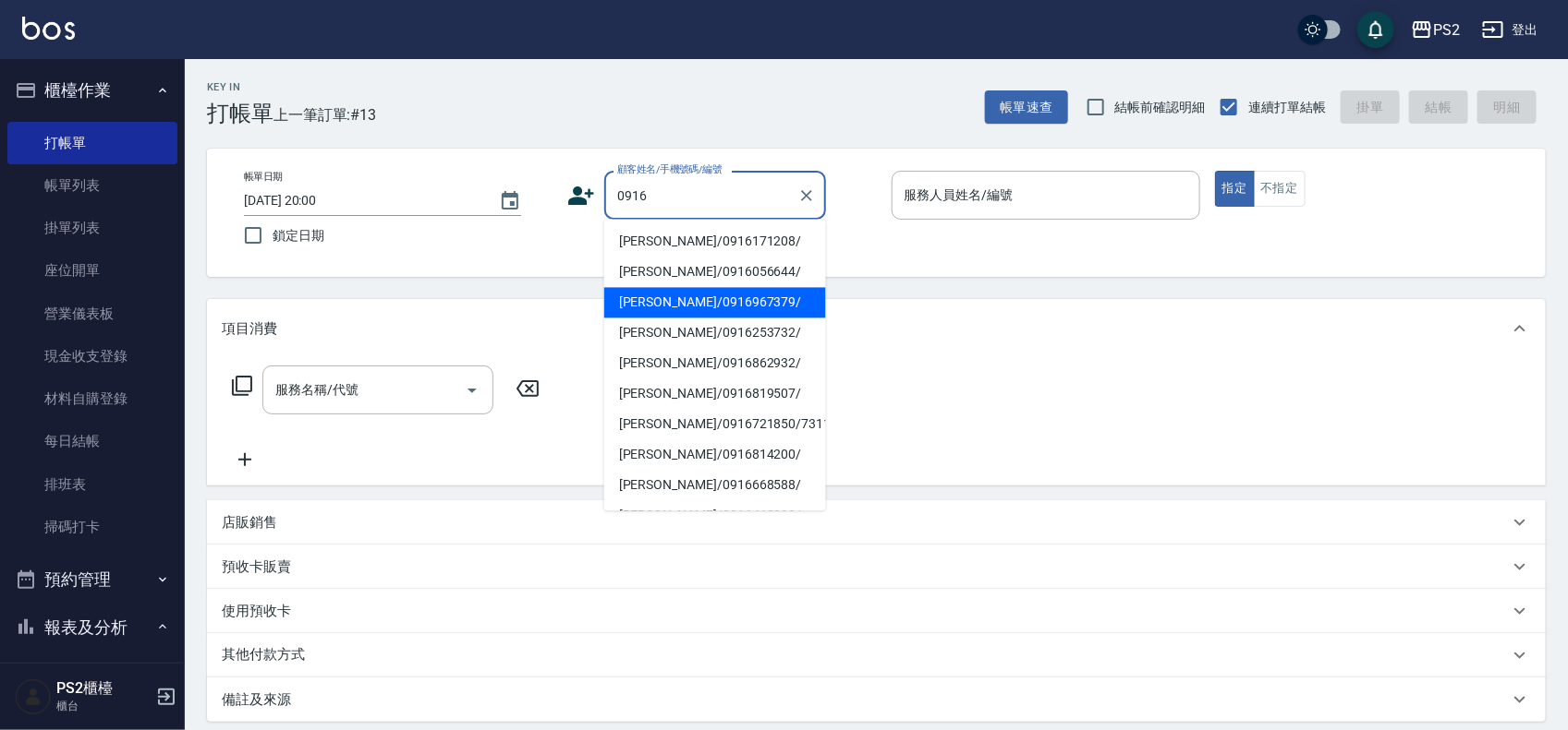
click at [676, 316] on li "[PERSON_NAME]/0916967379/" at bounding box center [715, 303] width 222 height 31
type input "[PERSON_NAME]/0916967379/"
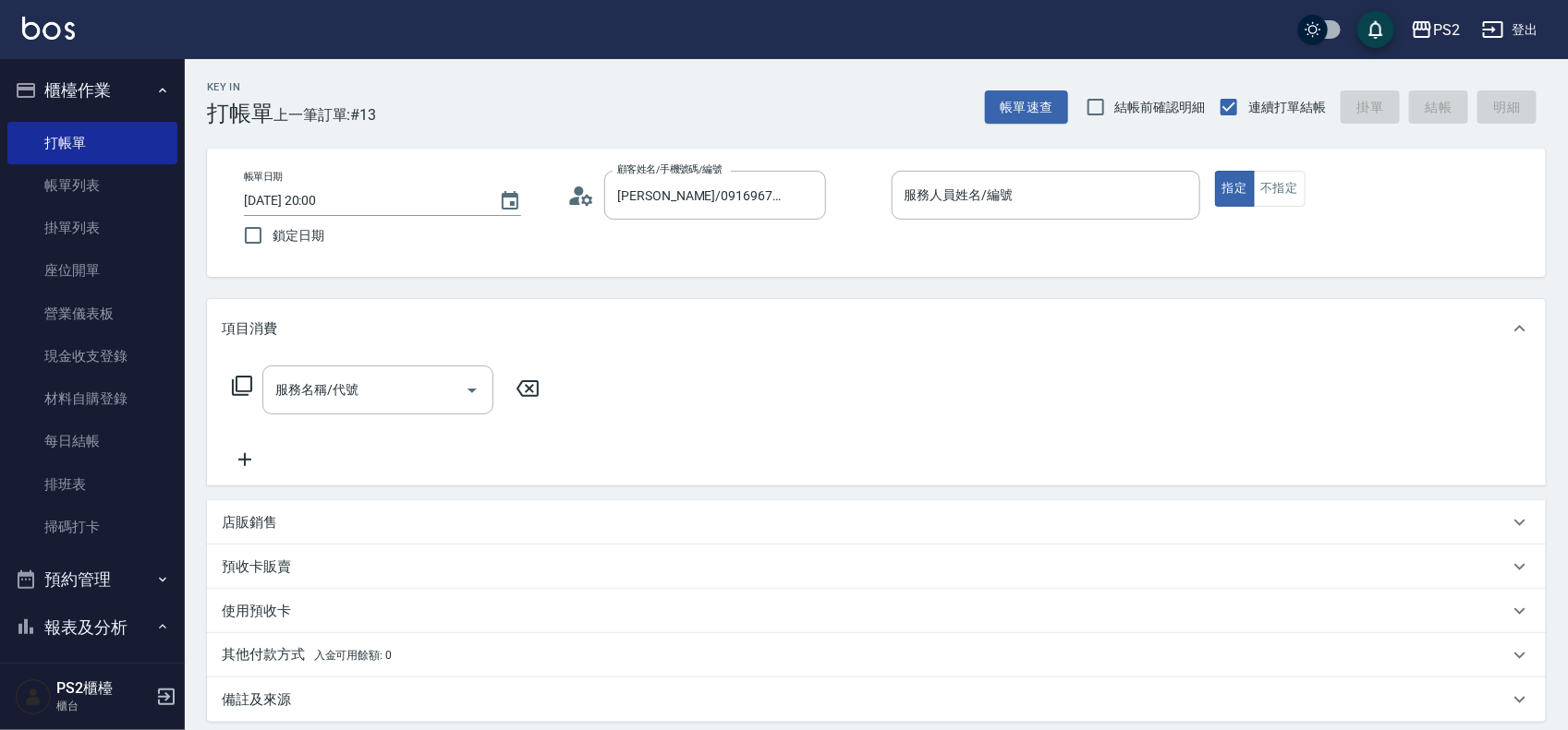
click at [571, 210] on div "顧客姓名/手機號碼/編號 [PERSON_NAME]/0916967379/ 顧客姓名/手機號碼/編號" at bounding box center [722, 195] width 309 height 49
click at [582, 210] on div "顧客姓名/手機號碼/編號 [PERSON_NAME]/0916967379/ 顧客姓名/手機號碼/編號" at bounding box center [722, 195] width 309 height 49
click at [582, 199] on icon at bounding box center [581, 196] width 28 height 28
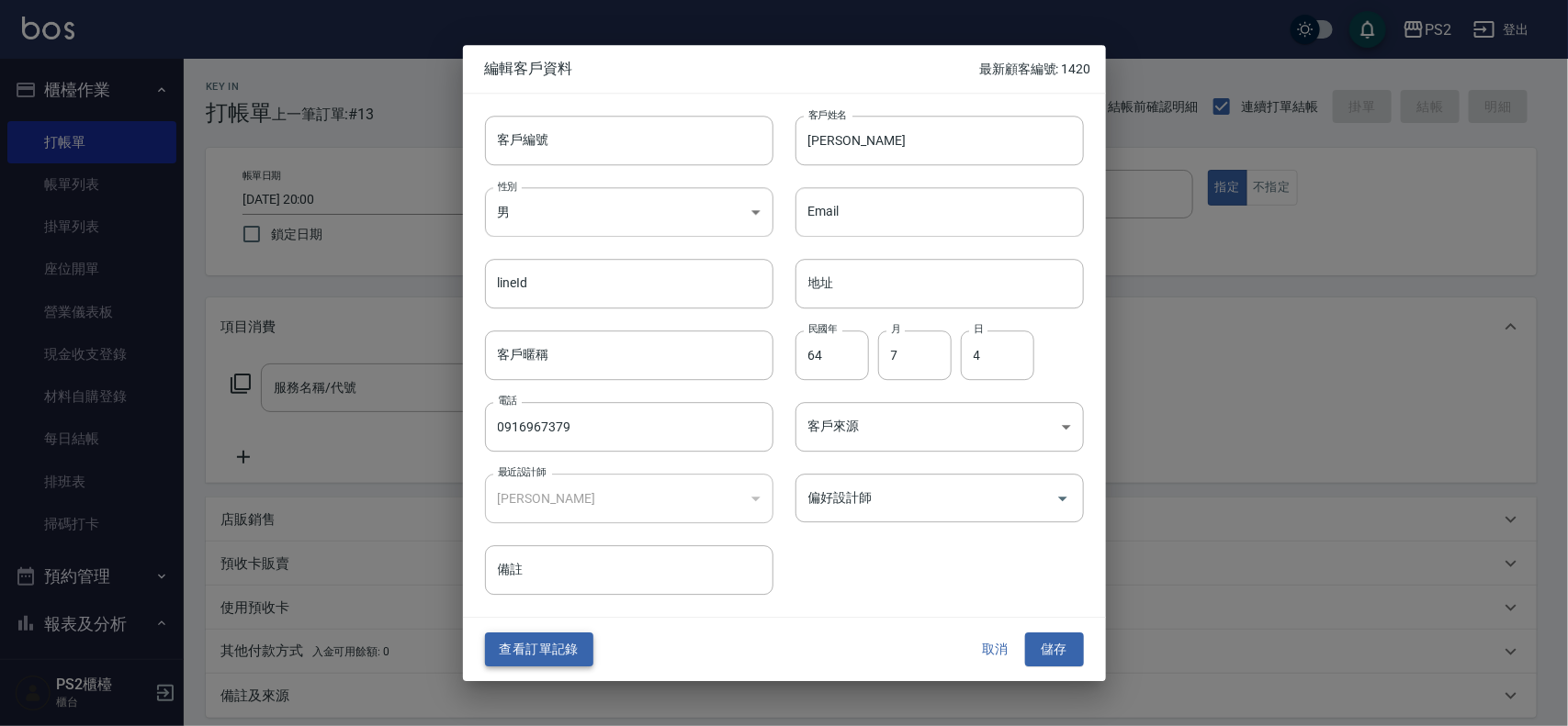
click at [545, 649] on button "查看訂單記錄" at bounding box center [539, 651] width 109 height 34
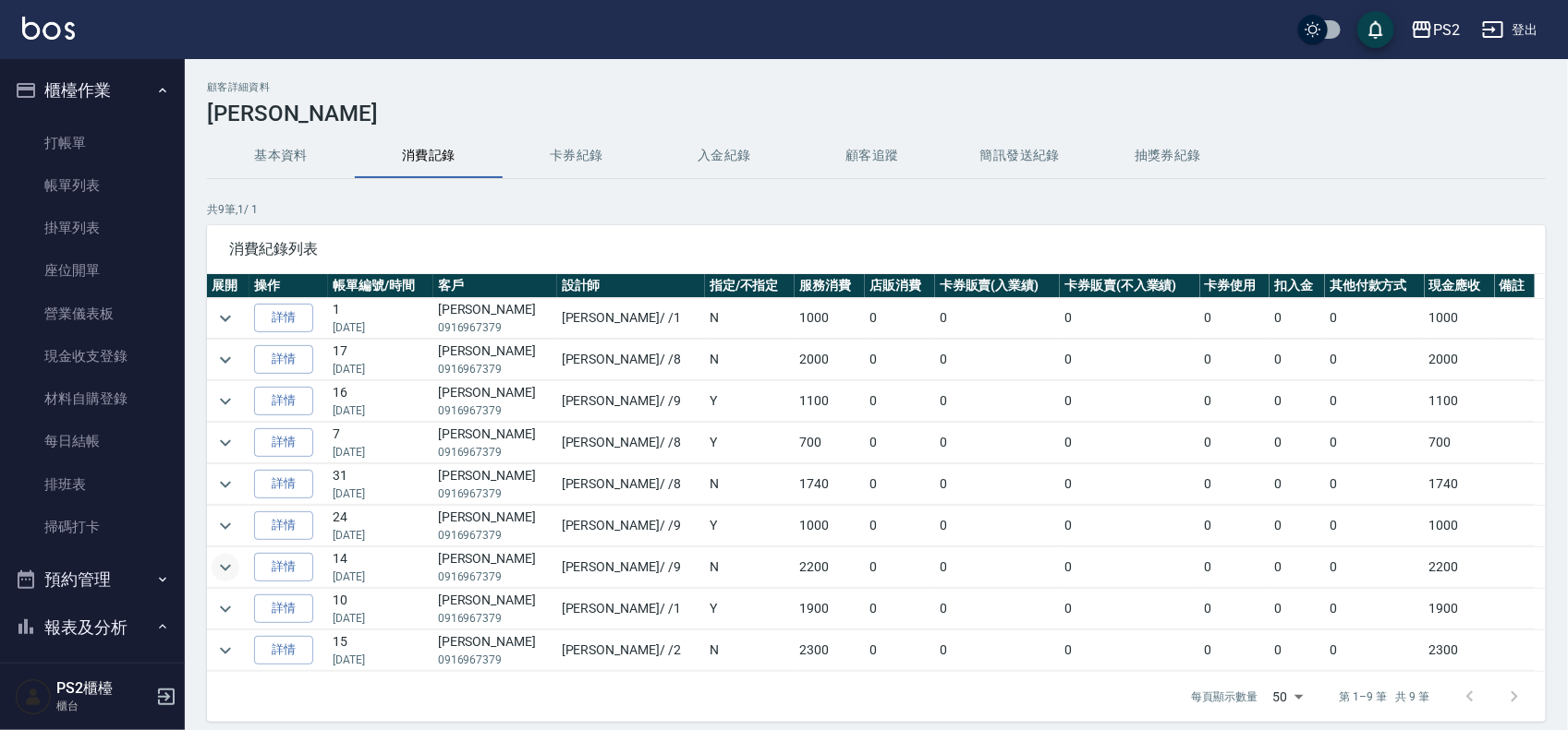
click at [237, 568] on button "expand row" at bounding box center [225, 568] width 28 height 28
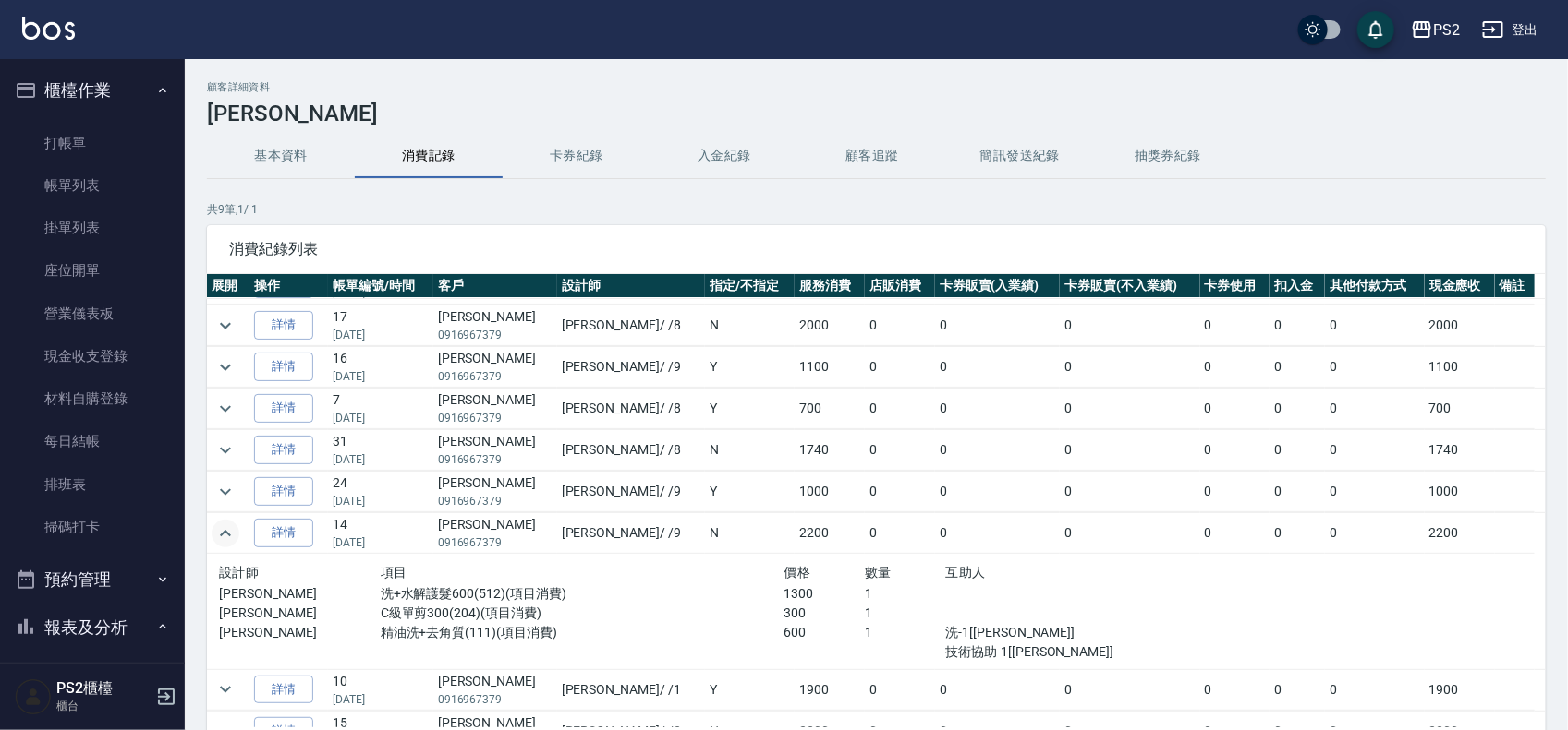
scroll to position [62, 0]
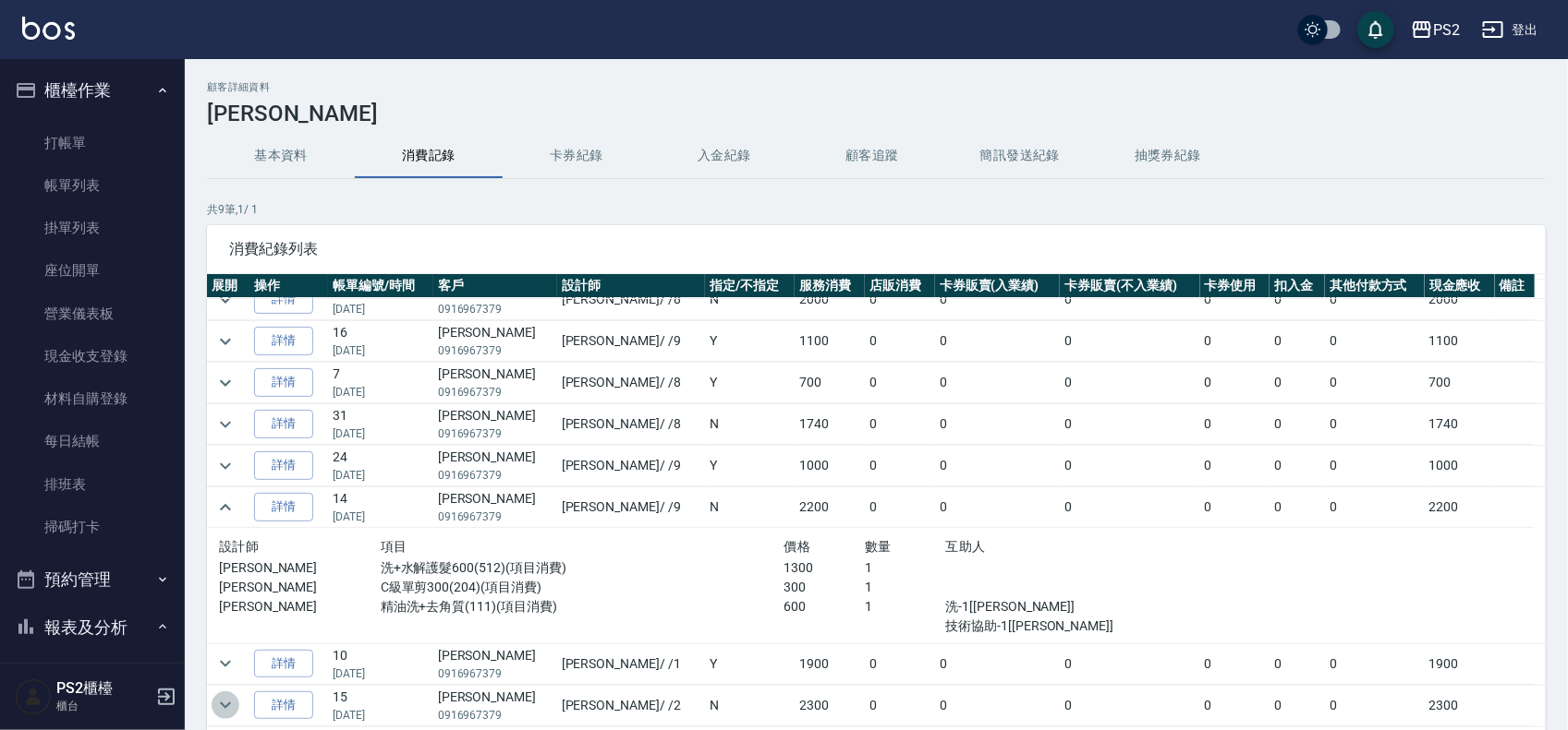
click at [220, 695] on icon "expand row" at bounding box center [225, 705] width 22 height 22
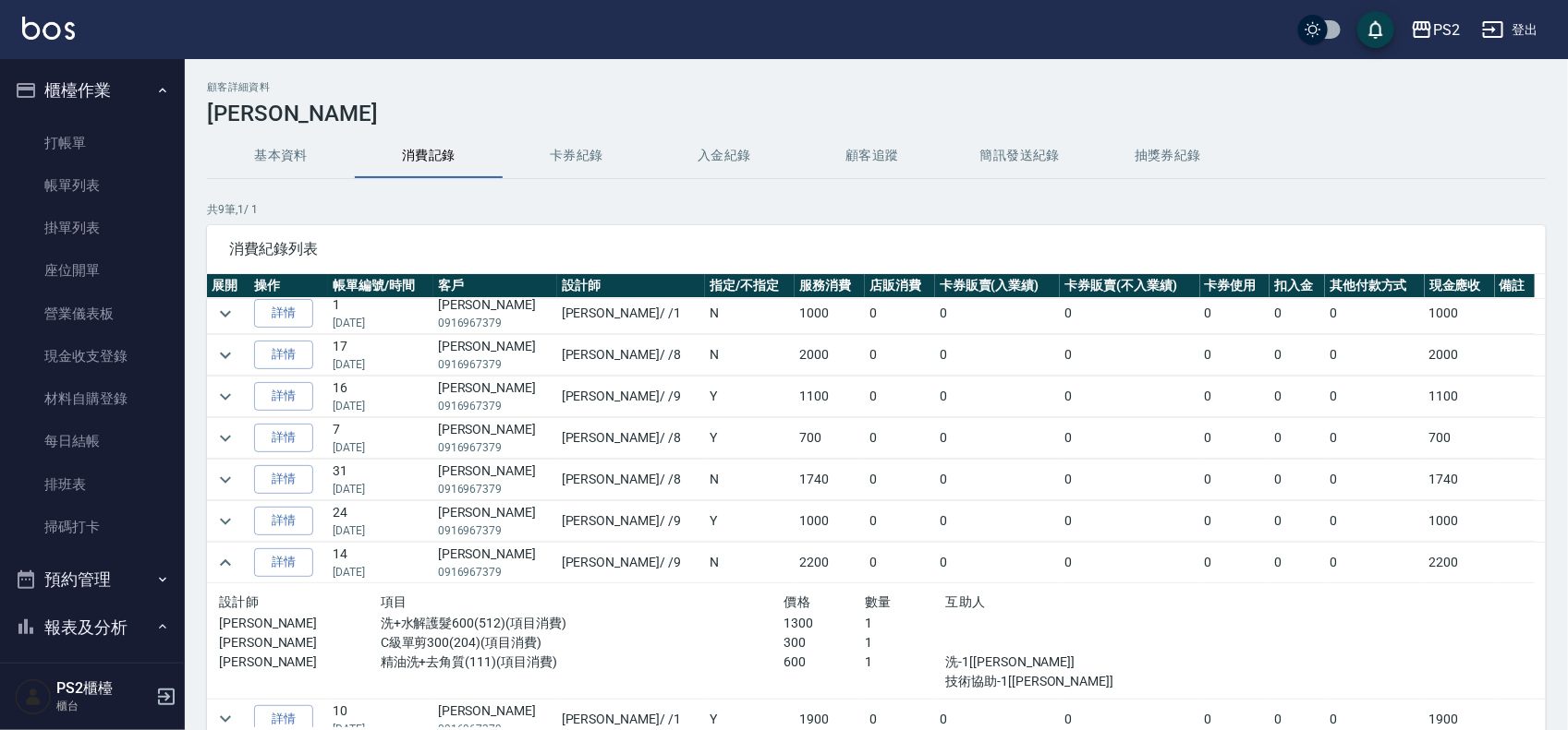
scroll to position [0, 0]
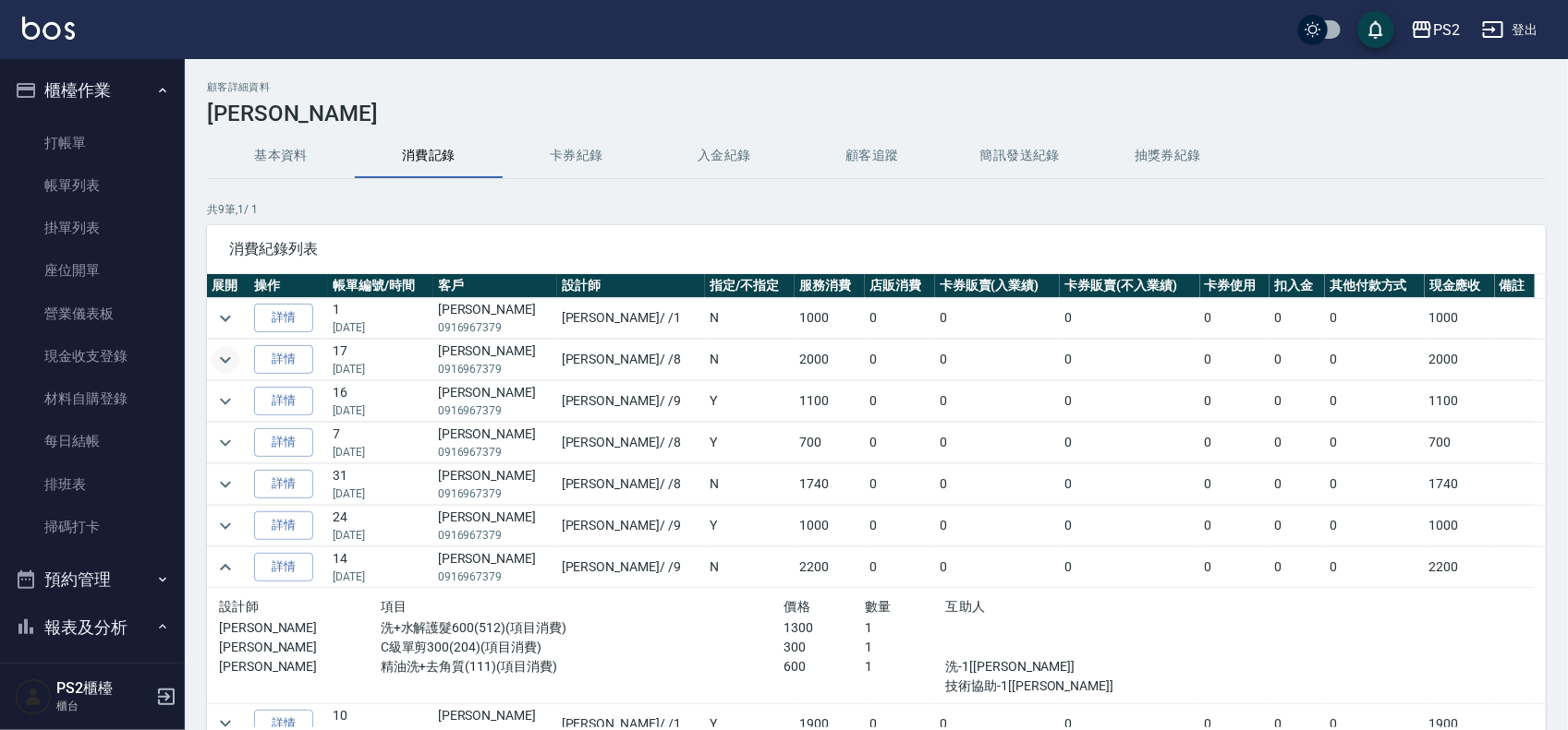
click at [236, 357] on button "expand row" at bounding box center [225, 360] width 28 height 28
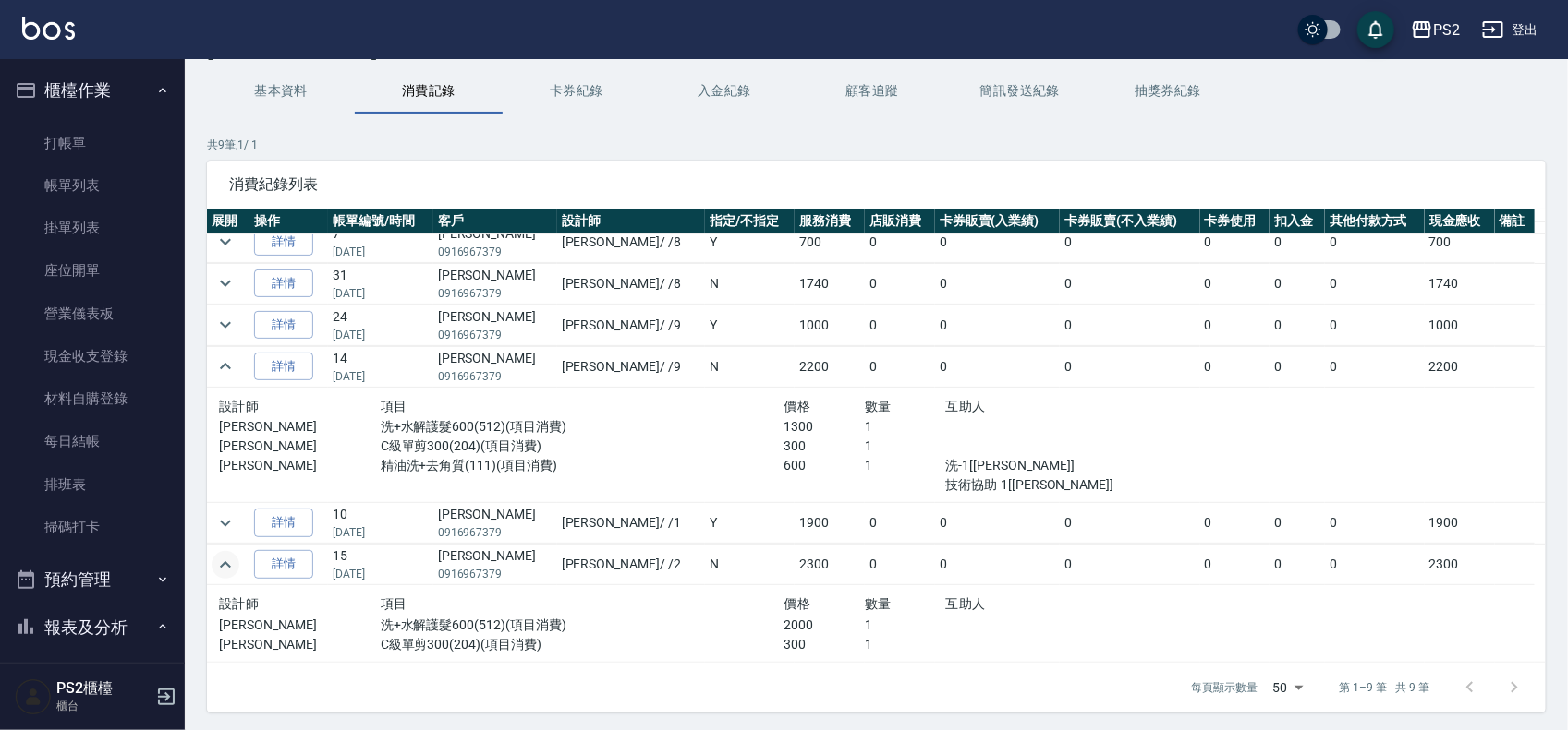
scroll to position [126, 0]
